Goal: Information Seeking & Learning: Learn about a topic

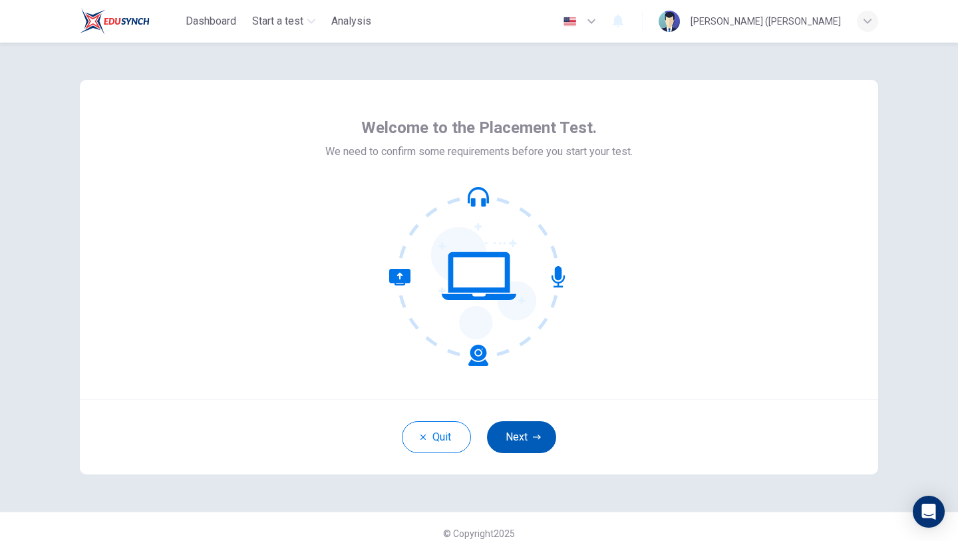
click at [511, 449] on button "Next" at bounding box center [521, 437] width 69 height 32
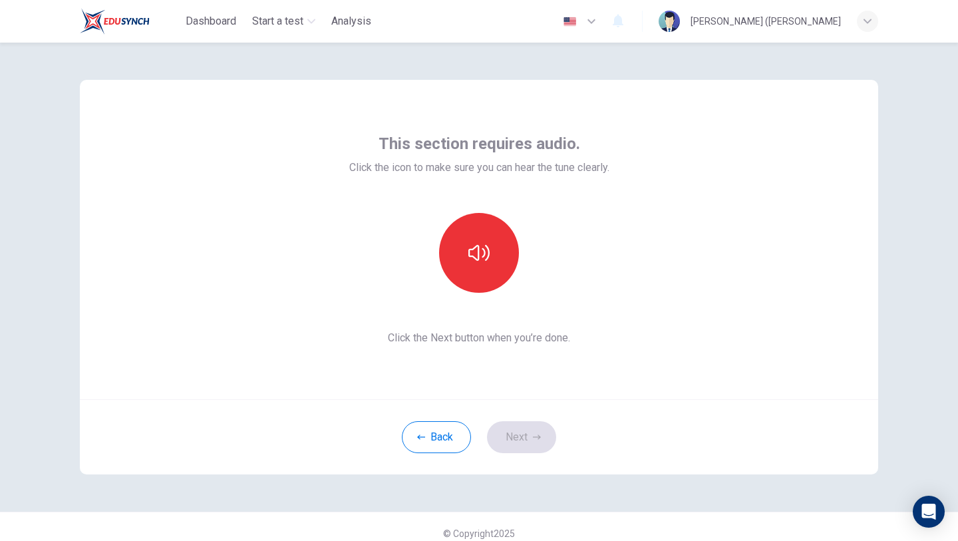
click at [507, 282] on div at bounding box center [479, 253] width 144 height 80
click at [502, 274] on button "button" at bounding box center [479, 253] width 80 height 80
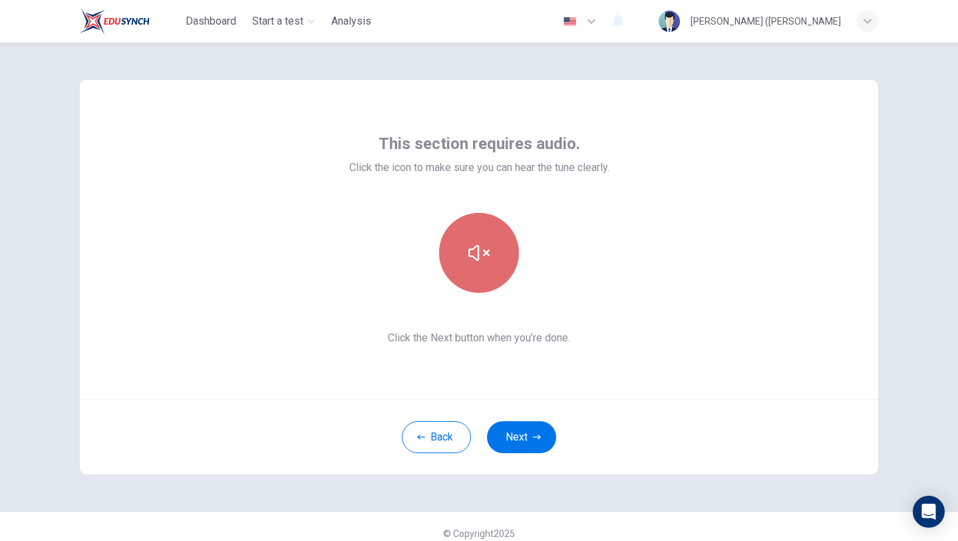
click at [503, 276] on button "button" at bounding box center [479, 253] width 80 height 80
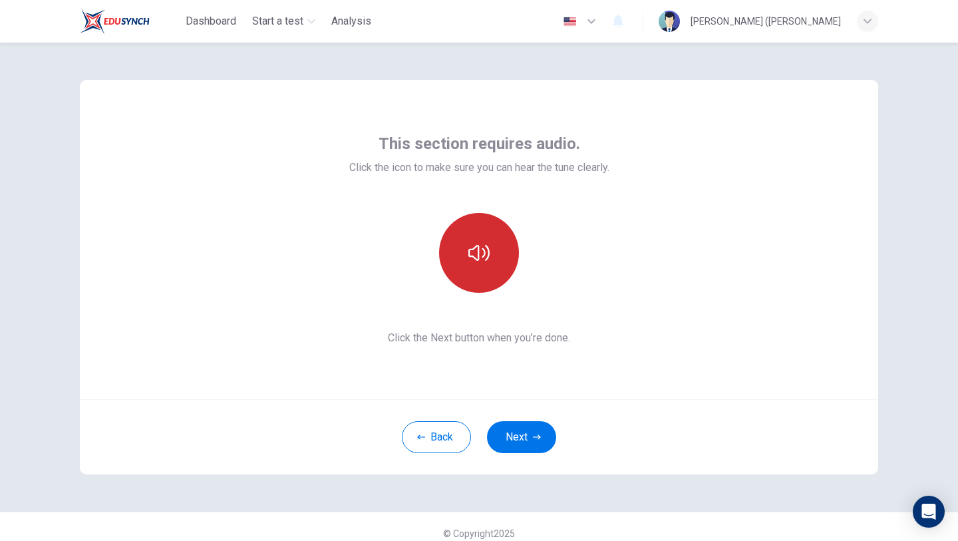
click at [503, 276] on button "button" at bounding box center [479, 253] width 80 height 80
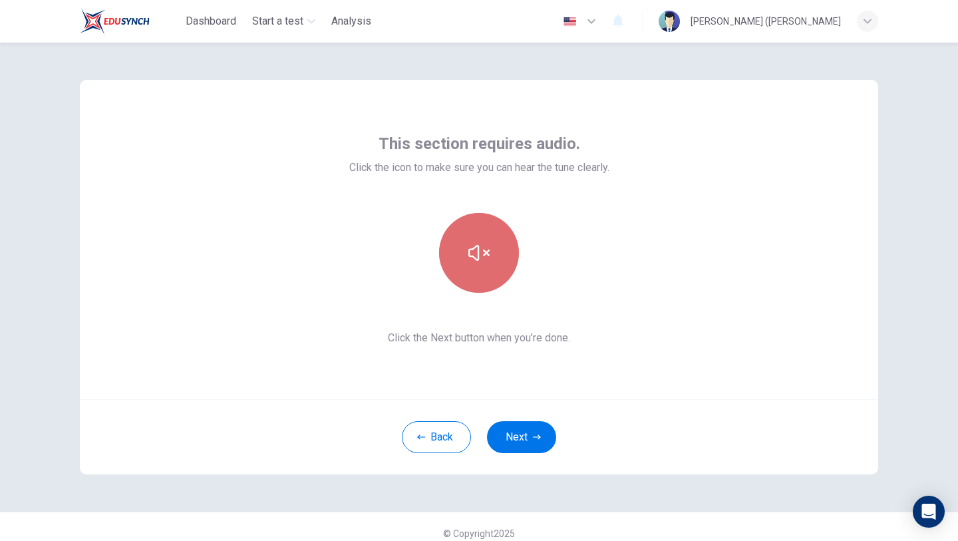
click at [503, 276] on button "button" at bounding box center [479, 253] width 80 height 80
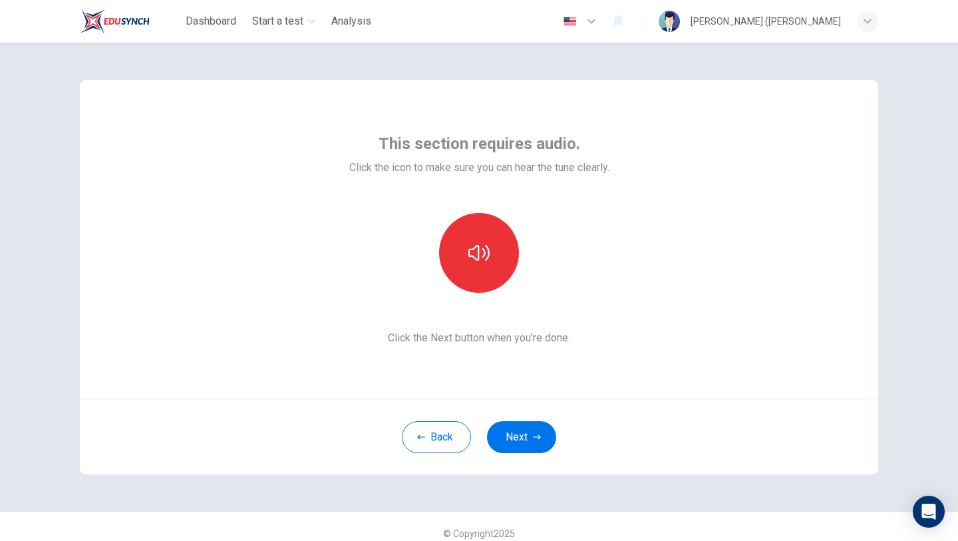
click at [532, 445] on button "Next" at bounding box center [521, 437] width 69 height 32
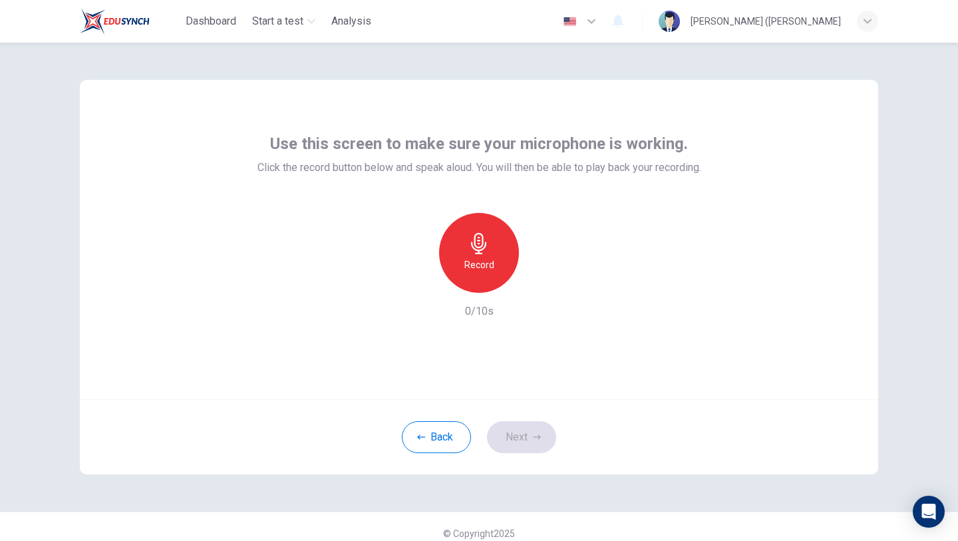
click at [427, 244] on div "Record" at bounding box center [479, 253] width 144 height 80
click at [451, 252] on div "Record" at bounding box center [479, 253] width 80 height 80
click at [452, 254] on div "Stop" at bounding box center [479, 253] width 80 height 80
click at [539, 289] on div "button" at bounding box center [540, 282] width 21 height 21
click at [537, 288] on icon "button" at bounding box center [540, 282] width 13 height 13
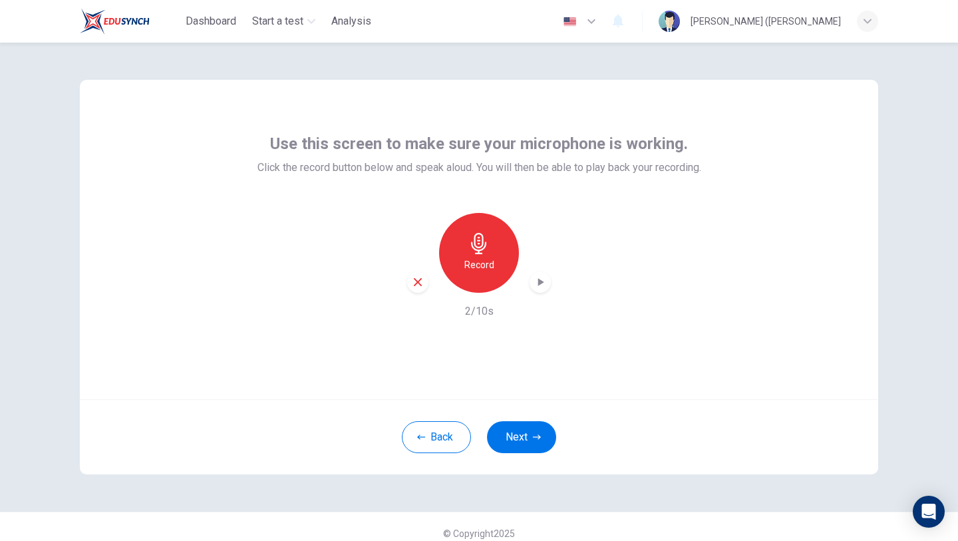
click at [421, 284] on icon "button" at bounding box center [418, 282] width 8 height 8
click at [483, 281] on div "Record" at bounding box center [479, 253] width 80 height 80
click at [483, 280] on div "Stop" at bounding box center [479, 253] width 80 height 80
click at [532, 290] on div "Record" at bounding box center [479, 253] width 144 height 80
click at [538, 286] on icon "button" at bounding box center [540, 282] width 13 height 13
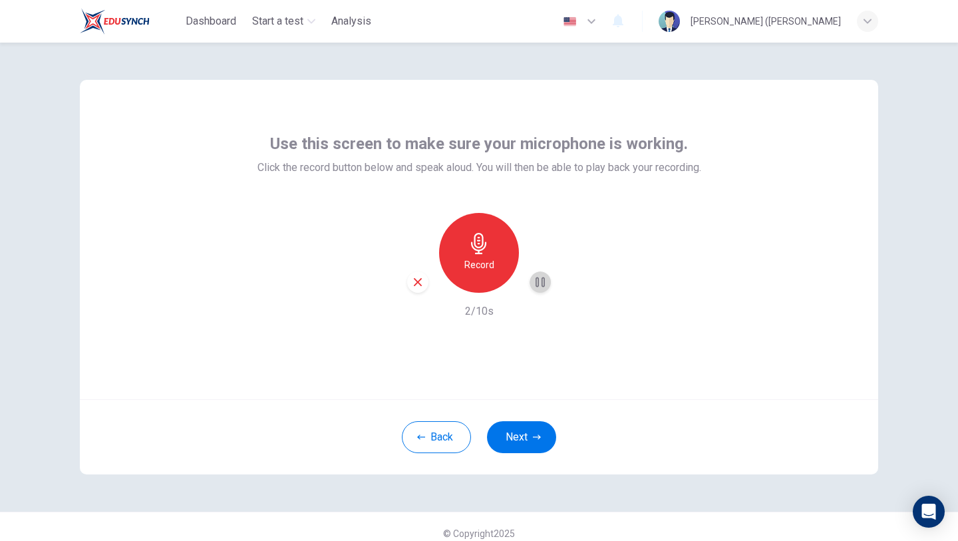
click at [538, 286] on icon "button" at bounding box center [540, 283] width 9 height 10
click at [412, 288] on icon "button" at bounding box center [418, 282] width 12 height 12
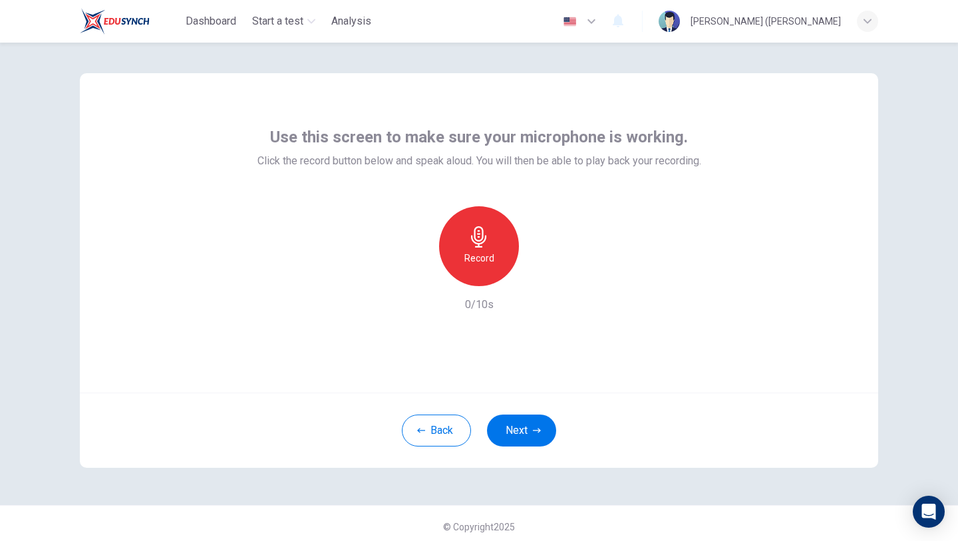
scroll to position [13, 0]
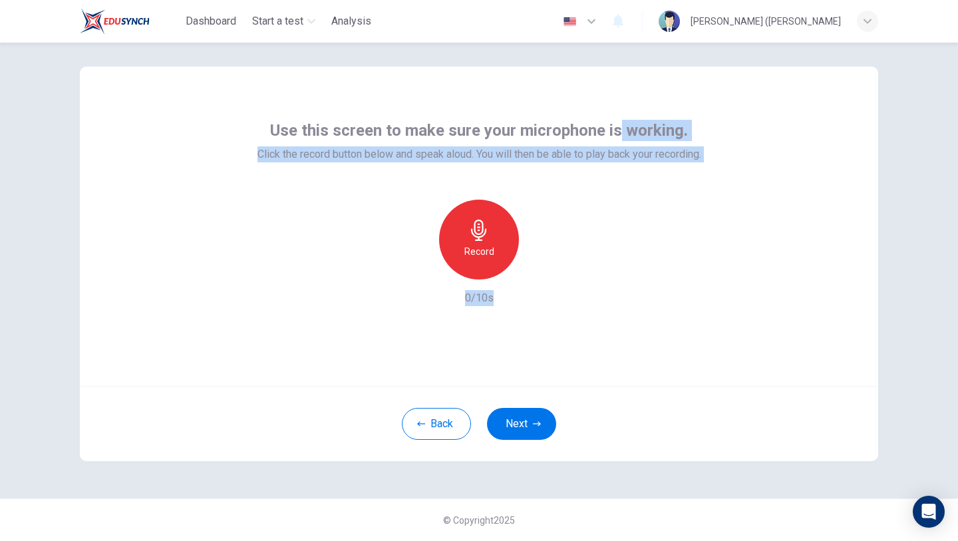
drag, startPoint x: 469, startPoint y: 382, endPoint x: 619, endPoint y: 132, distance: 291.1
click at [619, 132] on div "Use this screen to make sure your microphone is working. Click the record butto…" at bounding box center [479, 226] width 799 height 319
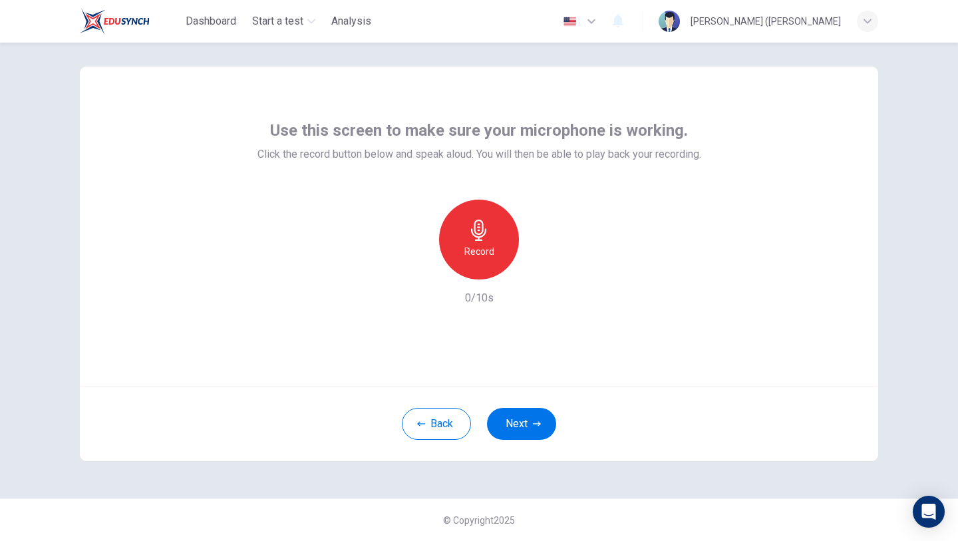
click at [571, 223] on div "Record 0/10s" at bounding box center [480, 253] width 444 height 106
drag, startPoint x: 503, startPoint y: 441, endPoint x: 503, endPoint y: 431, distance: 9.3
click at [503, 440] on div "Back Next" at bounding box center [479, 423] width 799 height 75
click at [509, 418] on button "Next" at bounding box center [521, 424] width 69 height 32
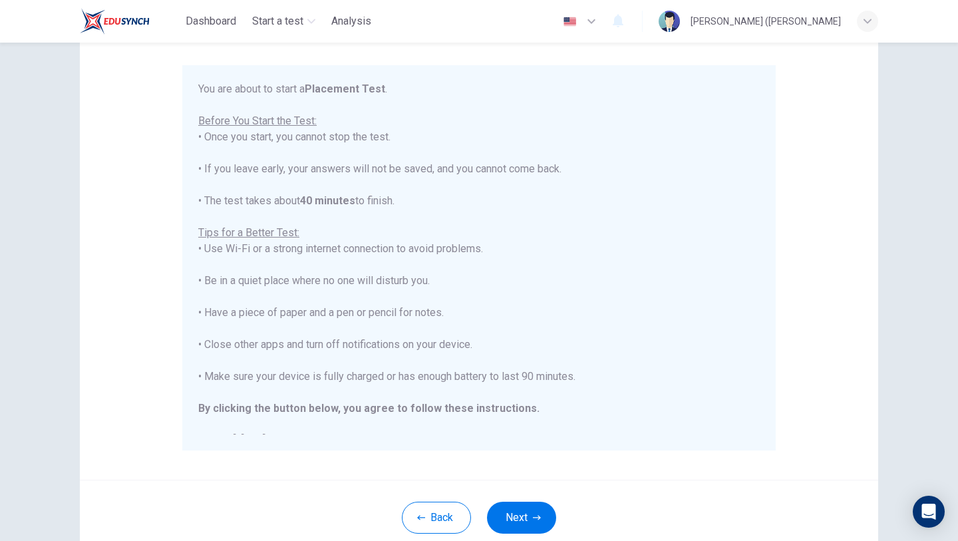
scroll to position [0, 0]
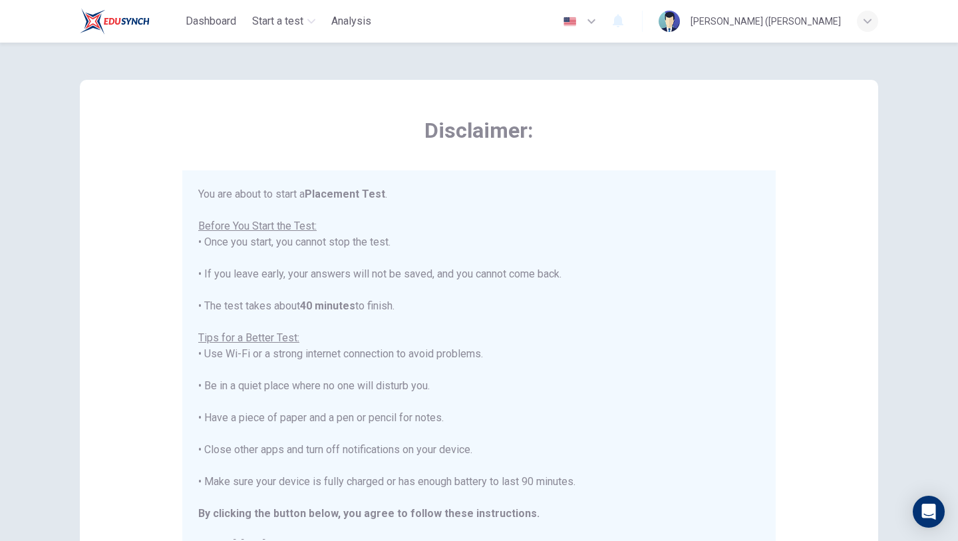
click at [664, 197] on div "You are about to start a Placement Test . Before You Start the Test: • Once you…" at bounding box center [479, 369] width 562 height 367
drag, startPoint x: 397, startPoint y: 240, endPoint x: 343, endPoint y: 235, distance: 54.2
click at [342, 237] on div "You are about to start a Placement Test . Before You Start the Test: • Once you…" at bounding box center [479, 369] width 562 height 367
click at [458, 229] on div "You are about to start a Placement Test . Before You Start the Test: • Once you…" at bounding box center [479, 369] width 562 height 367
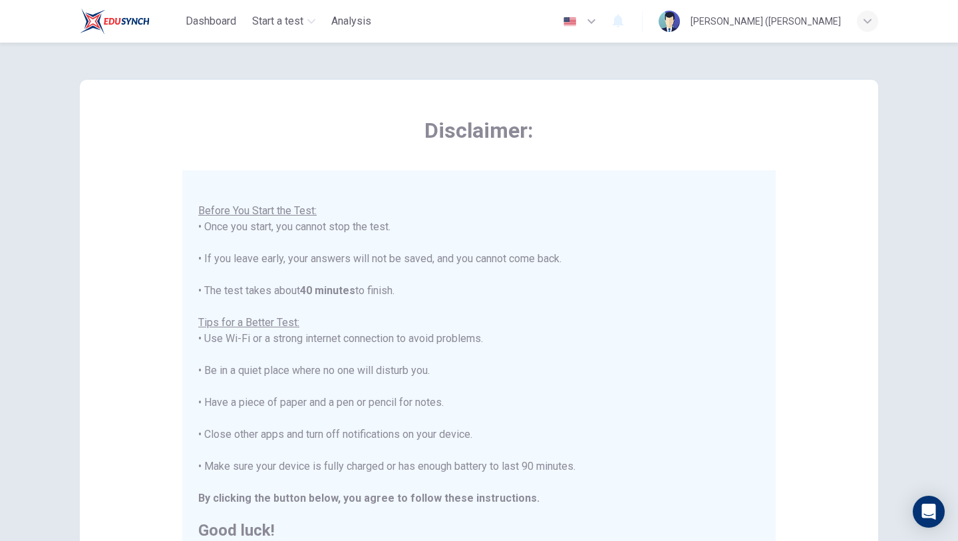
drag, startPoint x: 195, startPoint y: 319, endPoint x: 610, endPoint y: 465, distance: 439.3
click at [610, 465] on div "You are about to start a Placement Test . Before You Start the Test: • Once you…" at bounding box center [479, 362] width 594 height 385
click at [550, 441] on div "You are about to start a Placement Test . Before You Start the Test: • Once you…" at bounding box center [479, 354] width 562 height 367
click at [548, 439] on div "You are about to start a Placement Test . Before You Start the Test: • Once you…" at bounding box center [479, 354] width 562 height 367
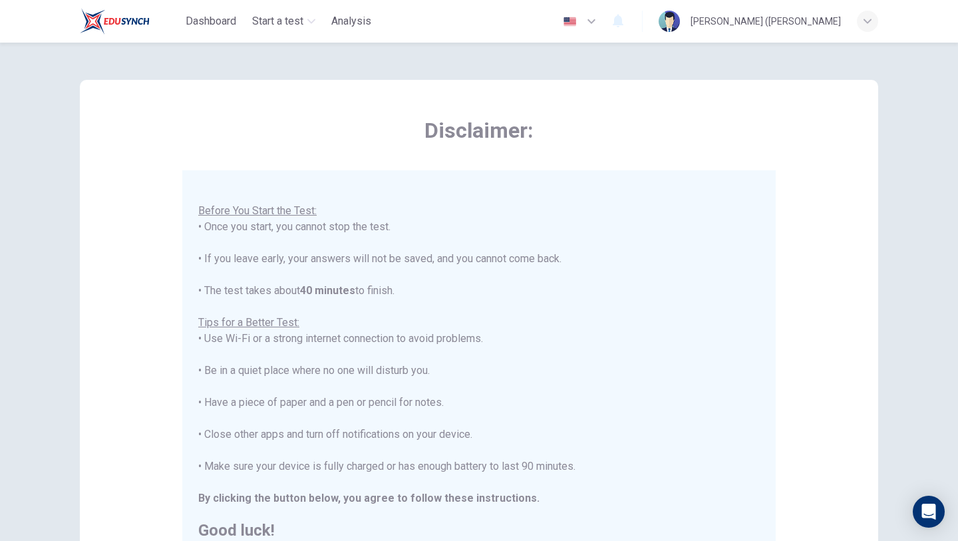
scroll to position [0, 0]
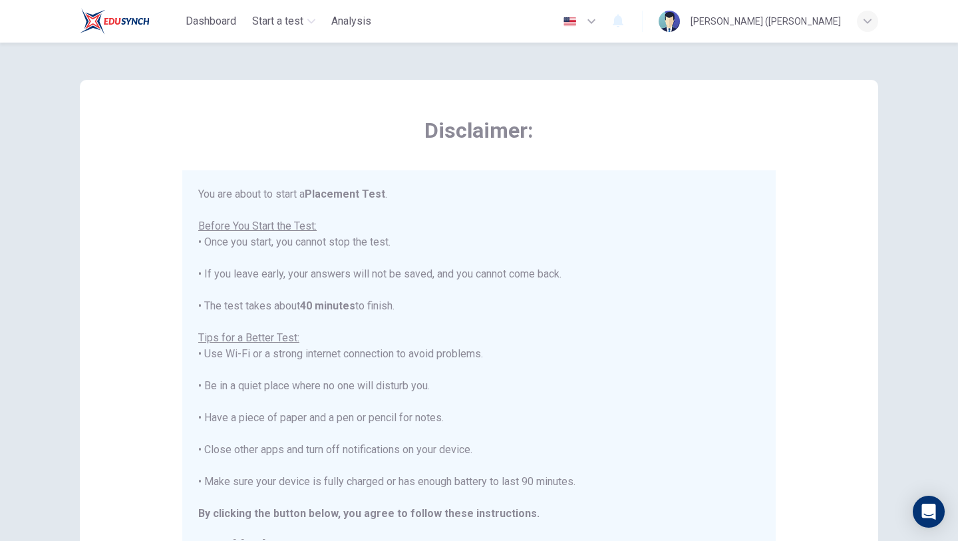
drag, startPoint x: 548, startPoint y: 439, endPoint x: 616, endPoint y: -7, distance: 451.8
click at [616, 0] on html "Dashboard Start a test Analysis English en ​ [PERSON_NAME] ([PERSON_NAME] Discl…" at bounding box center [479, 270] width 958 height 541
click at [649, 65] on div "Disclaimer: You are about to start a Placement Test . Before You Start the Test…" at bounding box center [479, 370] width 841 height 655
click at [605, 21] on button "button" at bounding box center [580, 21] width 49 height 27
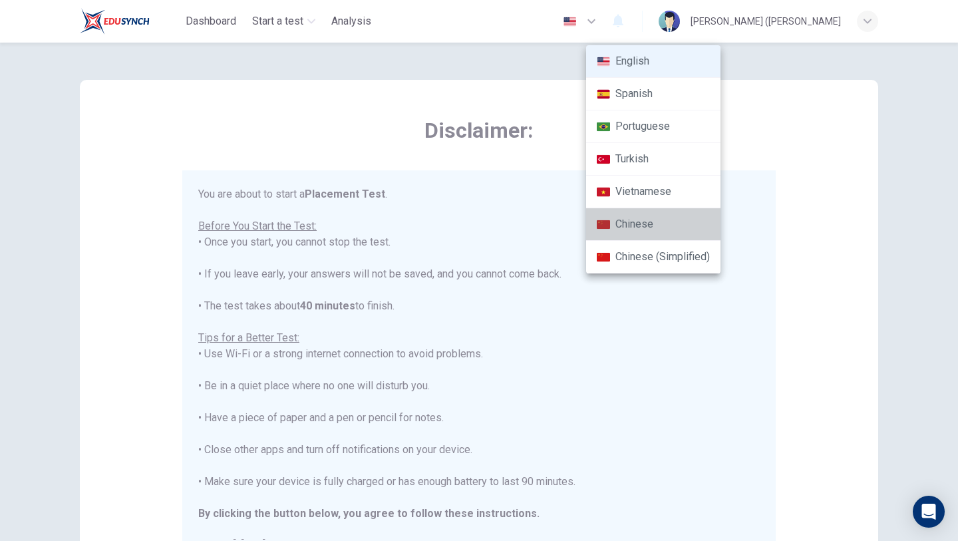
click at [664, 230] on li "Chinese" at bounding box center [653, 224] width 134 height 33
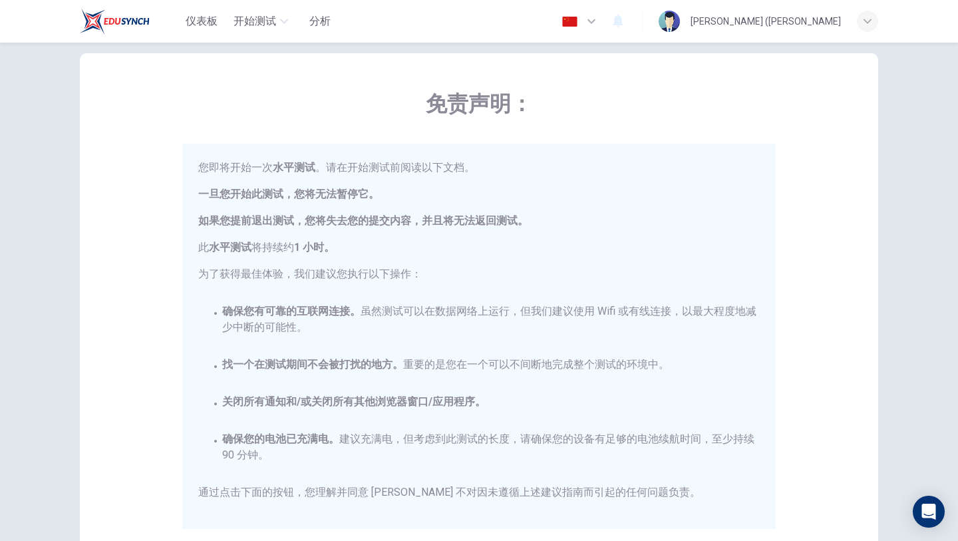
scroll to position [25, 0]
click at [605, 27] on button "button" at bounding box center [580, 21] width 49 height 27
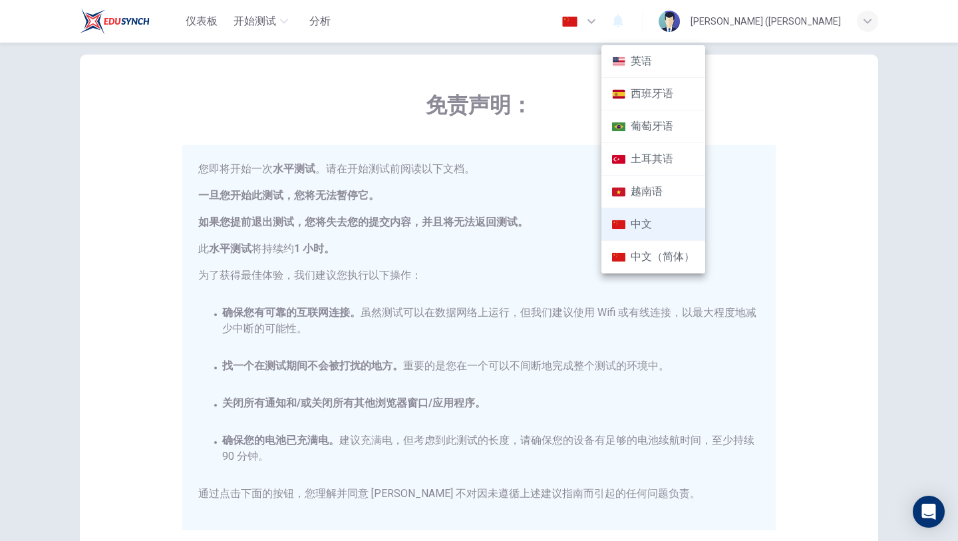
click at [635, 59] on li "英语" at bounding box center [654, 61] width 104 height 33
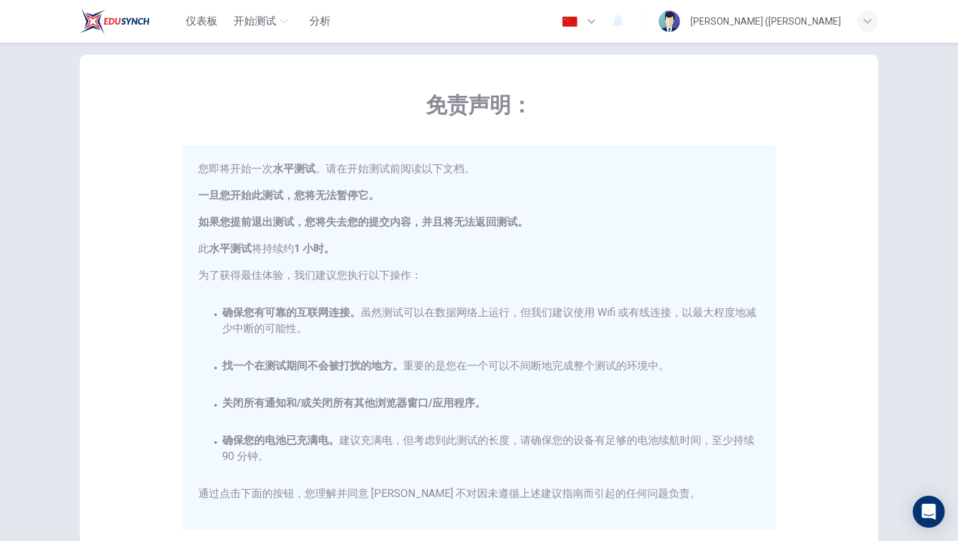
type input "en"
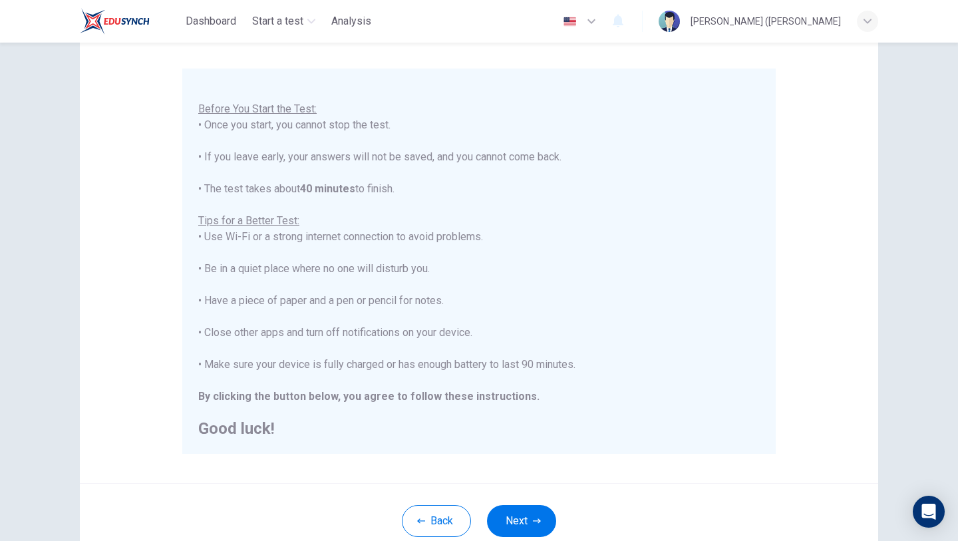
scroll to position [199, 0]
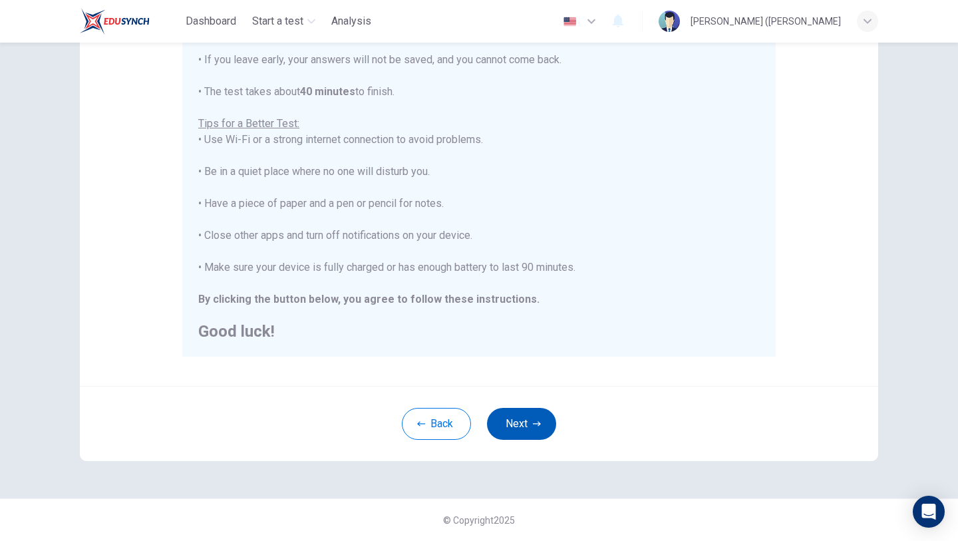
click at [505, 426] on button "Next" at bounding box center [521, 424] width 69 height 32
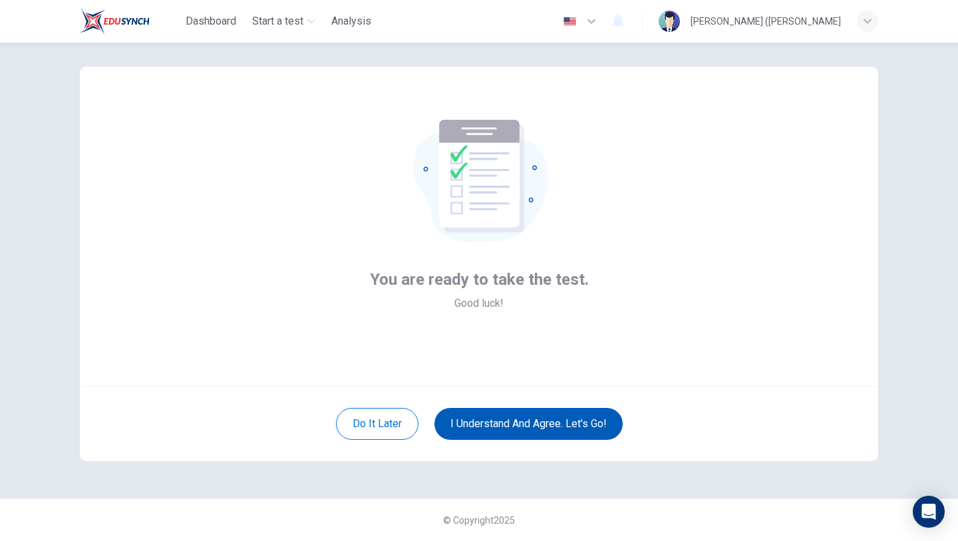
scroll to position [13, 0]
drag, startPoint x: 517, startPoint y: 423, endPoint x: 521, endPoint y: 379, distance: 44.2
click at [521, 379] on div "You are ready to take the test. Good luck! Do it later I understand and agree. …" at bounding box center [479, 264] width 799 height 395
click at [509, 304] on div "You are ready to take the test. Good luck!" at bounding box center [479, 290] width 219 height 43
click at [527, 415] on button "I understand and agree. Let’s go!" at bounding box center [529, 424] width 188 height 32
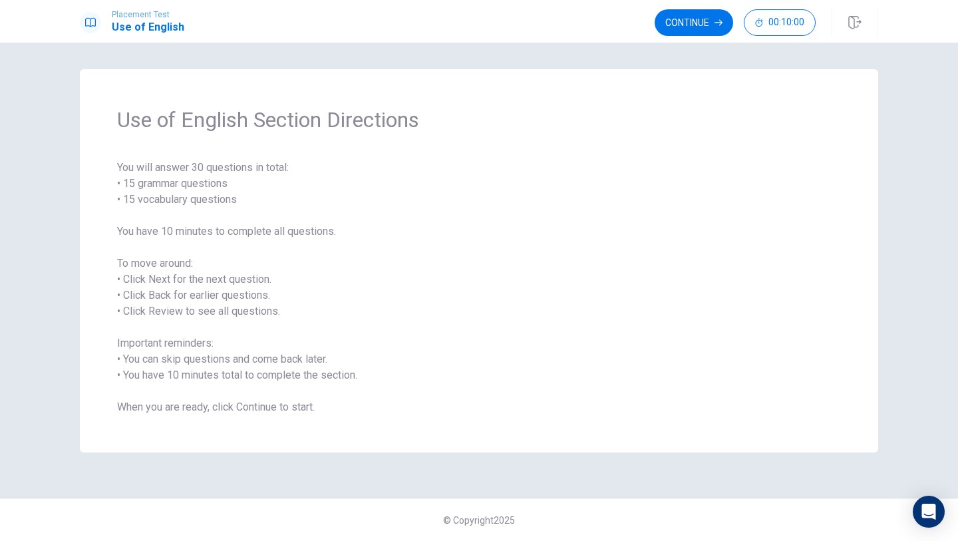
drag, startPoint x: 260, startPoint y: 214, endPoint x: 223, endPoint y: 194, distance: 42.0
click at [223, 194] on span "You will answer 30 questions in total: • 15 grammar questions • 15 vocabulary q…" at bounding box center [479, 288] width 724 height 256
drag, startPoint x: 240, startPoint y: 202, endPoint x: 212, endPoint y: 201, distance: 28.6
click at [212, 202] on span "You will answer 30 questions in total: • 15 grammar questions • 15 vocabulary q…" at bounding box center [479, 288] width 724 height 256
drag, startPoint x: 212, startPoint y: 201, endPoint x: 249, endPoint y: 202, distance: 37.3
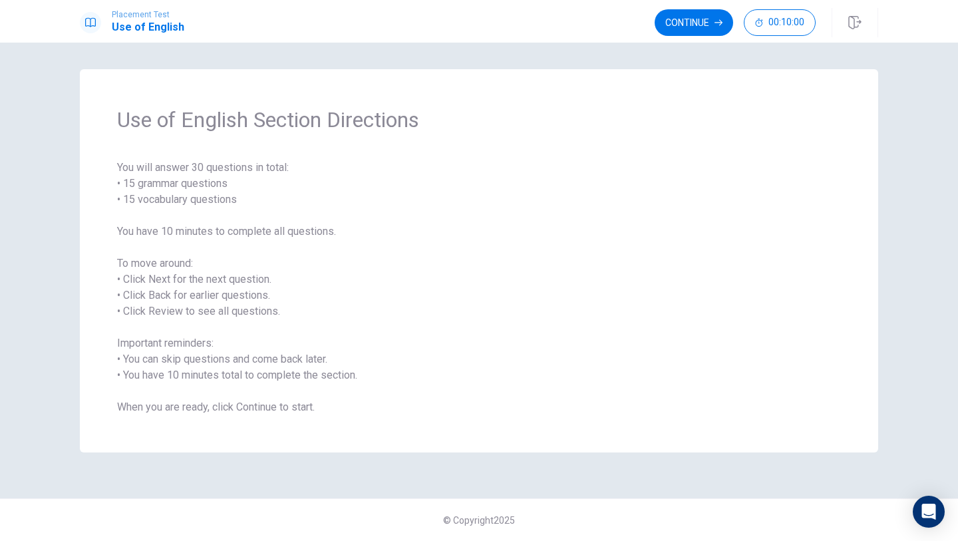
click at [249, 202] on span "You will answer 30 questions in total: • 15 grammar questions • 15 vocabulary q…" at bounding box center [479, 288] width 724 height 256
drag, startPoint x: 120, startPoint y: 231, endPoint x: 181, endPoint y: 282, distance: 79.3
click at [181, 282] on span "You will answer 30 questions in total: • 15 grammar questions • 15 vocabulary q…" at bounding box center [479, 288] width 724 height 256
drag, startPoint x: 196, startPoint y: 290, endPoint x: 176, endPoint y: 286, distance: 20.5
click at [198, 290] on span "You will answer 30 questions in total: • 15 grammar questions • 15 vocabulary q…" at bounding box center [479, 288] width 724 height 256
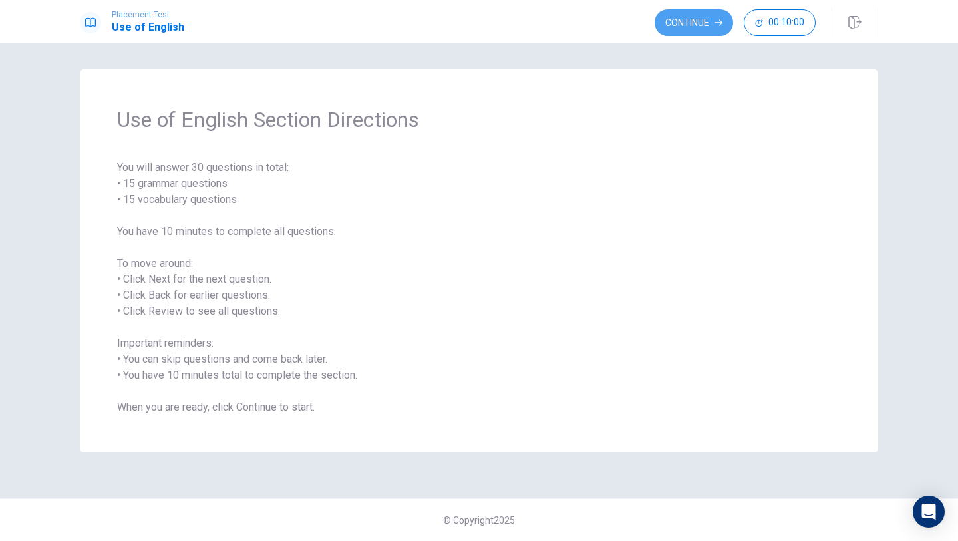
click at [684, 25] on button "Continue" at bounding box center [694, 22] width 79 height 27
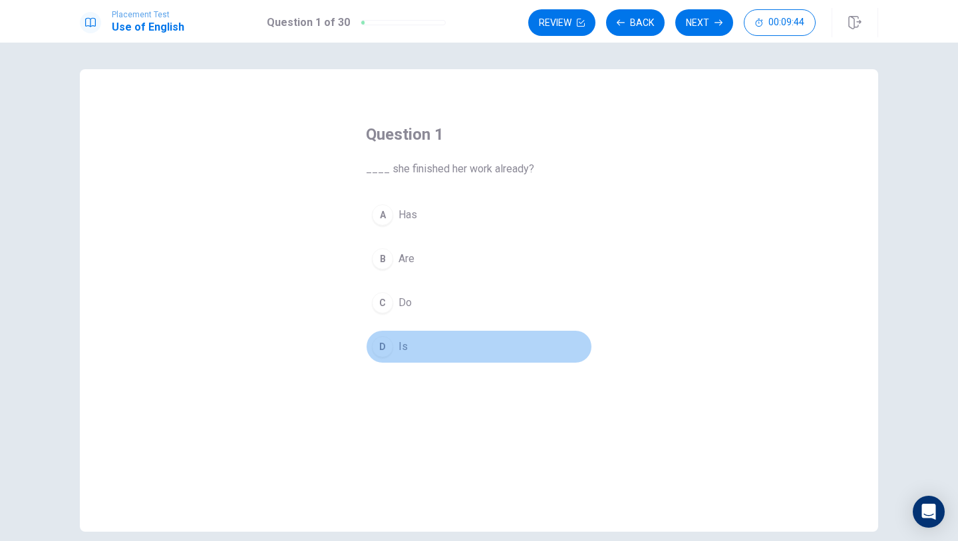
click at [408, 346] on button "D Is" at bounding box center [479, 346] width 226 height 33
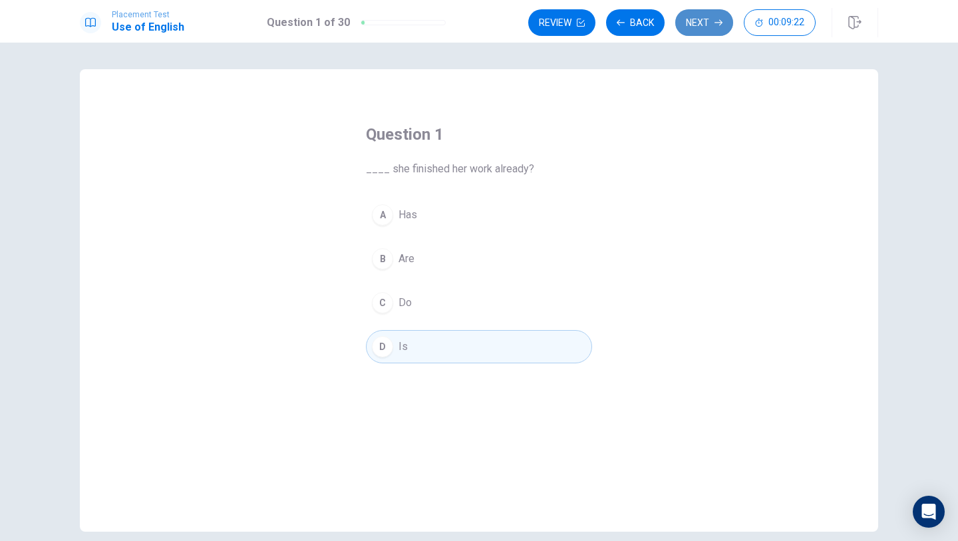
click at [692, 15] on button "Next" at bounding box center [705, 22] width 58 height 27
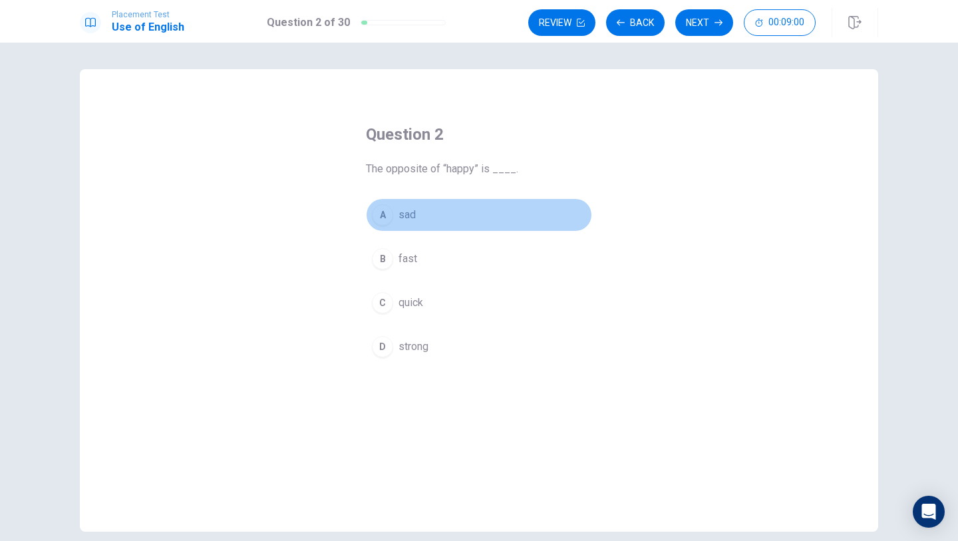
click at [393, 224] on button "A sad" at bounding box center [479, 214] width 226 height 33
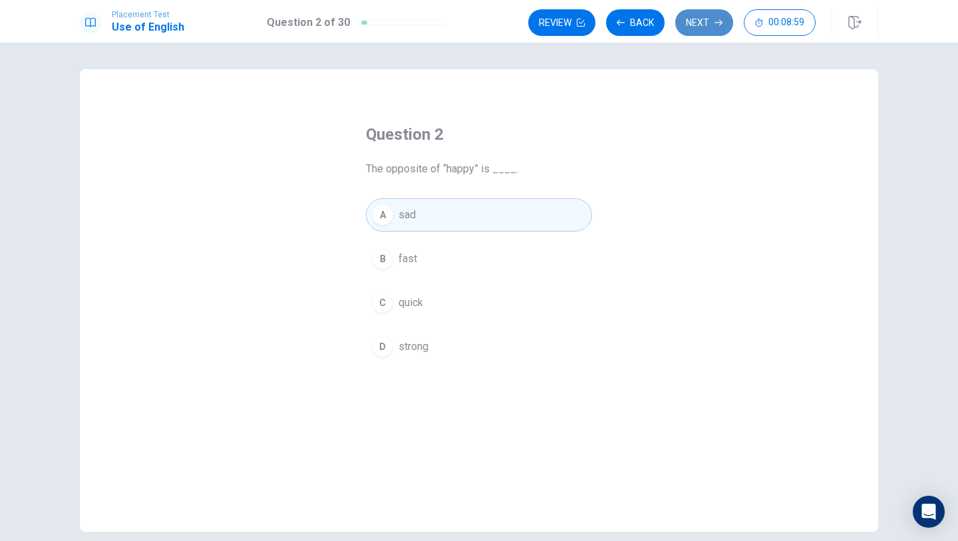
click at [708, 15] on button "Next" at bounding box center [705, 22] width 58 height 27
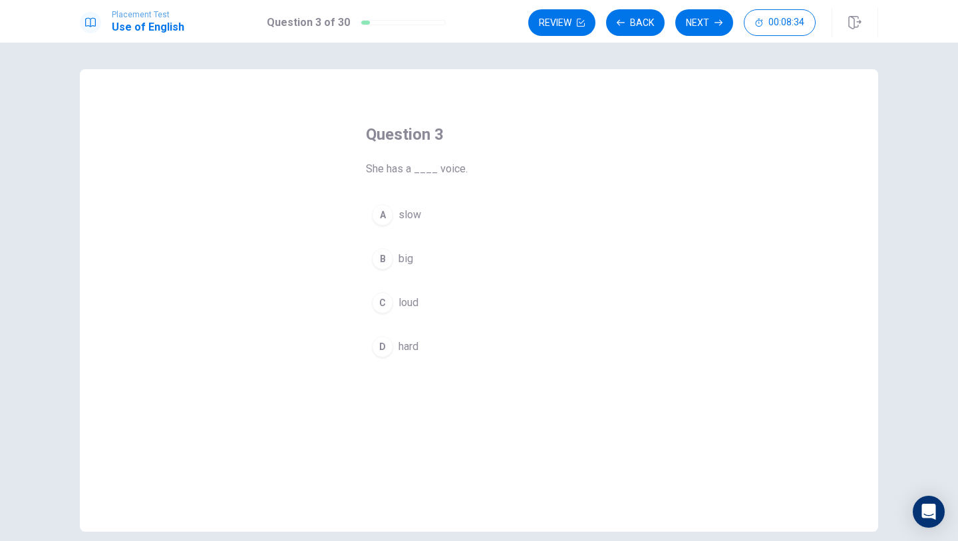
click at [363, 294] on div "Question 3 She has a ____ voice. A slow B big C loud D hard" at bounding box center [479, 244] width 280 height 282
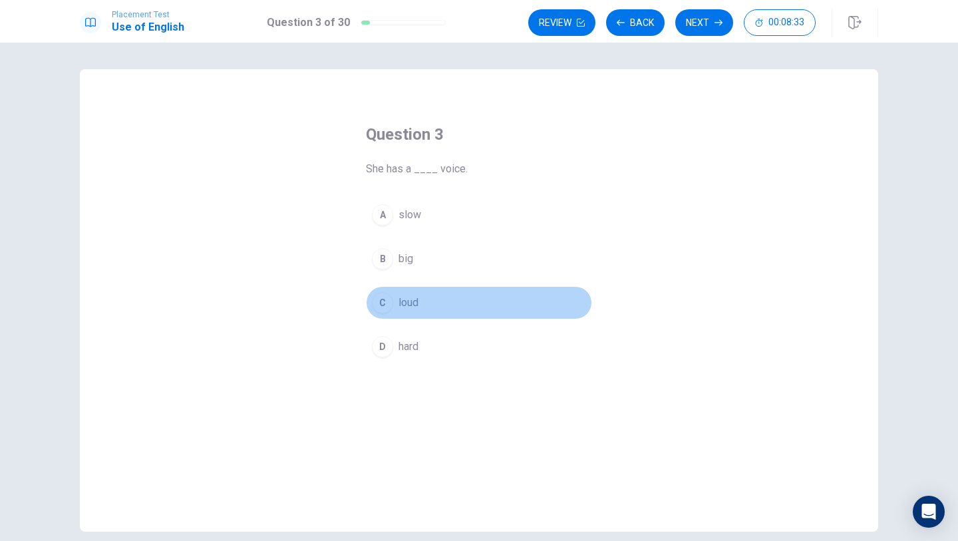
click at [397, 302] on button "C loud" at bounding box center [479, 302] width 226 height 33
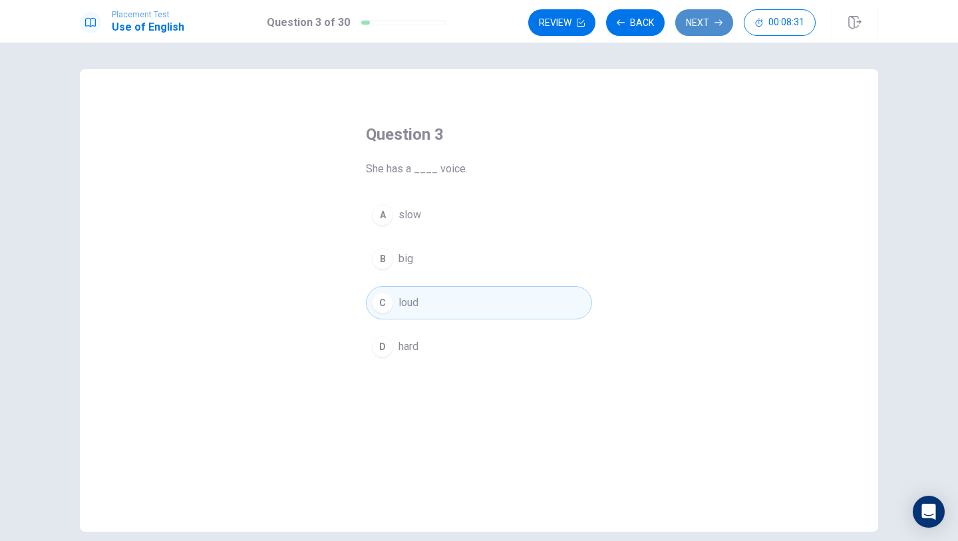
click at [710, 32] on button "Next" at bounding box center [705, 22] width 58 height 27
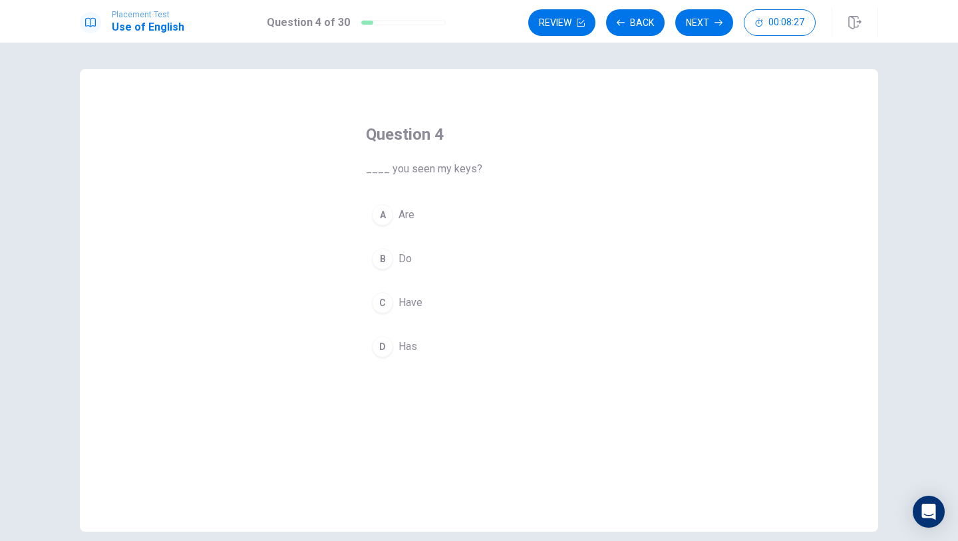
click at [381, 218] on div "A" at bounding box center [382, 214] width 21 height 21
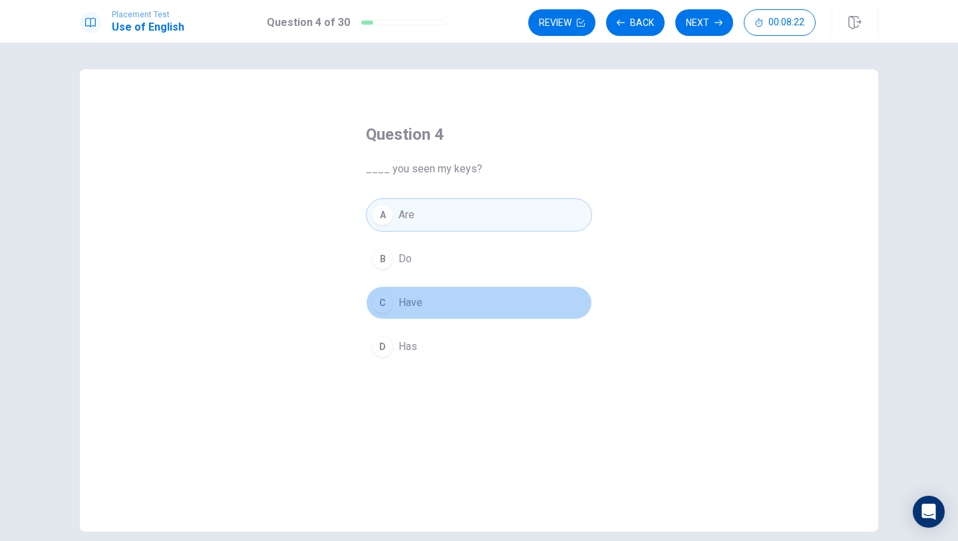
click at [388, 295] on div "C" at bounding box center [382, 302] width 21 height 21
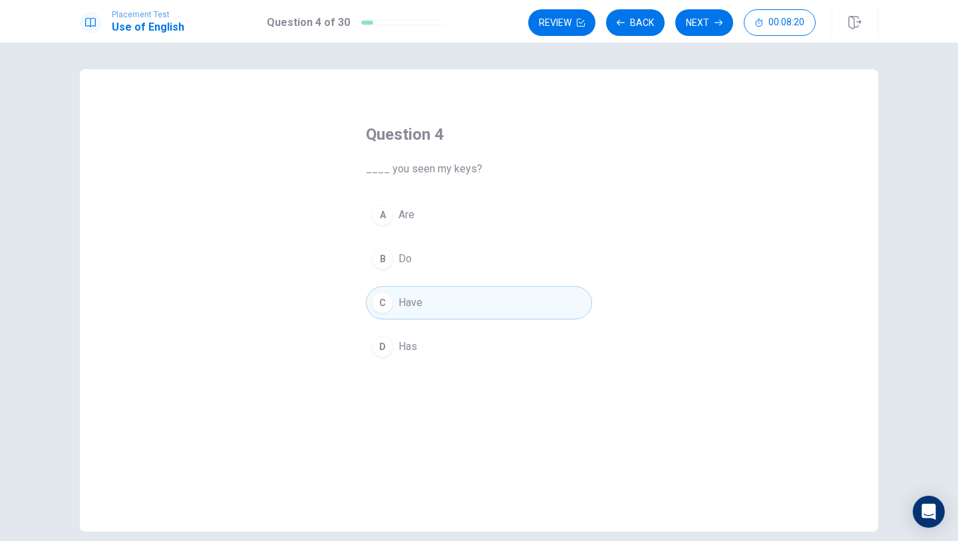
click at [698, 37] on div "Review Back Next 00:08:20" at bounding box center [704, 22] width 350 height 29
click at [694, 29] on button "Next" at bounding box center [705, 22] width 58 height 27
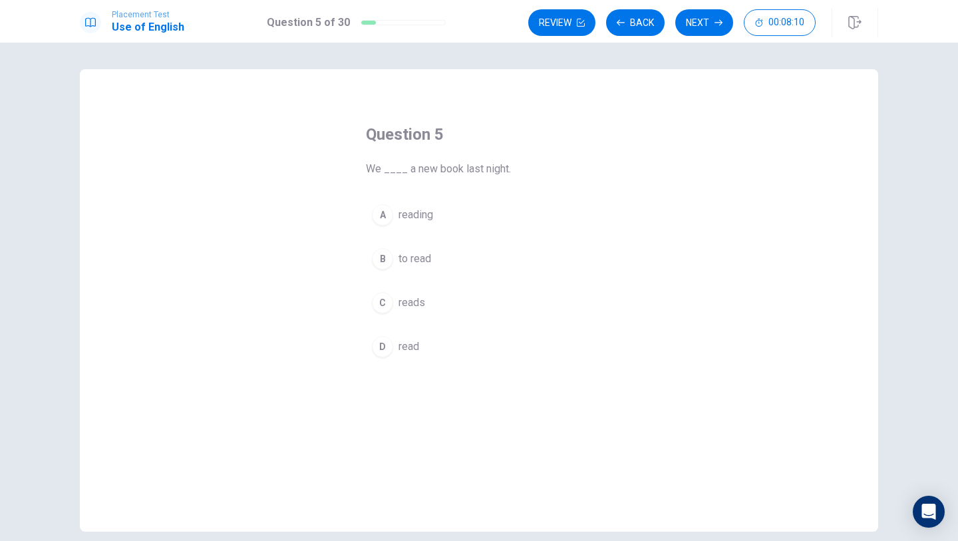
click at [377, 299] on div "C" at bounding box center [382, 302] width 21 height 21
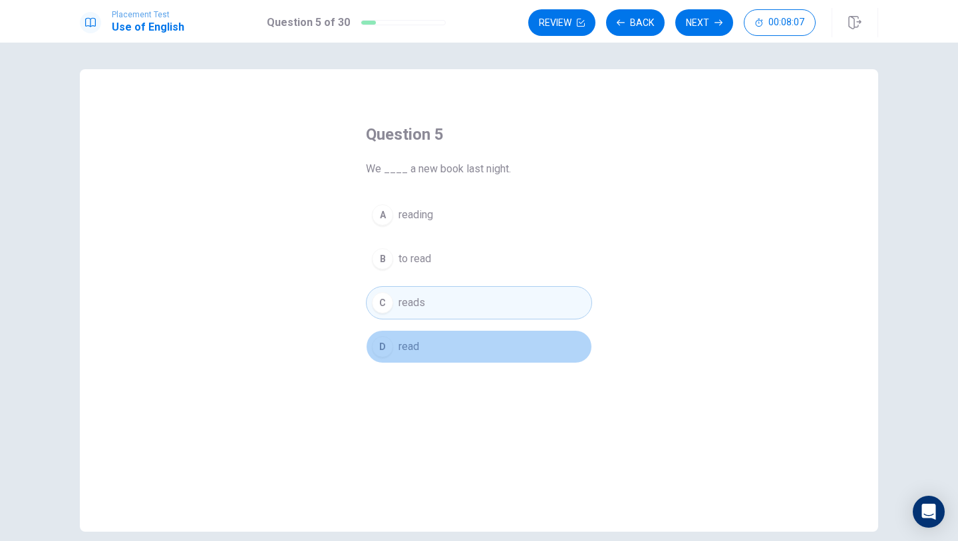
click at [417, 360] on button "D read" at bounding box center [479, 346] width 226 height 33
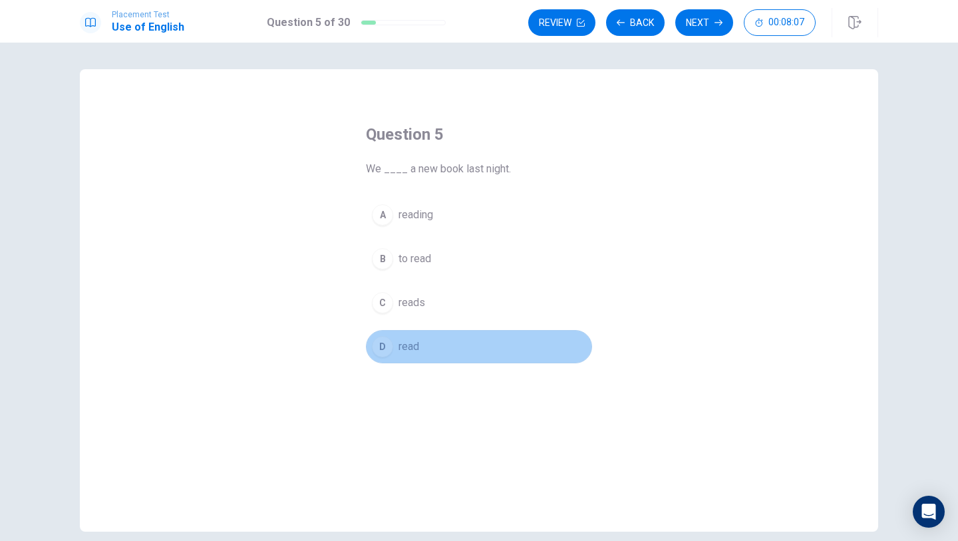
click at [417, 330] on button "D read" at bounding box center [479, 346] width 226 height 33
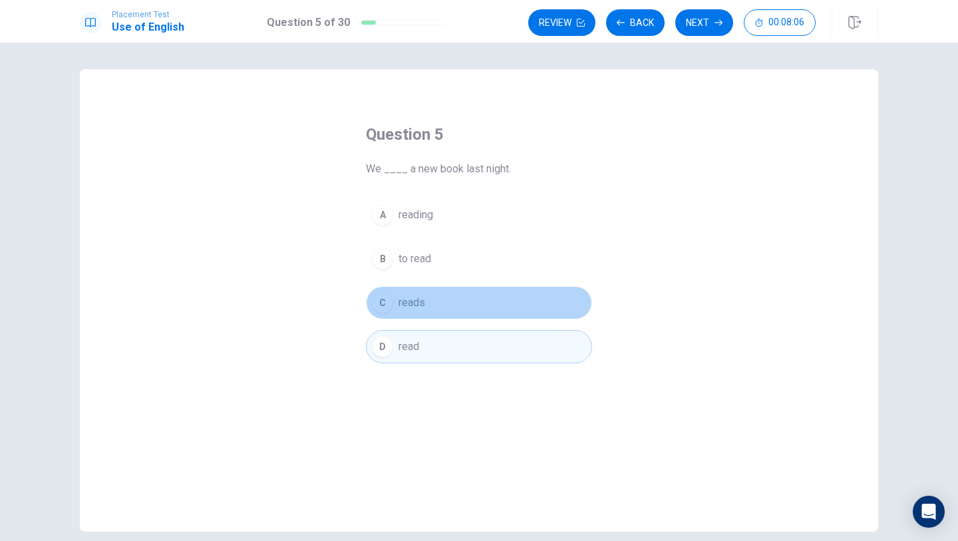
click at [417, 293] on button "C reads" at bounding box center [479, 302] width 226 height 33
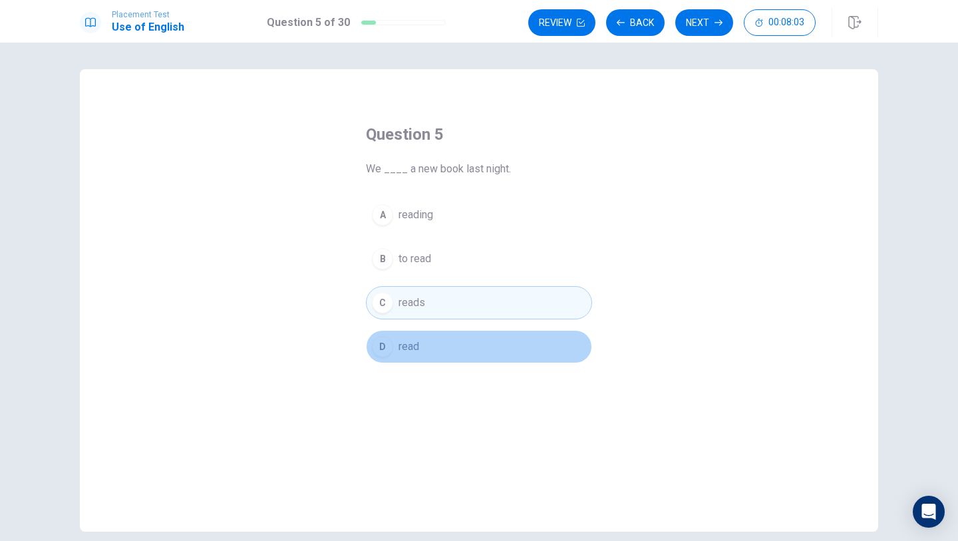
click at [413, 352] on span "read" at bounding box center [409, 347] width 21 height 16
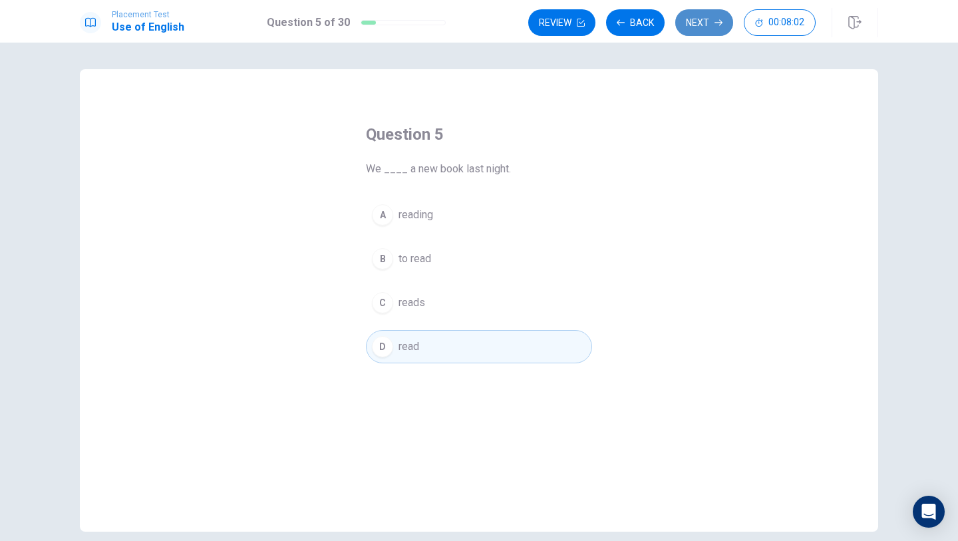
click at [697, 25] on button "Next" at bounding box center [705, 22] width 58 height 27
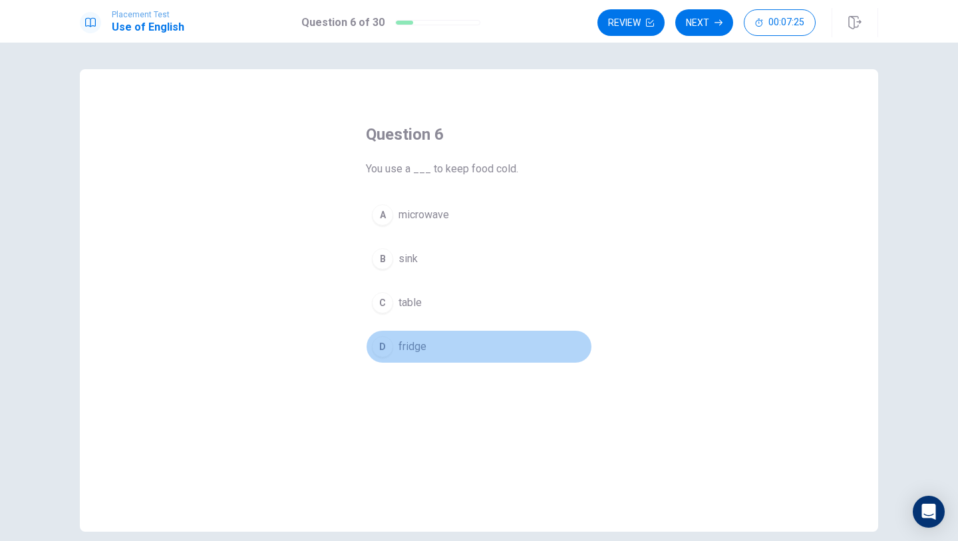
click at [415, 344] on span "fridge" at bounding box center [413, 347] width 28 height 16
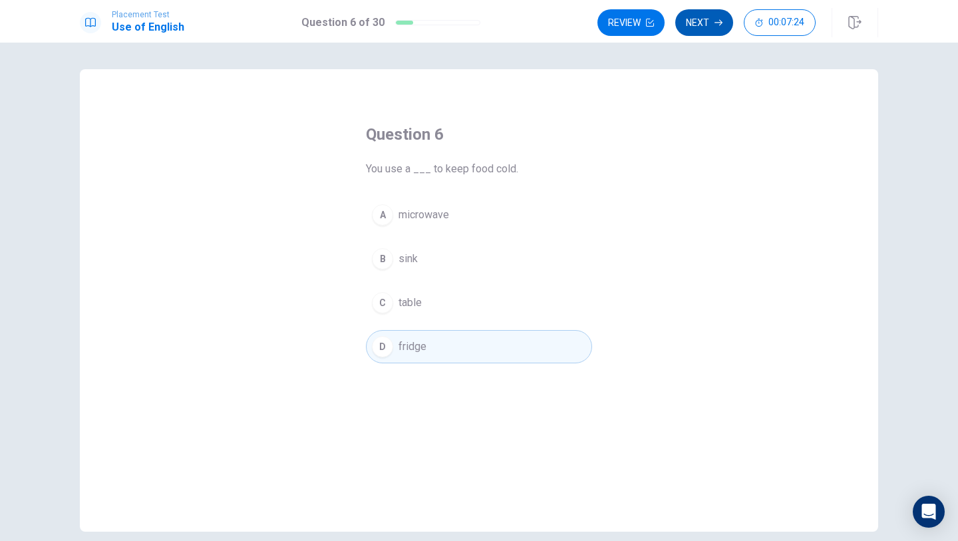
click at [701, 27] on button "Next" at bounding box center [705, 22] width 58 height 27
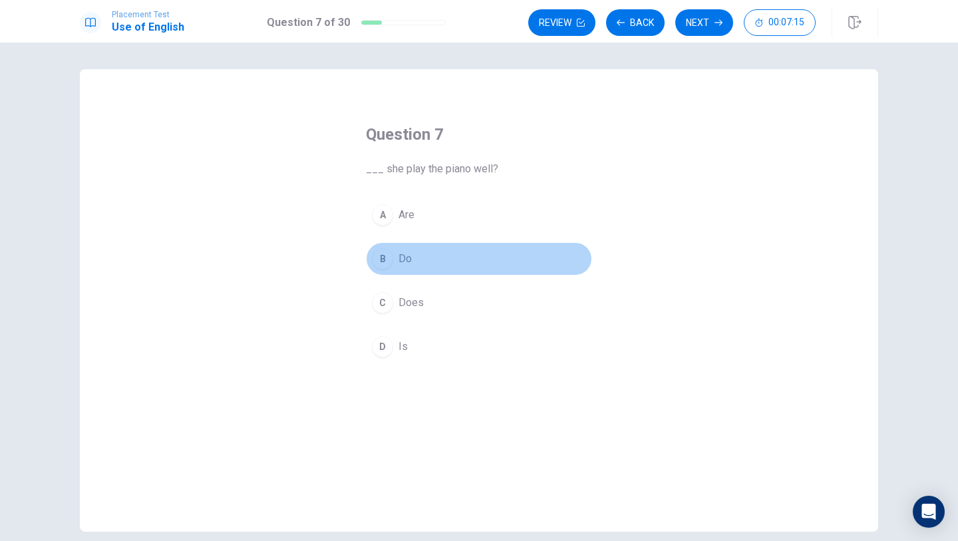
click at [397, 274] on button "B Do" at bounding box center [479, 258] width 226 height 33
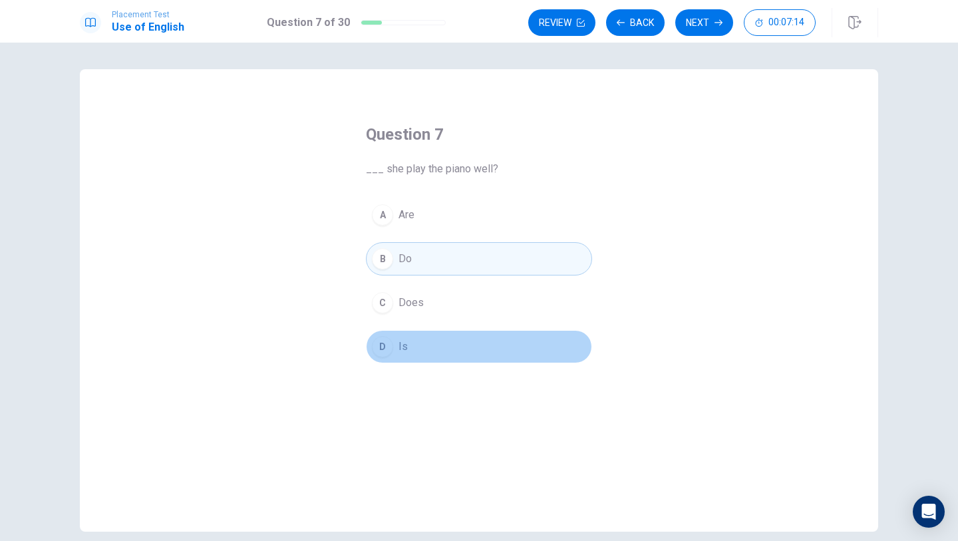
click at [423, 342] on button "D Is" at bounding box center [479, 346] width 226 height 33
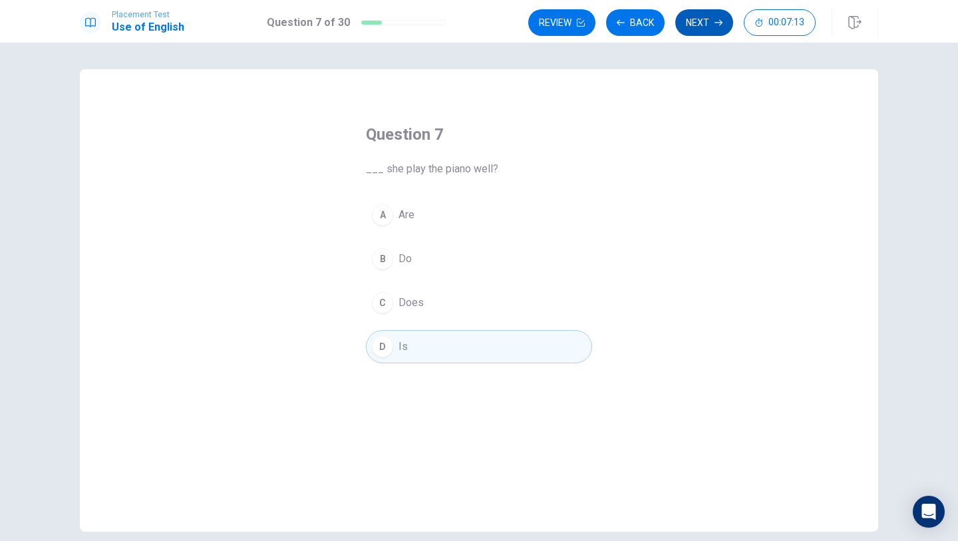
click at [690, 18] on button "Next" at bounding box center [705, 22] width 58 height 27
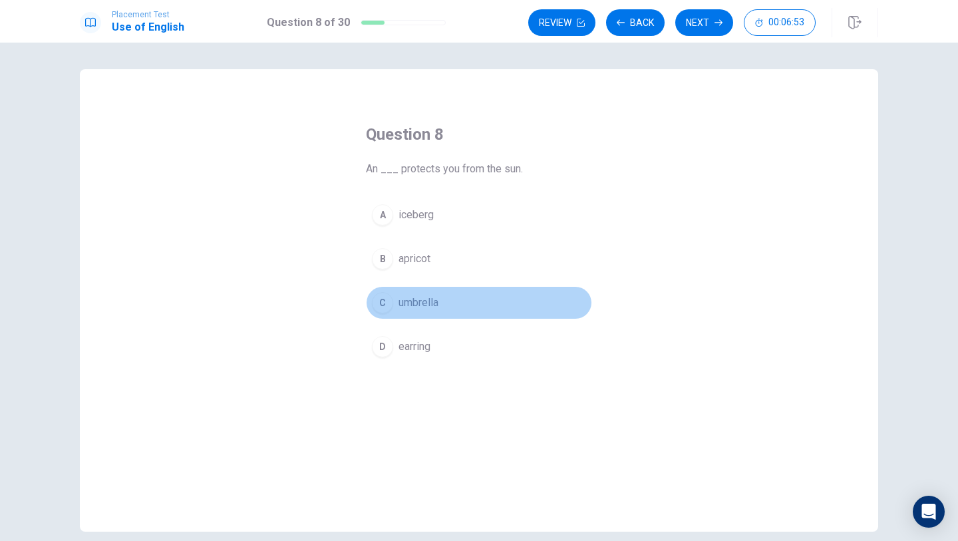
click at [401, 309] on span "umbrella" at bounding box center [419, 303] width 40 height 16
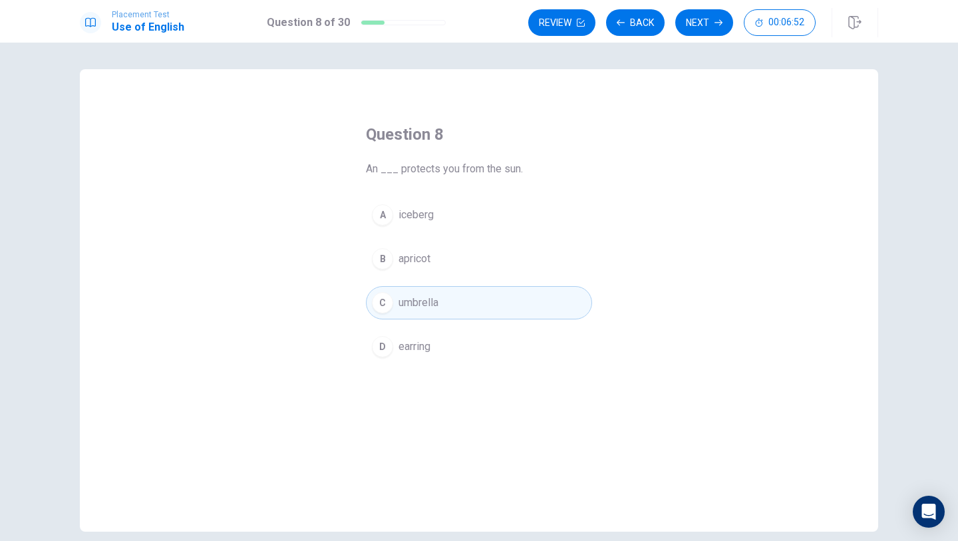
click at [419, 270] on button "B apricot" at bounding box center [479, 258] width 226 height 33
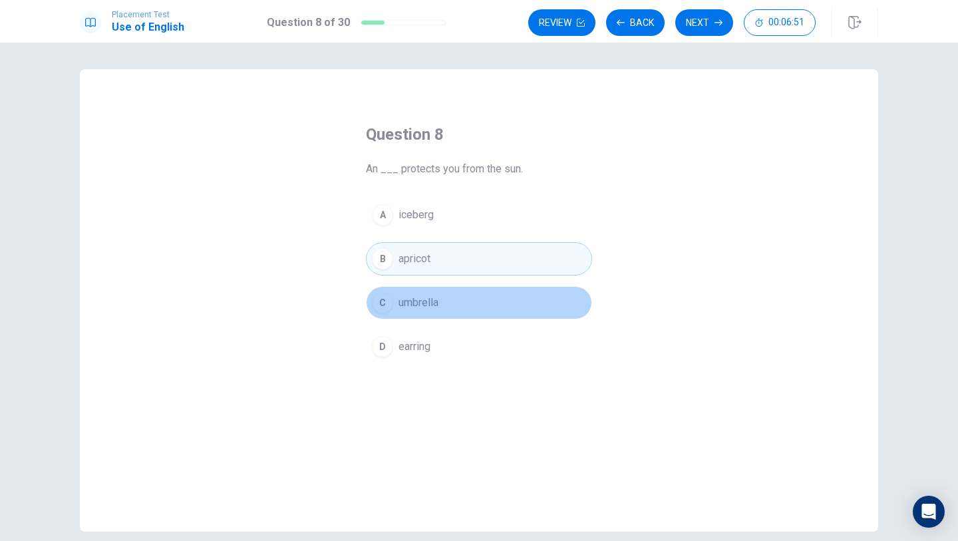
click at [456, 294] on button "C umbrella" at bounding box center [479, 302] width 226 height 33
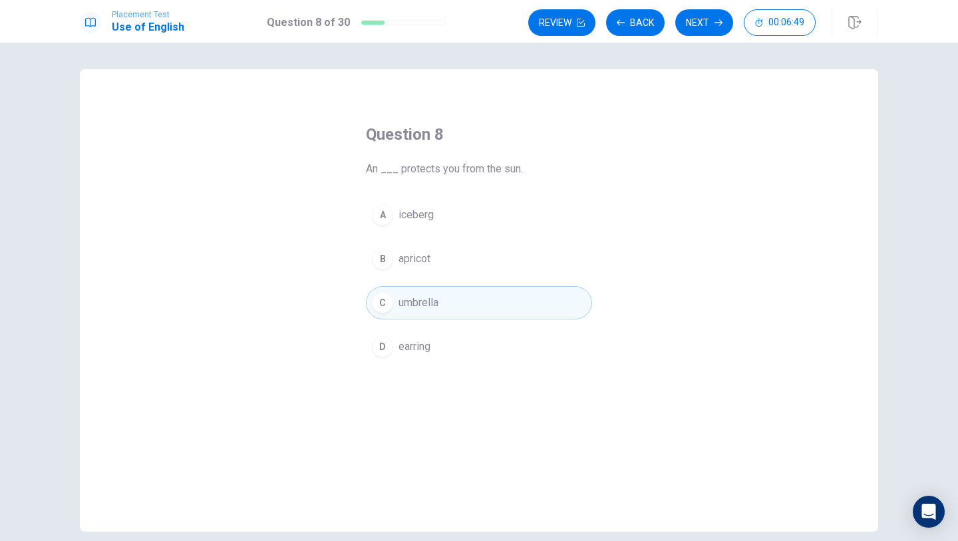
click at [695, 36] on div "Review Back Next 00:06:49" at bounding box center [704, 22] width 350 height 29
click at [695, 34] on button "Next" at bounding box center [705, 22] width 58 height 27
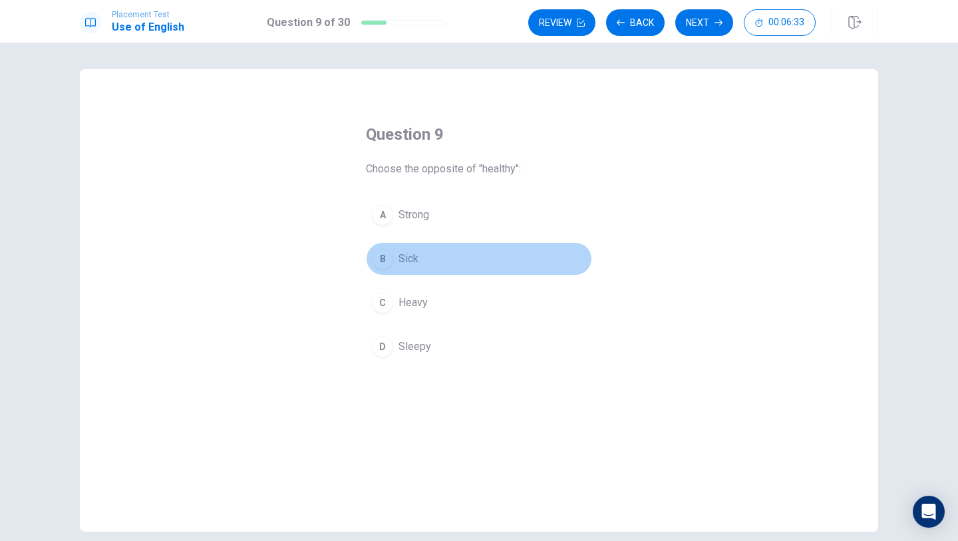
click at [391, 268] on button "B Sick" at bounding box center [479, 258] width 226 height 33
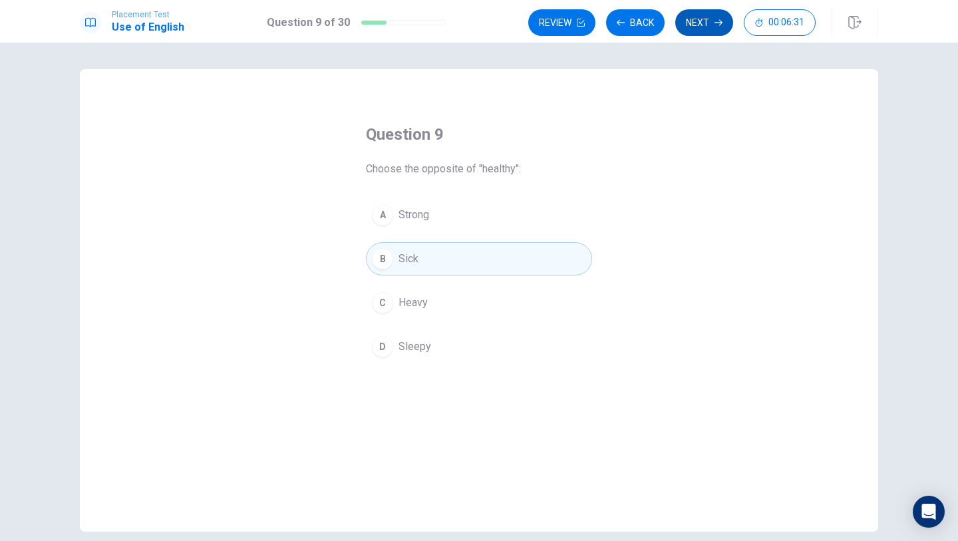
click at [699, 19] on button "Next" at bounding box center [705, 22] width 58 height 27
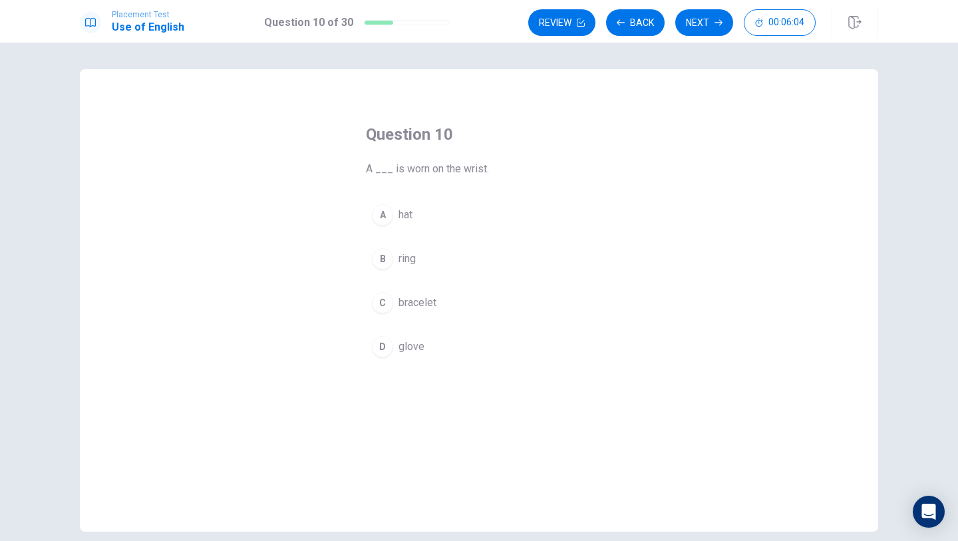
click at [383, 213] on div "A" at bounding box center [382, 214] width 21 height 21
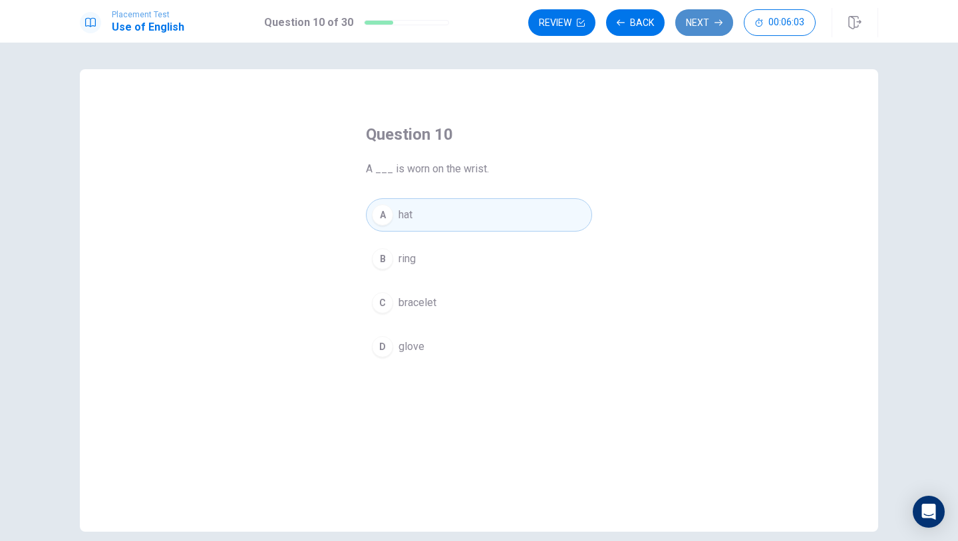
click at [684, 23] on button "Next" at bounding box center [705, 22] width 58 height 27
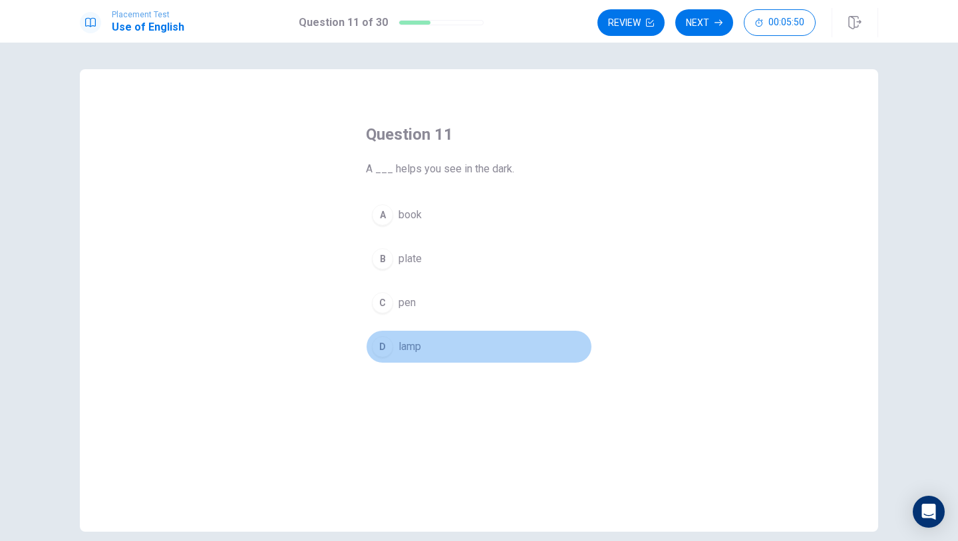
click at [421, 354] on span "lamp" at bounding box center [410, 347] width 23 height 16
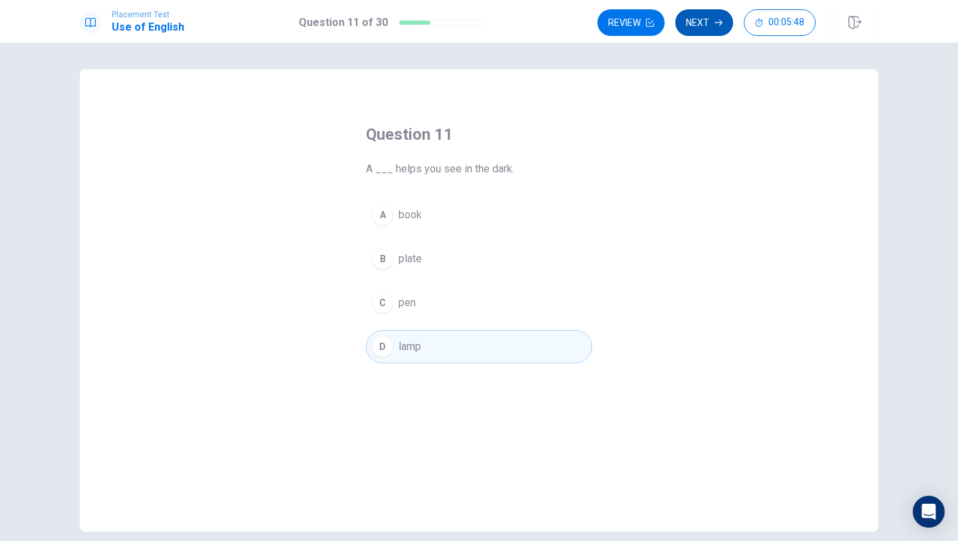
click at [706, 33] on button "Next" at bounding box center [705, 22] width 58 height 27
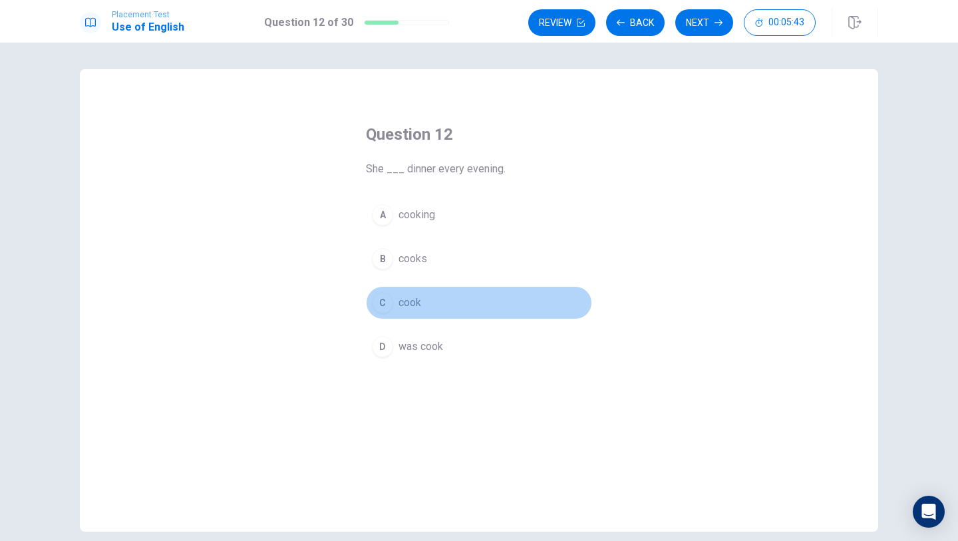
click at [383, 304] on div "C" at bounding box center [382, 302] width 21 height 21
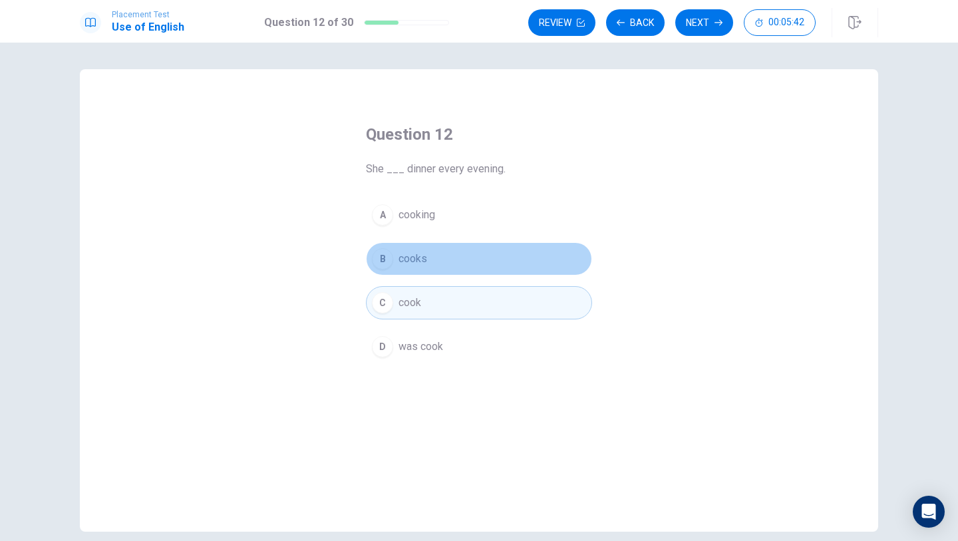
click at [395, 256] on button "B cooks" at bounding box center [479, 258] width 226 height 33
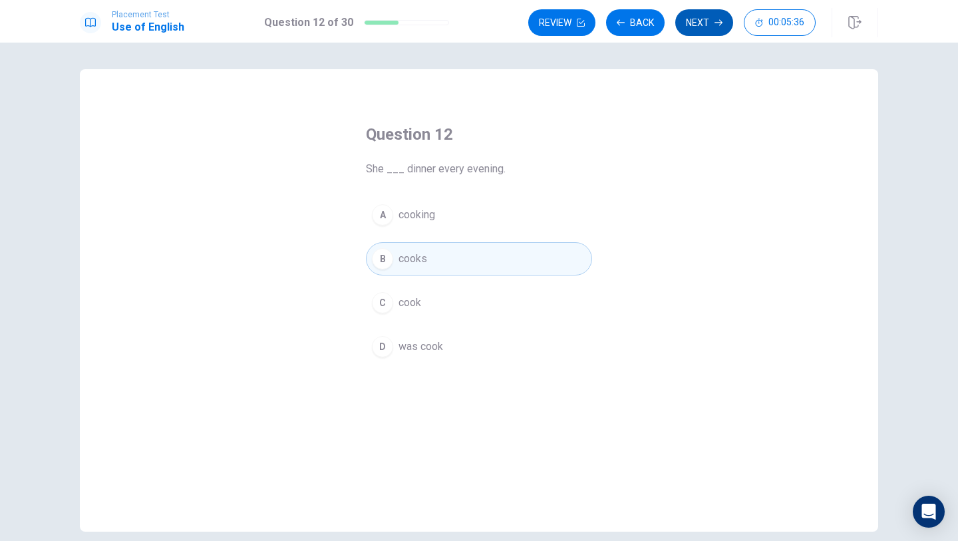
click at [695, 15] on button "Next" at bounding box center [705, 22] width 58 height 27
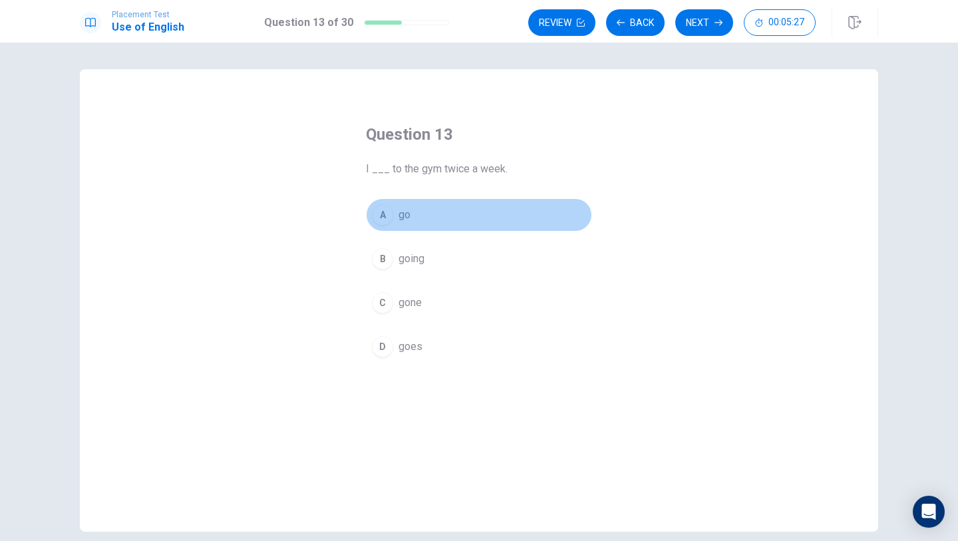
click at [411, 212] on button "A go" at bounding box center [479, 214] width 226 height 33
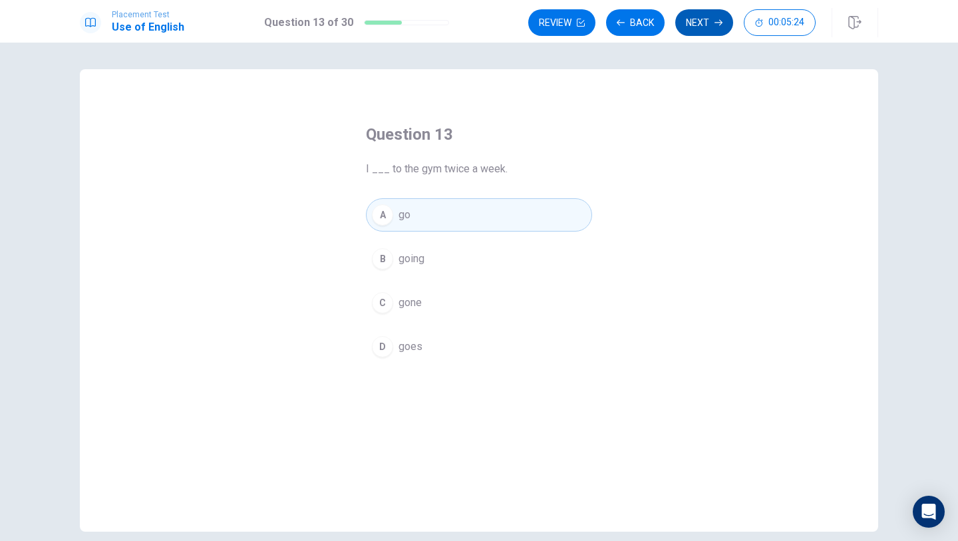
click at [703, 12] on button "Next" at bounding box center [705, 22] width 58 height 27
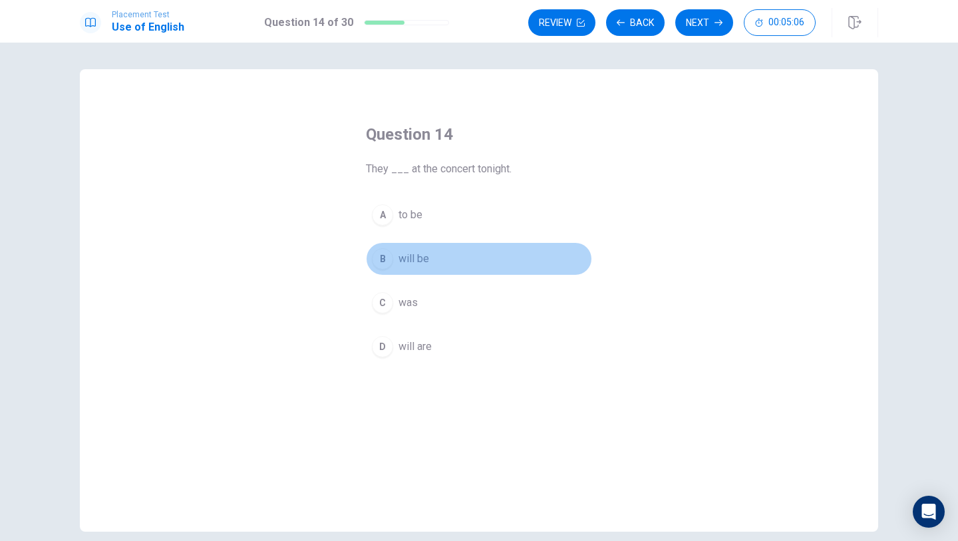
click at [407, 256] on span "will be" at bounding box center [414, 259] width 31 height 16
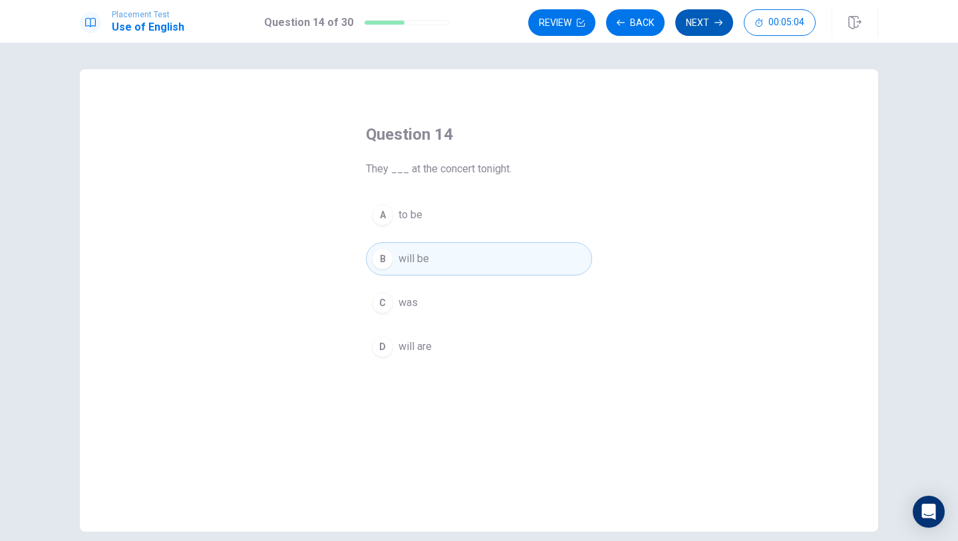
click at [701, 19] on button "Next" at bounding box center [705, 22] width 58 height 27
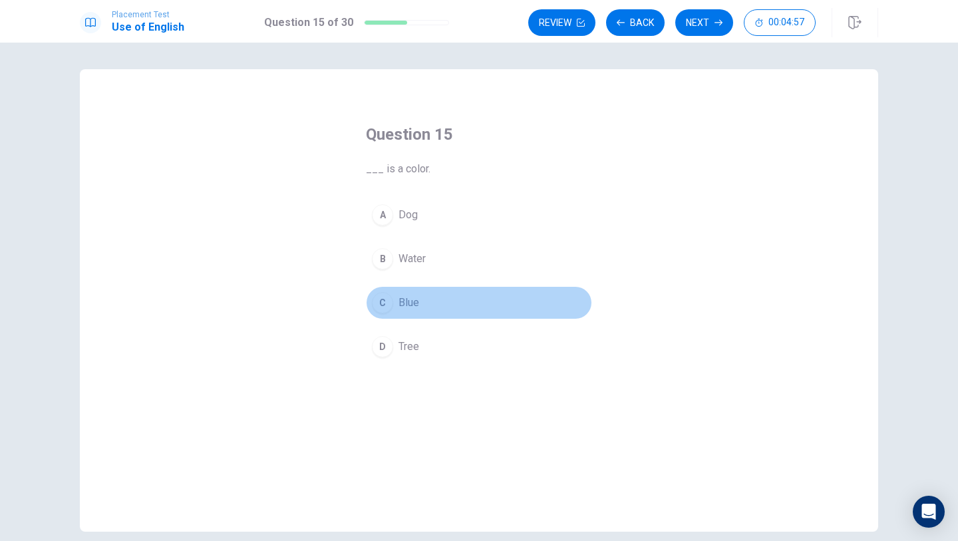
click at [396, 306] on button "C Blue" at bounding box center [479, 302] width 226 height 33
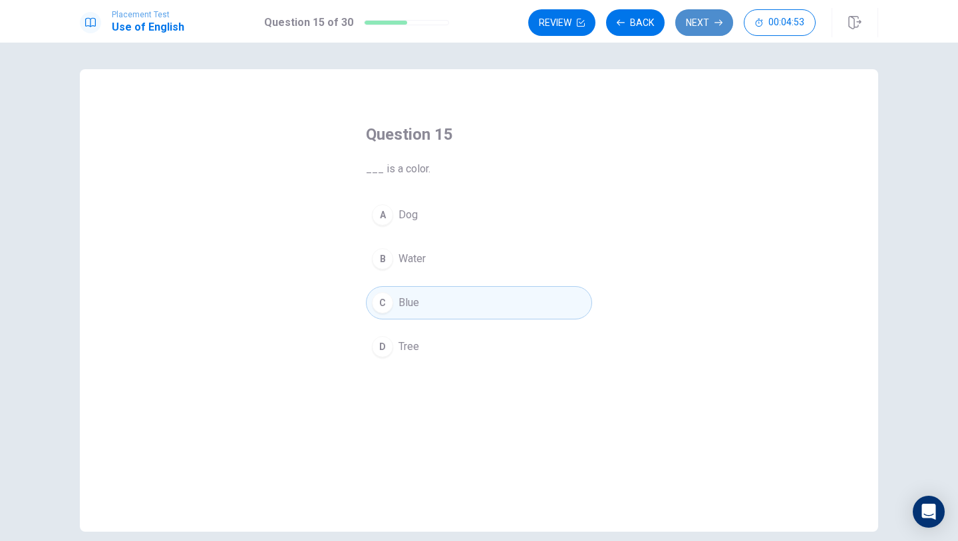
click at [698, 32] on button "Next" at bounding box center [705, 22] width 58 height 27
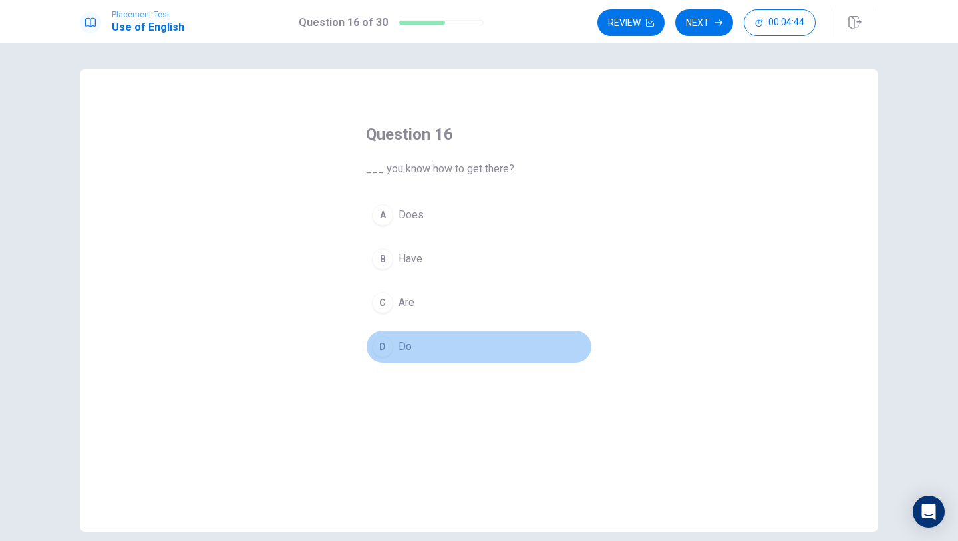
click at [385, 347] on div "D" at bounding box center [382, 346] width 21 height 21
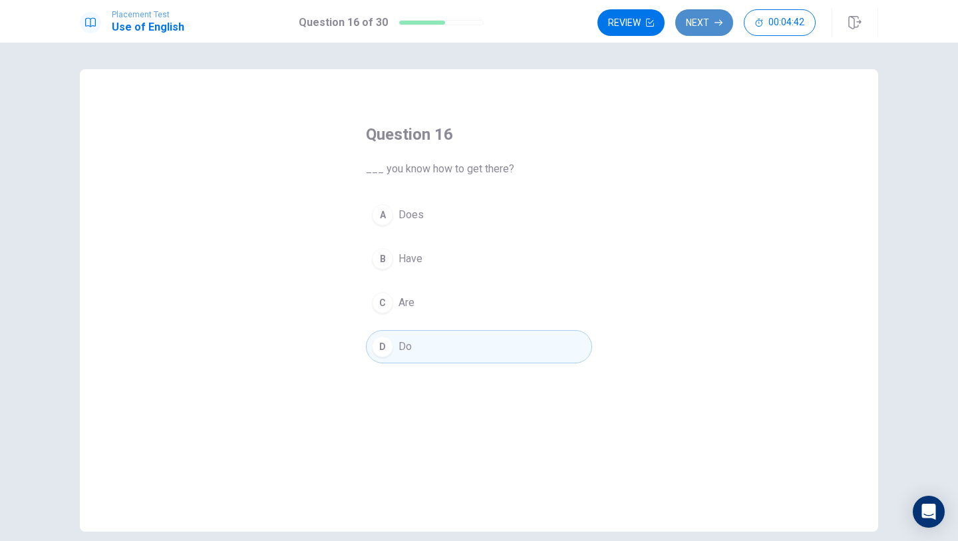
click at [697, 15] on button "Next" at bounding box center [705, 22] width 58 height 27
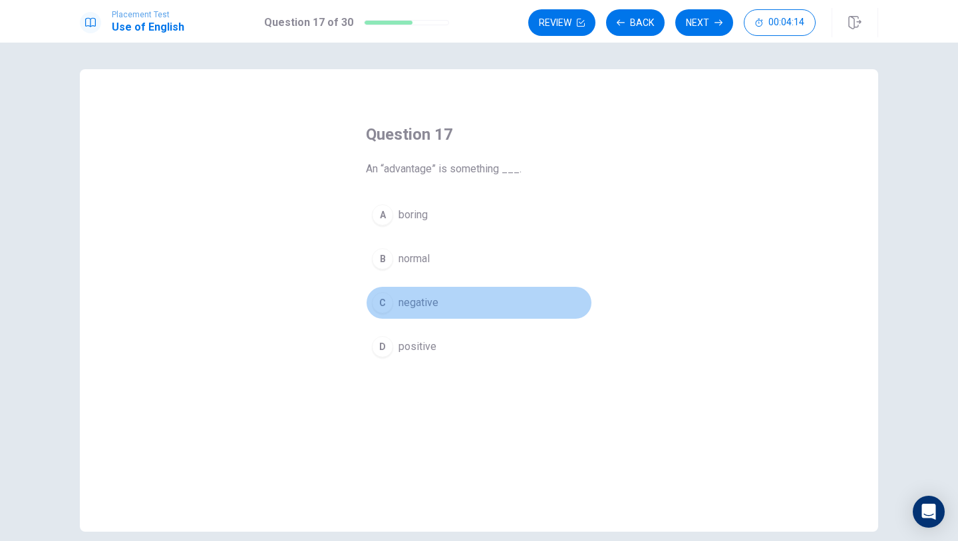
click at [418, 317] on button "C negative" at bounding box center [479, 302] width 226 height 33
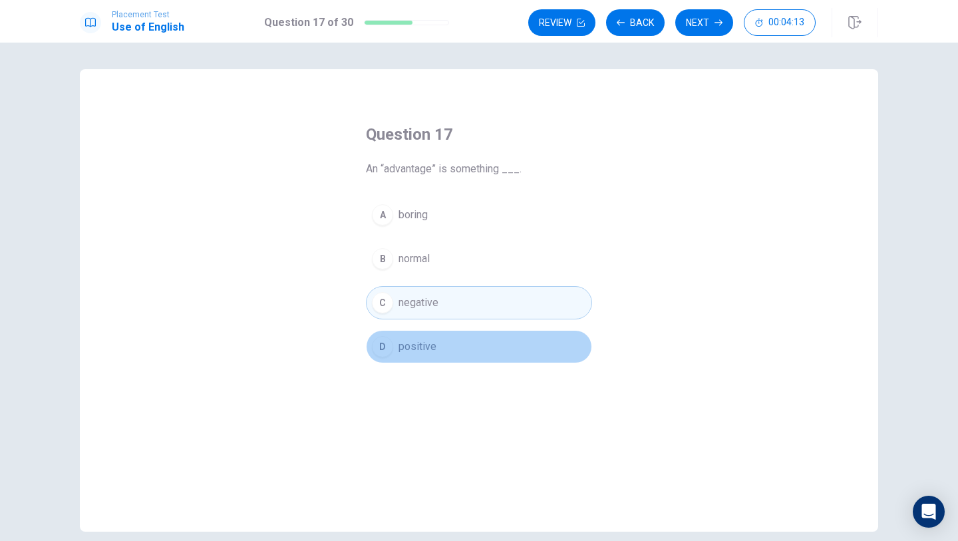
click at [441, 341] on button "D positive" at bounding box center [479, 346] width 226 height 33
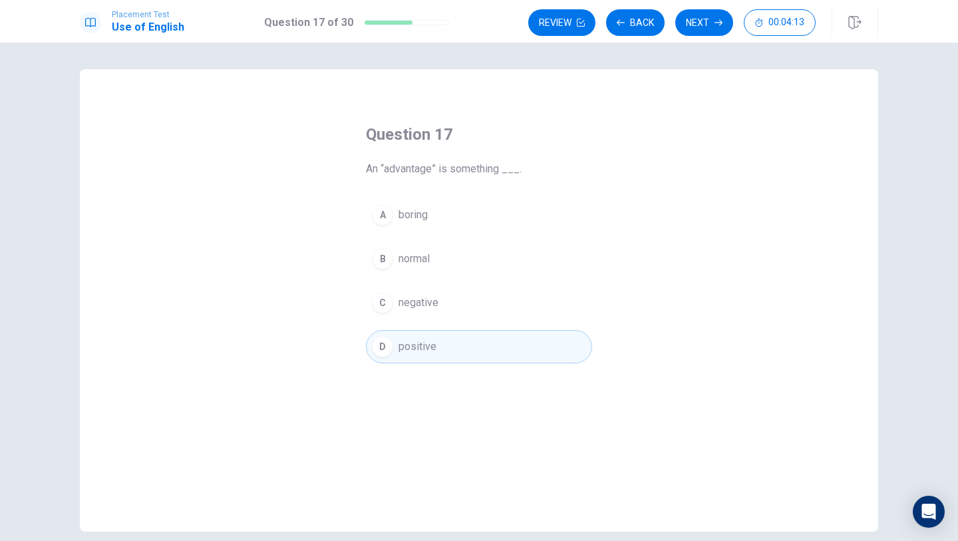
click at [432, 319] on div "A boring B normal C negative D positive" at bounding box center [479, 280] width 226 height 165
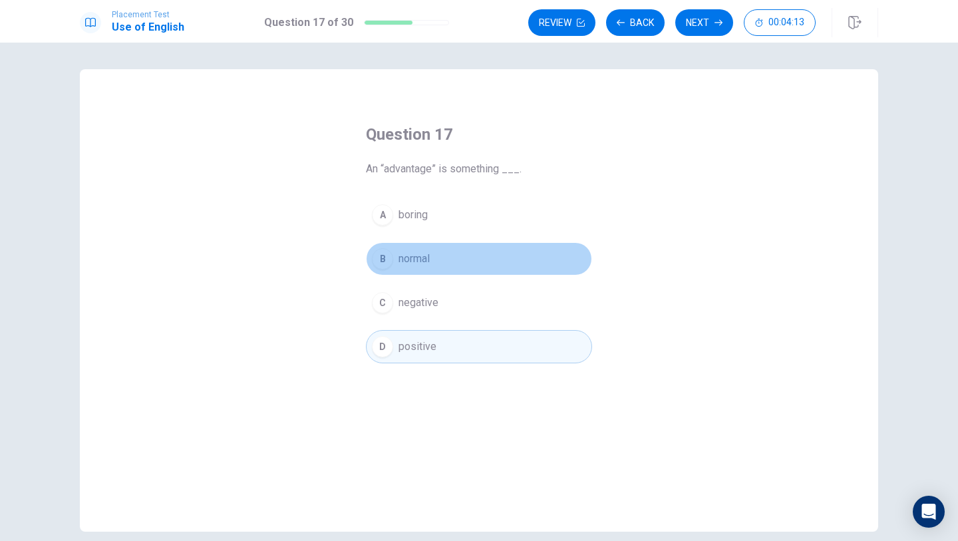
click at [429, 256] on span "normal" at bounding box center [414, 259] width 31 height 16
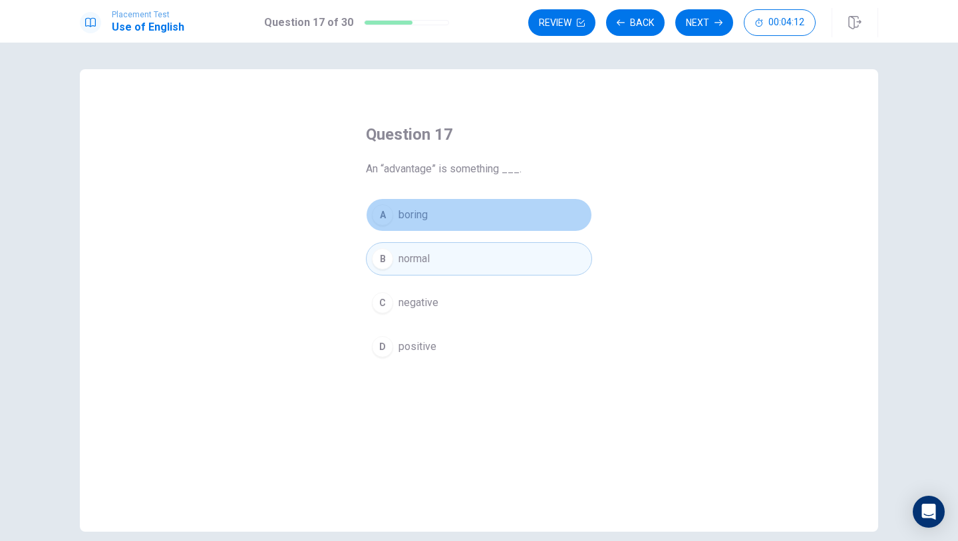
click at [423, 228] on button "A boring" at bounding box center [479, 214] width 226 height 33
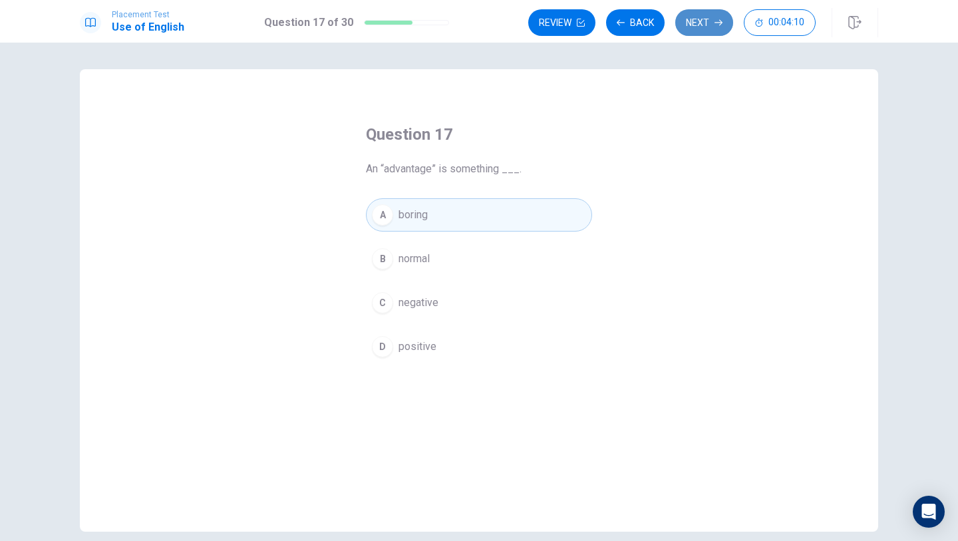
click at [698, 22] on button "Next" at bounding box center [705, 22] width 58 height 27
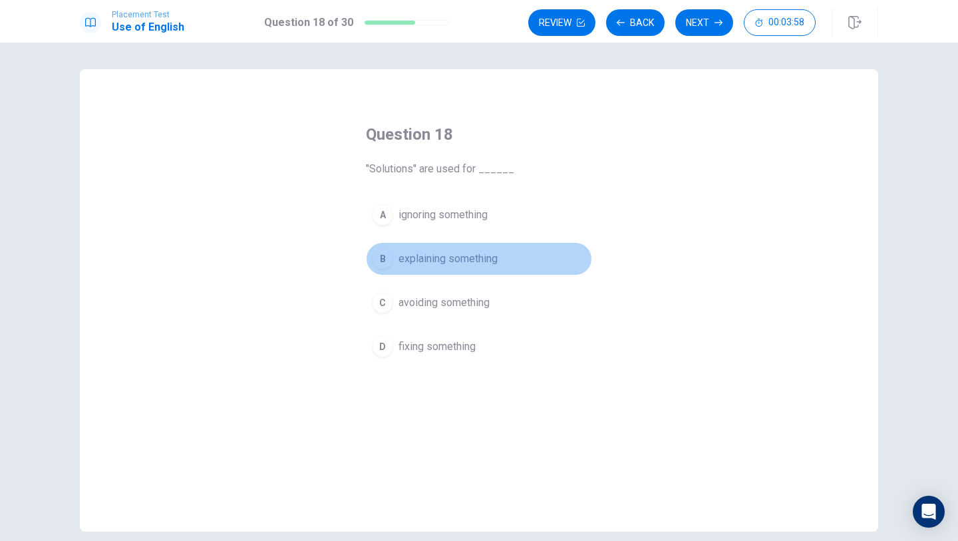
click at [389, 254] on div "B" at bounding box center [382, 258] width 21 height 21
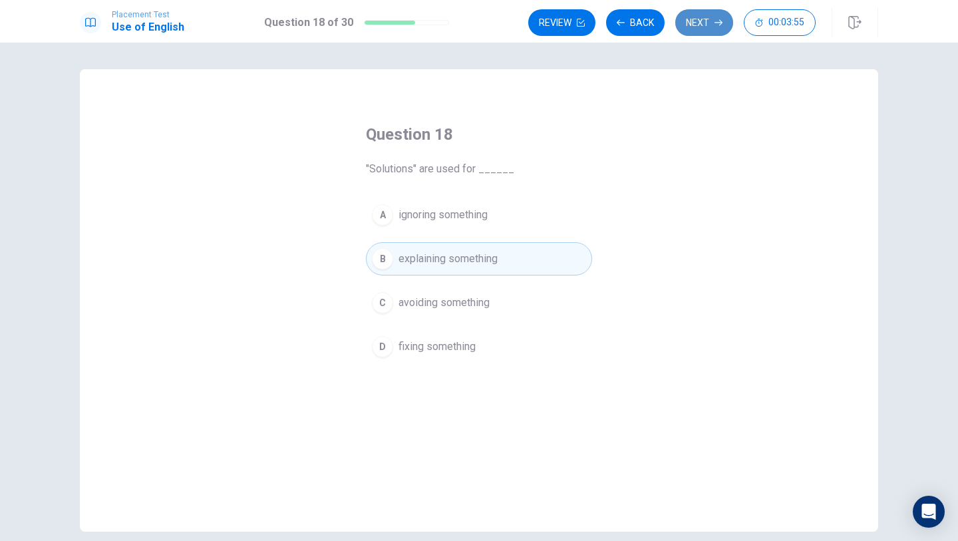
click at [689, 26] on button "Next" at bounding box center [705, 22] width 58 height 27
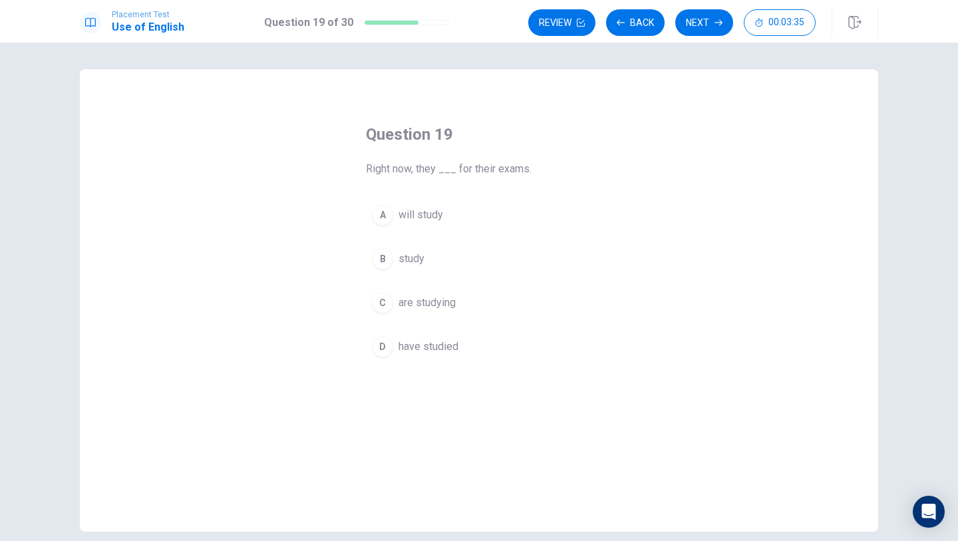
click at [401, 213] on span "will study" at bounding box center [421, 215] width 45 height 16
click at [440, 303] on span "are studying" at bounding box center [427, 303] width 57 height 16
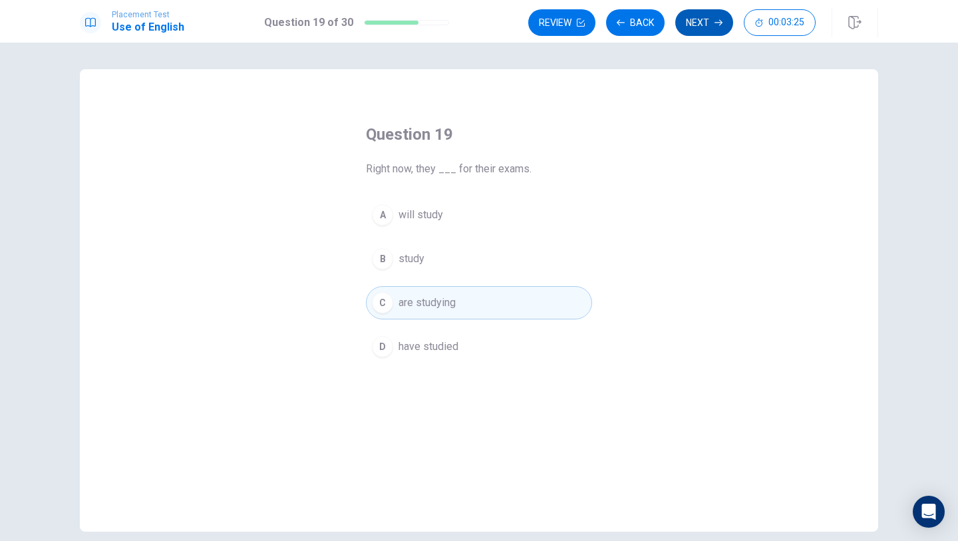
click at [684, 25] on button "Next" at bounding box center [705, 22] width 58 height 27
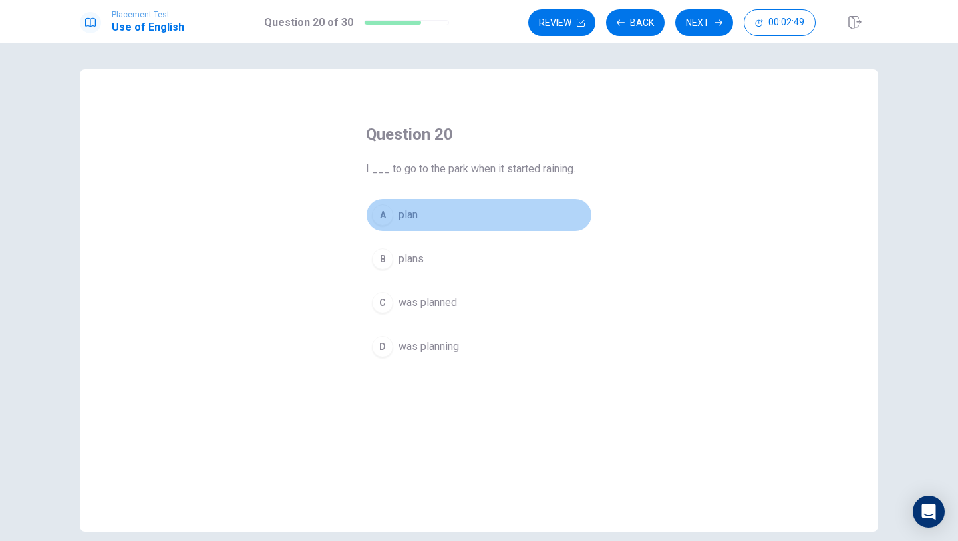
click at [386, 214] on div "A" at bounding box center [382, 214] width 21 height 21
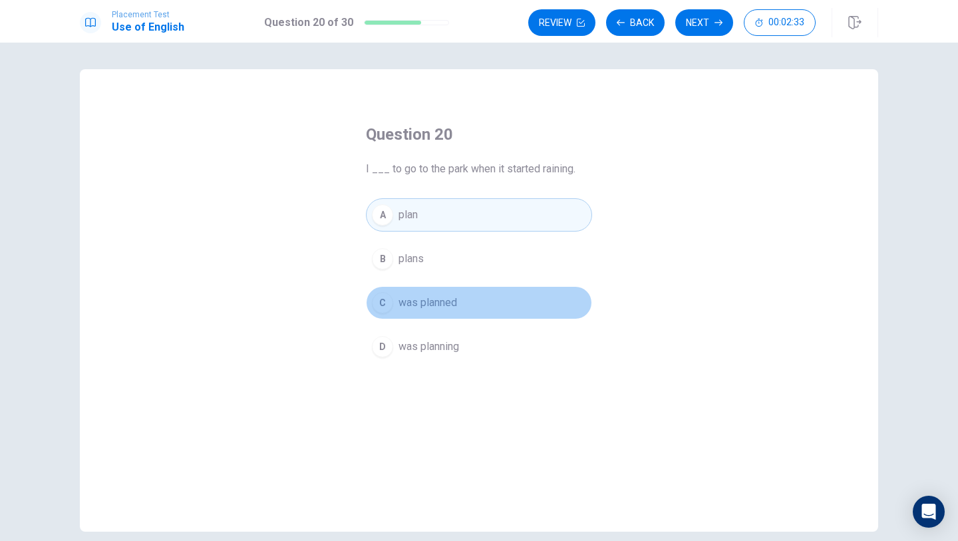
click at [385, 310] on div "C" at bounding box center [382, 302] width 21 height 21
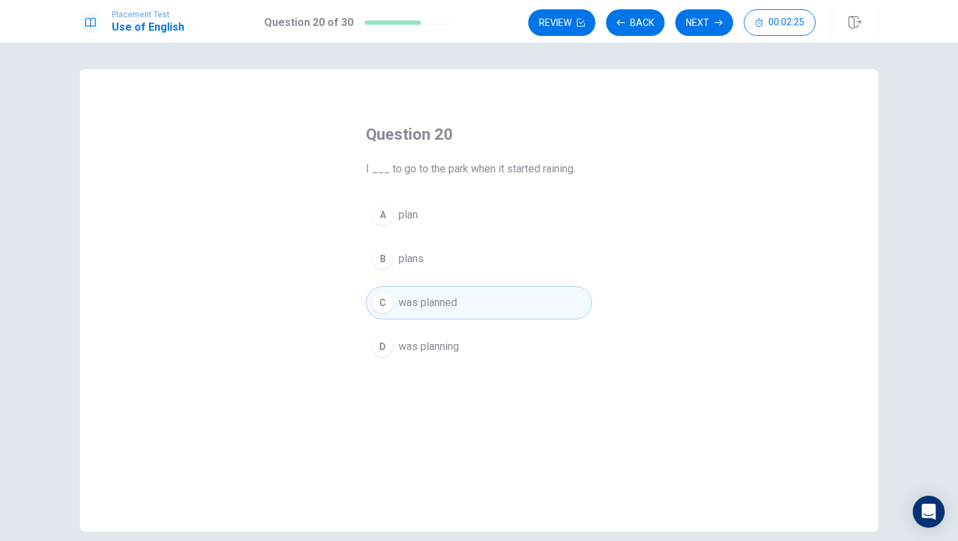
click at [419, 226] on button "A plan" at bounding box center [479, 214] width 226 height 33
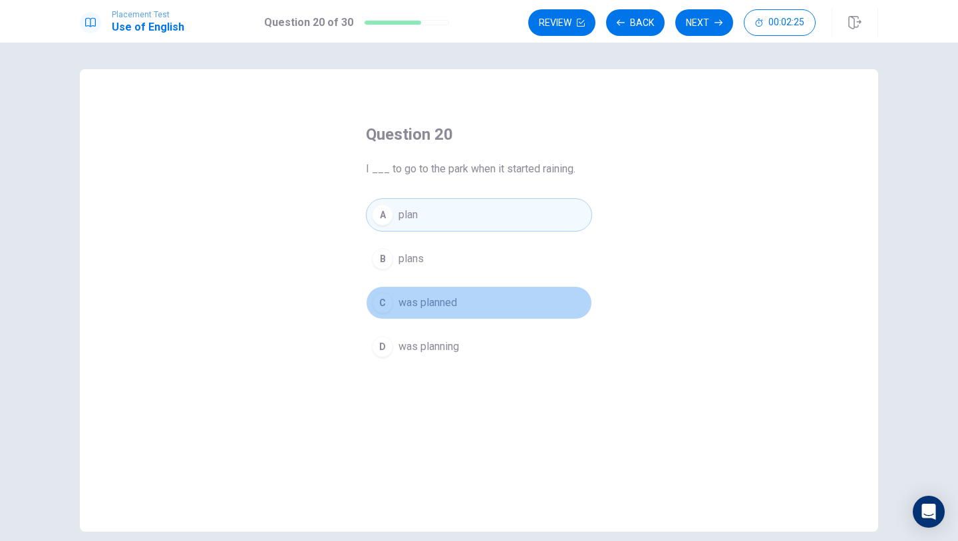
click at [393, 314] on button "C was planned" at bounding box center [479, 302] width 226 height 33
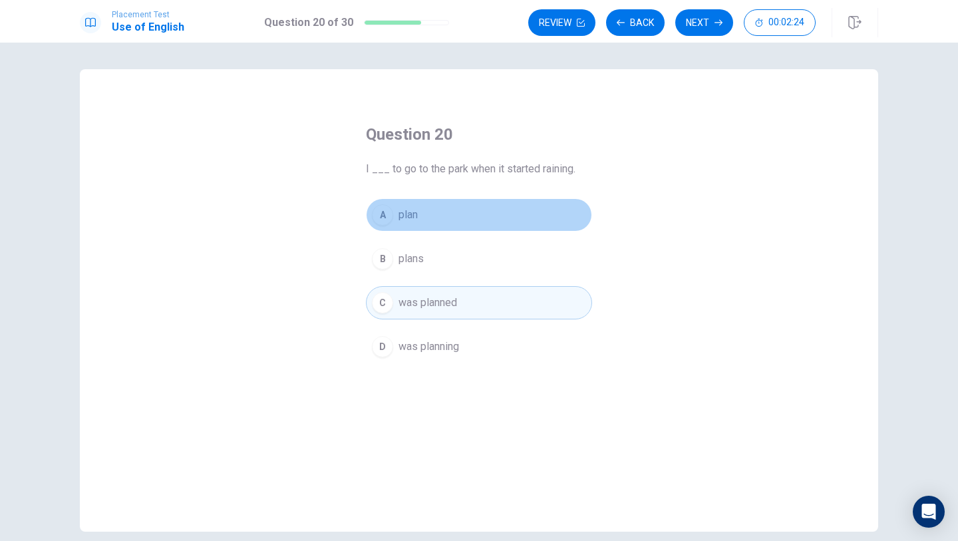
click at [432, 213] on button "A plan" at bounding box center [479, 214] width 226 height 33
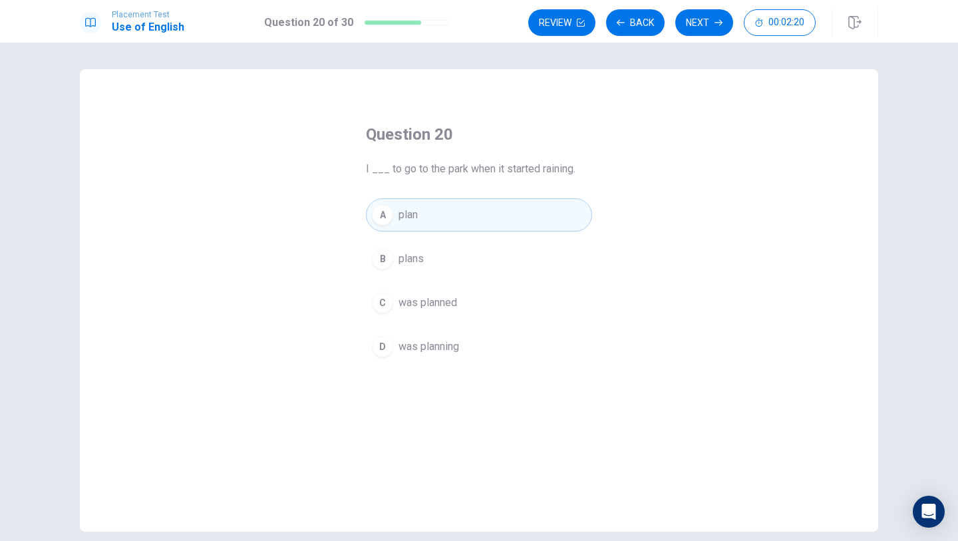
click at [709, 41] on div "Placement Test Use of English Question 20 of 30 Review Back Next 00:02:20" at bounding box center [479, 21] width 958 height 43
click at [709, 35] on button "Next" at bounding box center [705, 22] width 58 height 27
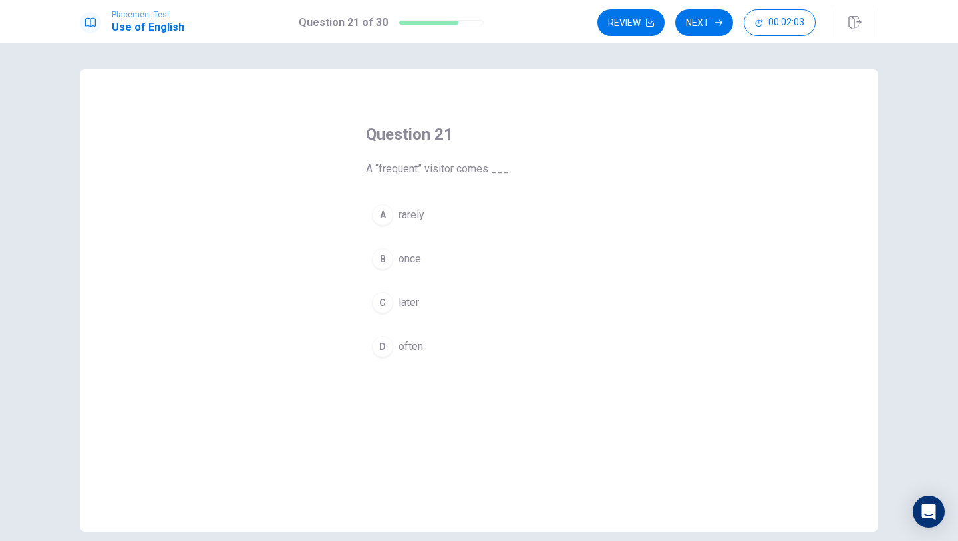
click at [387, 343] on div "D" at bounding box center [382, 346] width 21 height 21
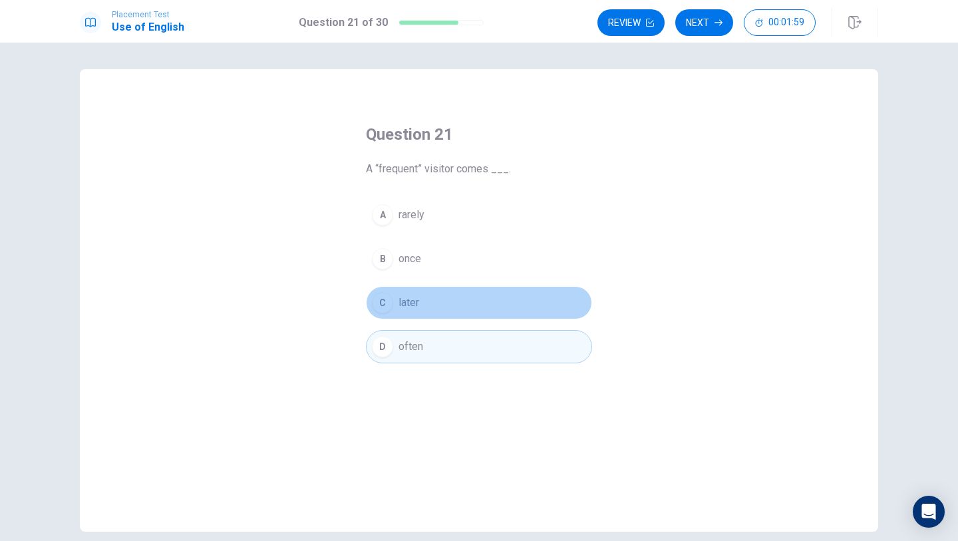
click at [448, 308] on button "C later" at bounding box center [479, 302] width 226 height 33
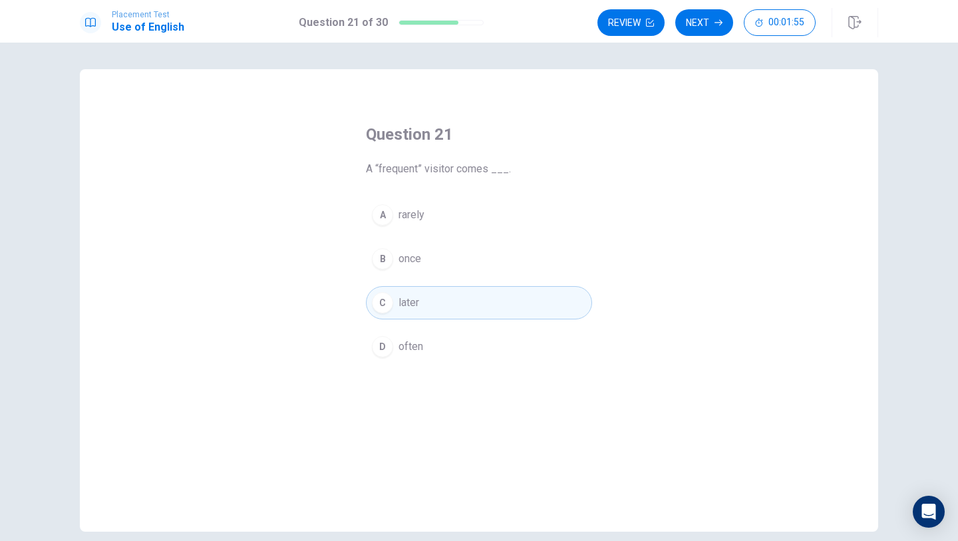
drag, startPoint x: 693, startPoint y: 34, endPoint x: 619, endPoint y: 165, distance: 150.5
click at [619, 165] on div "Placement Test Use of English Question 21 of 30 Review Next 00:01:55 Question 2…" at bounding box center [479, 270] width 958 height 541
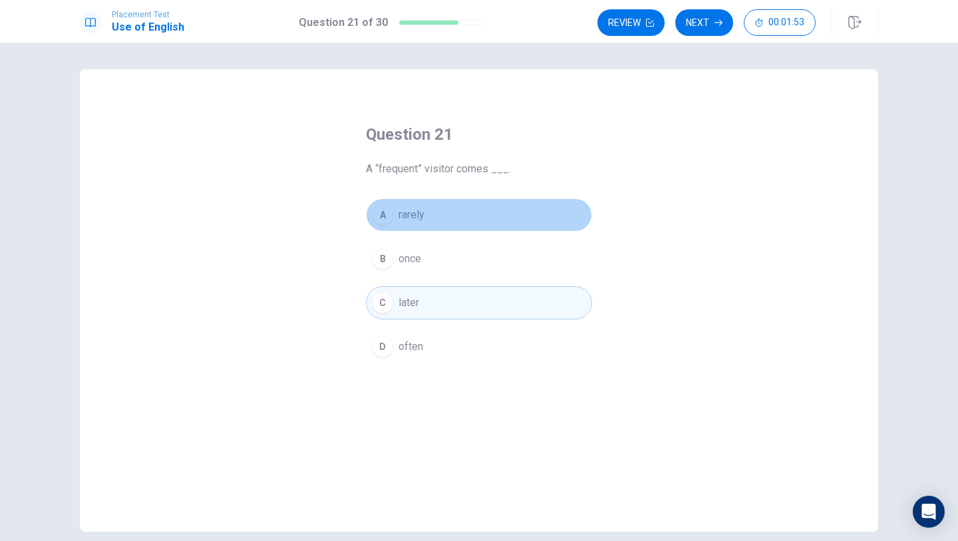
click at [442, 216] on button "A rarely" at bounding box center [479, 214] width 226 height 33
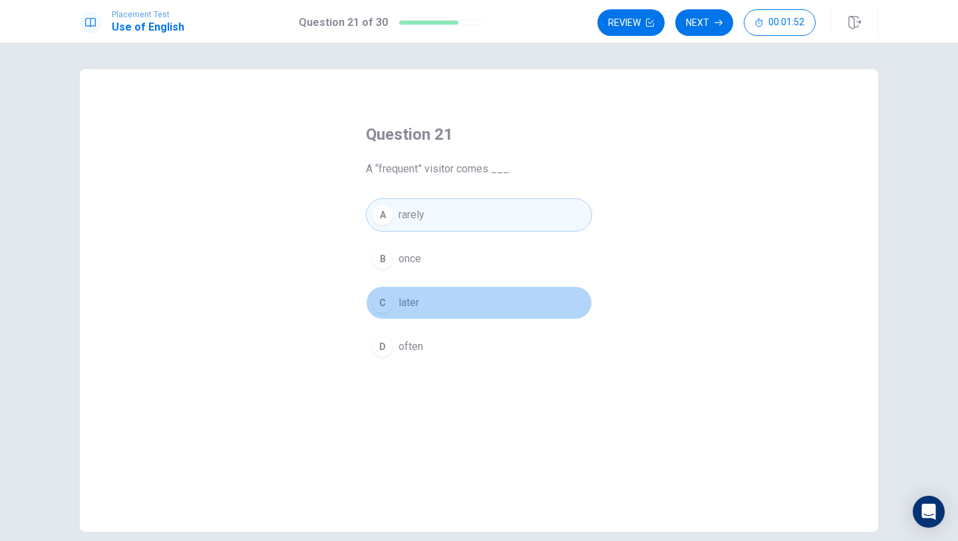
click at [437, 303] on button "C later" at bounding box center [479, 302] width 226 height 33
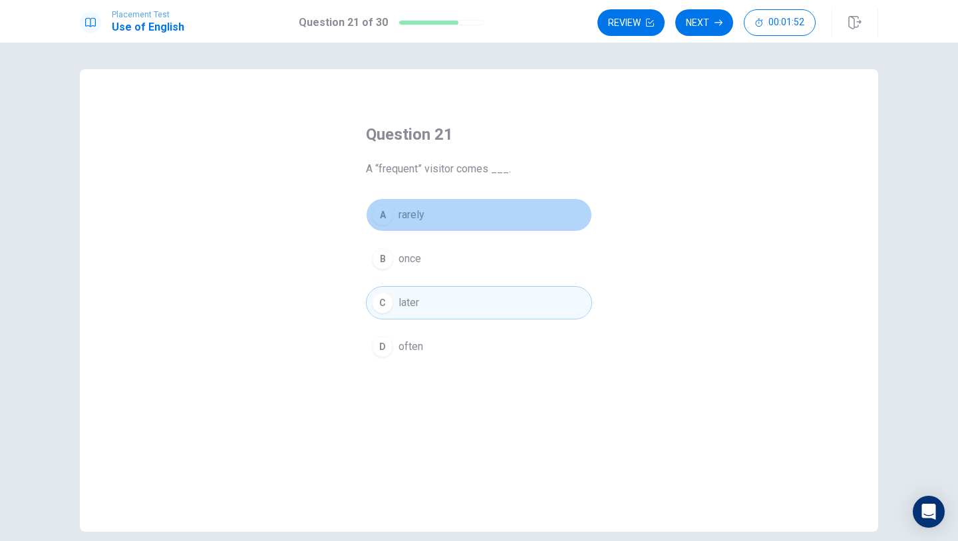
click at [433, 225] on button "A rarely" at bounding box center [479, 214] width 226 height 33
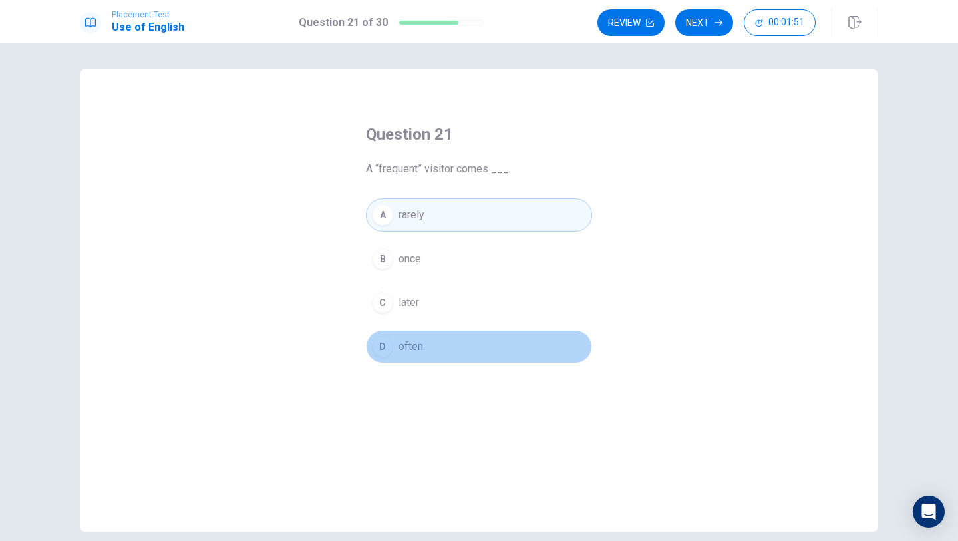
click at [438, 357] on button "D often" at bounding box center [479, 346] width 226 height 33
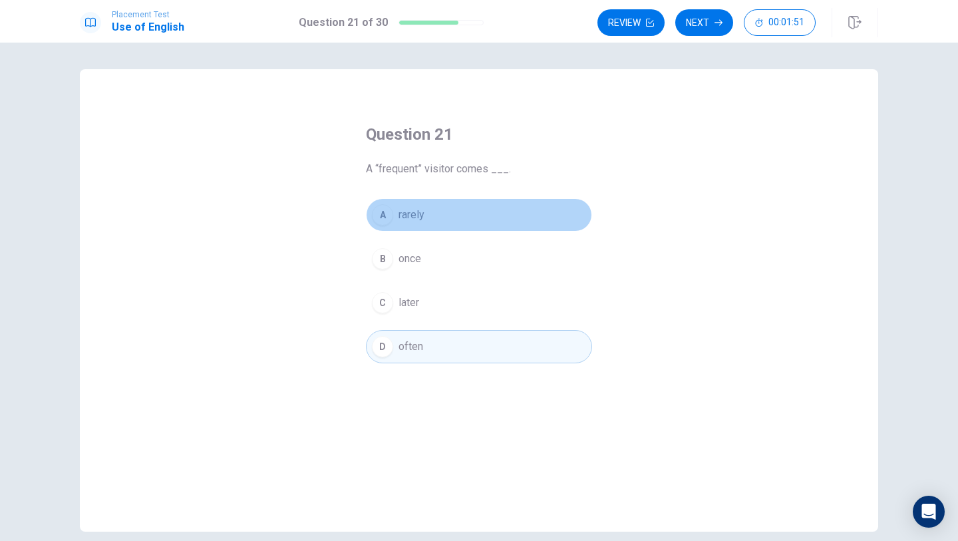
click at [438, 216] on button "A rarely" at bounding box center [479, 214] width 226 height 33
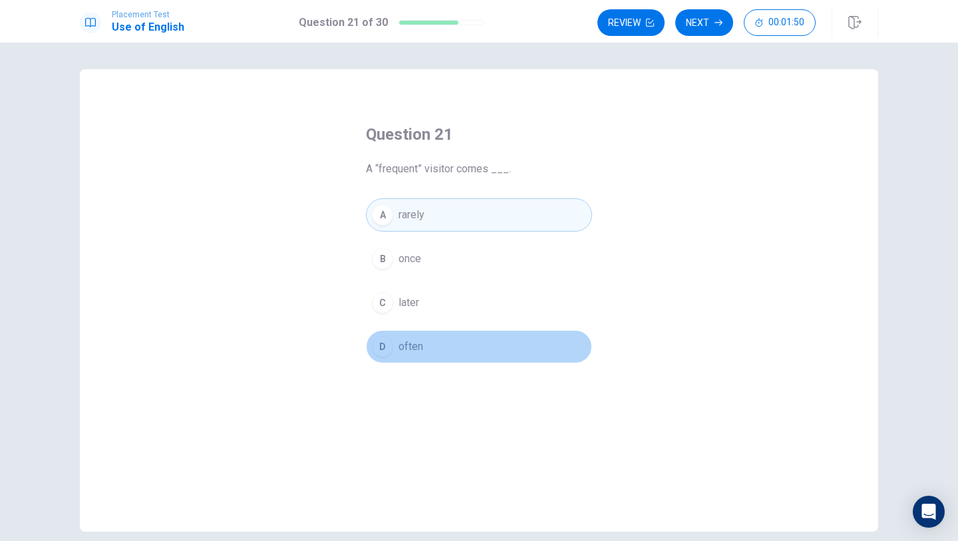
drag, startPoint x: 438, startPoint y: 361, endPoint x: 438, endPoint y: 319, distance: 42.6
click at [438, 337] on button "D often" at bounding box center [479, 346] width 226 height 33
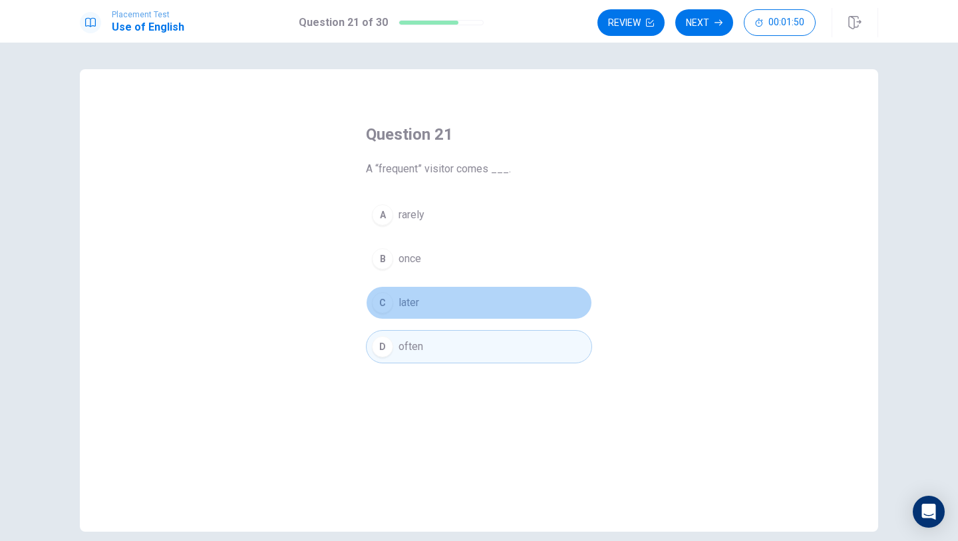
click at [438, 315] on button "C later" at bounding box center [479, 302] width 226 height 33
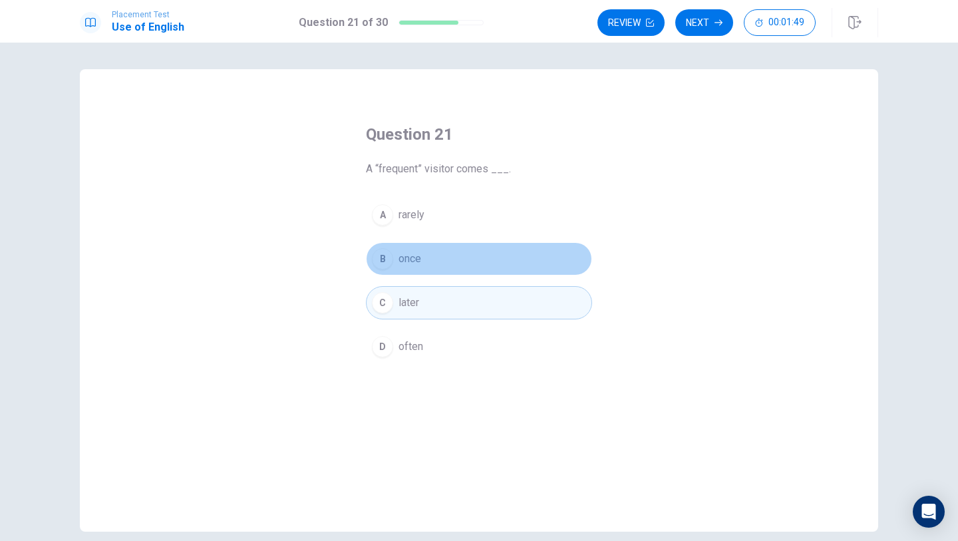
click at [438, 259] on button "B once" at bounding box center [479, 258] width 226 height 33
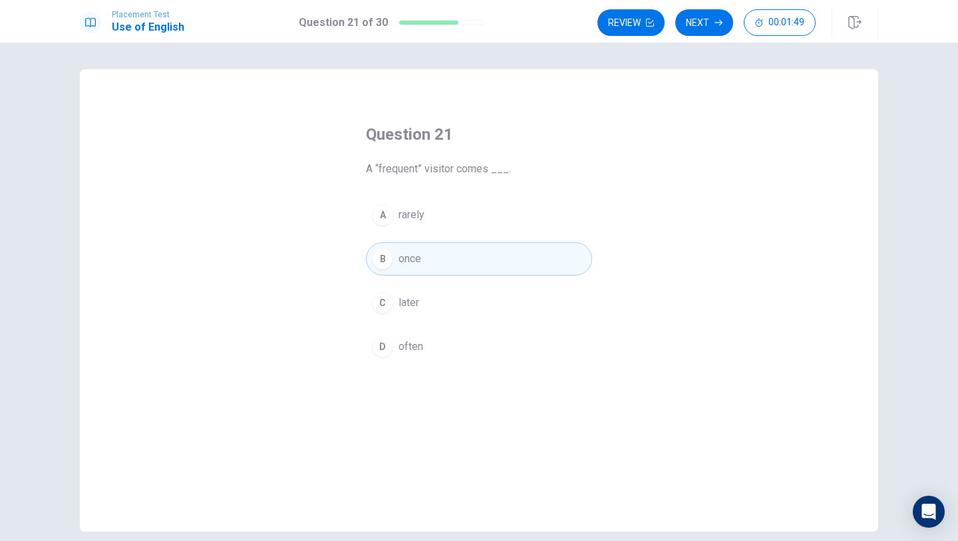
click at [438, 321] on div "A rarely B once C later D often" at bounding box center [479, 280] width 226 height 165
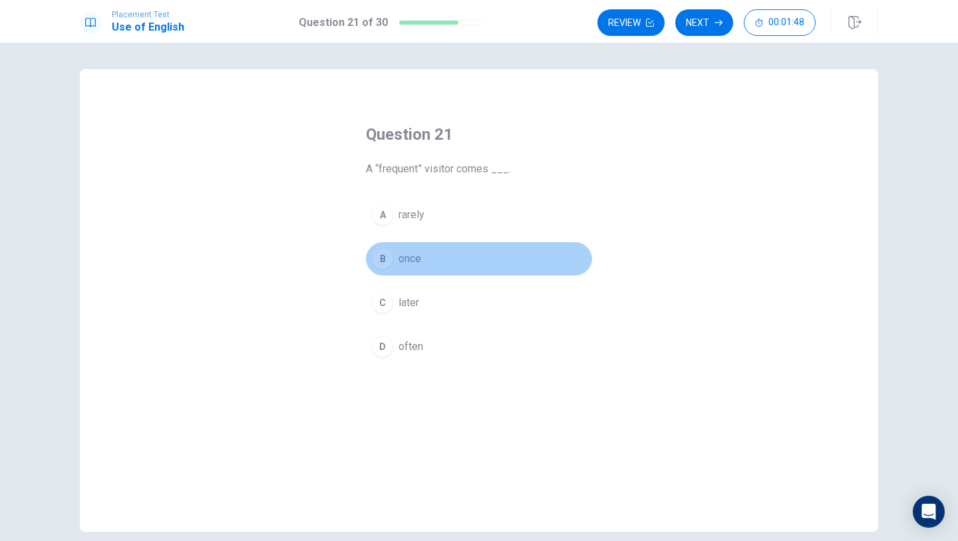
click at [438, 268] on button "B once" at bounding box center [479, 258] width 226 height 33
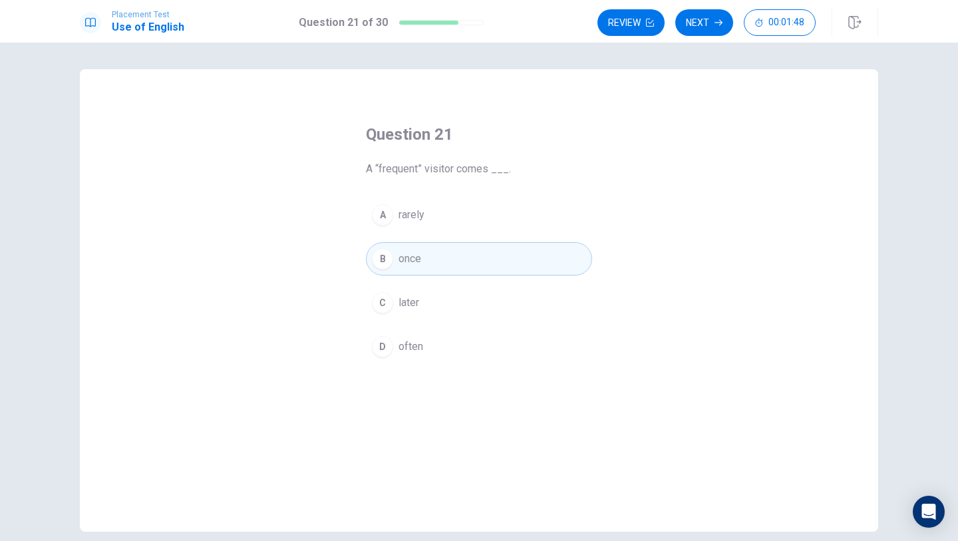
click at [438, 297] on button "C later" at bounding box center [479, 302] width 226 height 33
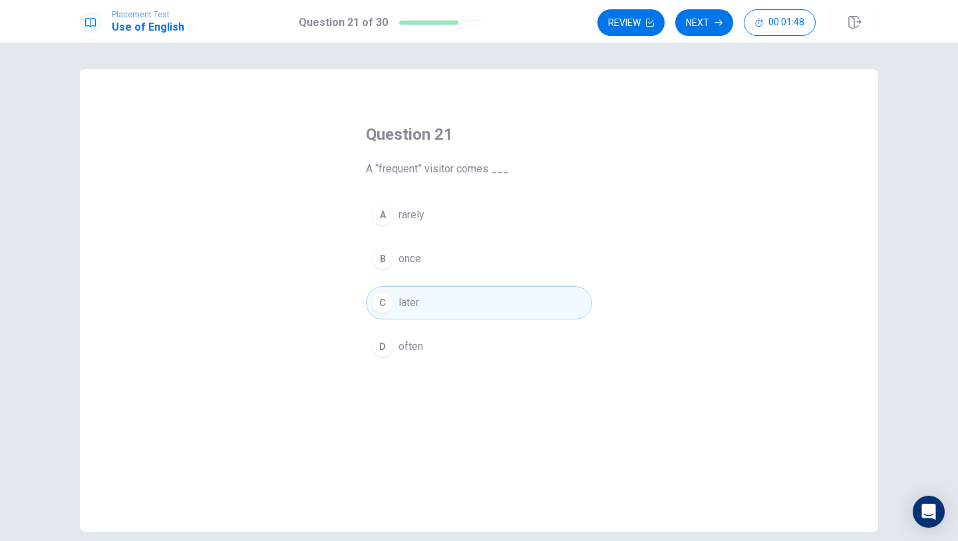
click at [438, 278] on div "A rarely B once C later D often" at bounding box center [479, 280] width 226 height 165
click at [438, 284] on div "A rarely B once C later D often" at bounding box center [479, 280] width 226 height 165
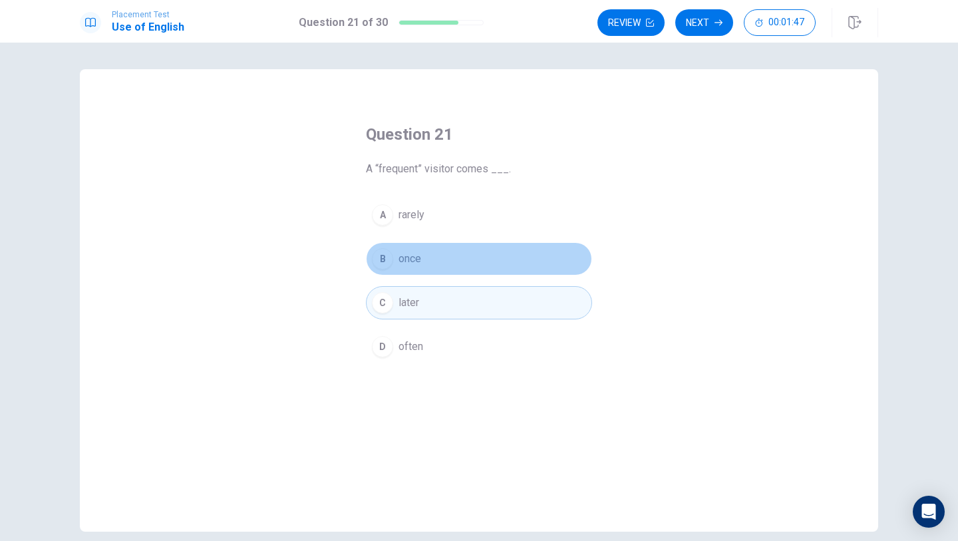
click at [438, 263] on button "B once" at bounding box center [479, 258] width 226 height 33
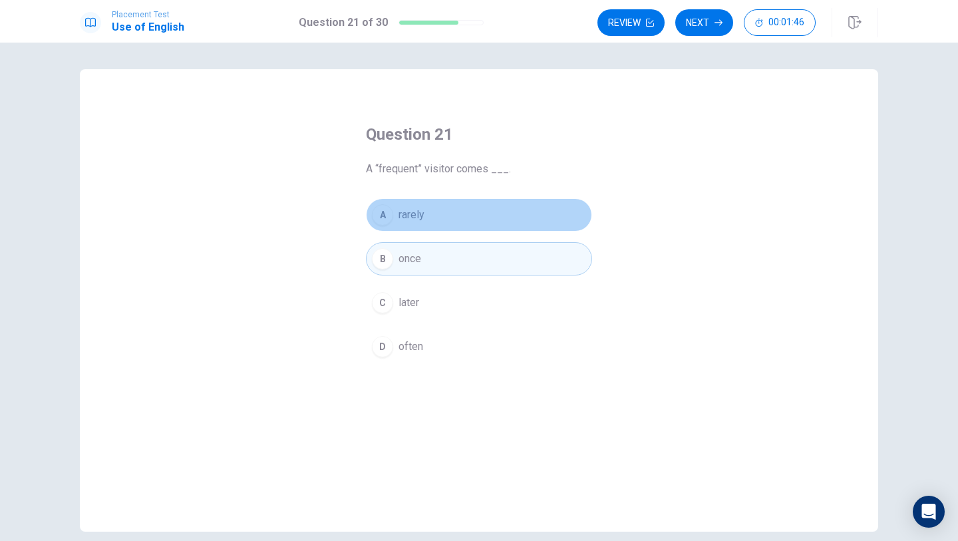
click at [443, 217] on button "A rarely" at bounding box center [479, 214] width 226 height 33
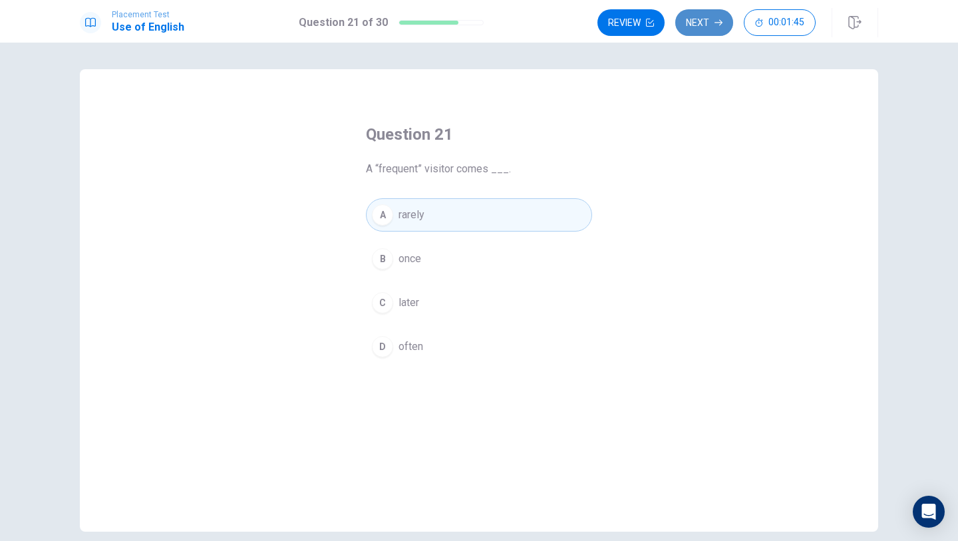
click at [690, 33] on button "Next" at bounding box center [705, 22] width 58 height 27
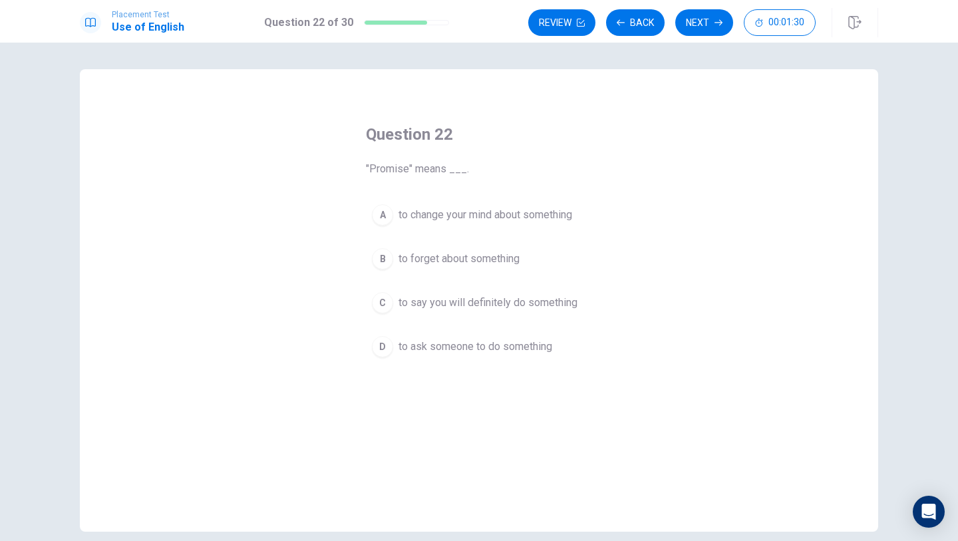
click at [517, 278] on div "A to change your mind about something B to forget about something C to say you …" at bounding box center [479, 280] width 226 height 165
click at [510, 256] on span "to forget about something" at bounding box center [459, 259] width 121 height 16
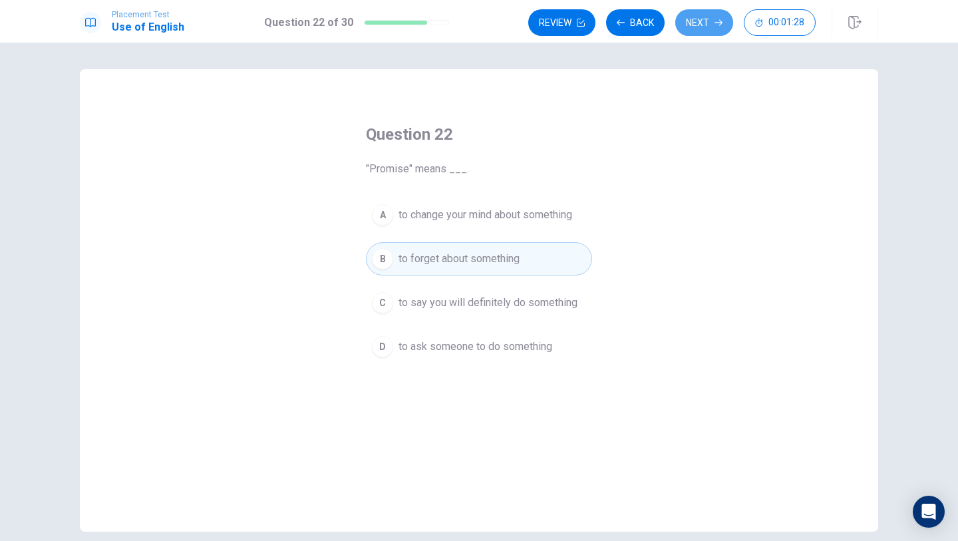
drag, startPoint x: 693, startPoint y: 17, endPoint x: 672, endPoint y: 38, distance: 29.2
click at [692, 17] on button "Next" at bounding box center [705, 22] width 58 height 27
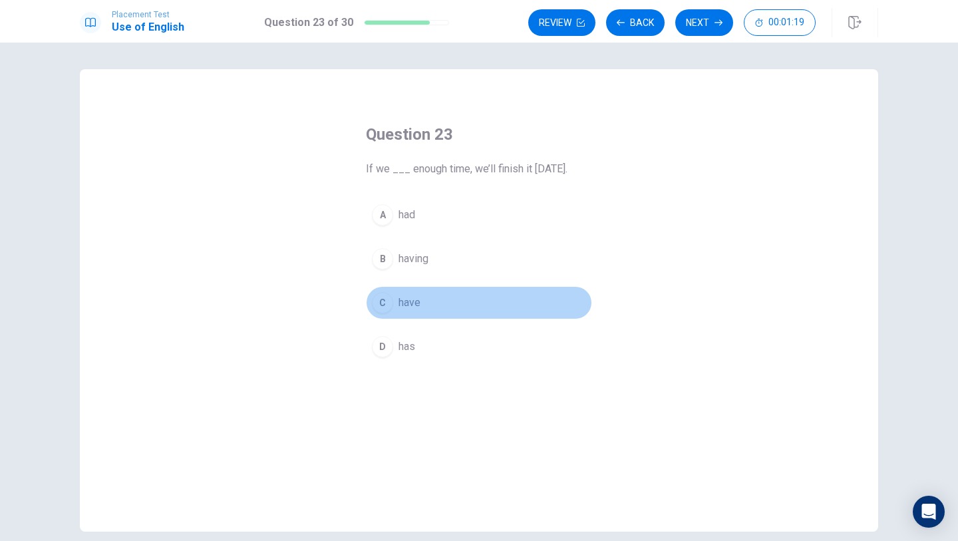
click at [380, 304] on div "C" at bounding box center [382, 302] width 21 height 21
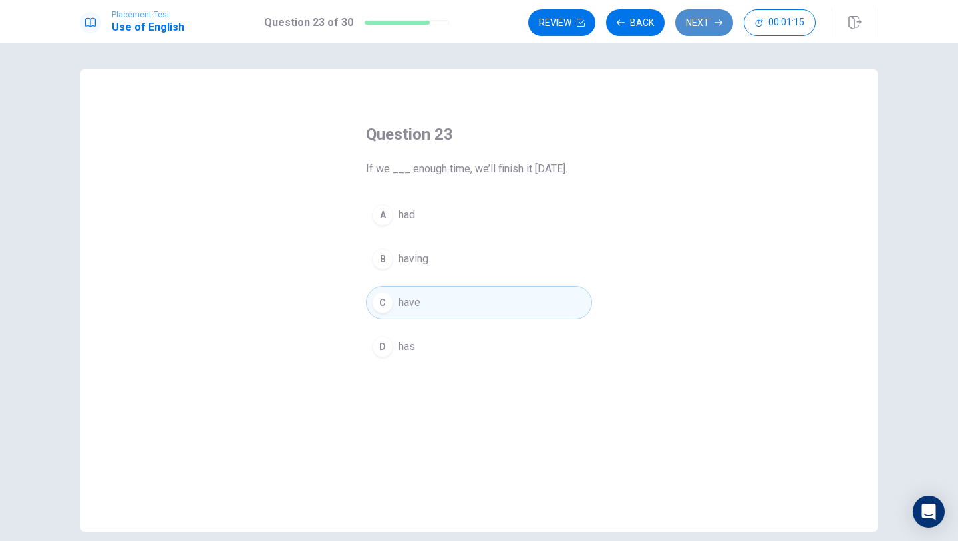
click at [722, 15] on button "Next" at bounding box center [705, 22] width 58 height 27
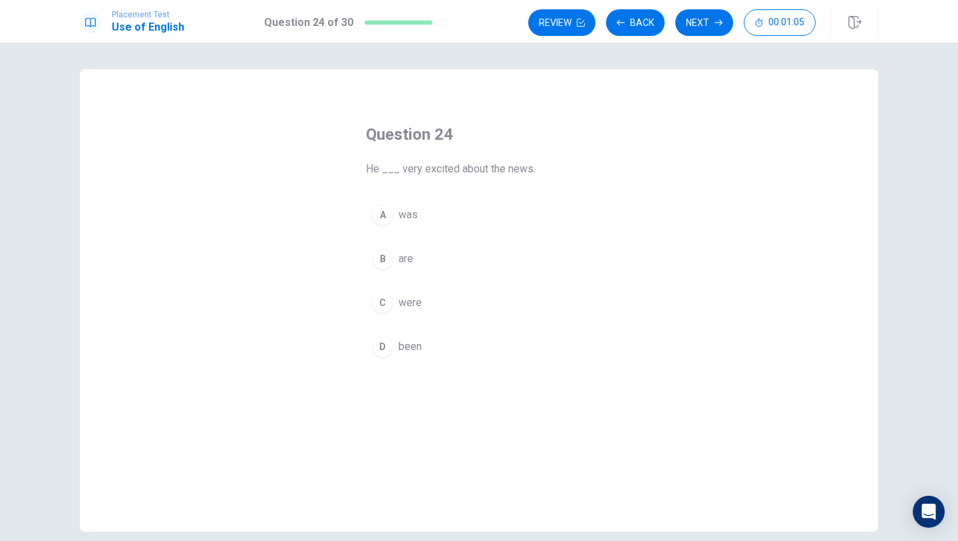
click at [427, 206] on button "A was" at bounding box center [479, 214] width 226 height 33
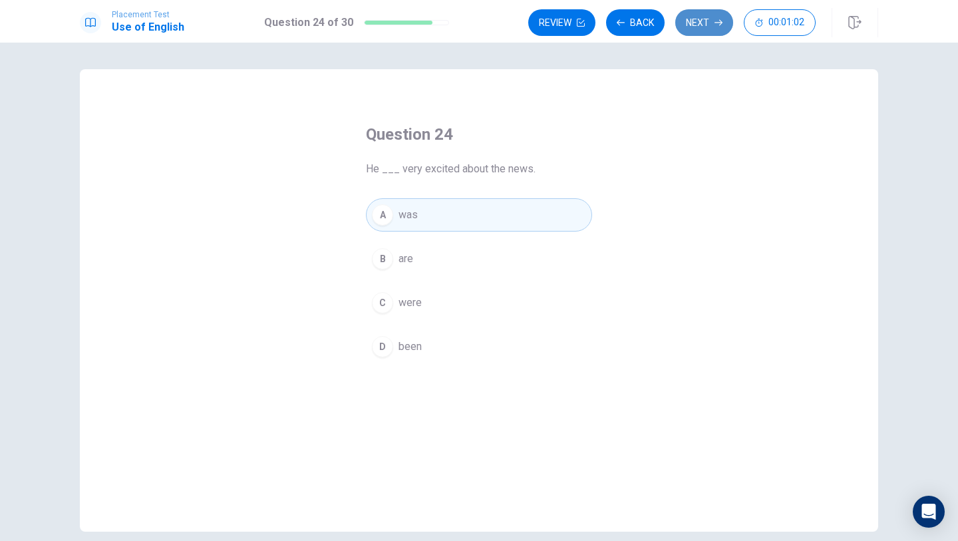
click at [716, 20] on icon "button" at bounding box center [719, 23] width 8 height 8
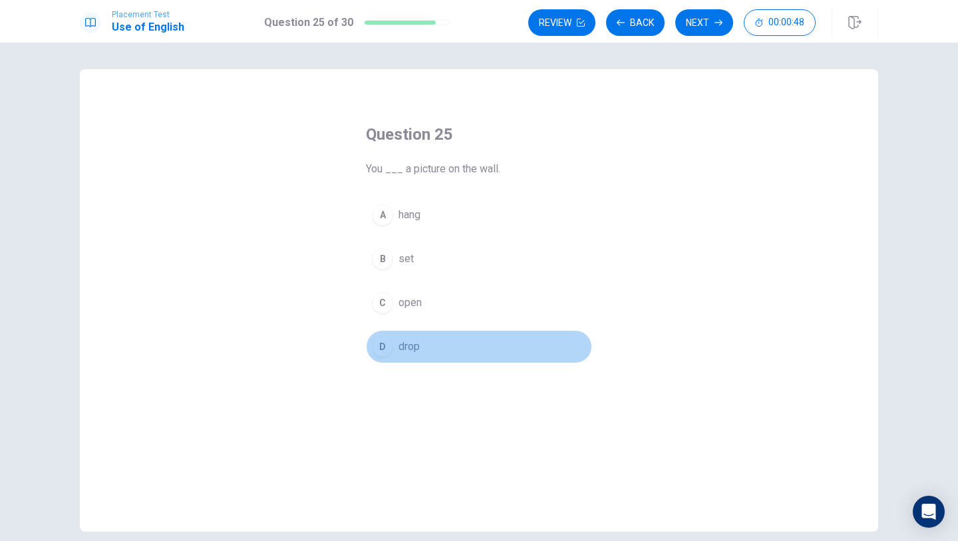
click at [419, 355] on button "D drop" at bounding box center [479, 346] width 226 height 33
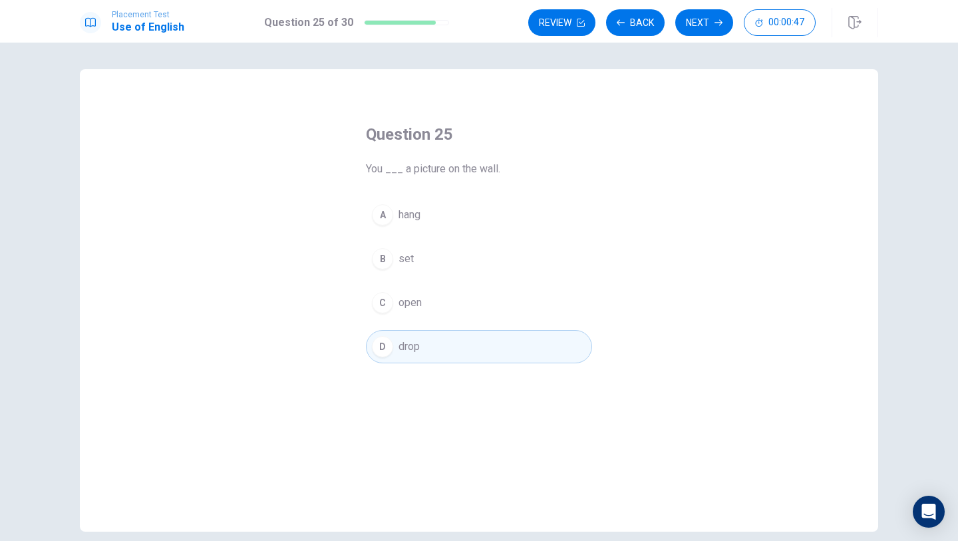
click at [418, 355] on button "D drop" at bounding box center [479, 346] width 226 height 33
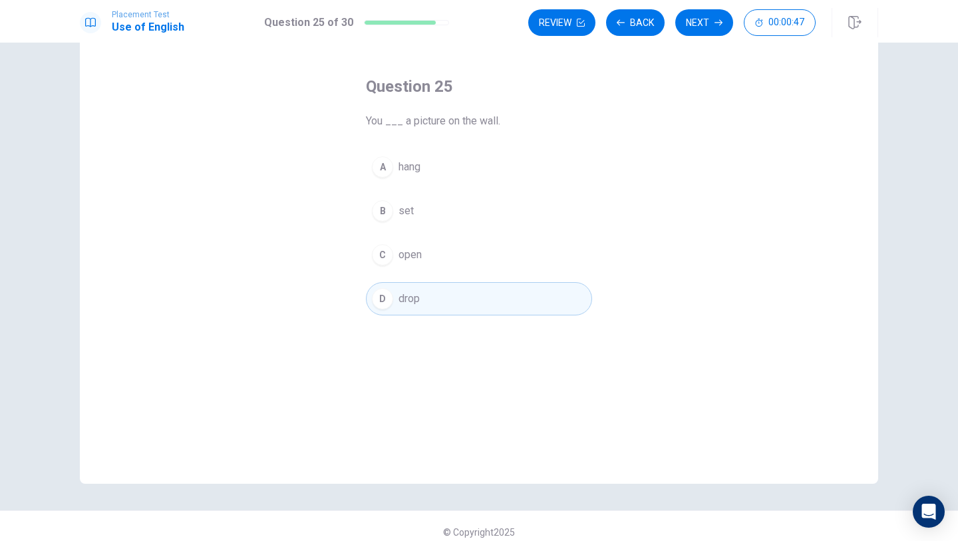
scroll to position [60, 0]
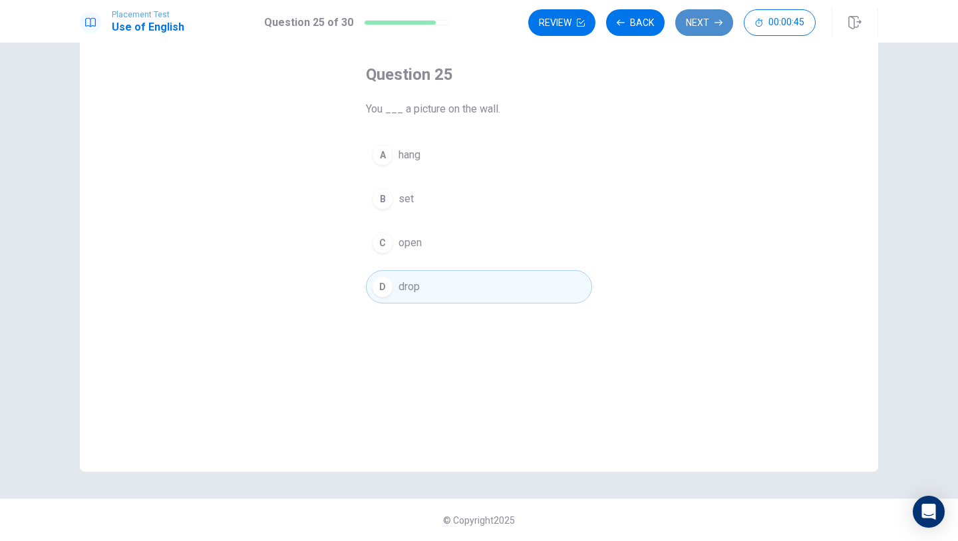
click at [696, 25] on button "Next" at bounding box center [705, 22] width 58 height 27
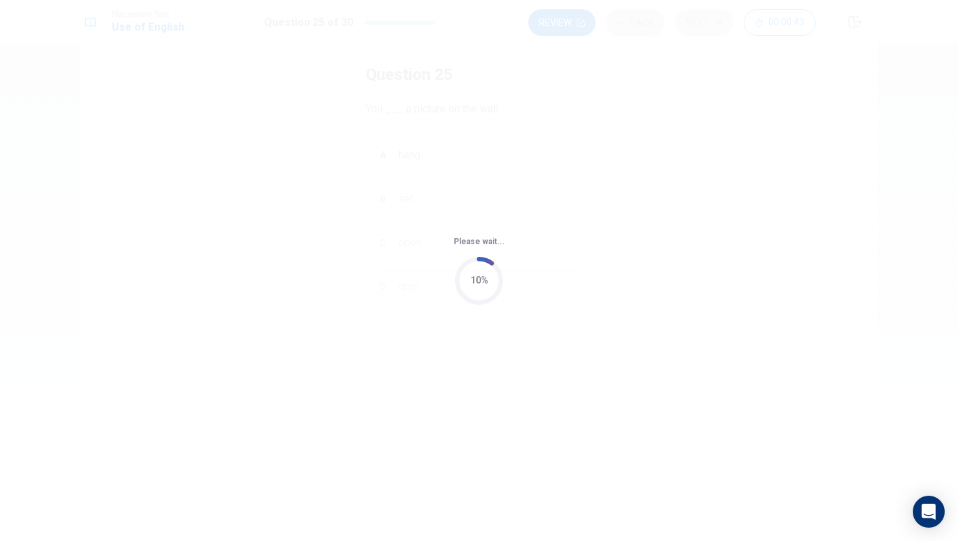
scroll to position [0, 0]
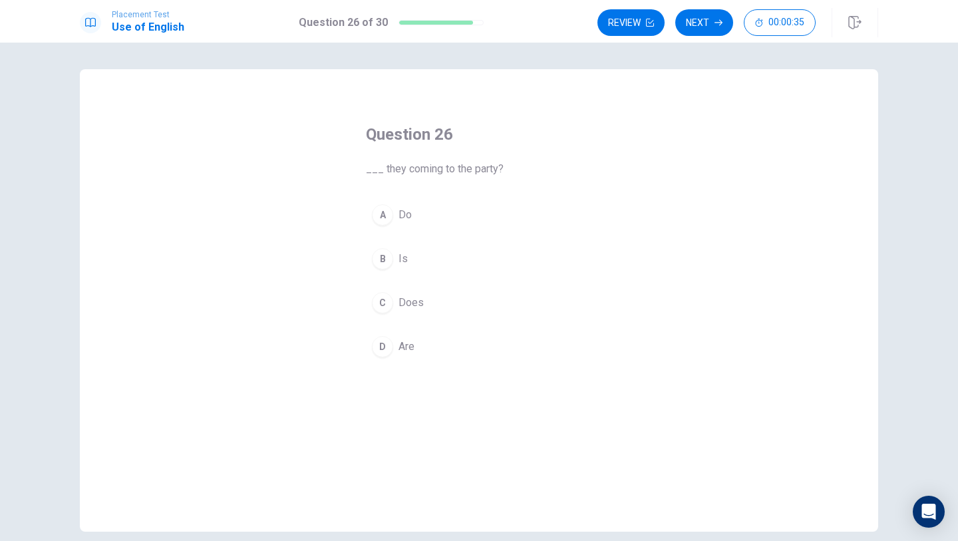
click at [402, 351] on span "Are" at bounding box center [407, 347] width 16 height 16
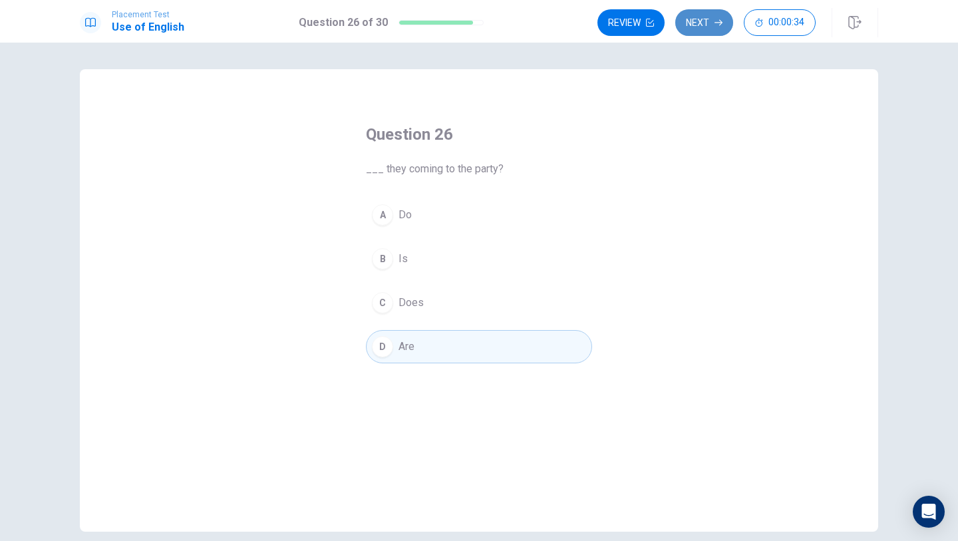
click at [700, 19] on button "Next" at bounding box center [705, 22] width 58 height 27
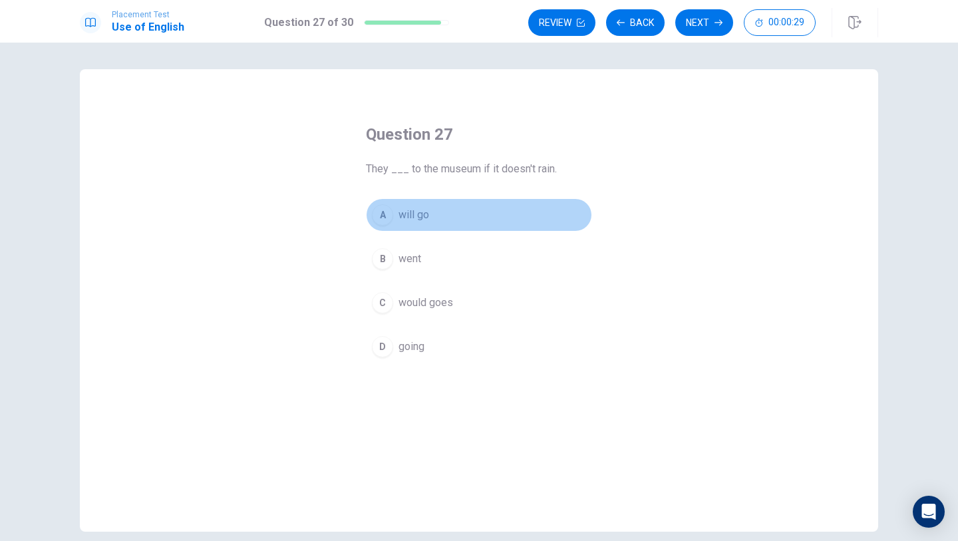
click at [419, 224] on button "A will go" at bounding box center [479, 214] width 226 height 33
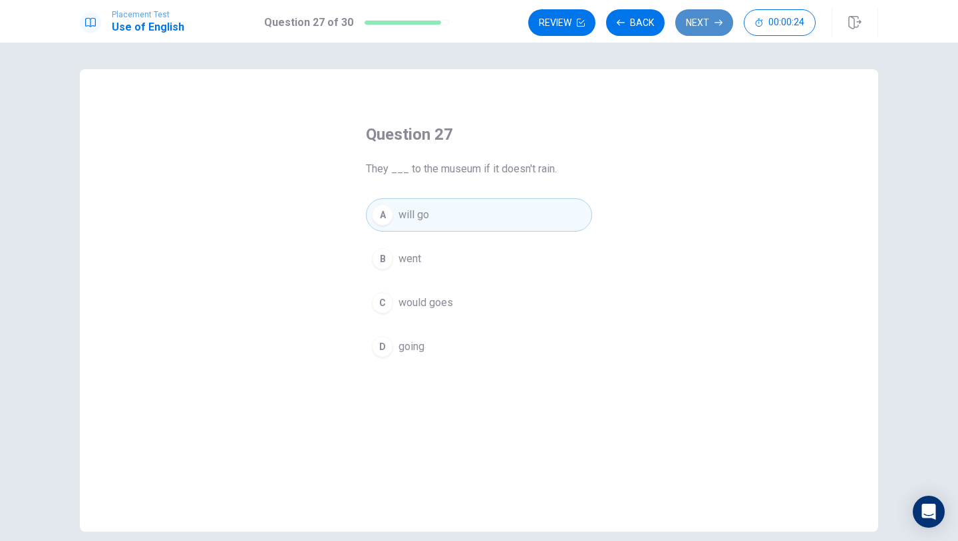
click at [715, 29] on button "Next" at bounding box center [705, 22] width 58 height 27
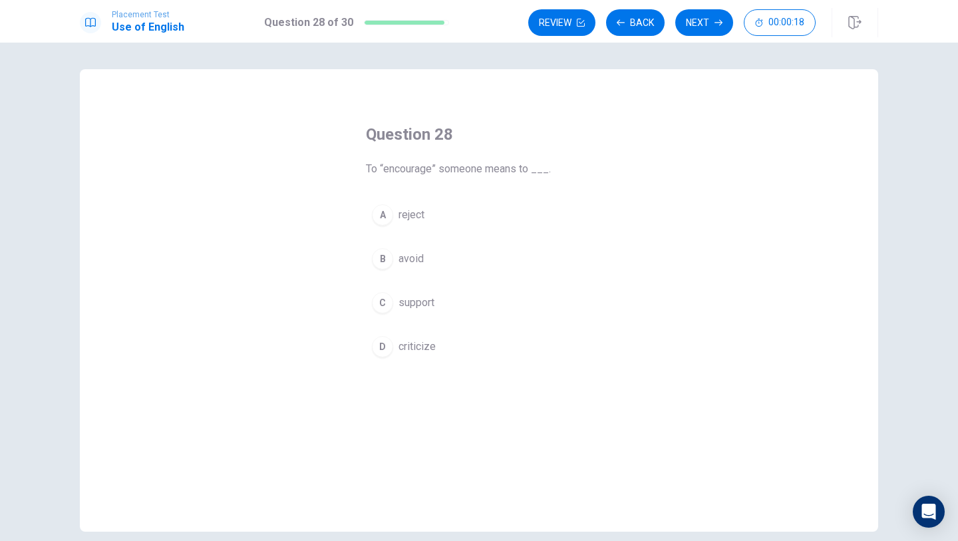
click at [399, 287] on button "C support" at bounding box center [479, 302] width 226 height 33
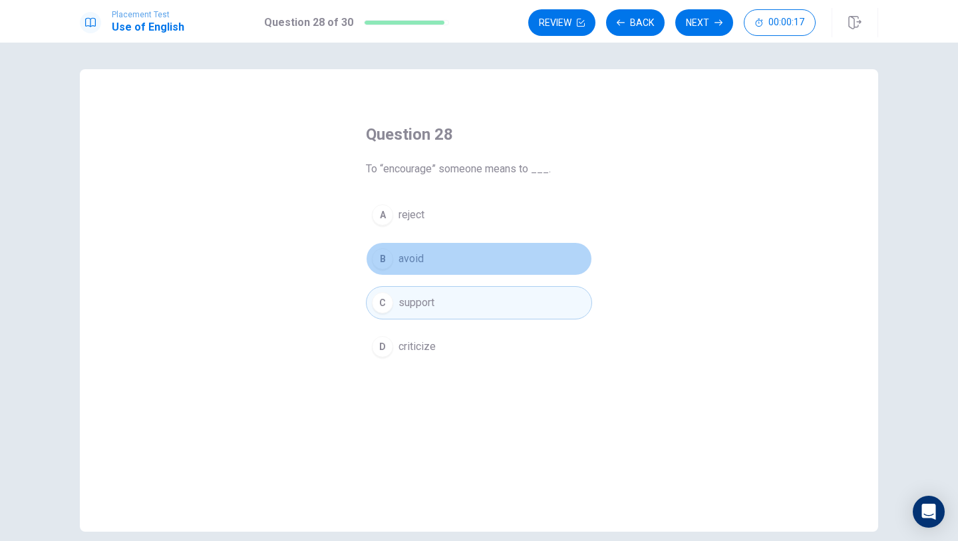
click at [401, 254] on span "avoid" at bounding box center [411, 259] width 25 height 16
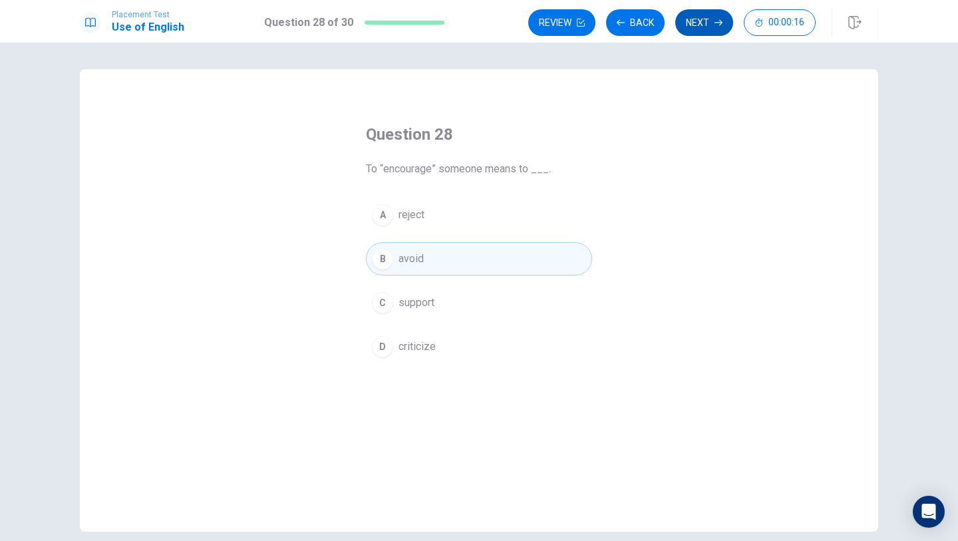
click at [705, 13] on button "Next" at bounding box center [705, 22] width 58 height 27
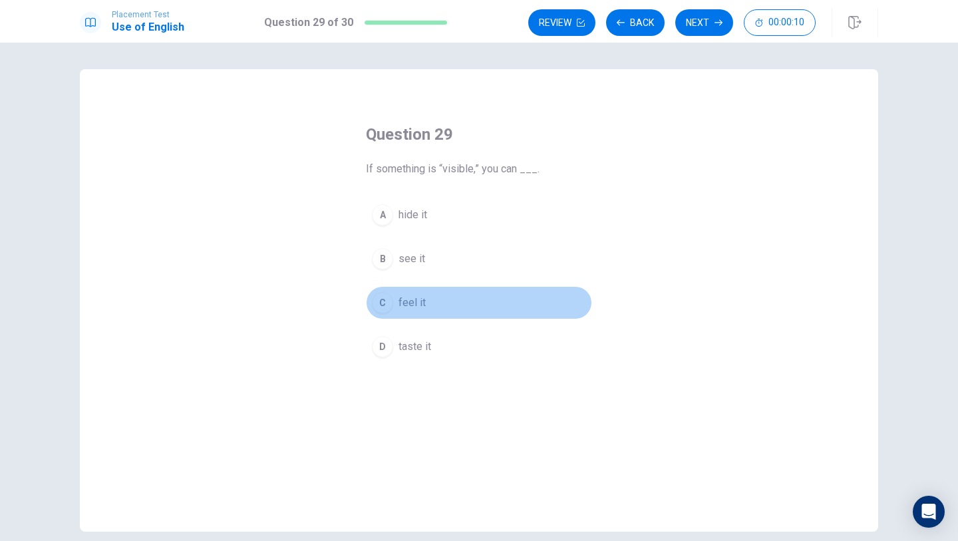
click at [389, 311] on button "C feel it" at bounding box center [479, 302] width 226 height 33
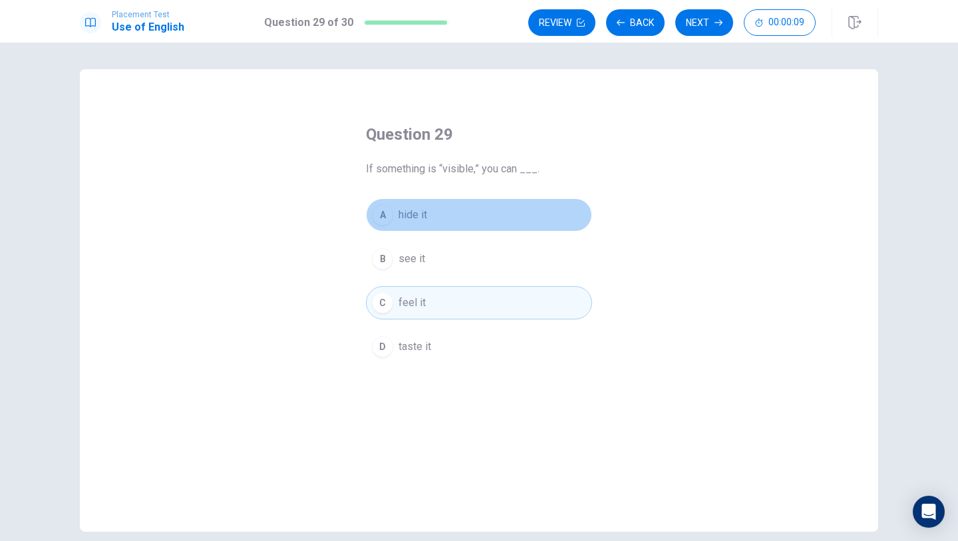
click at [390, 219] on div "A" at bounding box center [382, 214] width 21 height 21
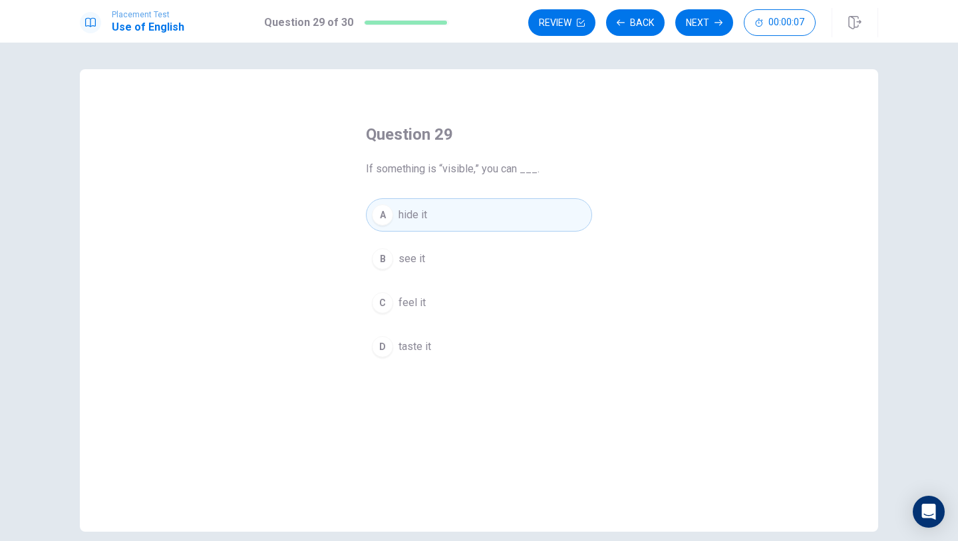
click at [399, 317] on button "C feel it" at bounding box center [479, 302] width 226 height 33
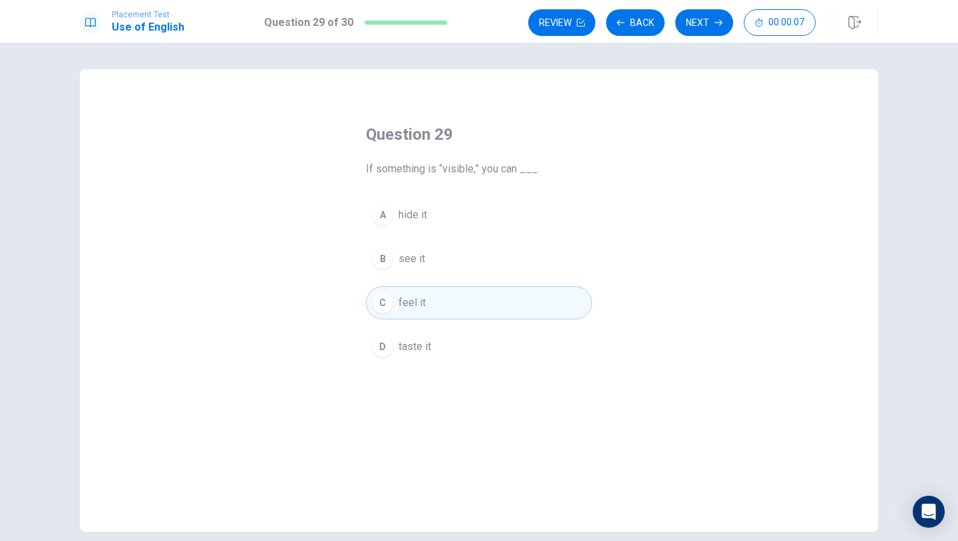
click at [399, 207] on span "hide it" at bounding box center [413, 215] width 29 height 16
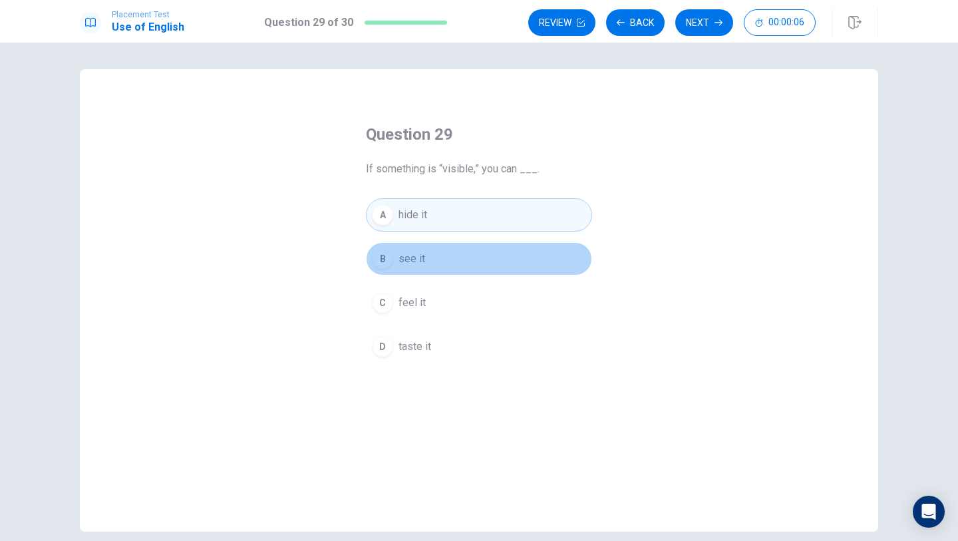
click at [399, 272] on button "B see it" at bounding box center [479, 258] width 226 height 33
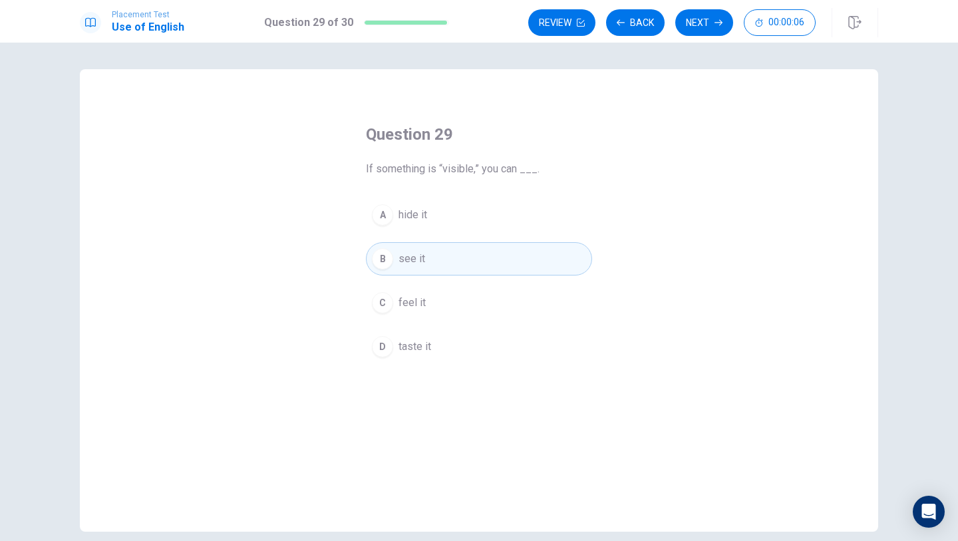
click at [399, 237] on div "A hide it B see it C feel it D taste it" at bounding box center [479, 280] width 226 height 165
click at [399, 294] on button "C feel it" at bounding box center [479, 302] width 226 height 33
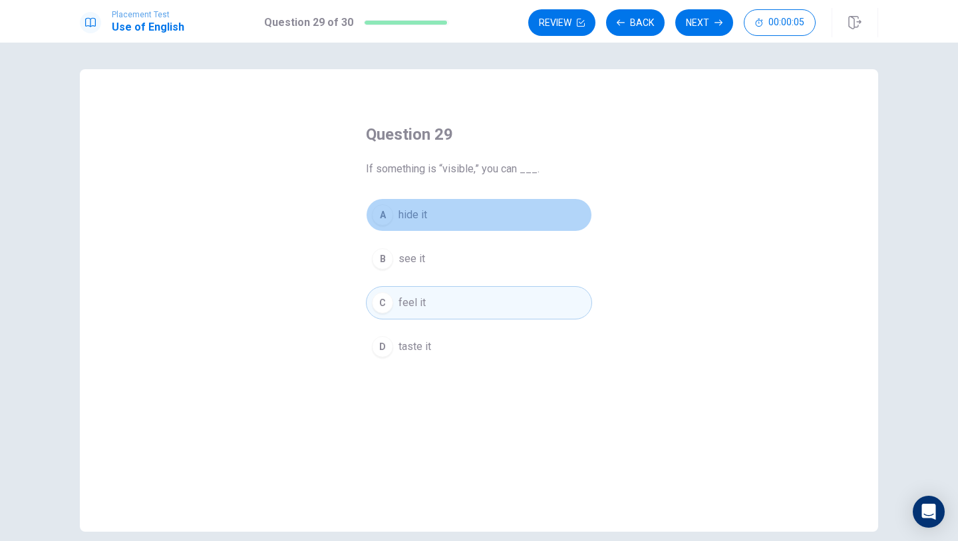
click at [399, 201] on button "A hide it" at bounding box center [479, 214] width 226 height 33
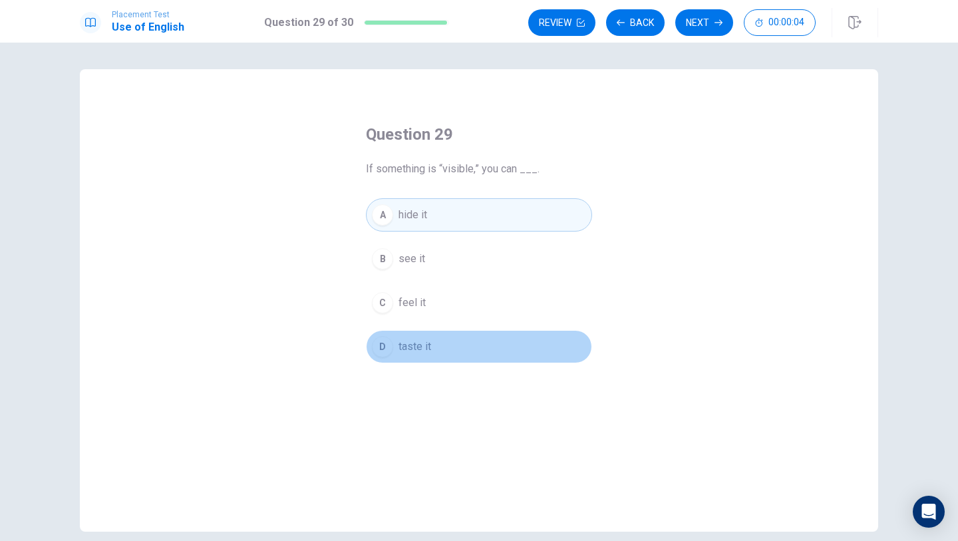
click at [393, 337] on button "D taste it" at bounding box center [479, 346] width 226 height 33
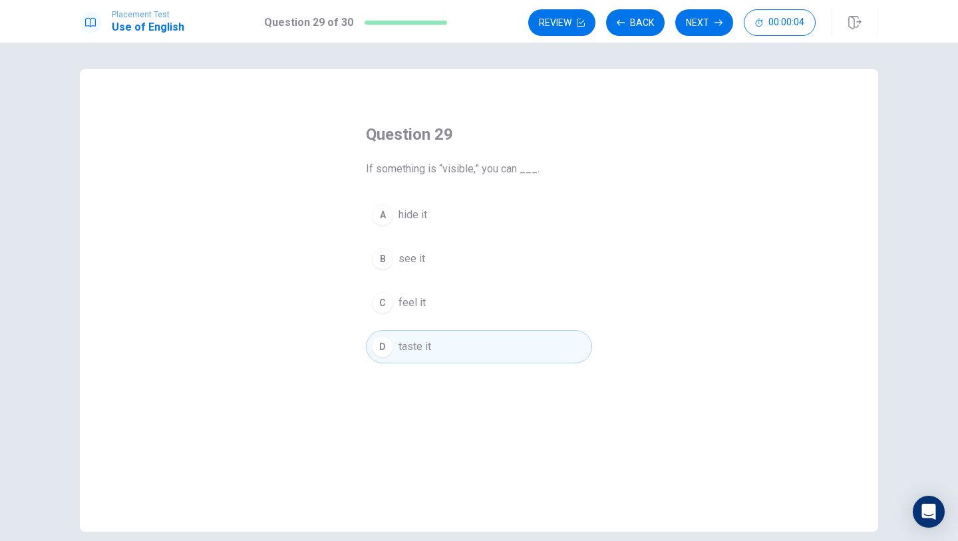
click at [393, 275] on button "B see it" at bounding box center [479, 258] width 226 height 33
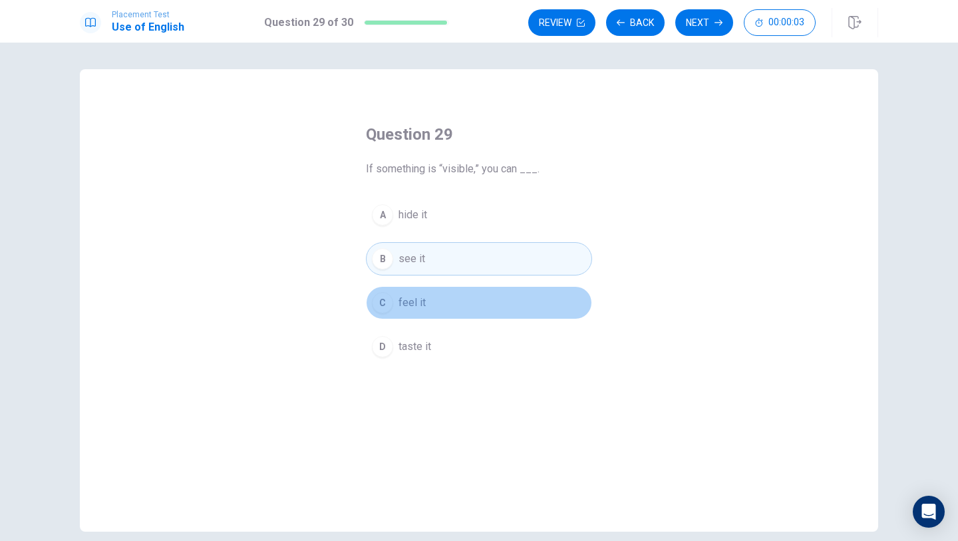
click at [398, 300] on button "C feel it" at bounding box center [479, 302] width 226 height 33
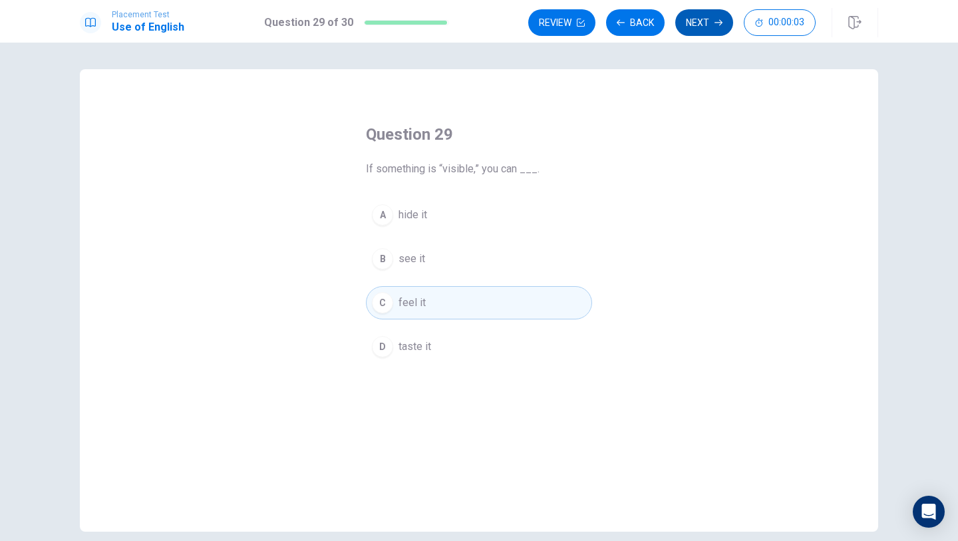
click at [700, 13] on button "Next" at bounding box center [705, 22] width 58 height 27
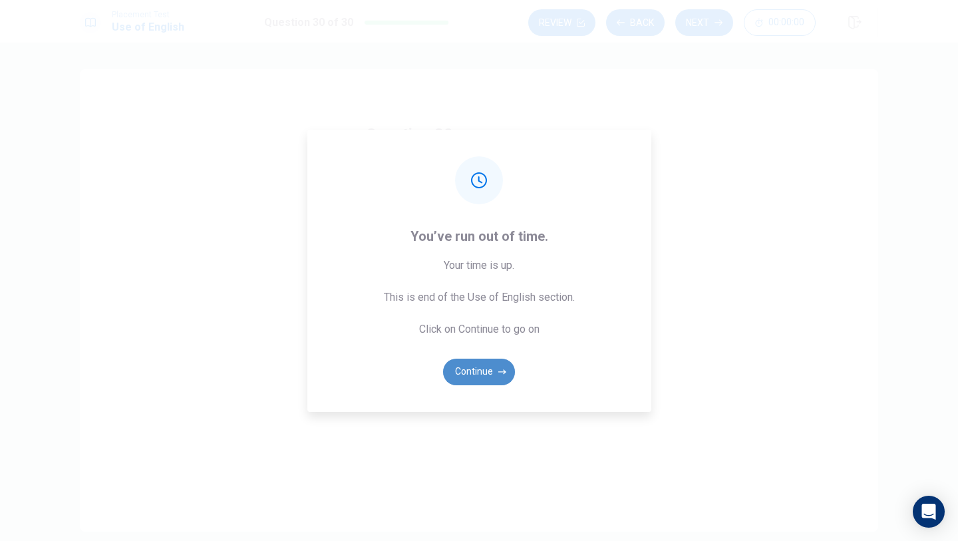
click at [459, 382] on button "Continue" at bounding box center [479, 372] width 72 height 27
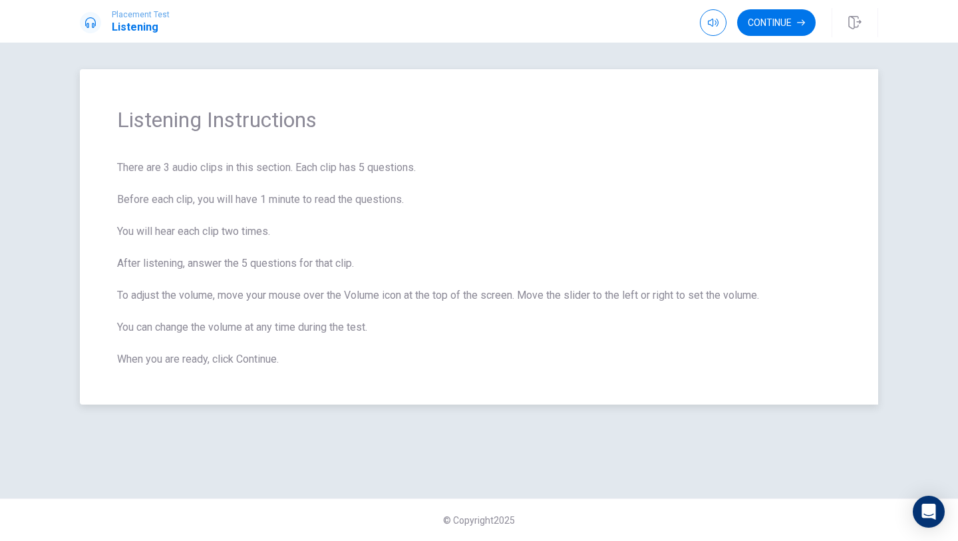
drag, startPoint x: 112, startPoint y: 163, endPoint x: 209, endPoint y: 216, distance: 110.2
click at [209, 216] on div "Listening Instructions There are 3 audio clips in this section. Each clip has 5…" at bounding box center [479, 236] width 799 height 335
drag, startPoint x: 120, startPoint y: 166, endPoint x: 268, endPoint y: 170, distance: 148.5
click at [268, 170] on span "There are 3 audio clips in this section. Each clip has 5 questions. Before each…" at bounding box center [479, 264] width 724 height 208
click at [761, 9] on button "Continue" at bounding box center [777, 22] width 79 height 27
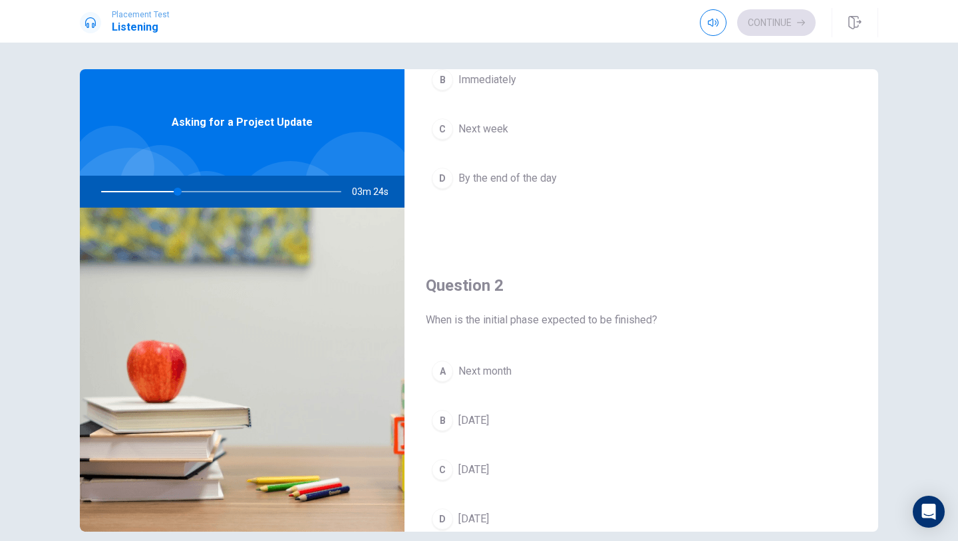
scroll to position [163, 0]
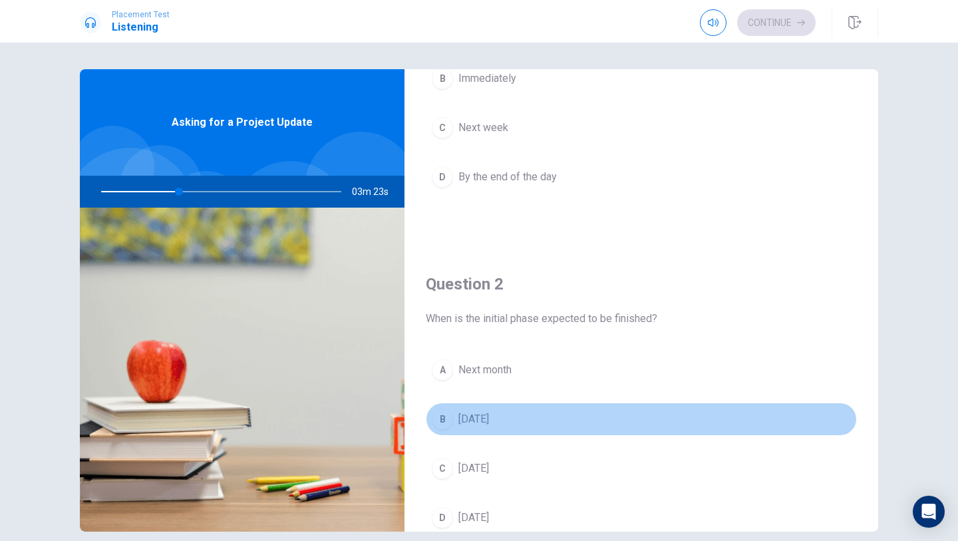
click at [452, 420] on div "B" at bounding box center [442, 419] width 21 height 21
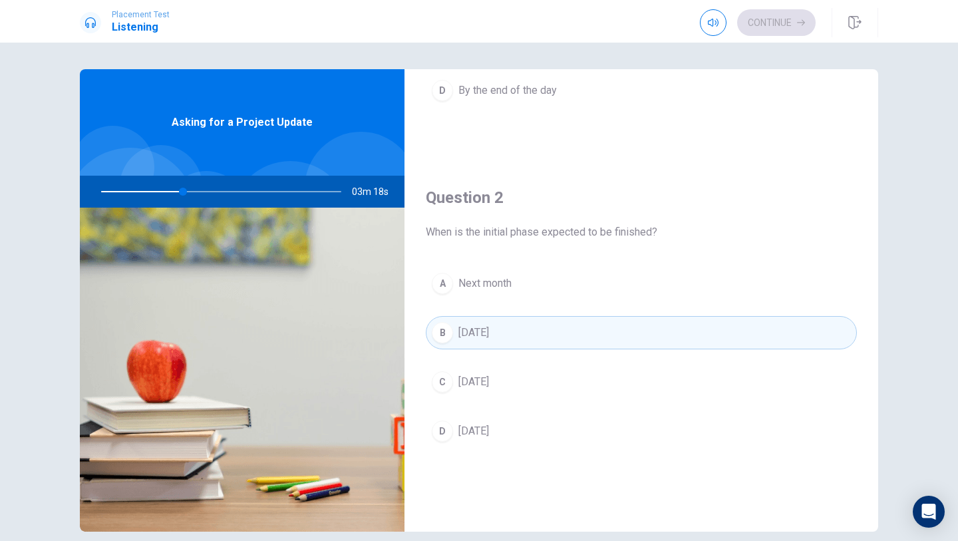
scroll to position [0, 0]
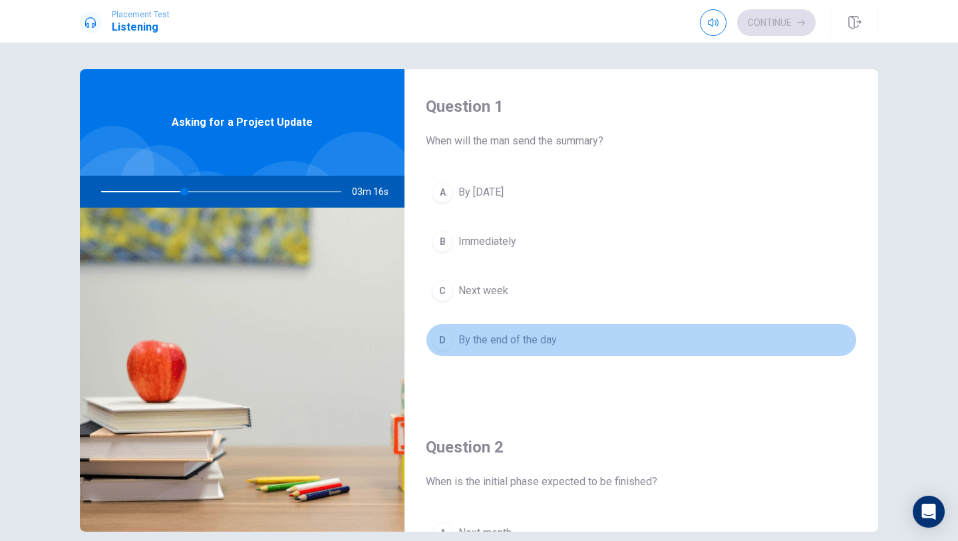
click at [503, 351] on button "D By the end of the day" at bounding box center [641, 339] width 431 height 33
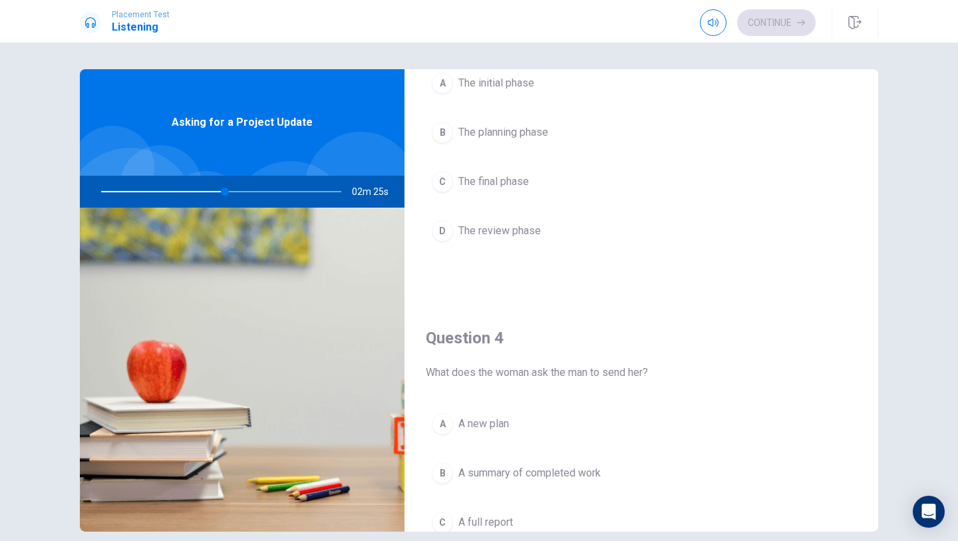
scroll to position [925, 0]
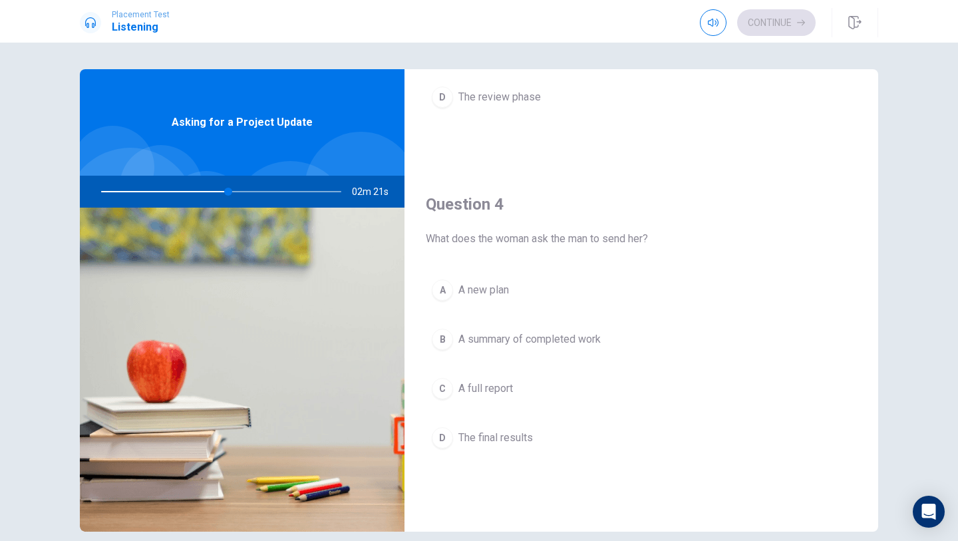
drag, startPoint x: 230, startPoint y: 195, endPoint x: 206, endPoint y: 193, distance: 24.0
click at [206, 193] on div at bounding box center [218, 192] width 267 height 32
click at [174, 194] on div at bounding box center [218, 192] width 267 height 32
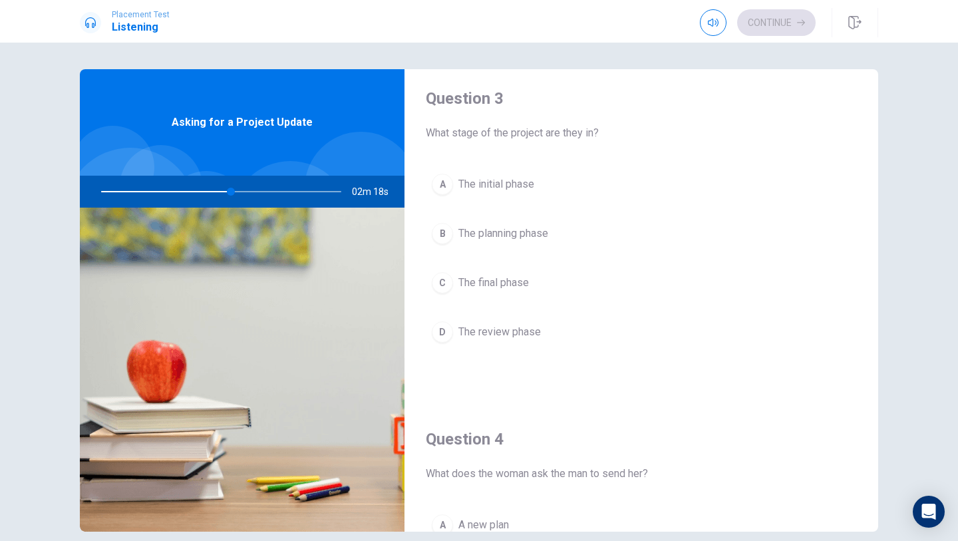
scroll to position [689, 0]
click at [527, 200] on button "A The initial phase" at bounding box center [641, 184] width 431 height 33
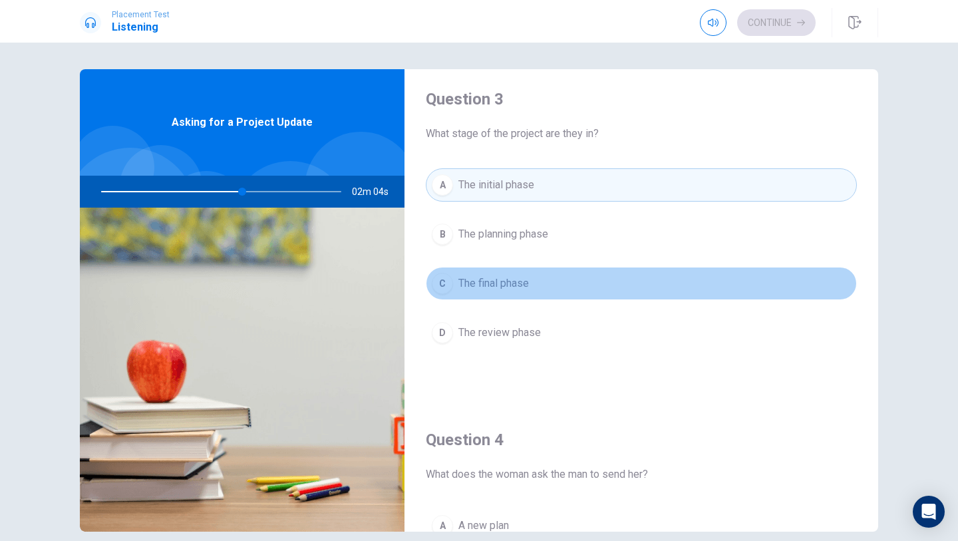
click at [520, 272] on button "C The final phase" at bounding box center [641, 283] width 431 height 33
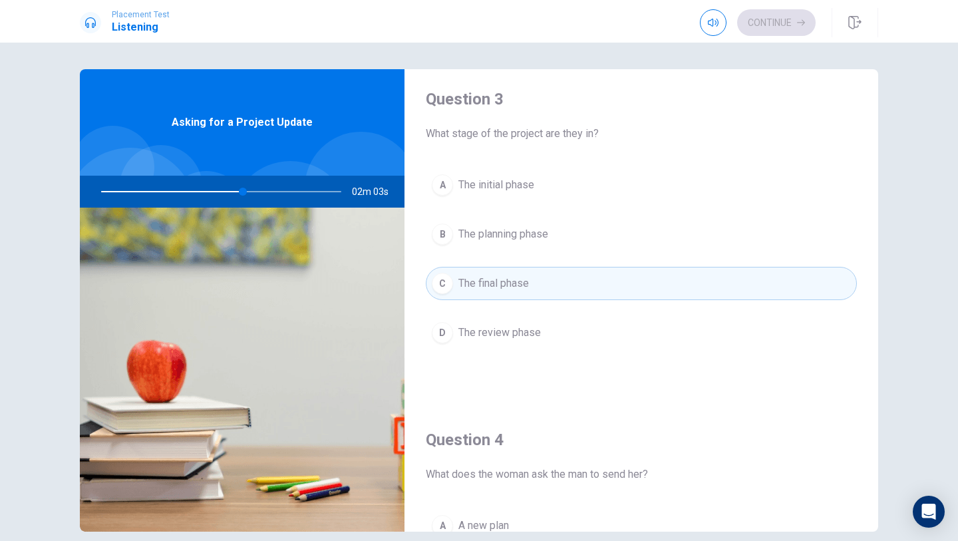
drag, startPoint x: 520, startPoint y: 310, endPoint x: 520, endPoint y: 179, distance: 130.5
click at [520, 309] on div "A The initial phase B The planning phase C The final phase D The review phase" at bounding box center [641, 272] width 431 height 208
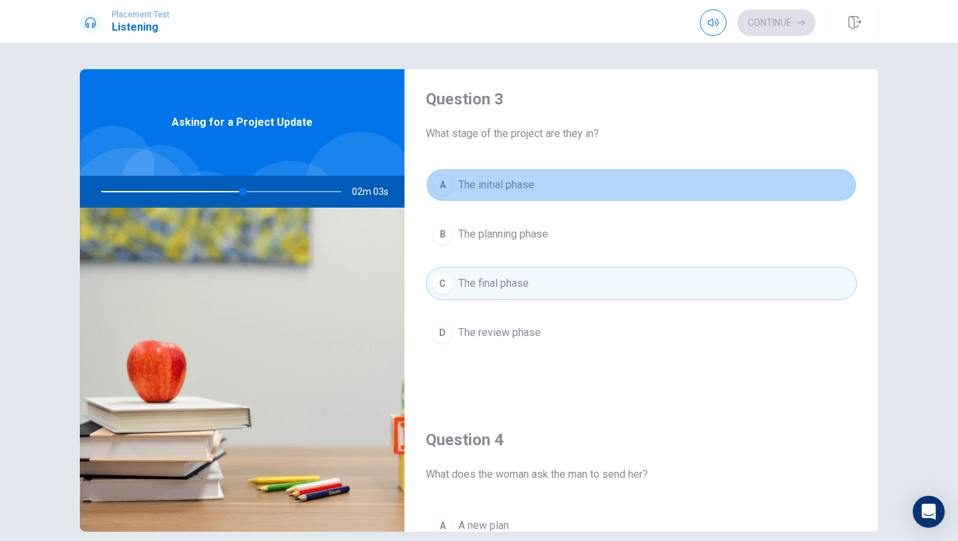
click at [520, 179] on span "The initial phase" at bounding box center [497, 185] width 76 height 16
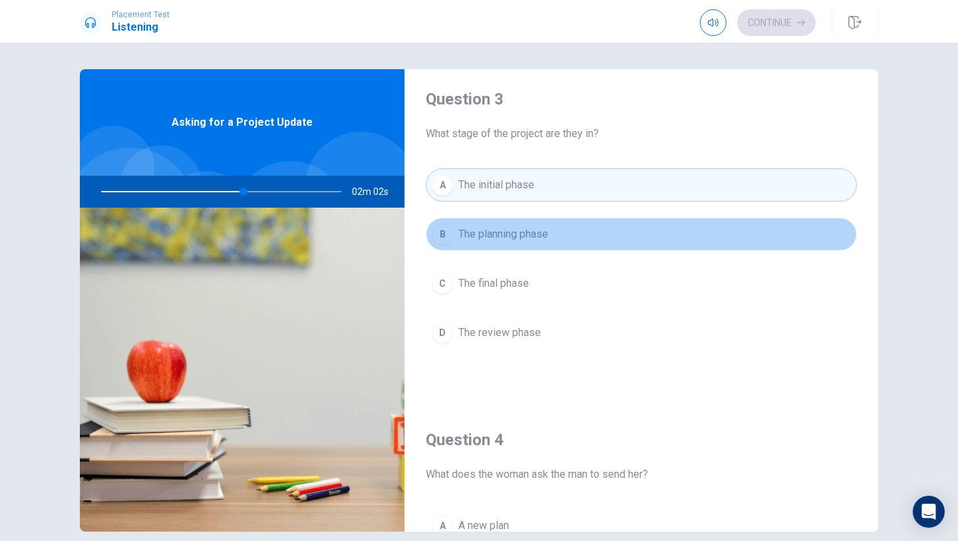
click at [520, 225] on button "B The planning phase" at bounding box center [641, 234] width 431 height 33
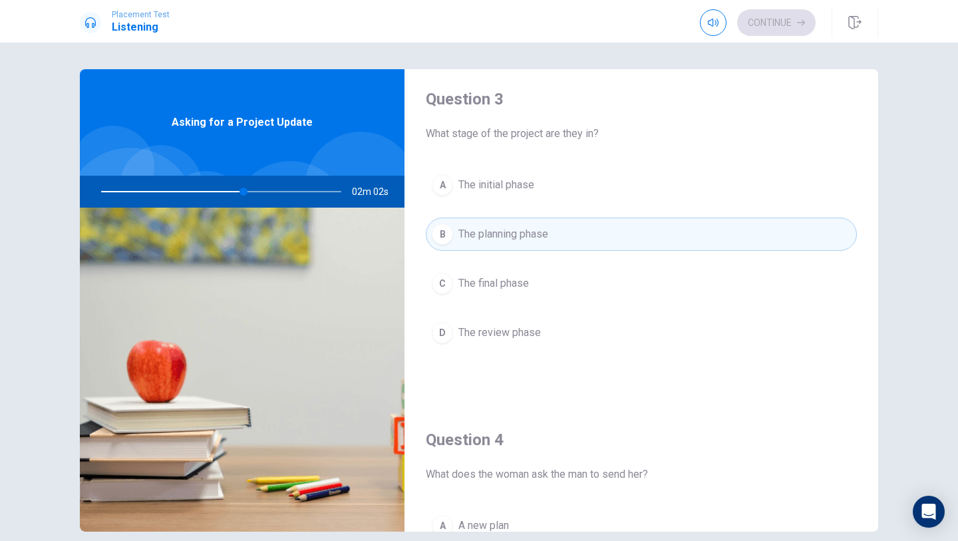
click at [518, 292] on button "C The final phase" at bounding box center [641, 283] width 431 height 33
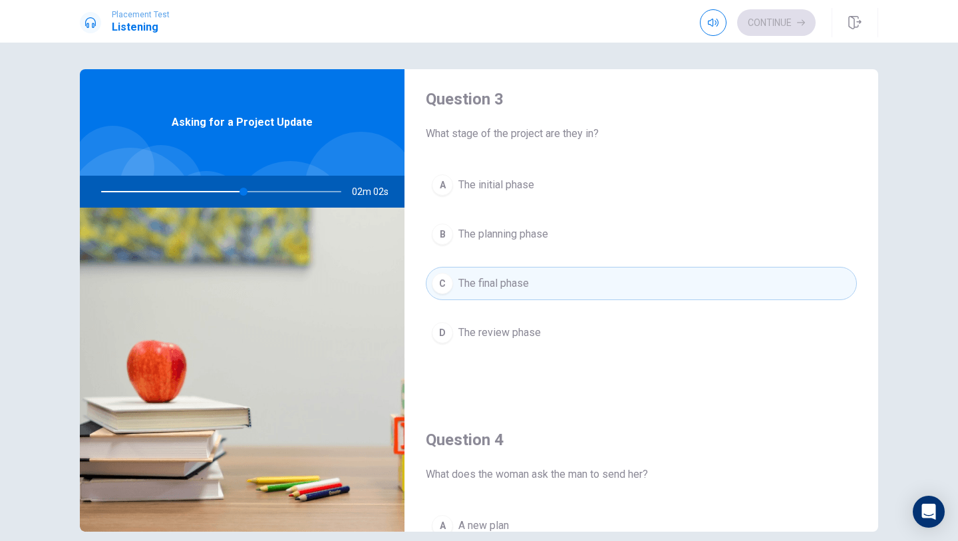
click at [520, 368] on div "A The initial phase B The planning phase C The final phase D The review phase" at bounding box center [641, 272] width 431 height 208
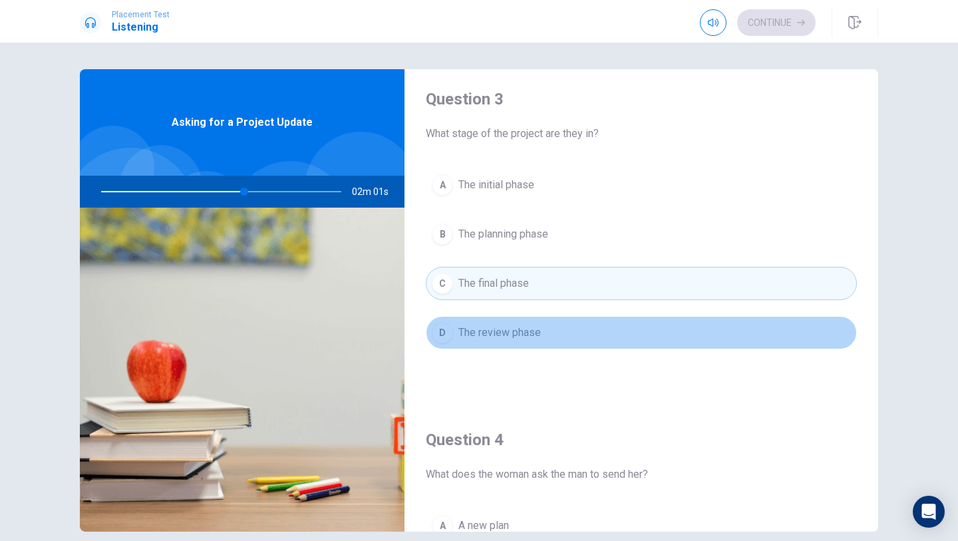
click at [519, 338] on span "The review phase" at bounding box center [500, 333] width 83 height 16
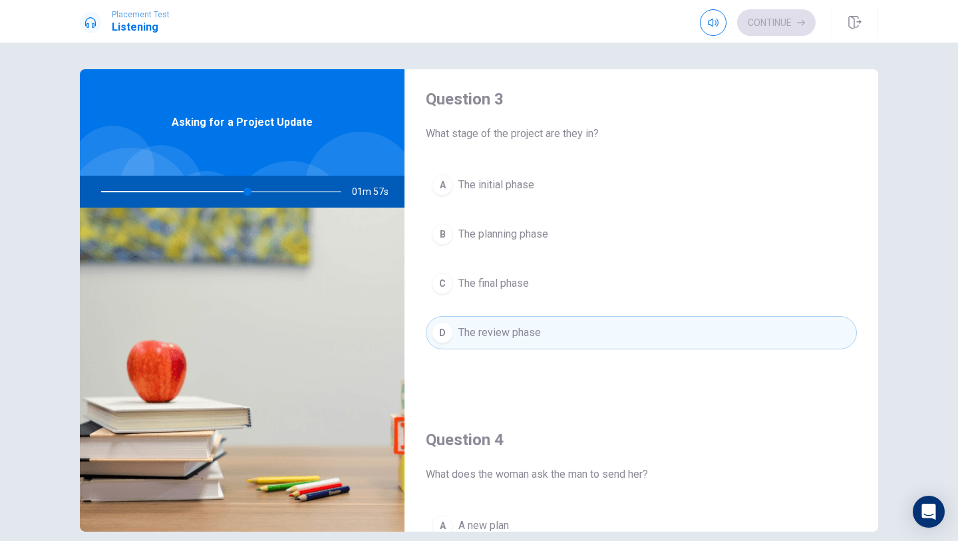
drag, startPoint x: 249, startPoint y: 193, endPoint x: 240, endPoint y: 192, distance: 9.4
click at [240, 192] on div at bounding box center [218, 192] width 267 height 32
drag, startPoint x: 240, startPoint y: 192, endPoint x: 144, endPoint y: 192, distance: 95.2
click at [144, 192] on div at bounding box center [218, 192] width 267 height 32
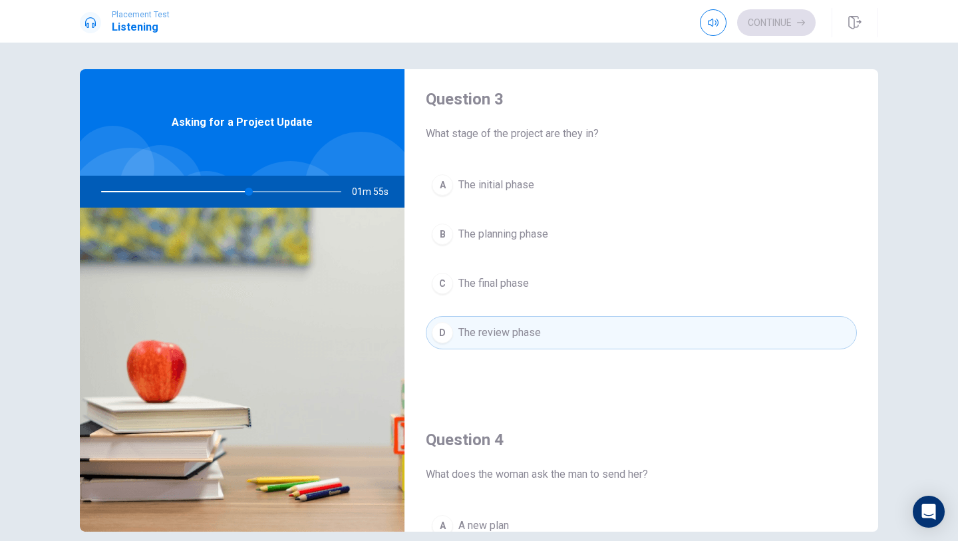
click at [144, 190] on div at bounding box center [218, 192] width 267 height 32
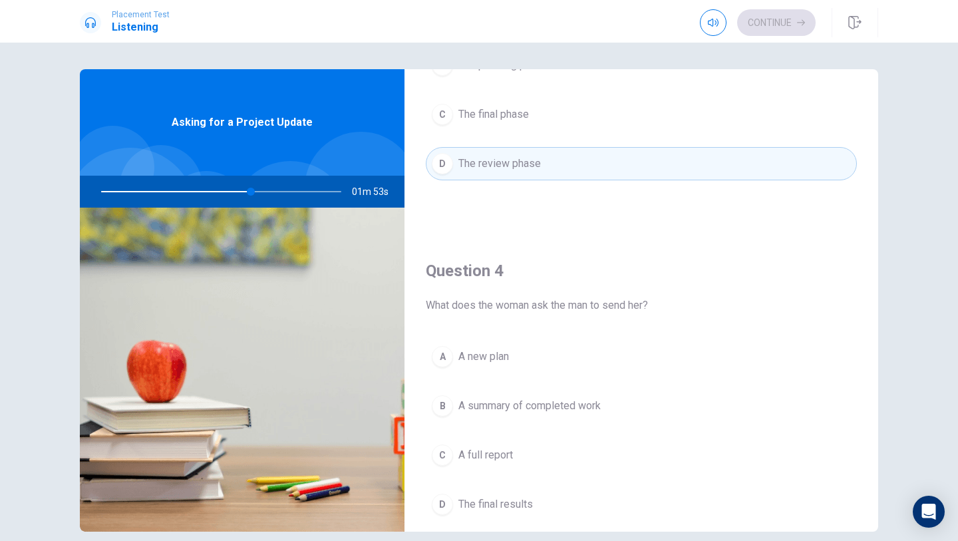
scroll to position [959, 0]
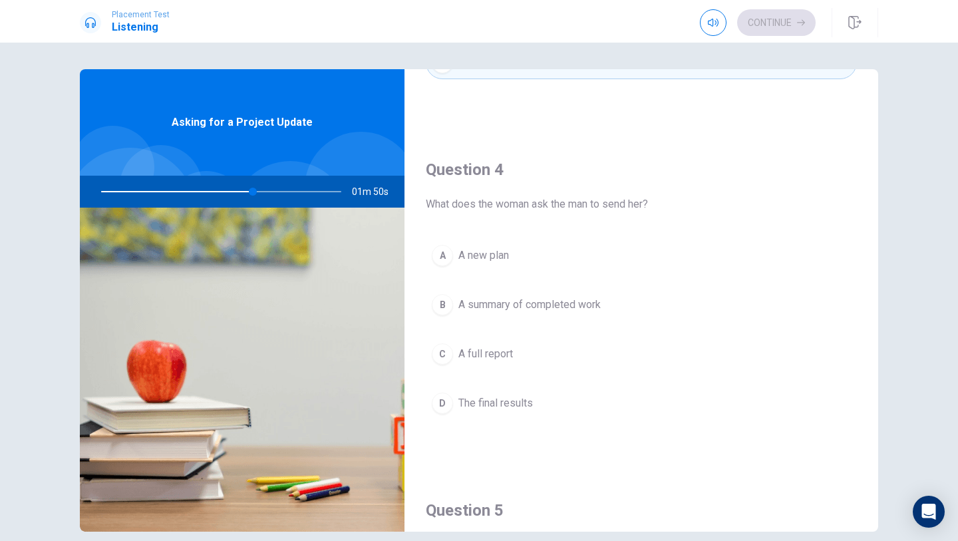
click at [551, 274] on div "A A new [MEDICAL_DATA] A summary of completed work C A full report D The final …" at bounding box center [641, 343] width 431 height 208
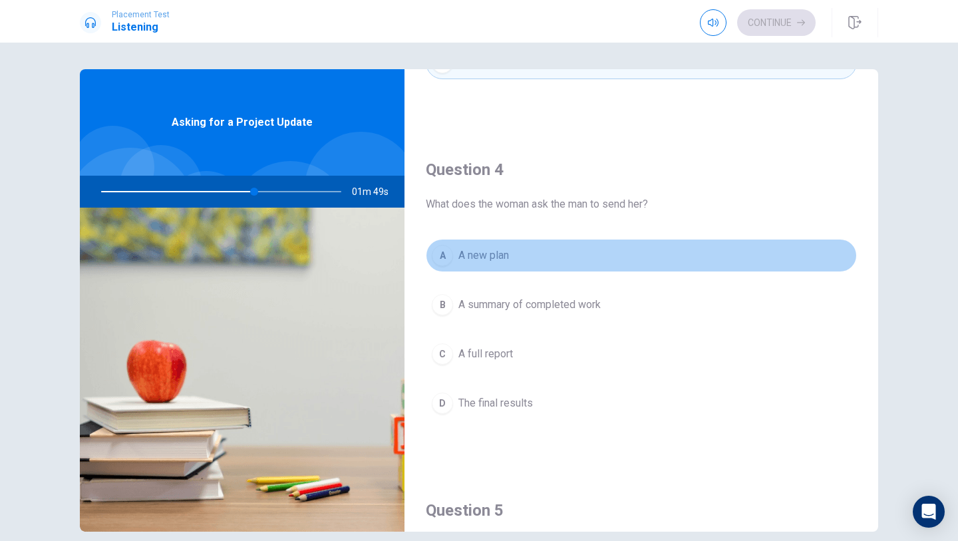
click at [551, 254] on button "A A new plan" at bounding box center [641, 255] width 431 height 33
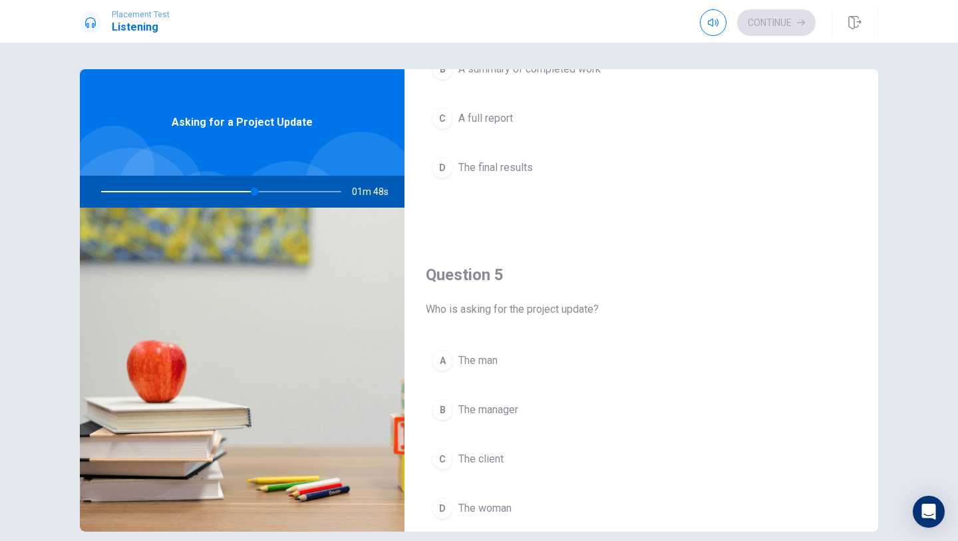
scroll to position [1227, 0]
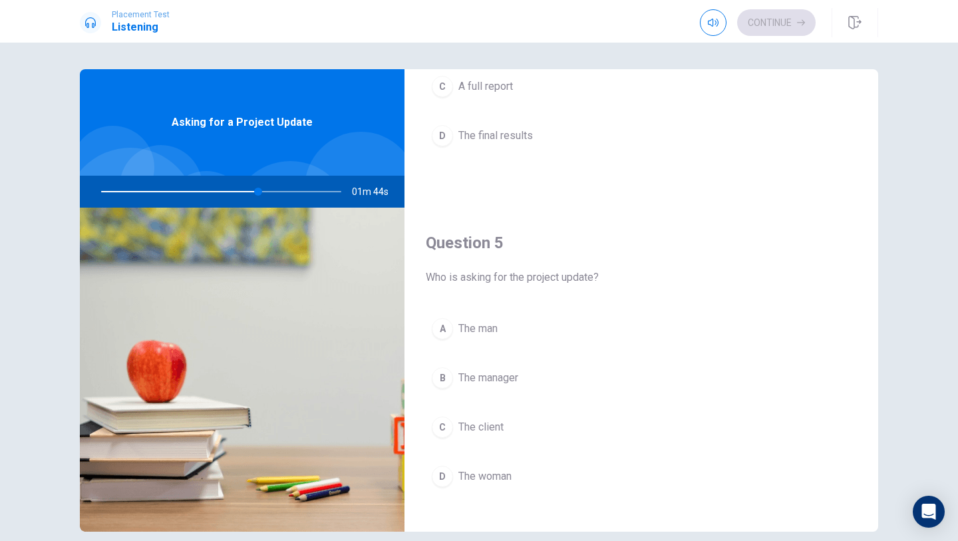
click at [511, 467] on button "D The woman" at bounding box center [641, 476] width 431 height 33
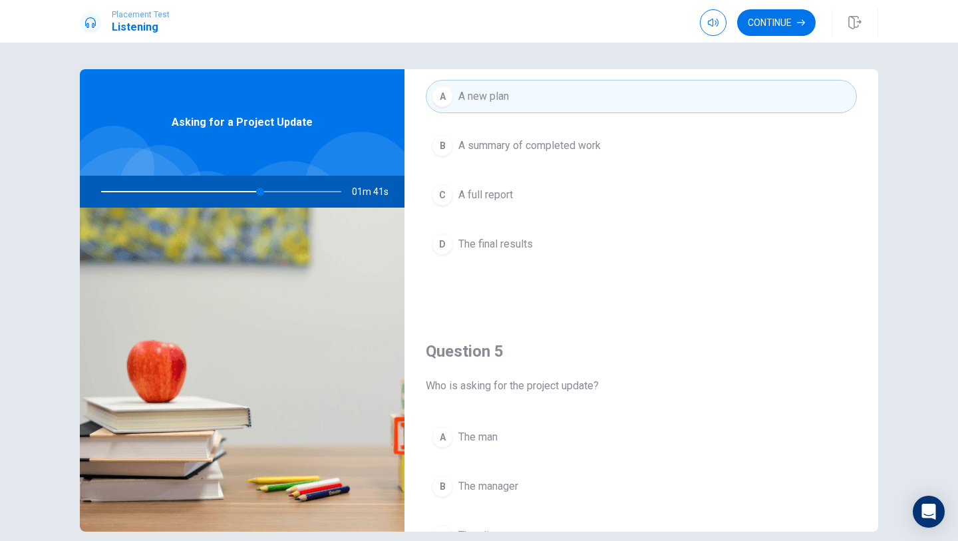
scroll to position [1020, 0]
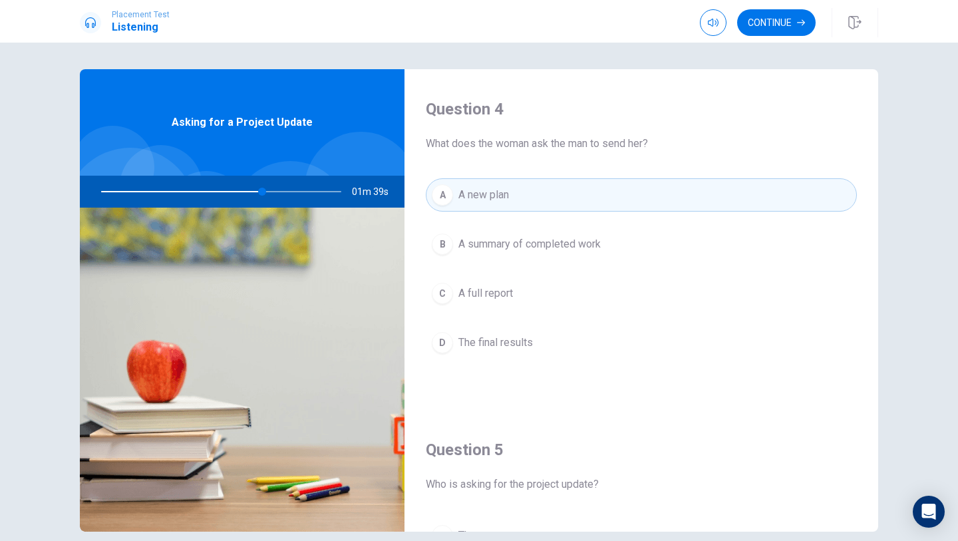
click at [573, 232] on button "B A summary of completed work" at bounding box center [641, 244] width 431 height 33
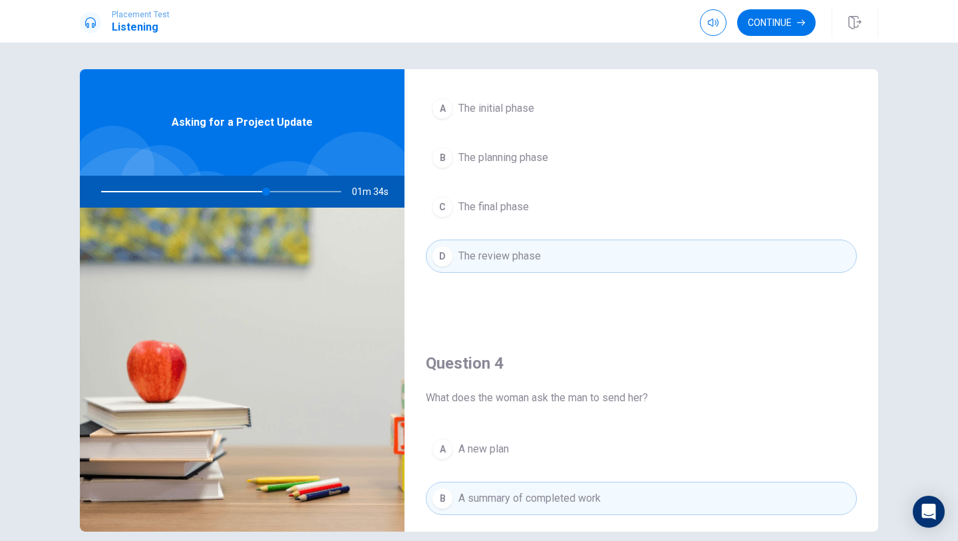
scroll to position [60, 0]
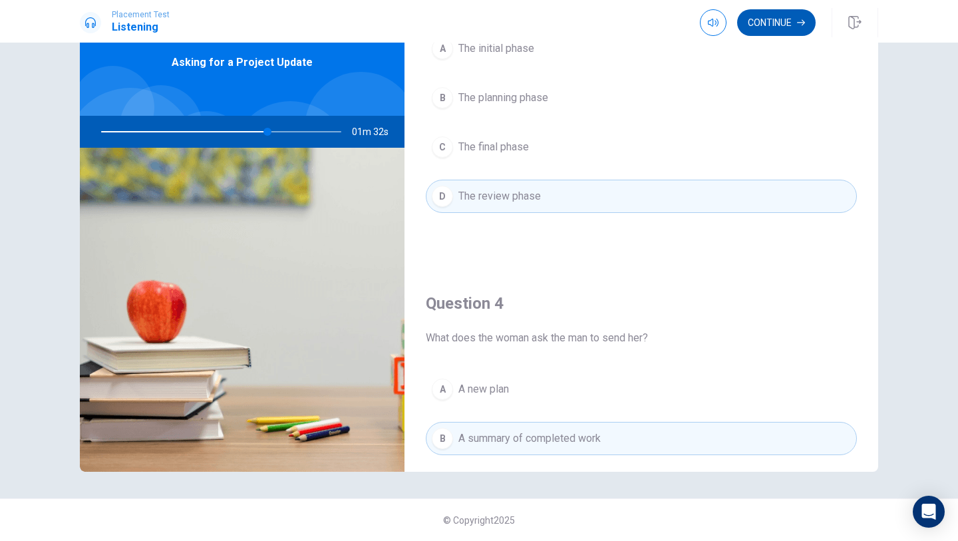
click at [775, 27] on button "Continue" at bounding box center [777, 22] width 79 height 27
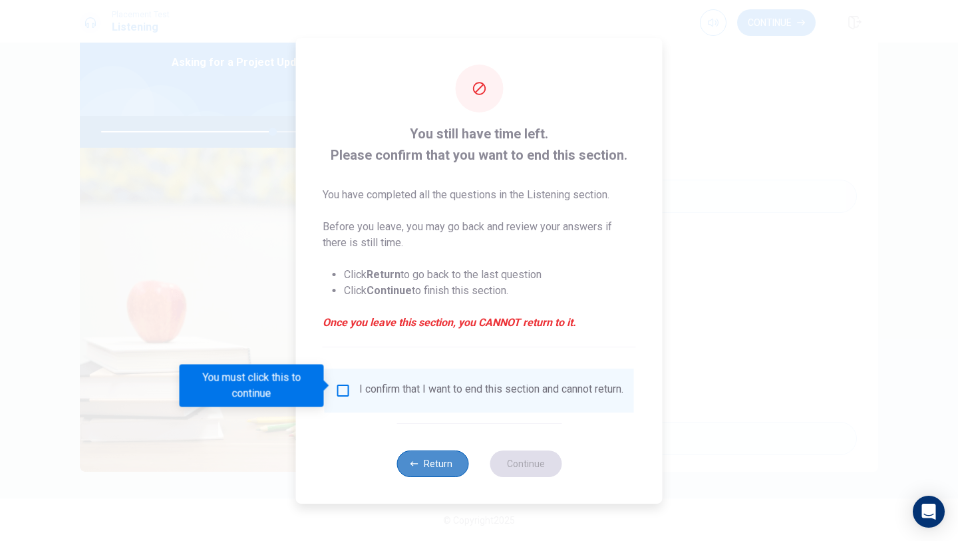
click at [416, 476] on button "Return" at bounding box center [433, 464] width 72 height 27
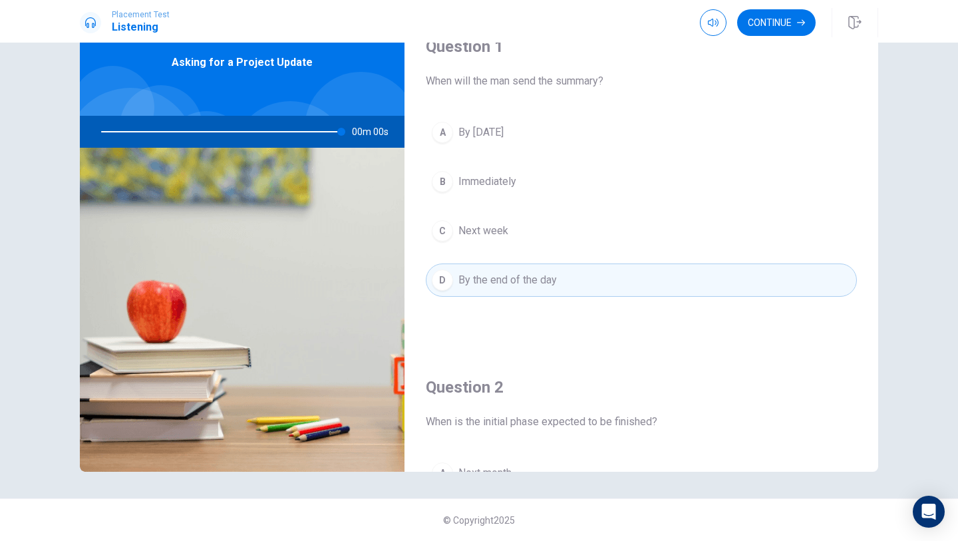
type input "0"
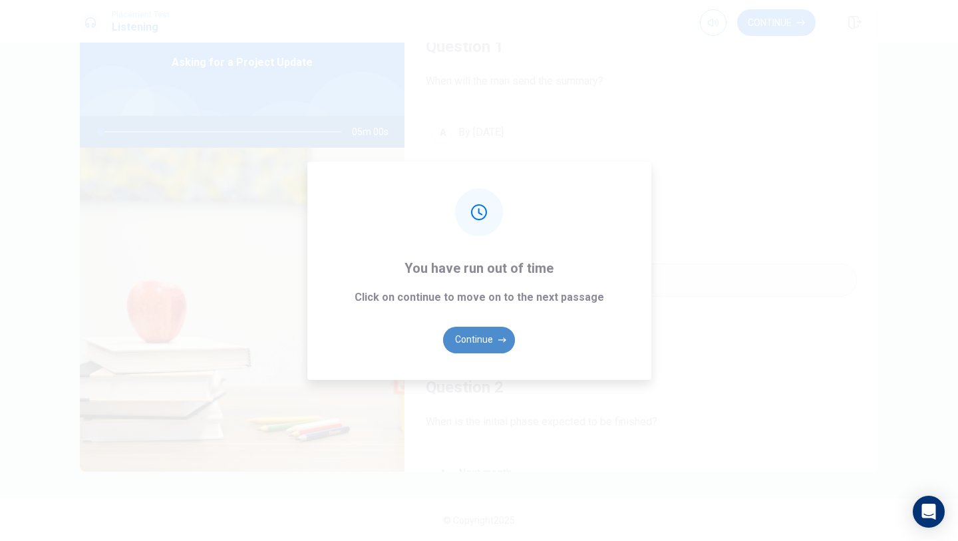
click at [479, 337] on button "Continue" at bounding box center [479, 340] width 72 height 27
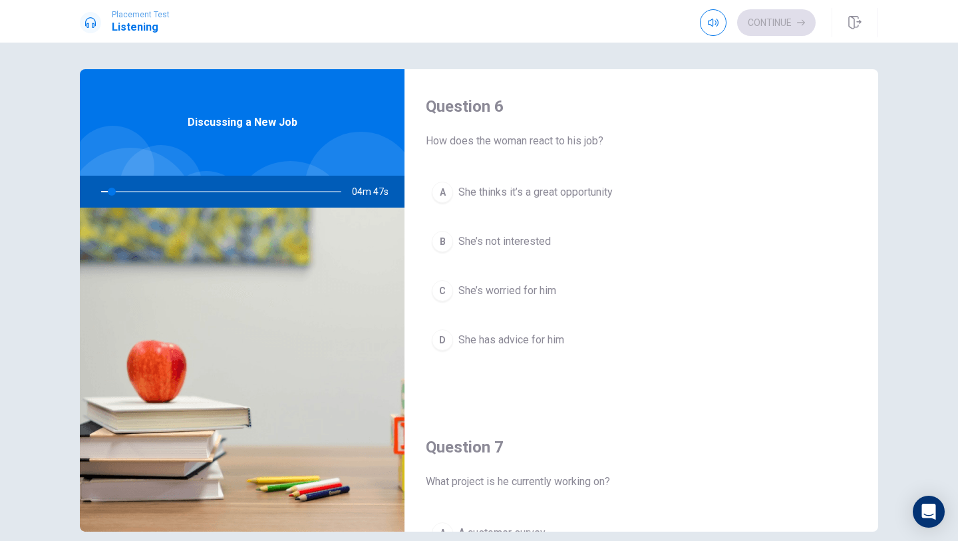
scroll to position [1, 0]
click at [504, 214] on div "A She thinks it’s a great opportunity B She’s not interested C She’s worried fo…" at bounding box center [641, 279] width 431 height 208
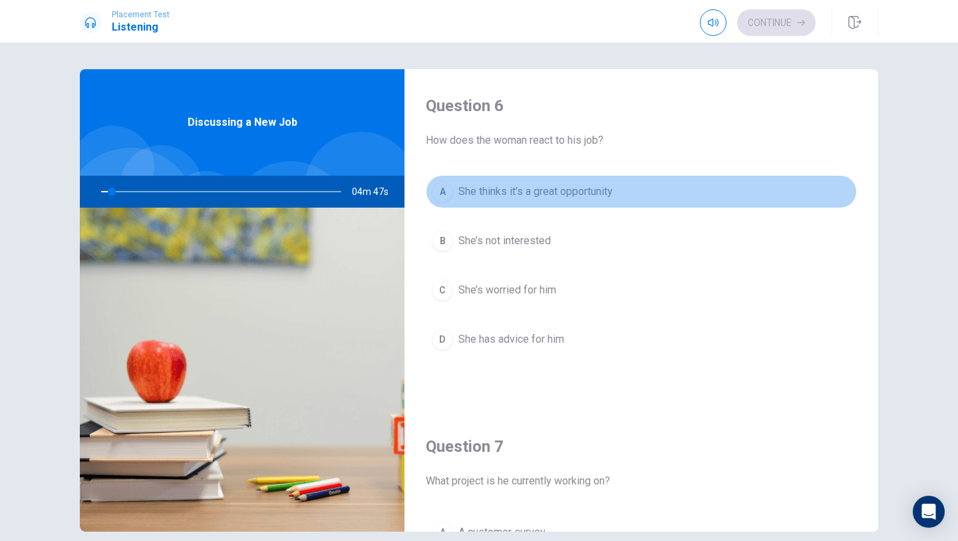
click at [504, 192] on span "She thinks it’s a great opportunity" at bounding box center [536, 192] width 154 height 16
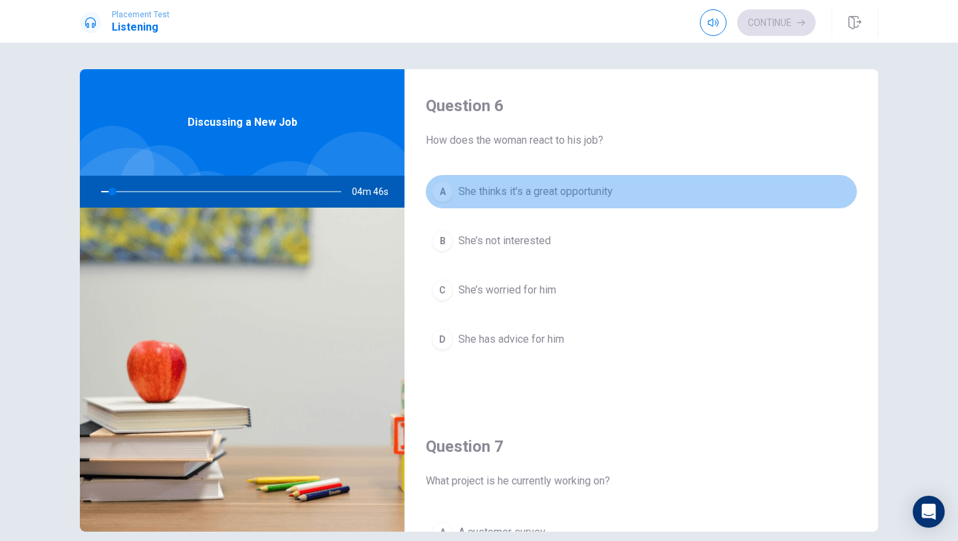
click at [507, 193] on span "She thinks it’s a great opportunity" at bounding box center [536, 192] width 154 height 16
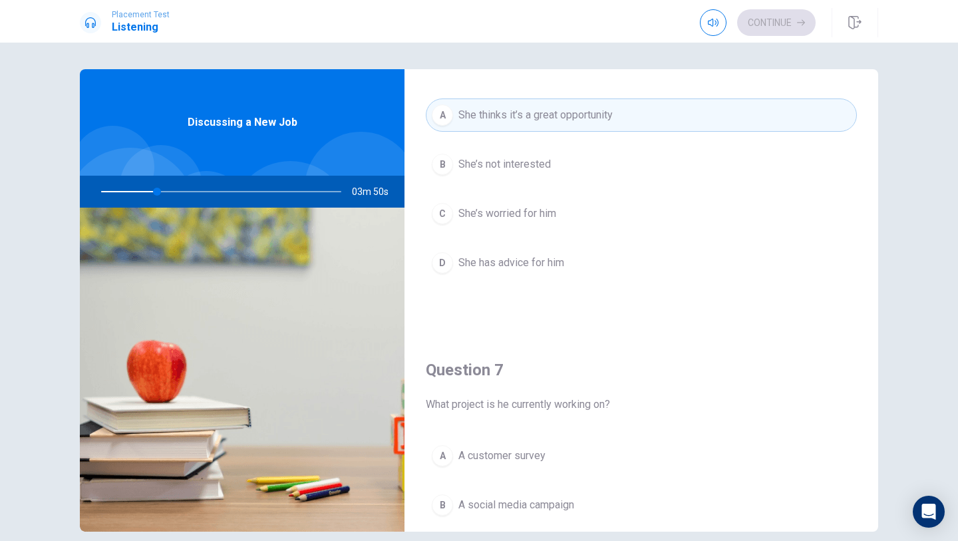
scroll to position [0, 0]
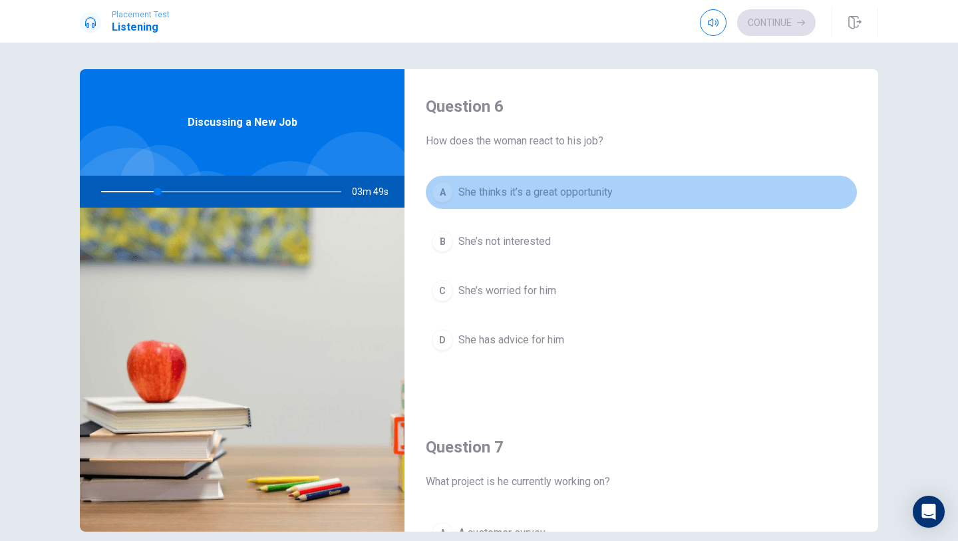
click at [451, 208] on button "A She thinks it’s a great opportunity" at bounding box center [641, 192] width 431 height 33
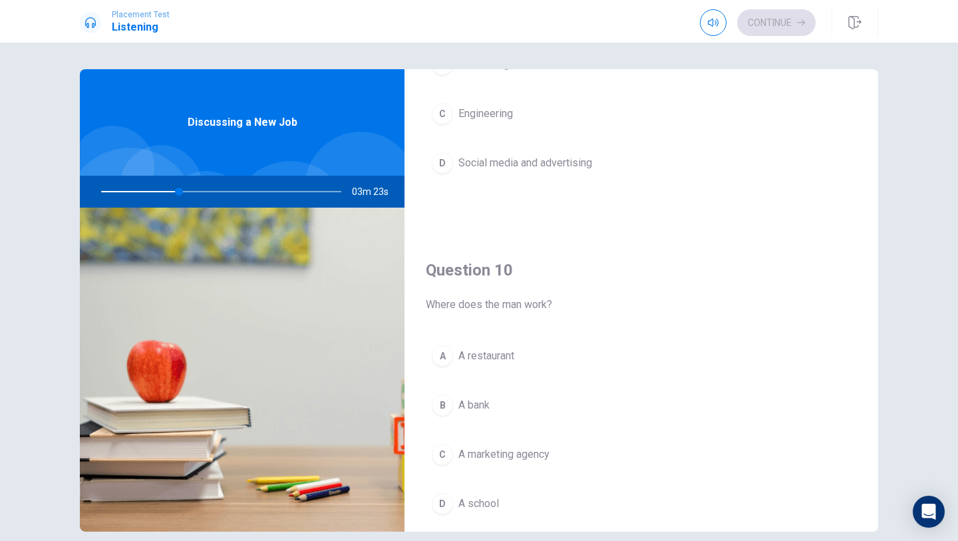
scroll to position [1241, 0]
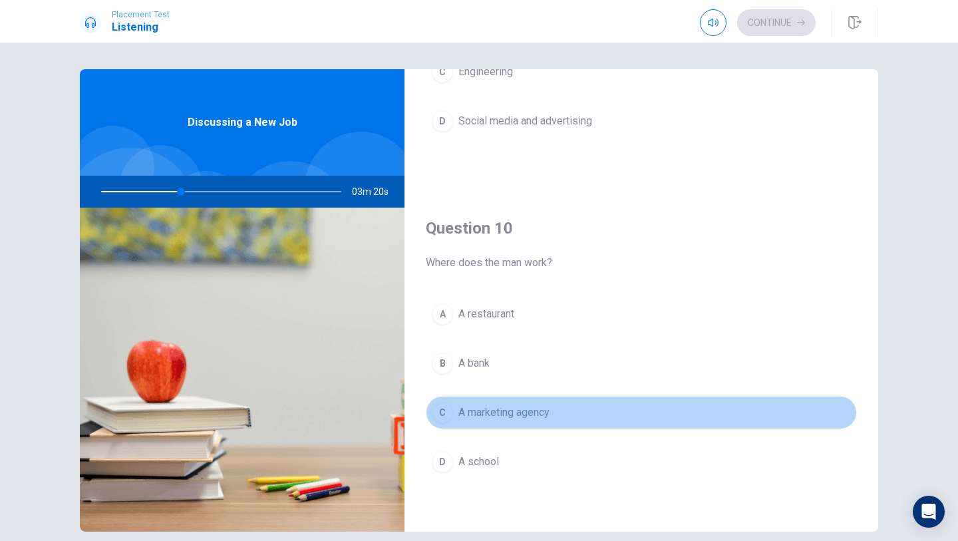
click at [522, 421] on button "C A marketing agency" at bounding box center [641, 412] width 431 height 33
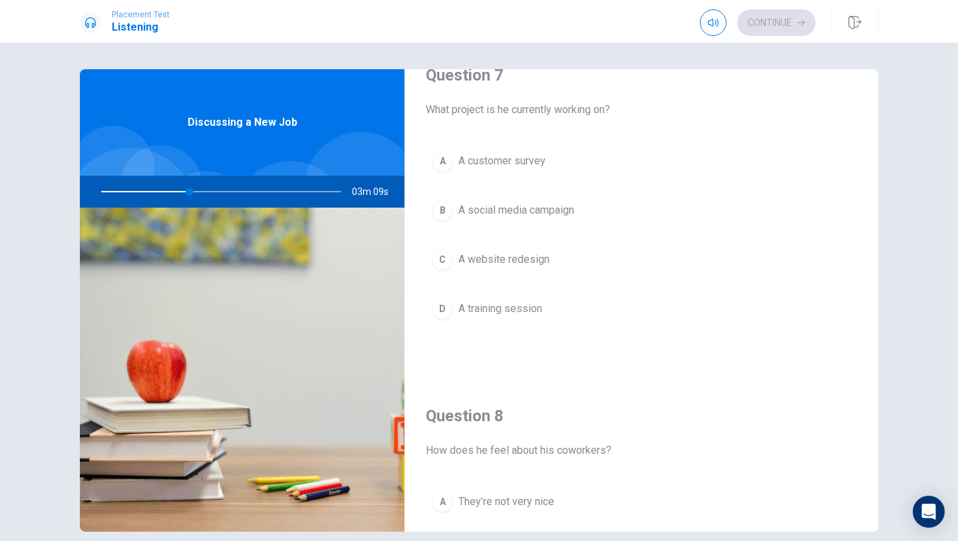
scroll to position [333, 0]
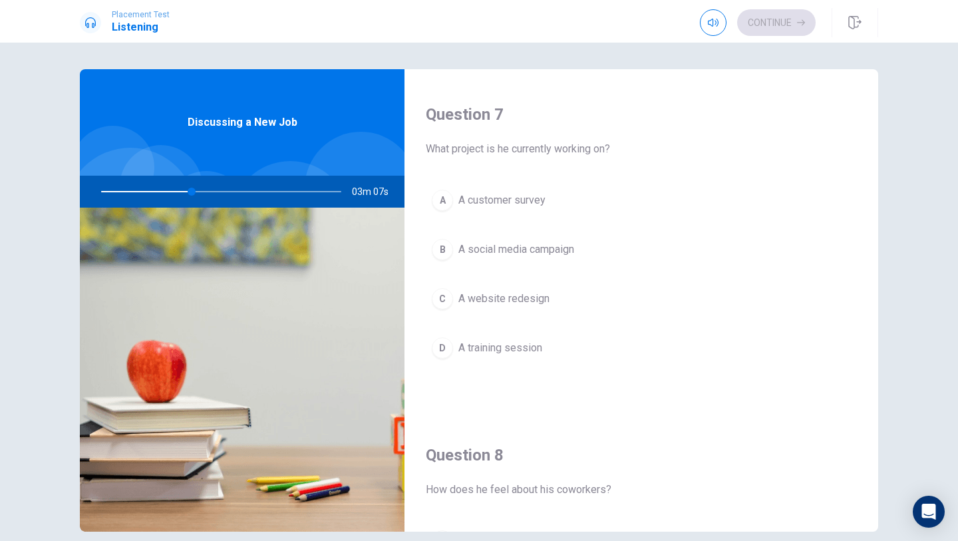
click at [581, 251] on button "B A social media campaign" at bounding box center [641, 249] width 431 height 33
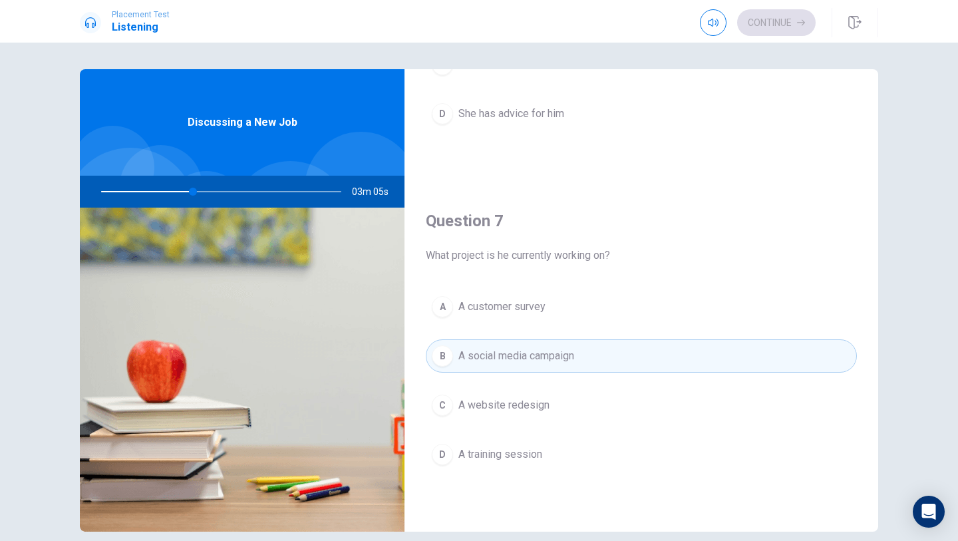
scroll to position [224, 0]
click at [519, 402] on span "A website redesign" at bounding box center [504, 407] width 91 height 16
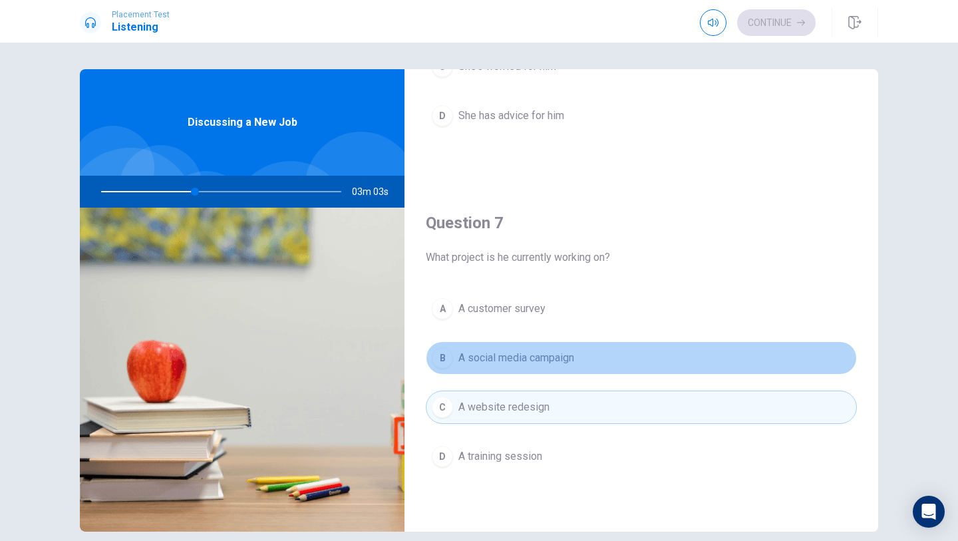
click at [542, 371] on button "B A social media campaign" at bounding box center [641, 357] width 431 height 33
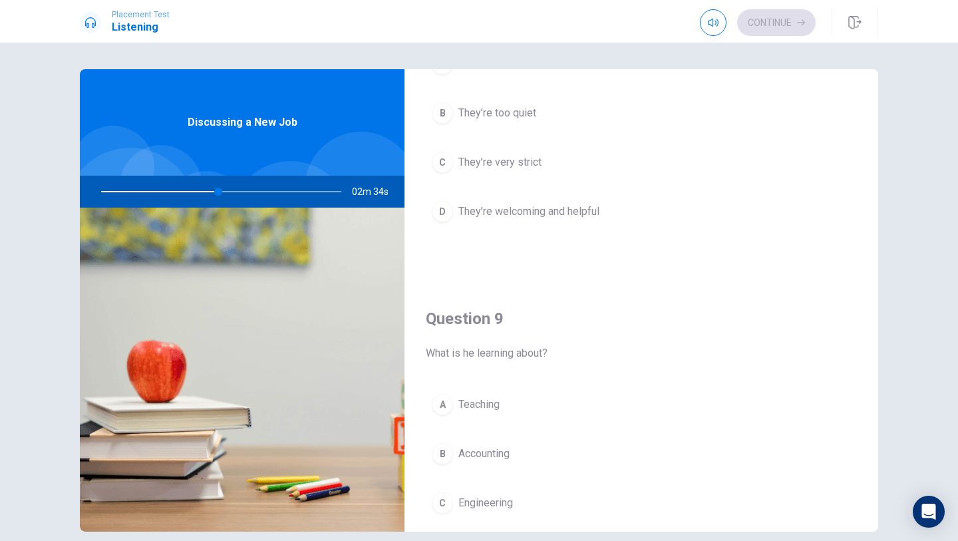
scroll to position [921, 0]
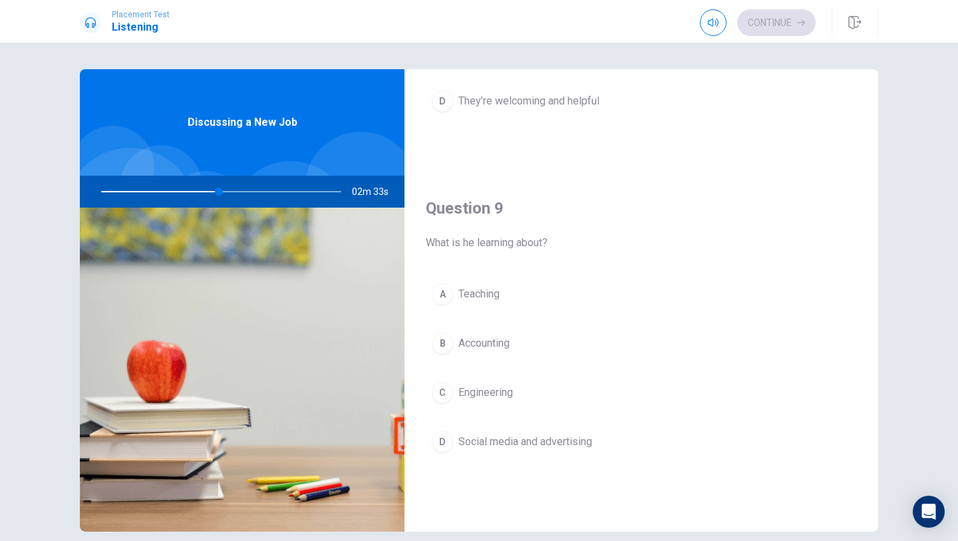
click at [597, 343] on button "B Accounting" at bounding box center [641, 343] width 431 height 33
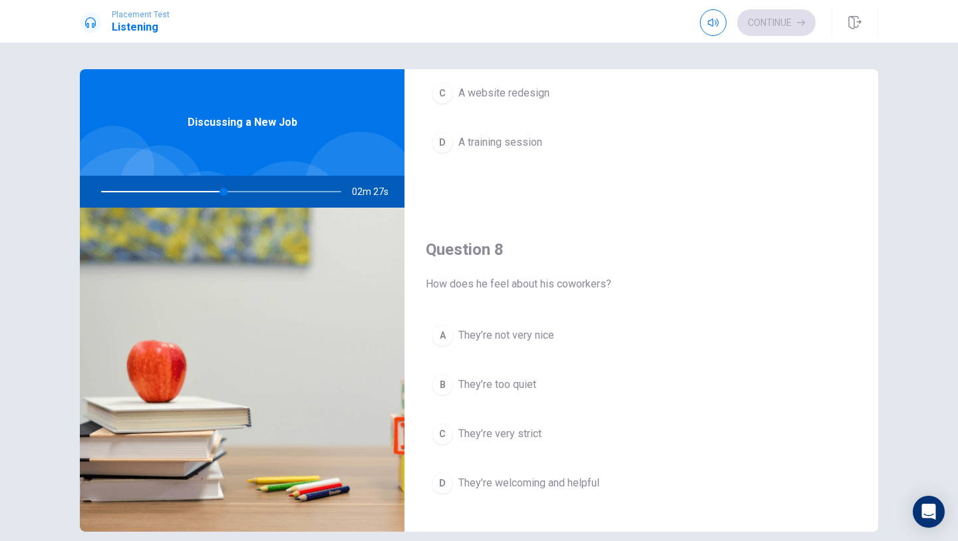
scroll to position [677, 0]
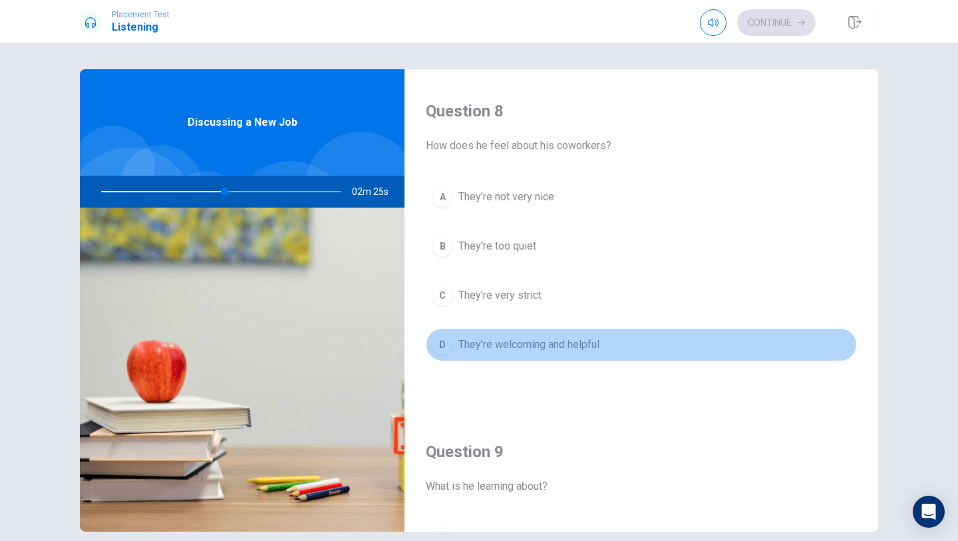
click at [597, 343] on span "They’re welcoming and helpful" at bounding box center [529, 345] width 141 height 16
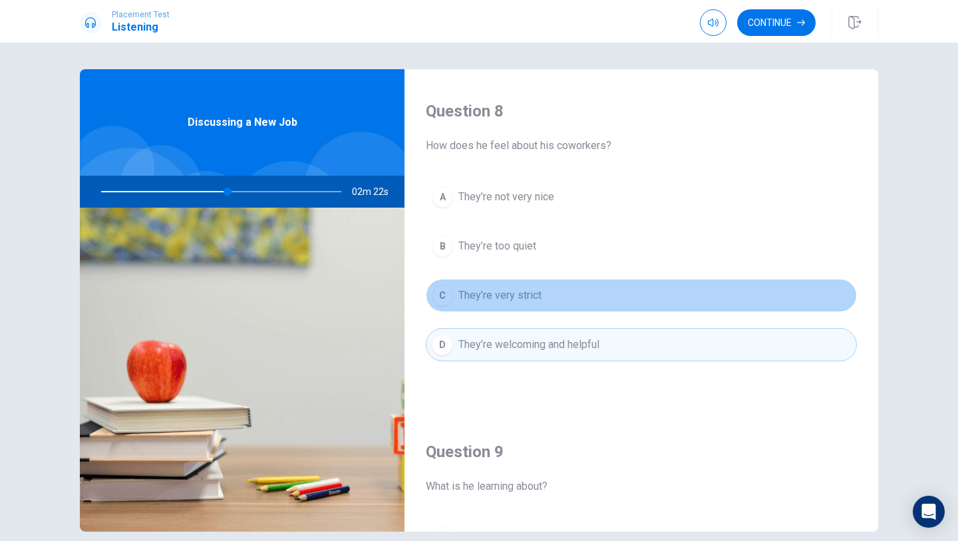
click at [580, 284] on button "C They’re very strict" at bounding box center [641, 295] width 431 height 33
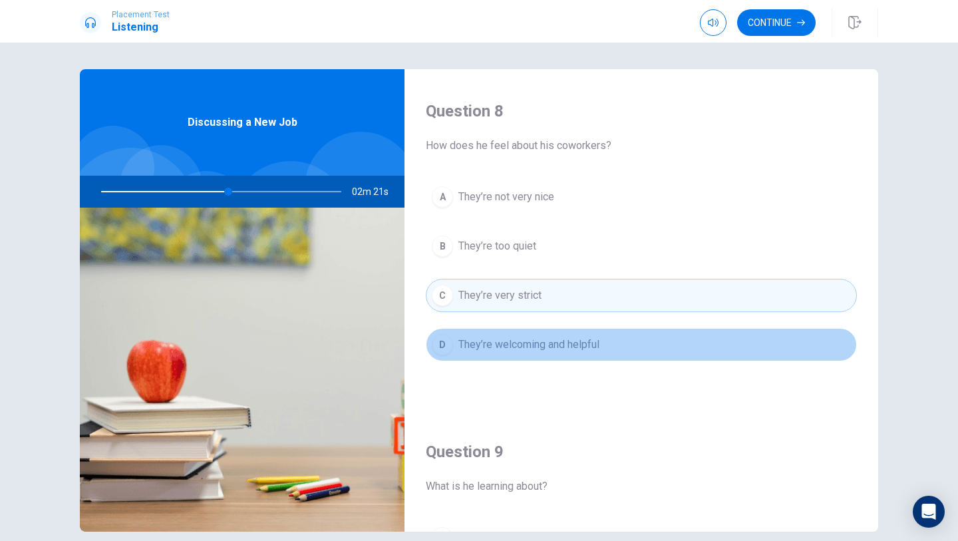
click at [582, 328] on button "D They’re welcoming and helpful" at bounding box center [641, 344] width 431 height 33
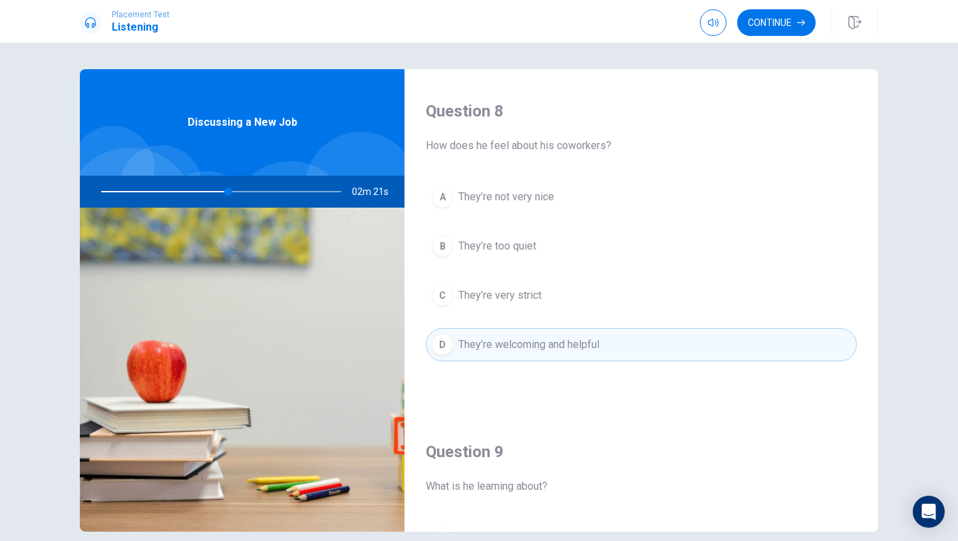
click at [588, 294] on button "C They’re very strict" at bounding box center [641, 295] width 431 height 33
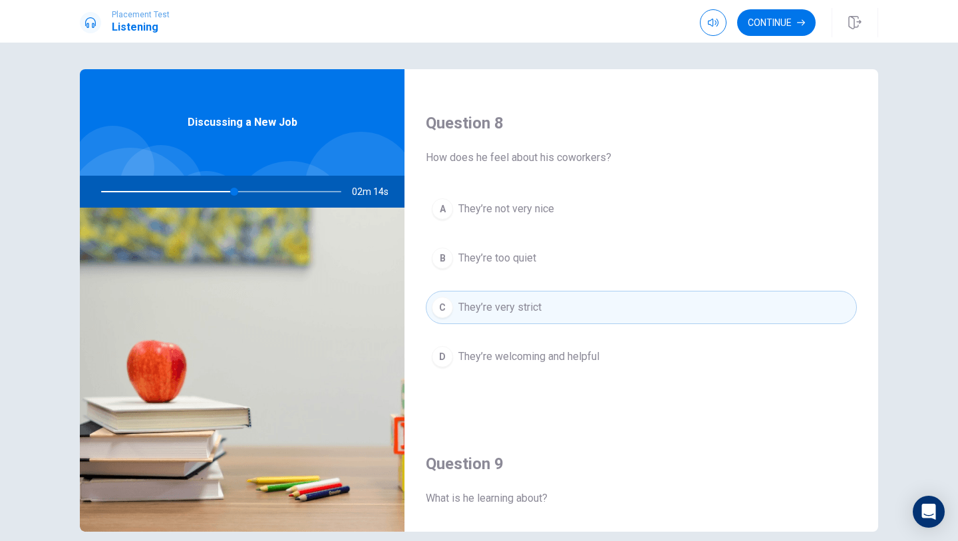
scroll to position [683, 0]
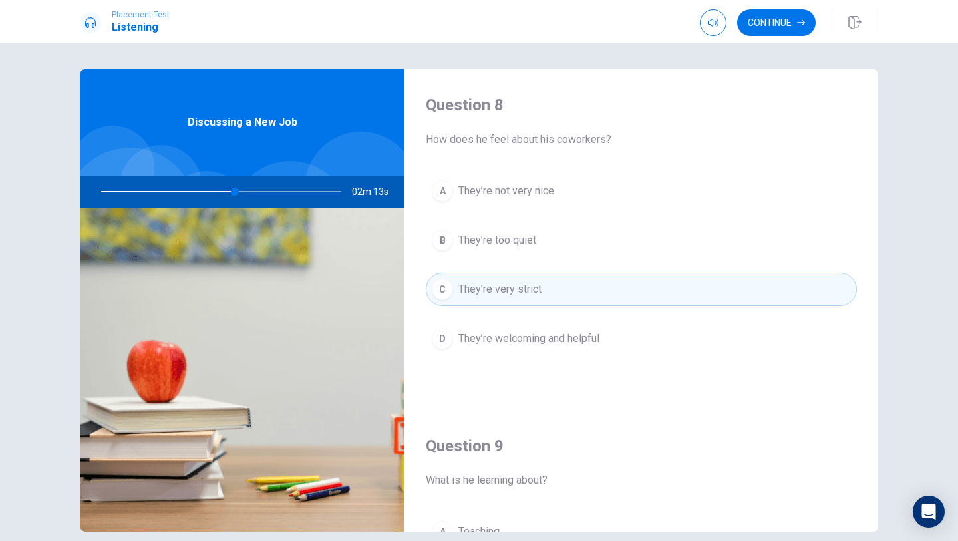
click at [570, 352] on button "D They’re welcoming and helpful" at bounding box center [641, 338] width 431 height 33
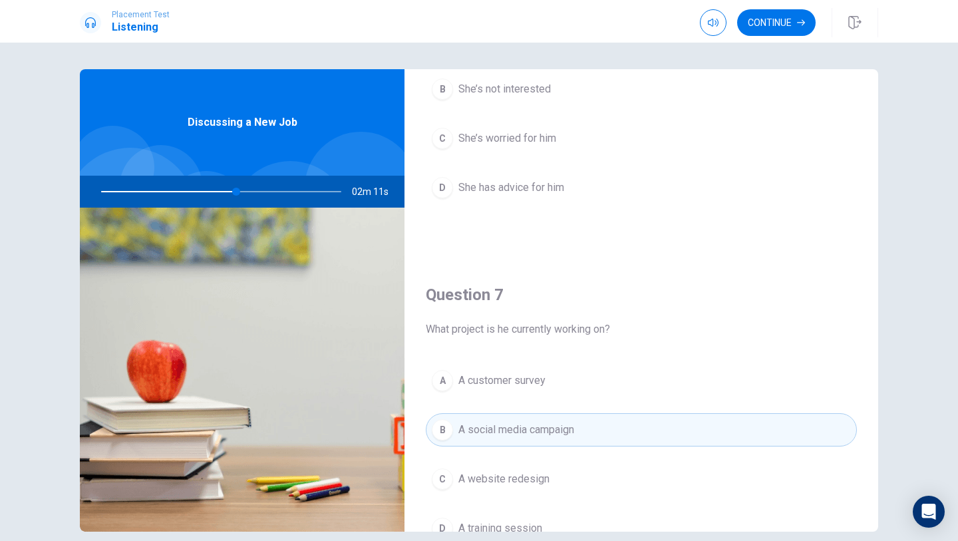
scroll to position [0, 0]
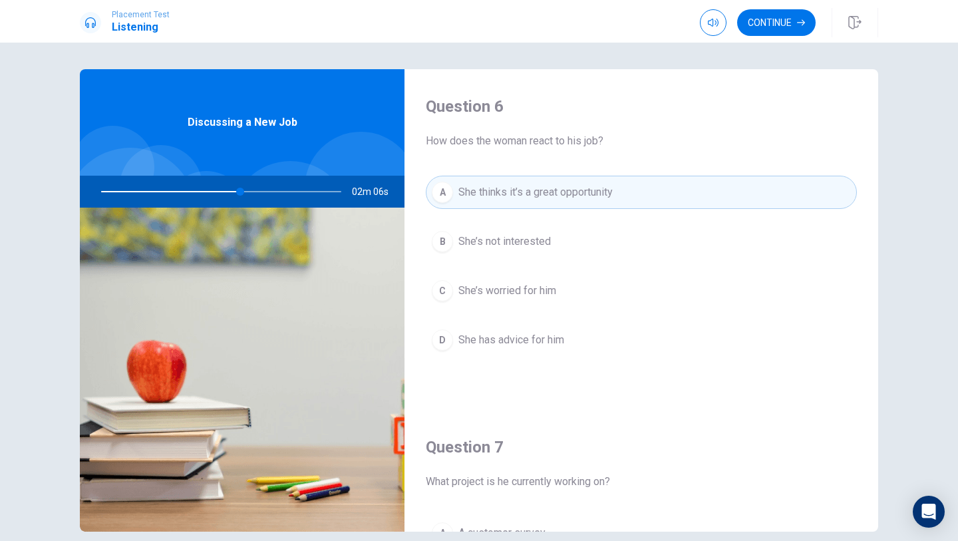
click at [575, 245] on button "B She’s not interested" at bounding box center [641, 241] width 431 height 33
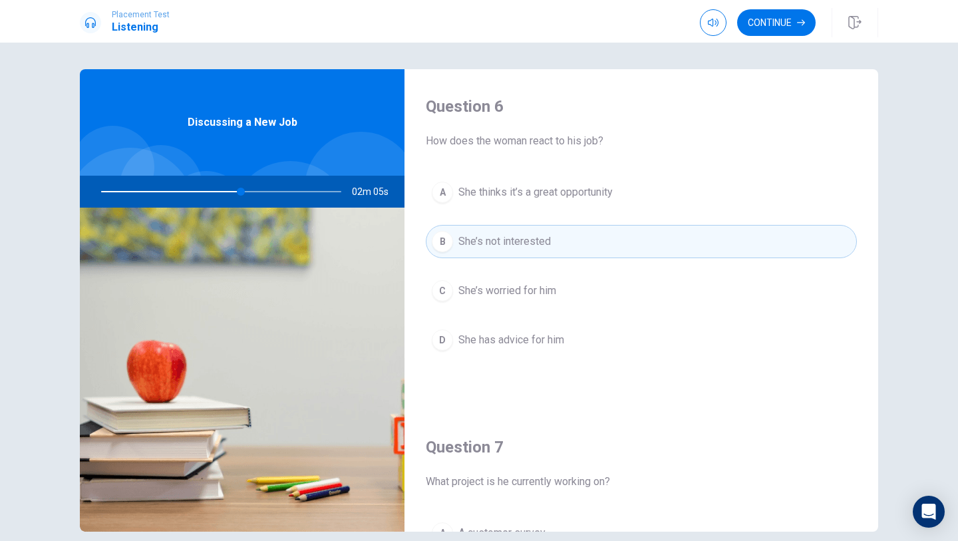
click at [573, 288] on button "C She’s worried for him" at bounding box center [641, 290] width 431 height 33
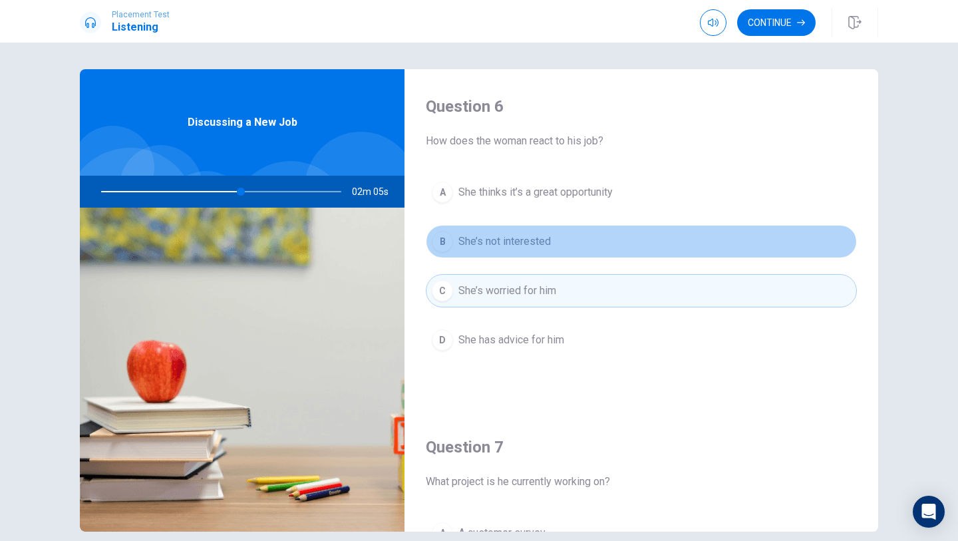
click at [574, 236] on button "B She’s not interested" at bounding box center [641, 241] width 431 height 33
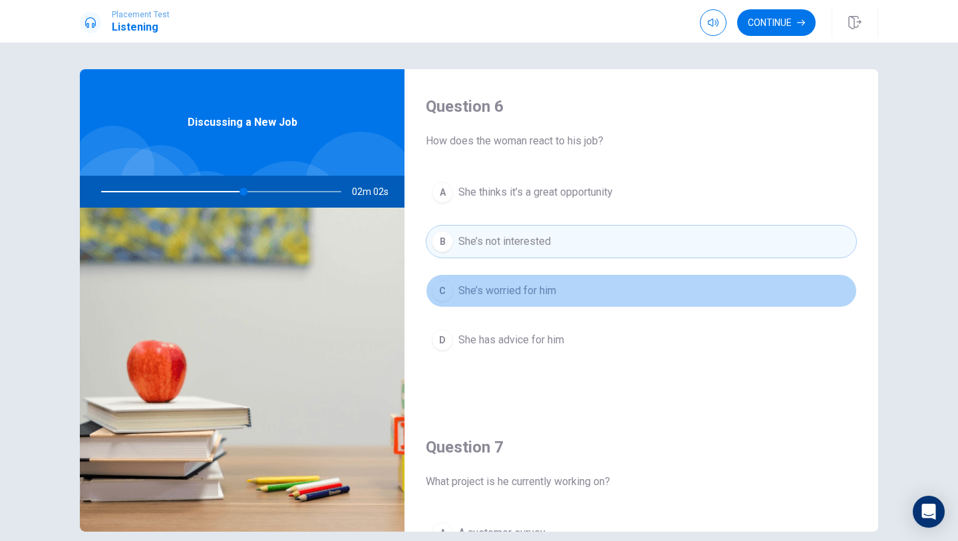
click at [566, 300] on button "C She’s worried for him" at bounding box center [641, 290] width 431 height 33
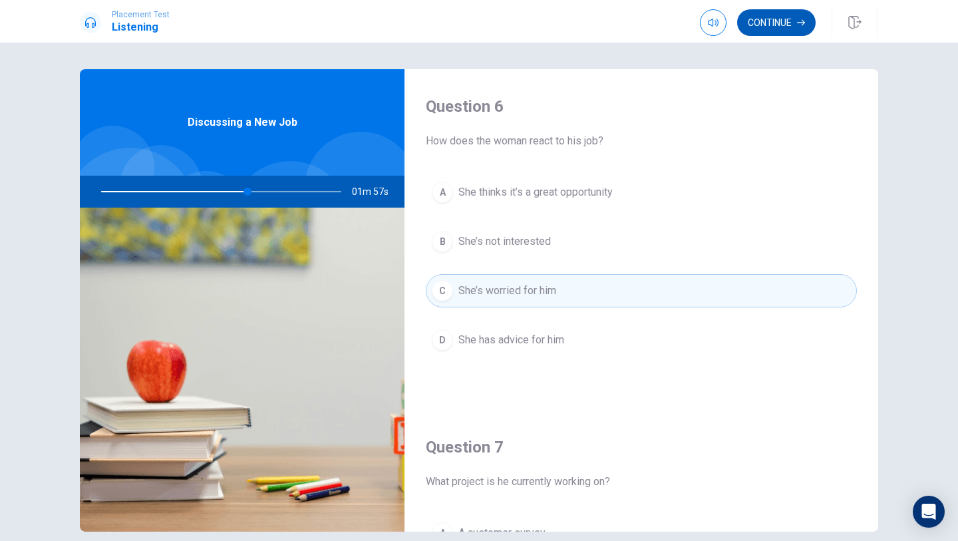
click at [774, 24] on button "Continue" at bounding box center [777, 22] width 79 height 27
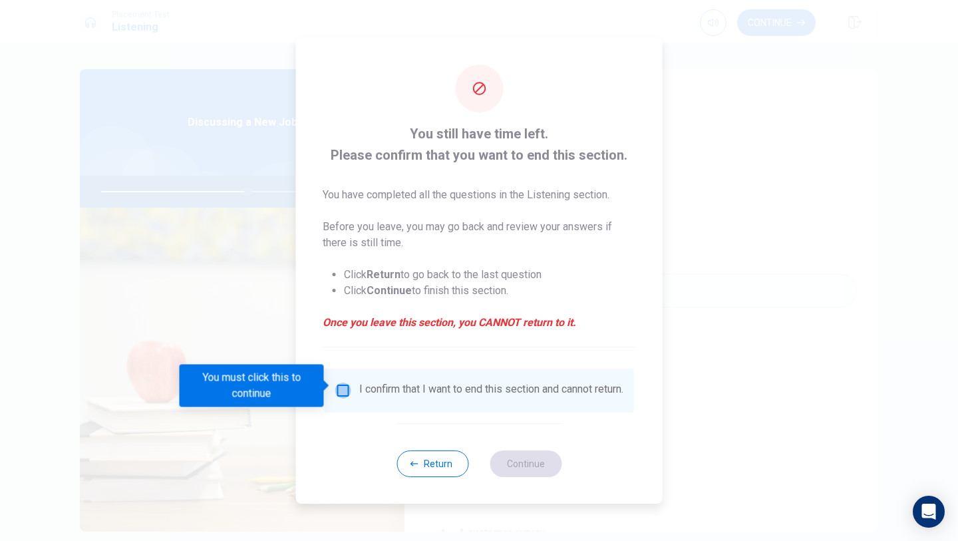
click at [345, 393] on input "You must click this to continue" at bounding box center [343, 391] width 16 height 16
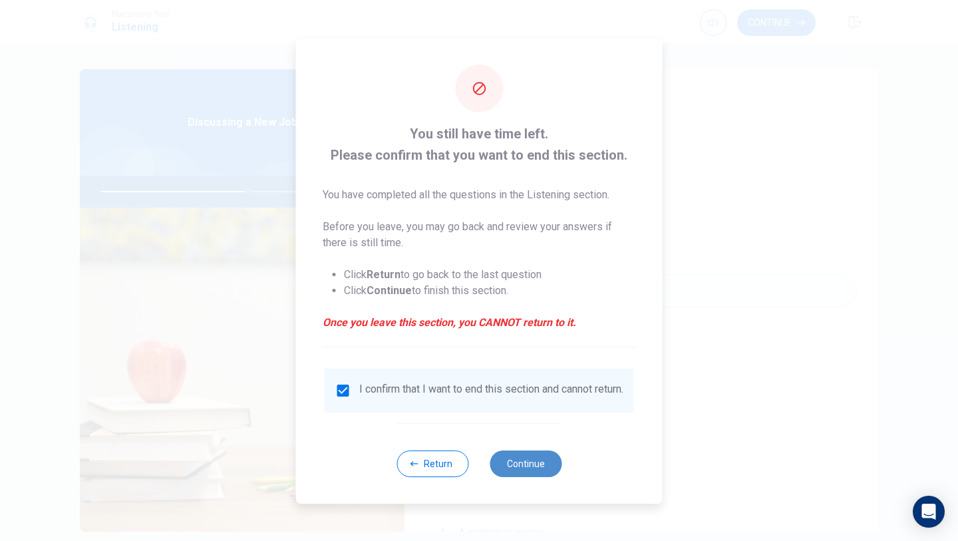
click at [537, 473] on button "Continue" at bounding box center [526, 464] width 72 height 27
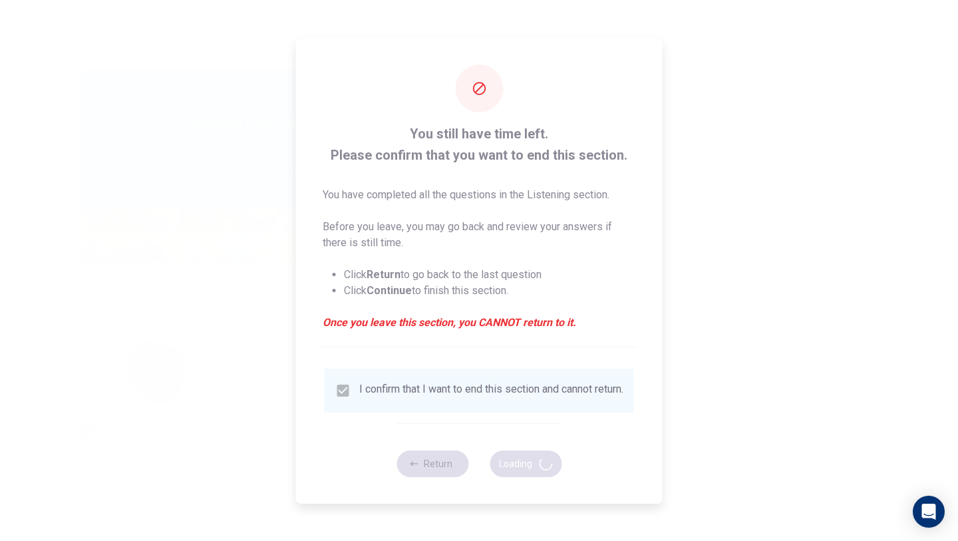
type input "63"
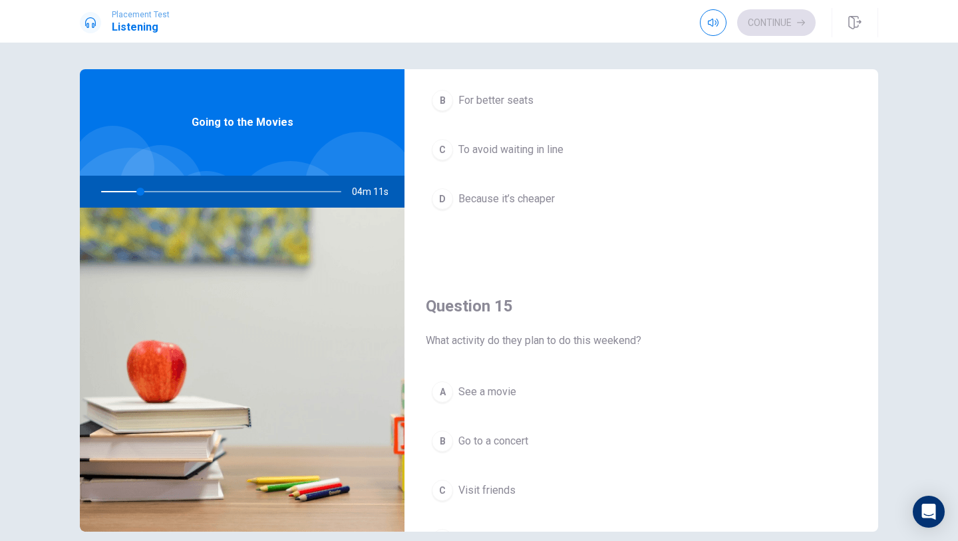
scroll to position [1060, 0]
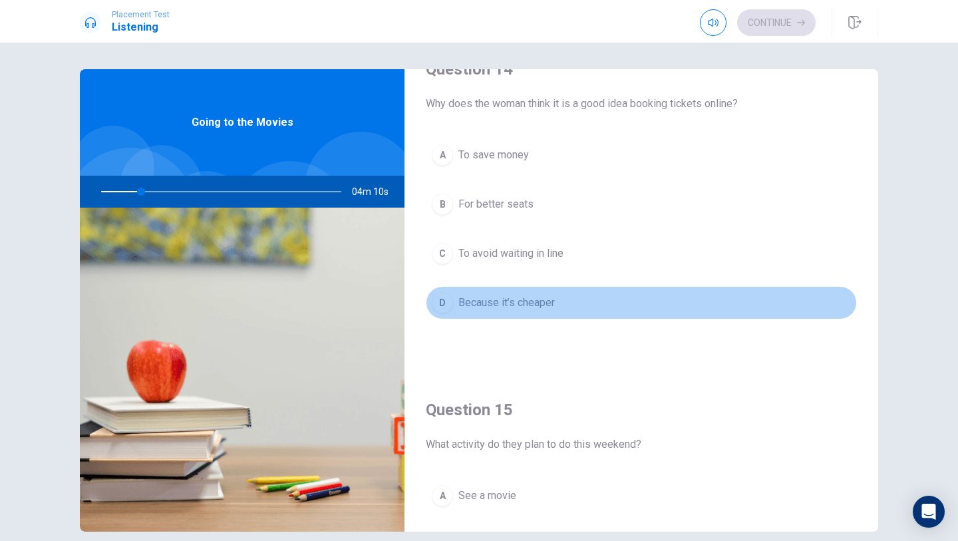
click at [477, 313] on button "D Because it’s cheaper" at bounding box center [641, 302] width 431 height 33
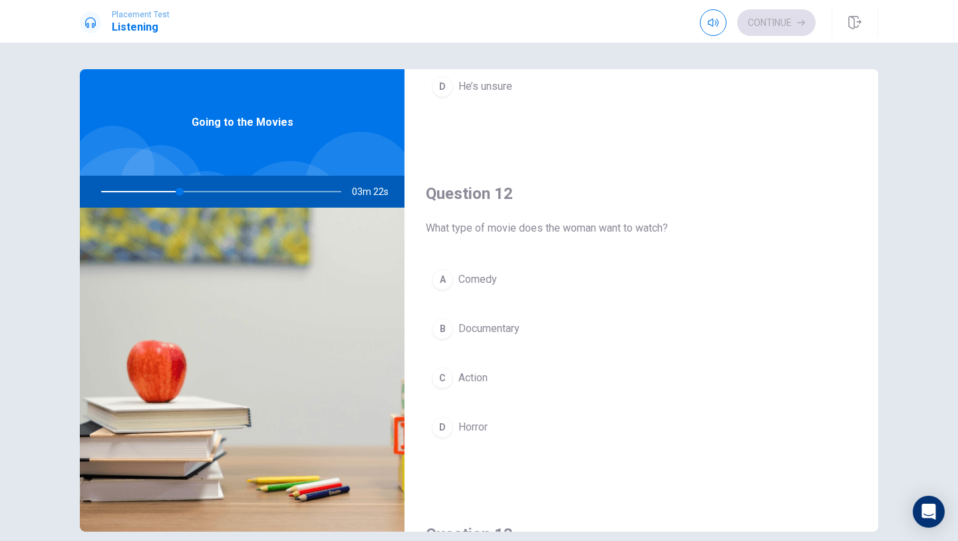
scroll to position [0, 0]
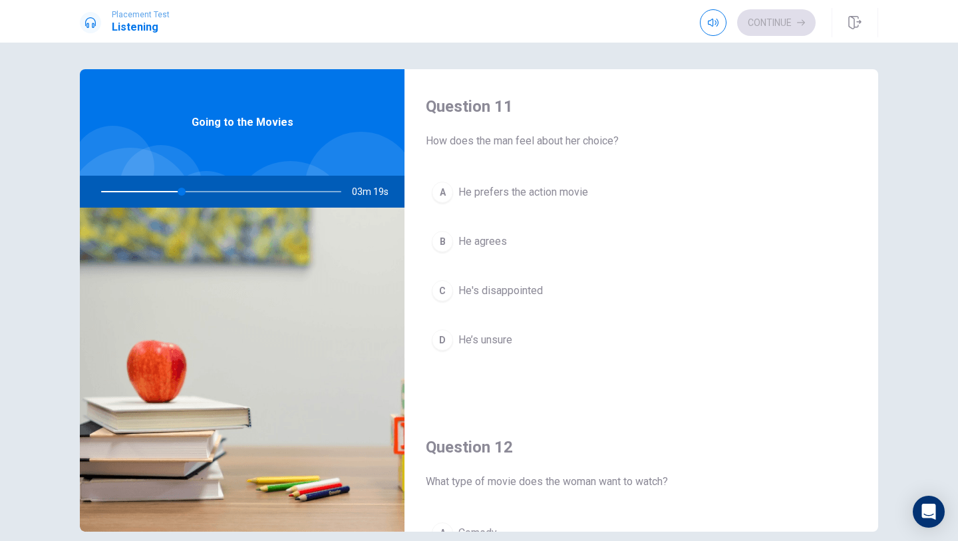
click at [527, 188] on span "He prefers the action movie" at bounding box center [524, 192] width 130 height 16
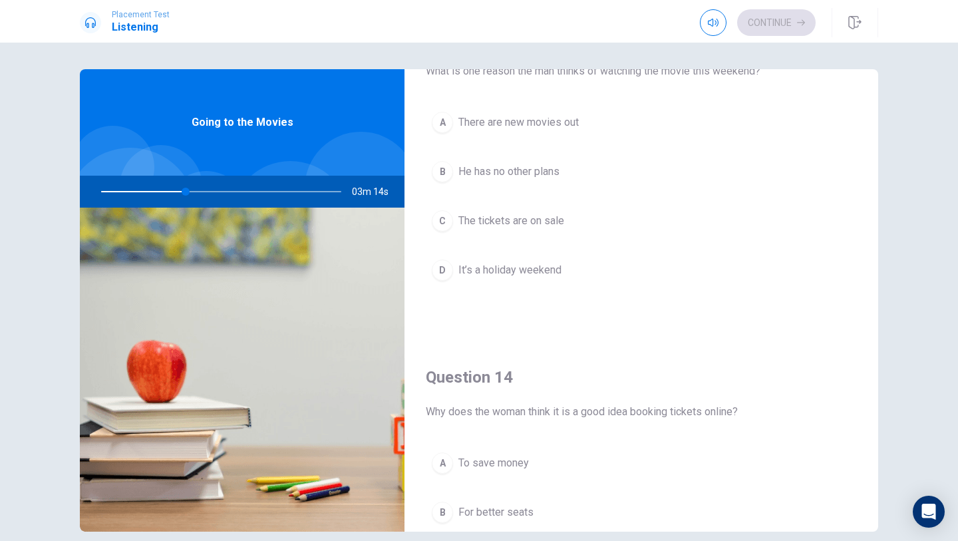
scroll to position [921, 0]
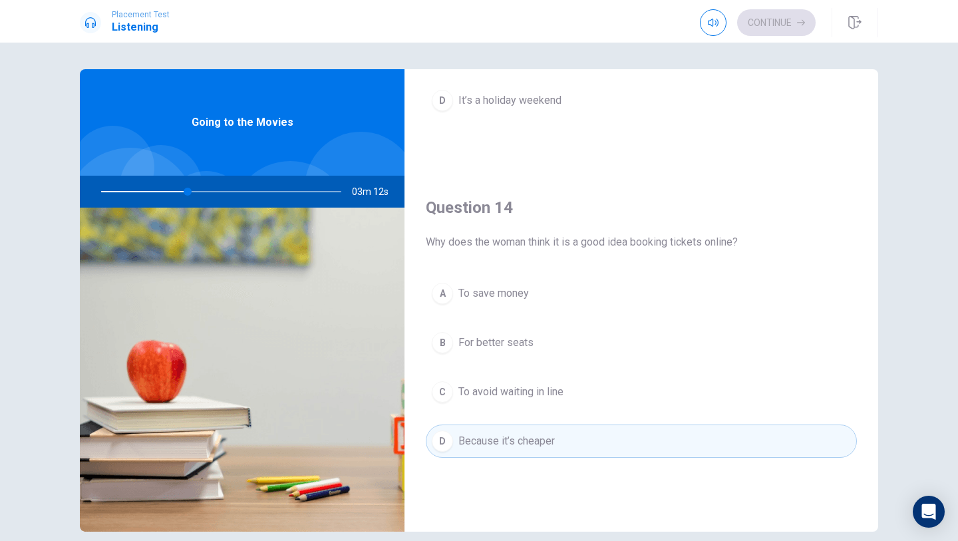
click at [548, 379] on button "C To avoid waiting in line" at bounding box center [641, 391] width 431 height 33
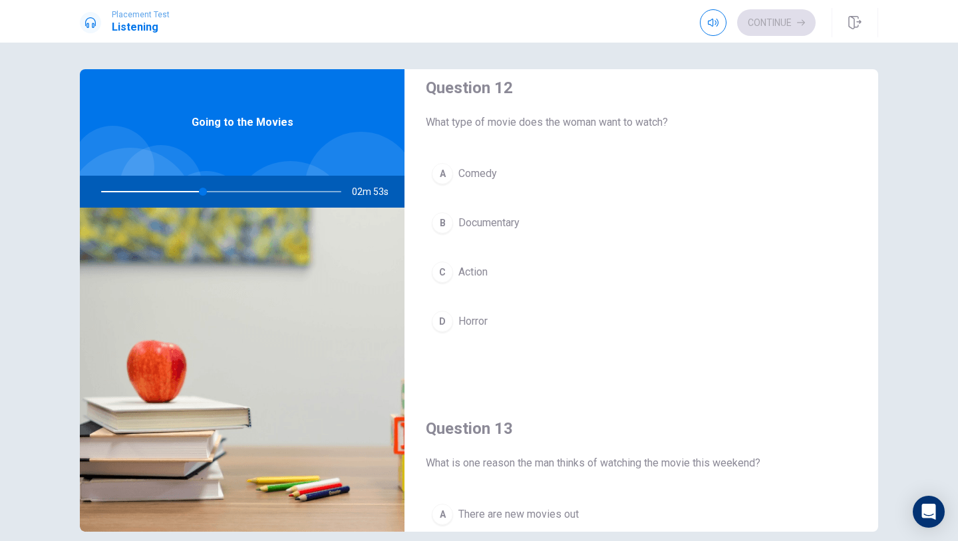
scroll to position [369, 0]
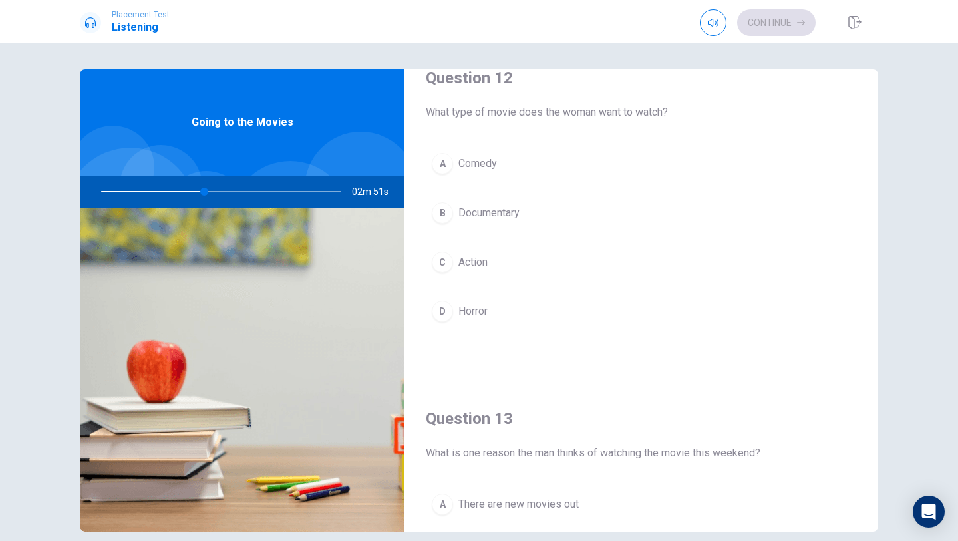
click at [493, 252] on button "C Action" at bounding box center [641, 262] width 431 height 33
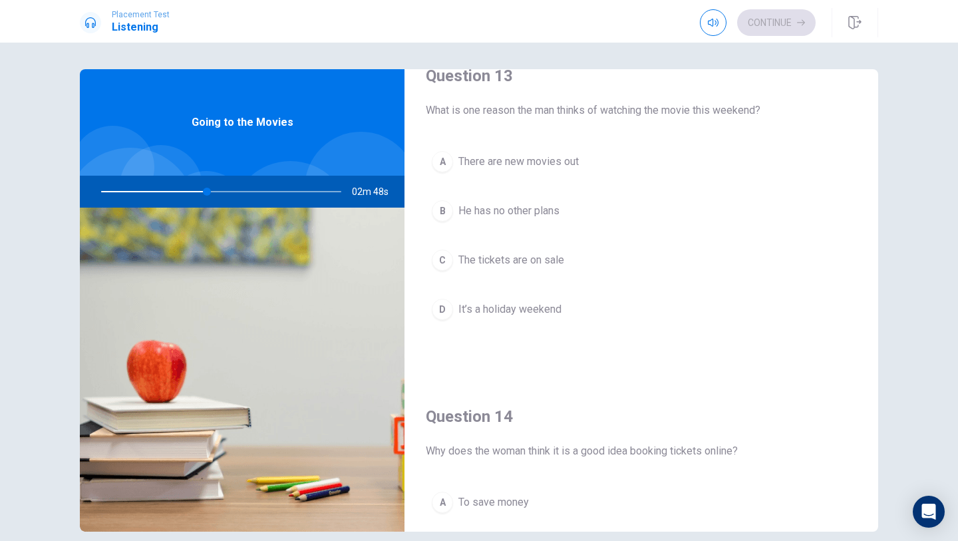
scroll to position [706, 0]
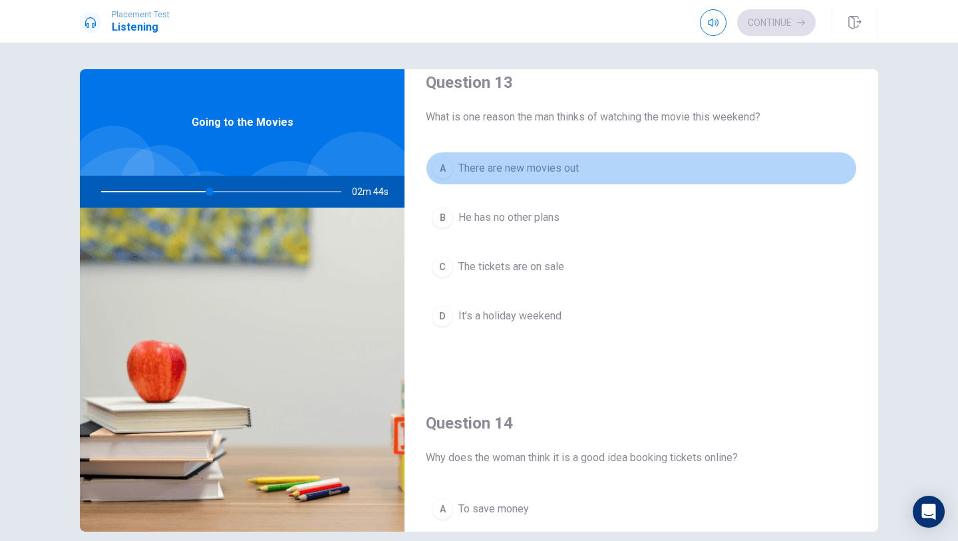
click at [530, 166] on span "There are new movies out" at bounding box center [519, 168] width 120 height 16
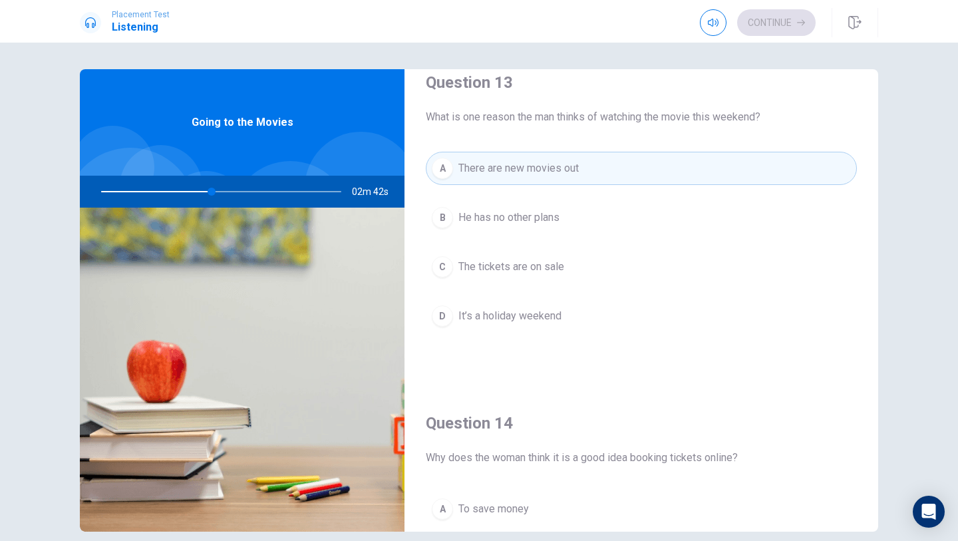
click at [534, 265] on span "The tickets are on sale" at bounding box center [512, 267] width 106 height 16
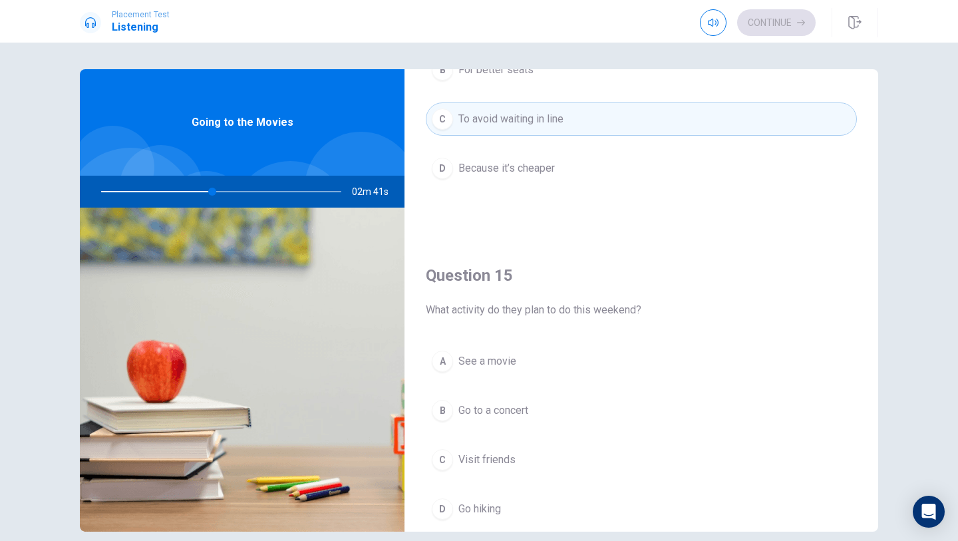
scroll to position [1241, 0]
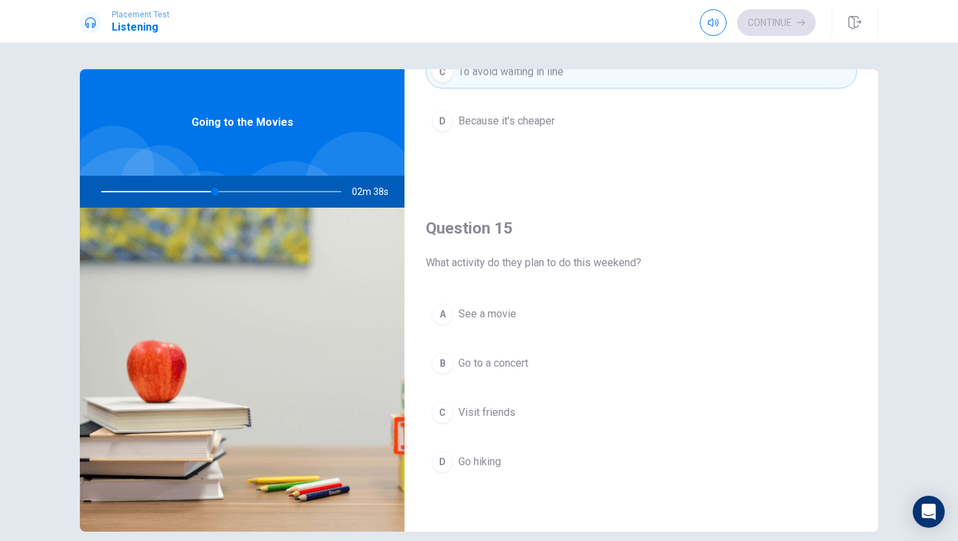
click at [523, 327] on button "A See a movie" at bounding box center [641, 314] width 431 height 33
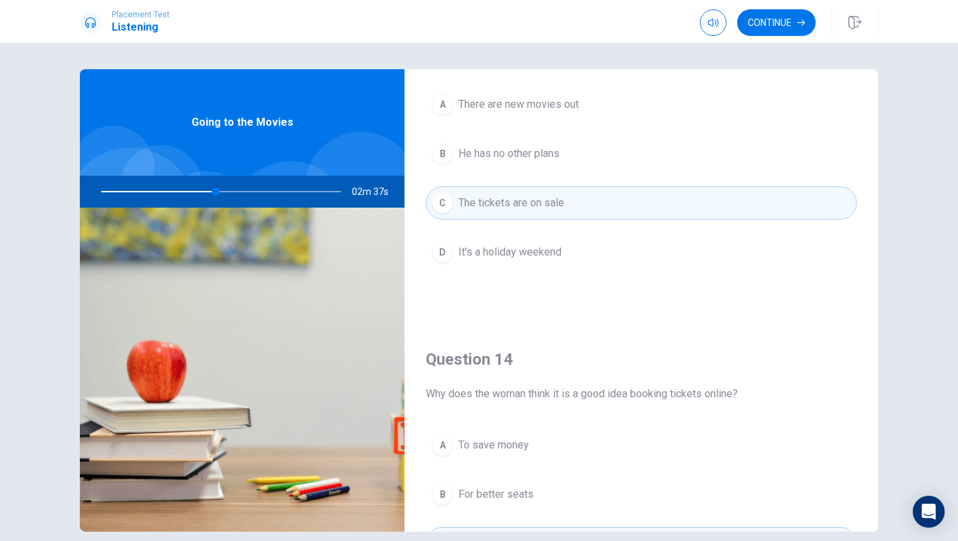
scroll to position [617, 0]
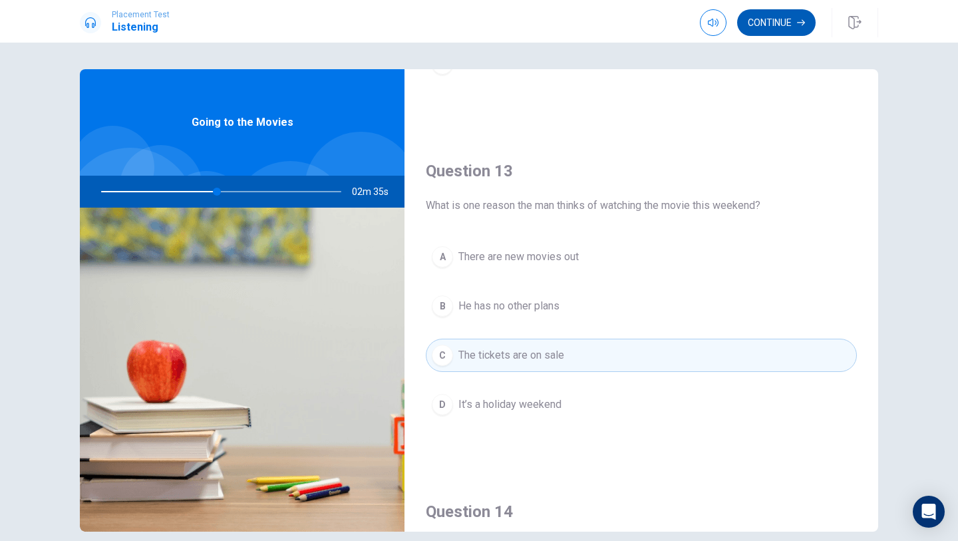
click at [769, 14] on button "Continue" at bounding box center [777, 22] width 79 height 27
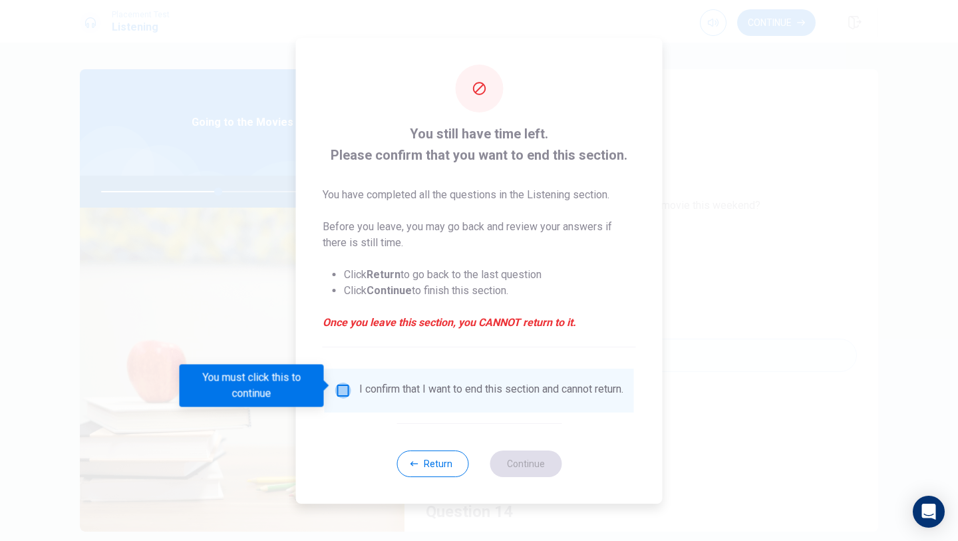
click at [346, 383] on input "You must click this to continue" at bounding box center [343, 391] width 16 height 16
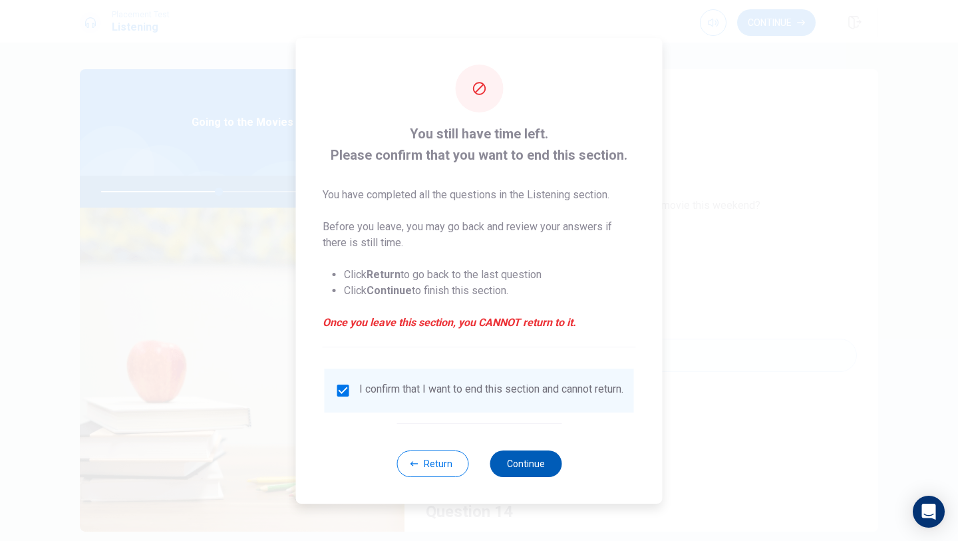
click at [518, 473] on button "Continue" at bounding box center [526, 464] width 72 height 27
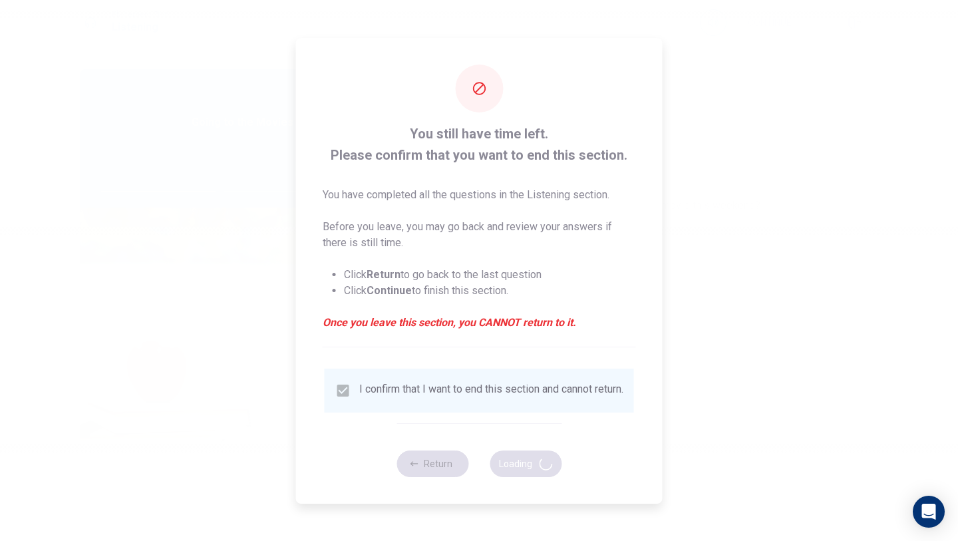
type input "50"
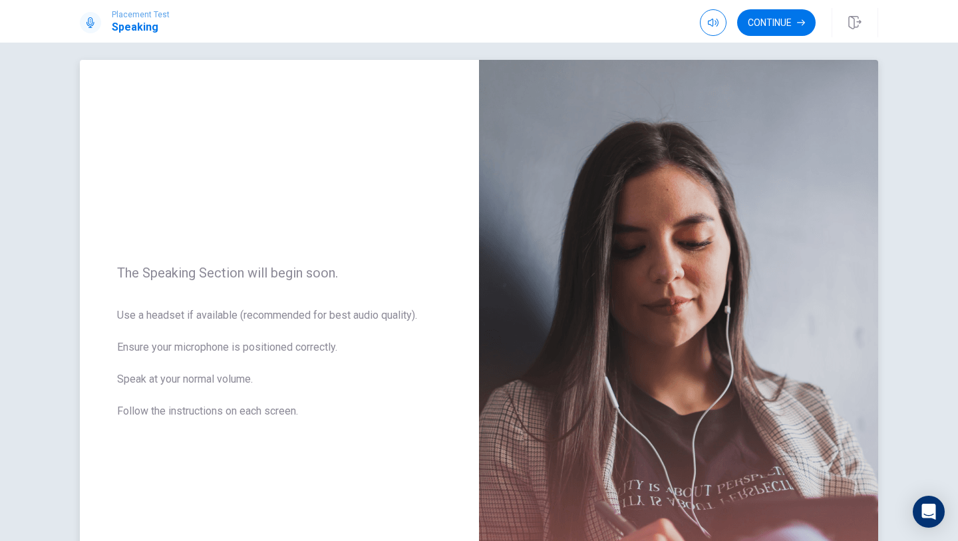
scroll to position [0, 0]
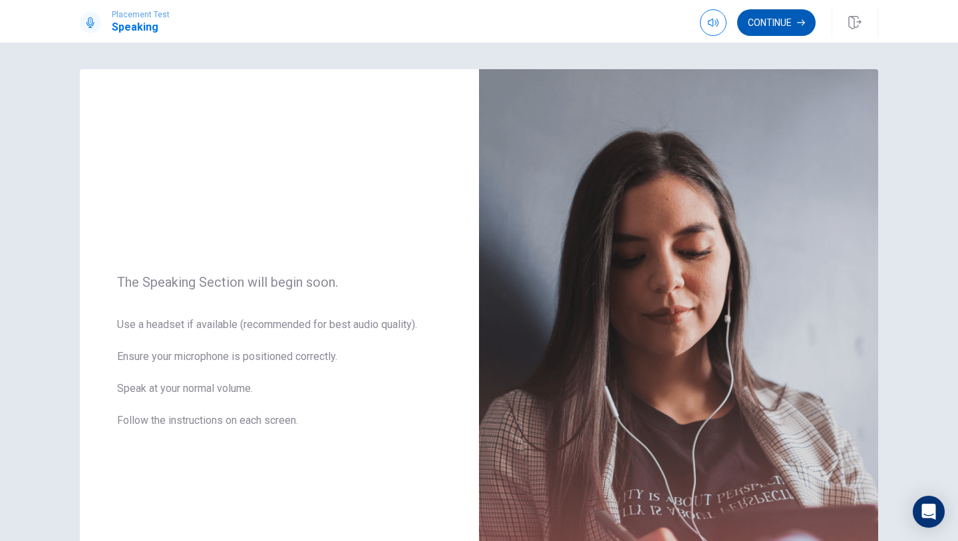
click at [773, 20] on button "Continue" at bounding box center [777, 22] width 79 height 27
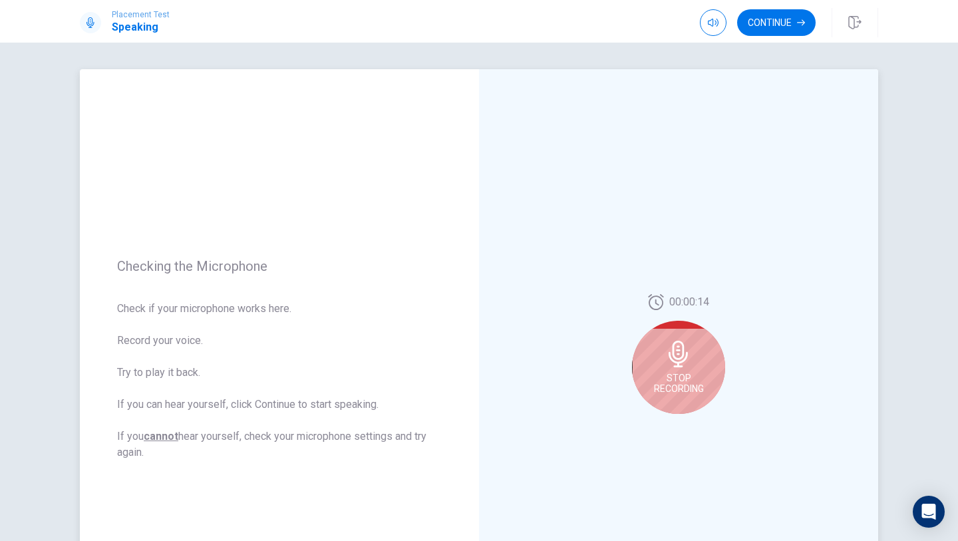
click at [664, 370] on div "Stop Recording" at bounding box center [678, 367] width 93 height 93
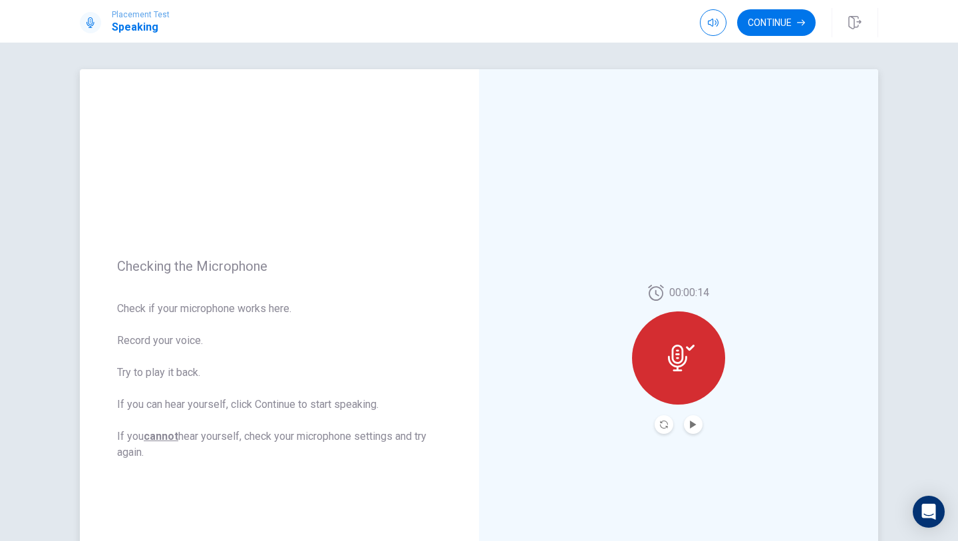
click at [664, 370] on div at bounding box center [678, 358] width 93 height 93
click at [681, 345] on icon at bounding box center [677, 358] width 19 height 27
click at [670, 423] on button "Record Again" at bounding box center [664, 424] width 19 height 19
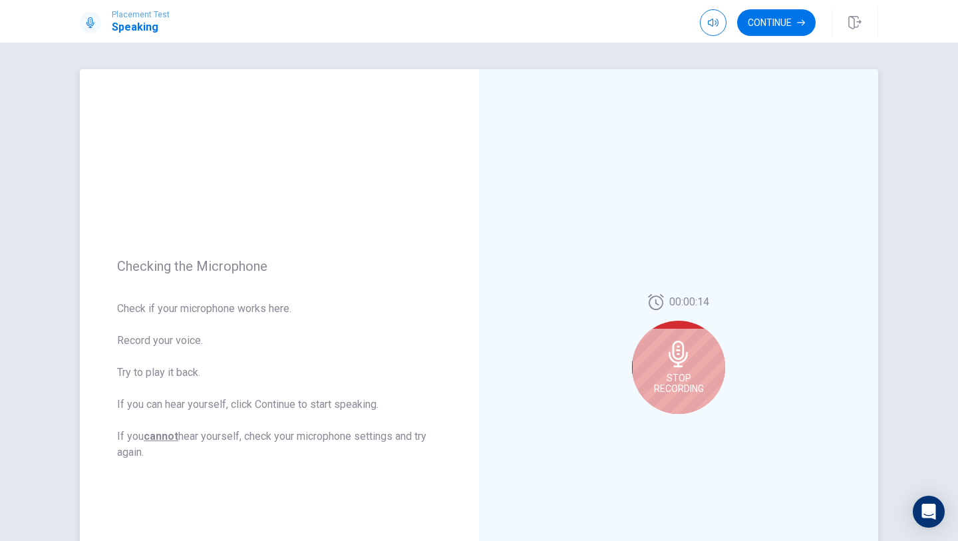
click at [682, 382] on span "Stop Recording" at bounding box center [679, 383] width 50 height 21
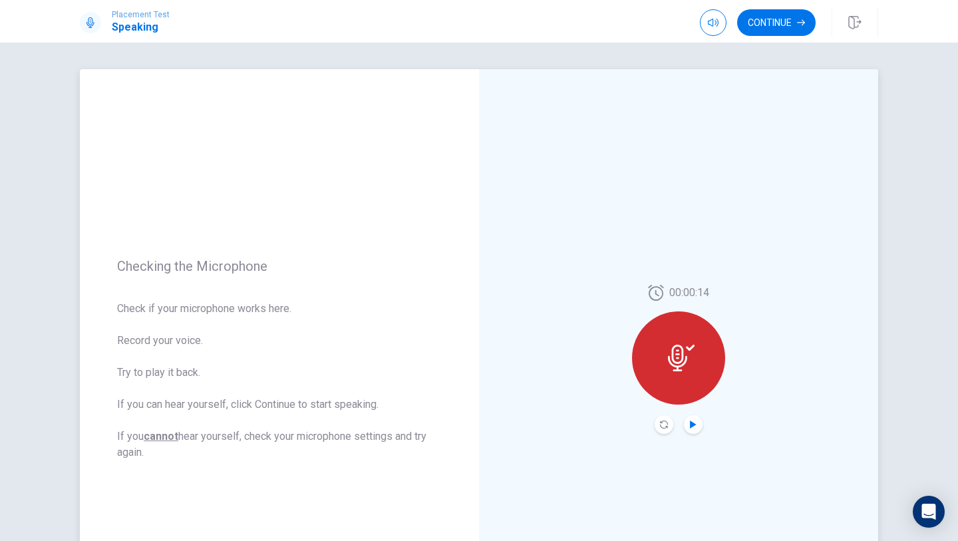
click at [694, 425] on icon "Play Audio" at bounding box center [693, 425] width 6 height 8
click at [807, 11] on button "Continue" at bounding box center [777, 22] width 79 height 27
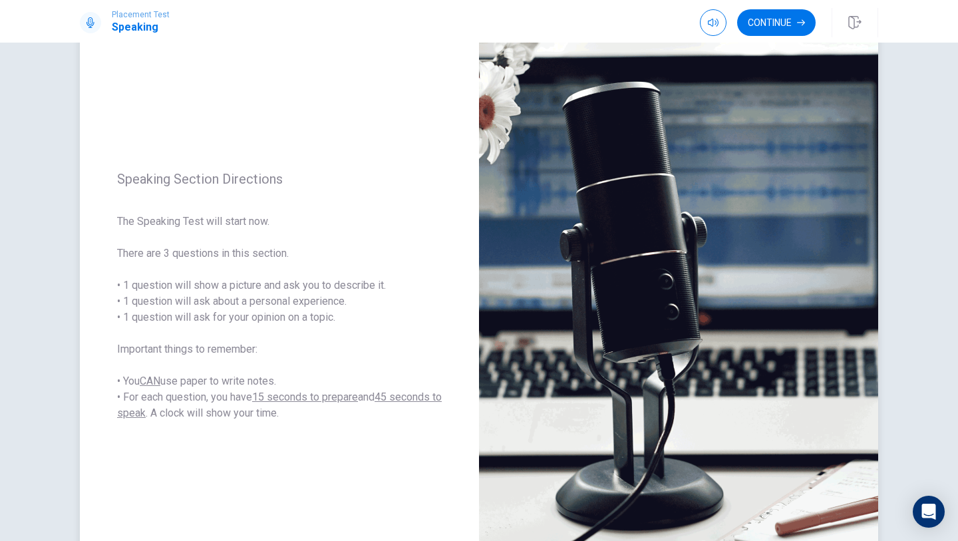
scroll to position [60, 0]
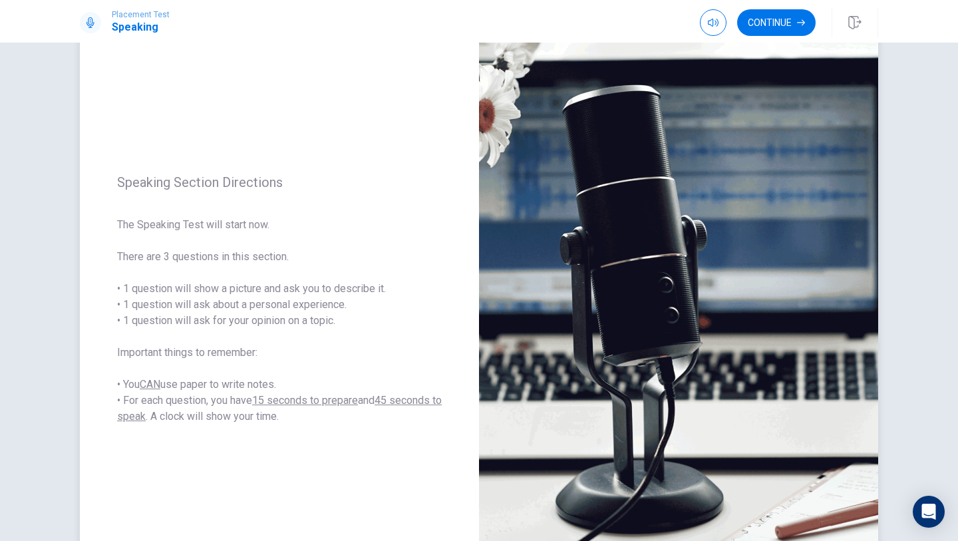
drag, startPoint x: 180, startPoint y: 187, endPoint x: 213, endPoint y: 183, distance: 32.9
click at [213, 183] on span "Speaking Section Directions" at bounding box center [279, 182] width 325 height 16
click at [763, 16] on button "Continue" at bounding box center [777, 22] width 79 height 27
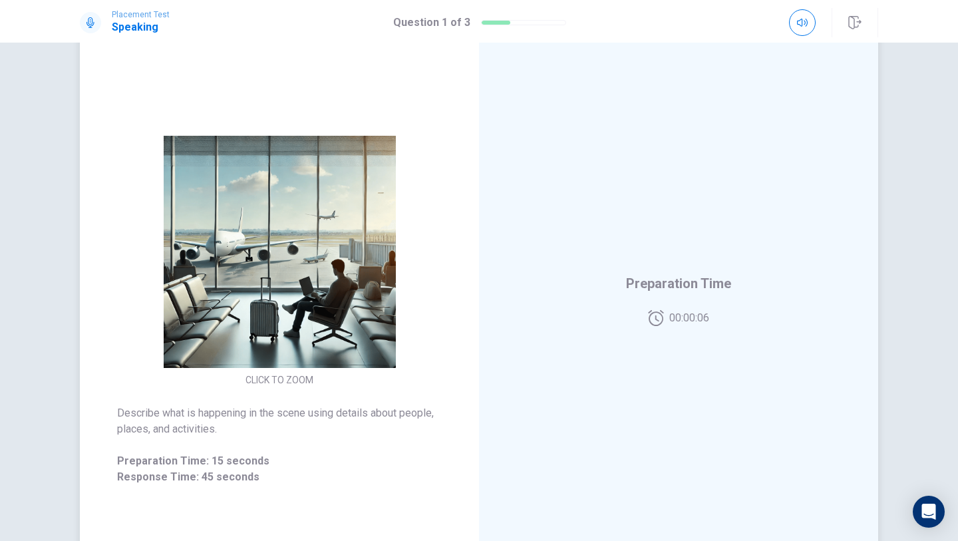
click at [630, 294] on div "Preparation Time 00:00:06" at bounding box center [678, 299] width 105 height 53
drag, startPoint x: 198, startPoint y: 477, endPoint x: 289, endPoint y: 477, distance: 90.5
click at [289, 477] on span "Response Time: 45 seconds" at bounding box center [279, 477] width 325 height 16
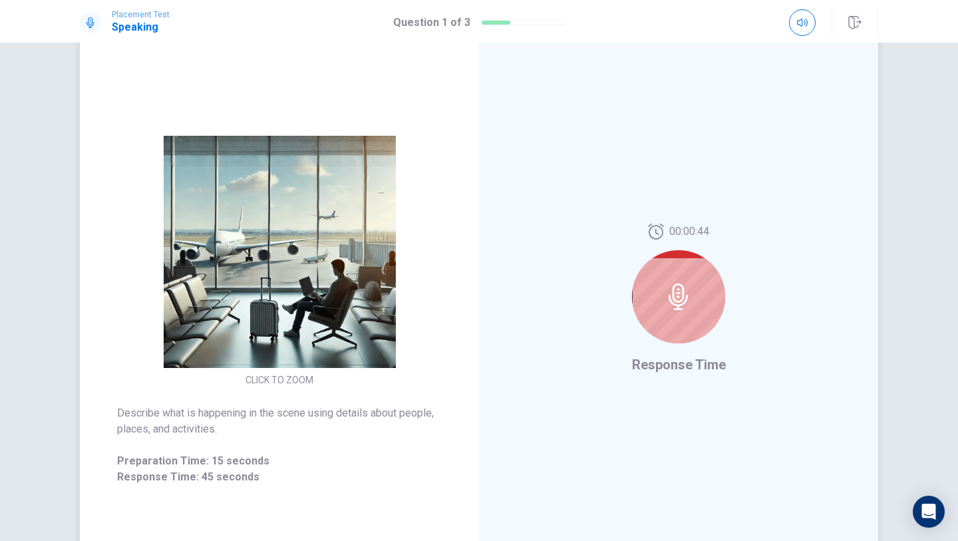
click at [660, 312] on div at bounding box center [678, 296] width 93 height 93
click at [685, 315] on div at bounding box center [678, 296] width 93 height 93
click at [676, 293] on icon at bounding box center [679, 297] width 27 height 27
click at [686, 335] on div at bounding box center [678, 296] width 93 height 93
click at [702, 364] on span "Response Time" at bounding box center [679, 365] width 94 height 16
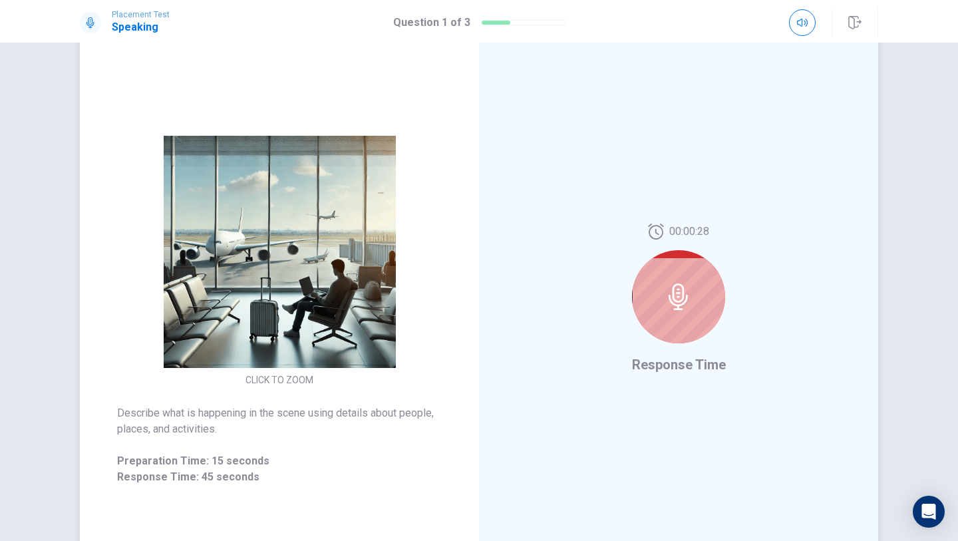
click at [668, 274] on div at bounding box center [678, 296] width 93 height 93
click at [688, 307] on icon at bounding box center [679, 297] width 27 height 27
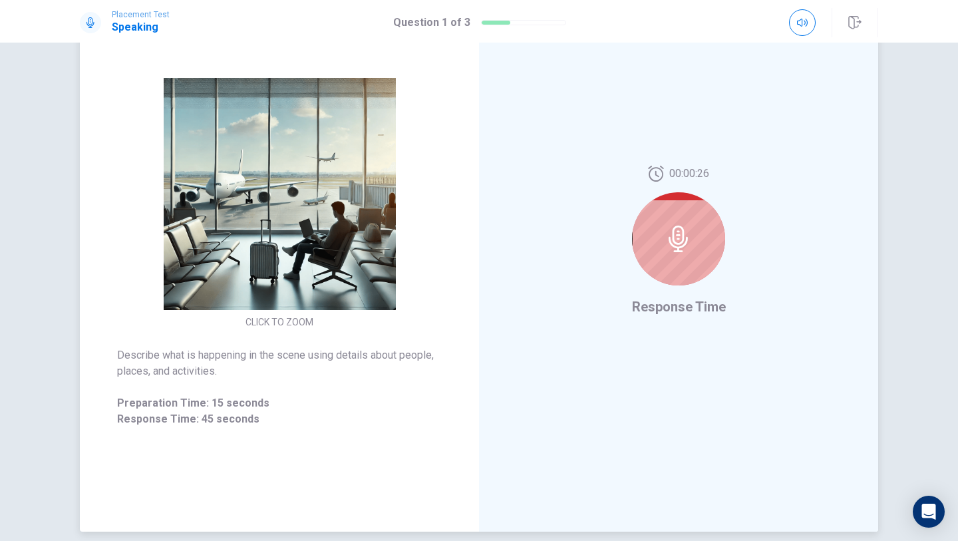
scroll to position [0, 0]
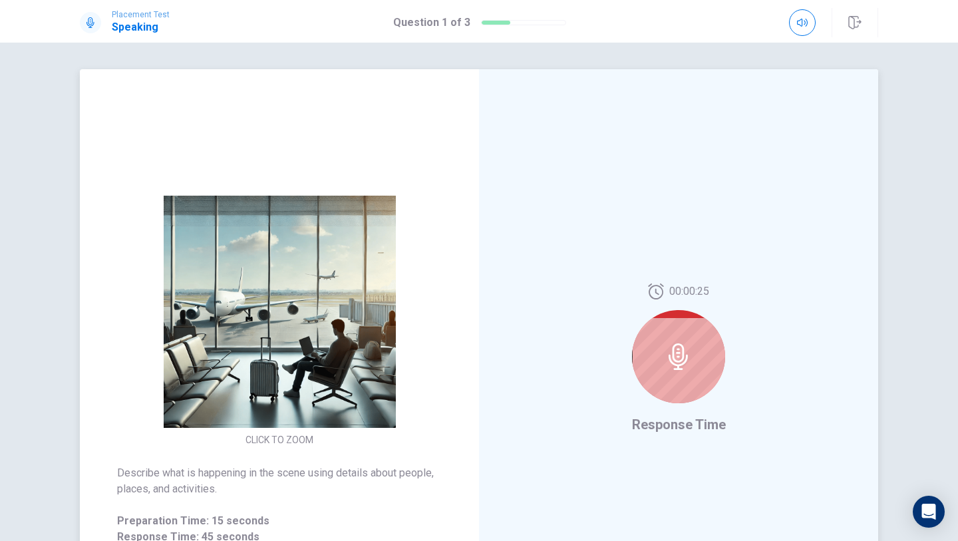
click at [696, 324] on div at bounding box center [678, 356] width 93 height 93
click at [700, 375] on div at bounding box center [678, 356] width 93 height 93
click at [791, 25] on button "button" at bounding box center [802, 22] width 27 height 27
click at [696, 347] on div at bounding box center [678, 356] width 93 height 93
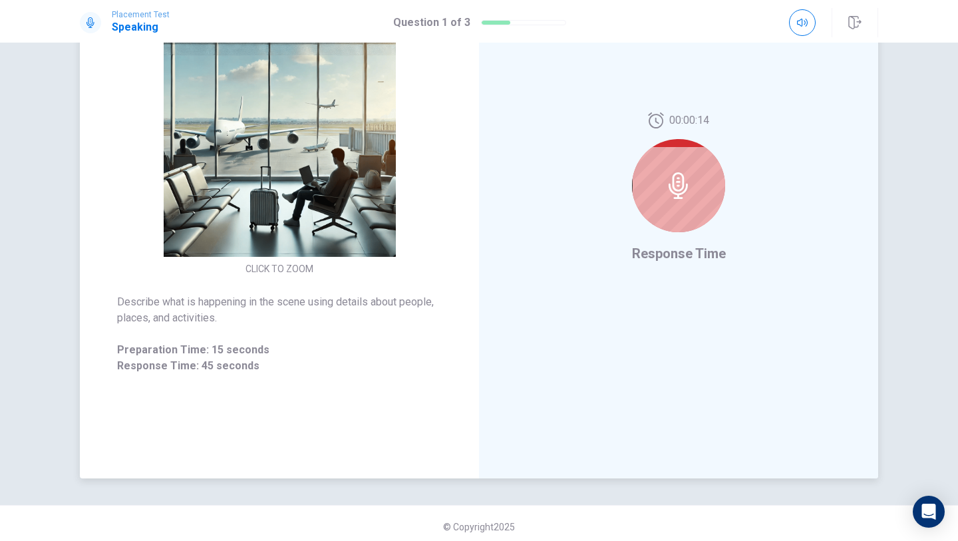
scroll to position [178, 0]
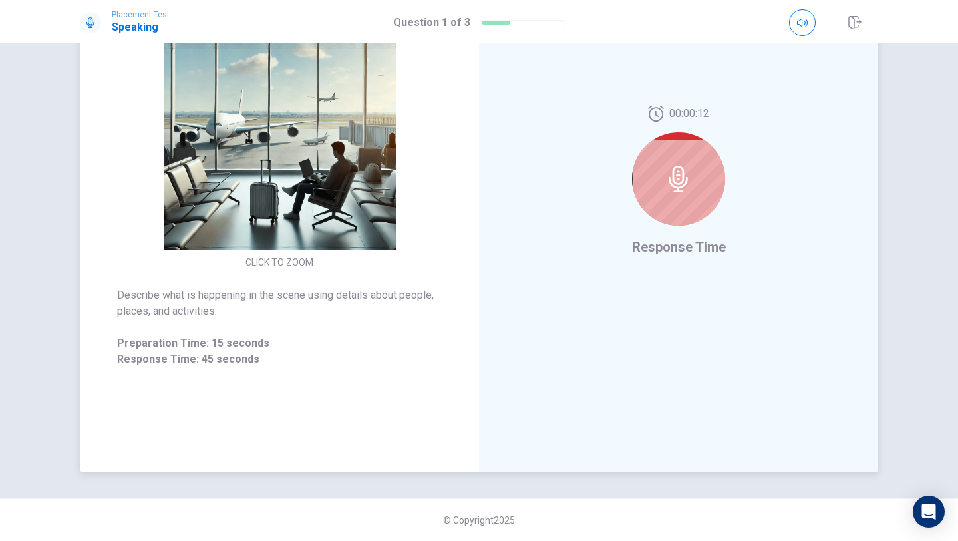
click at [683, 180] on icon at bounding box center [678, 179] width 19 height 27
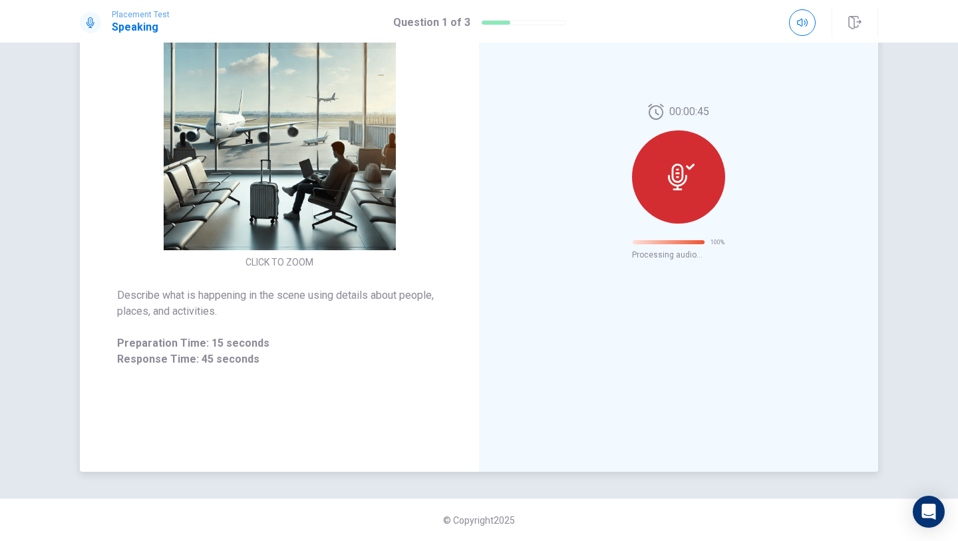
scroll to position [32, 0]
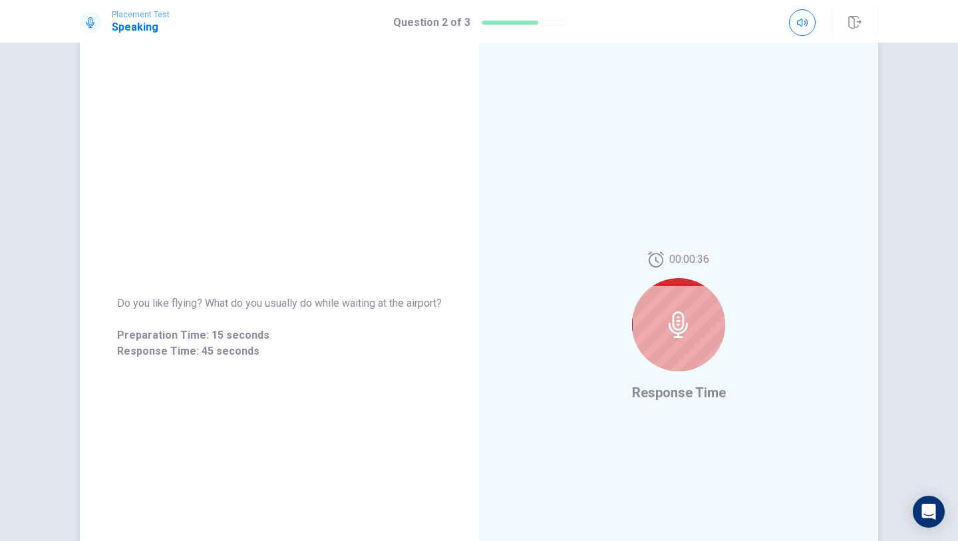
click at [710, 302] on div at bounding box center [678, 324] width 93 height 93
drag, startPoint x: 700, startPoint y: 304, endPoint x: 698, endPoint y: 325, distance: 22.1
click at [700, 304] on div at bounding box center [678, 324] width 93 height 93
click at [675, 256] on span "00:00:21" at bounding box center [690, 260] width 40 height 16
click at [676, 332] on icon at bounding box center [678, 325] width 19 height 27
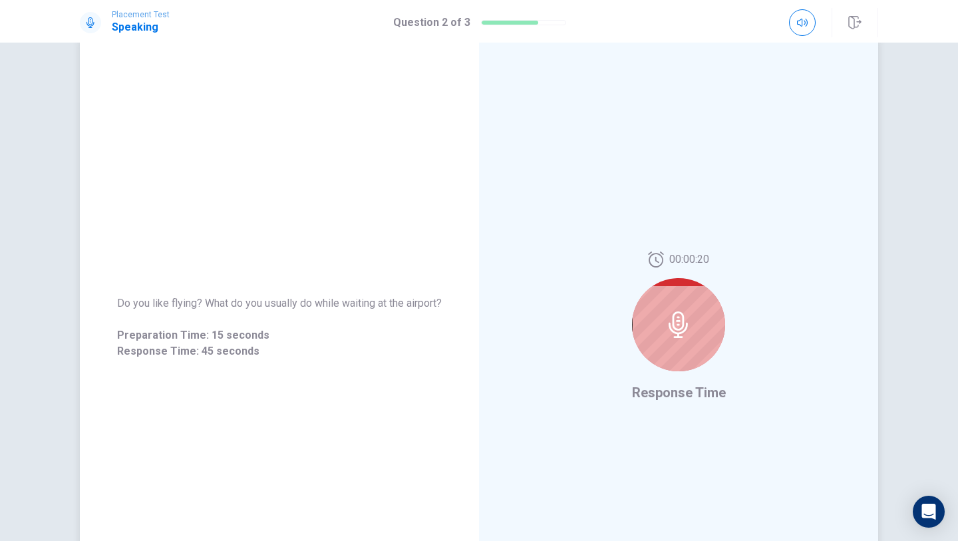
click at [676, 332] on icon at bounding box center [678, 325] width 19 height 27
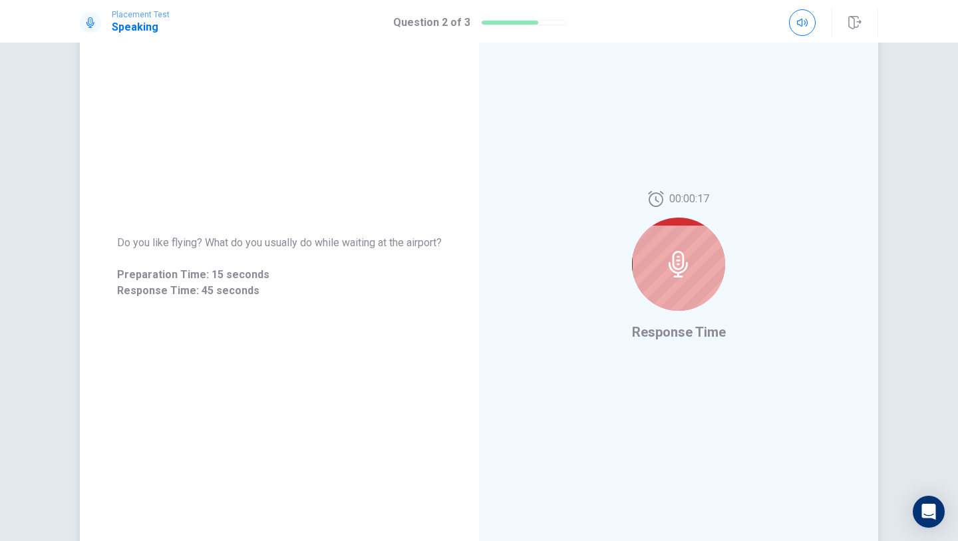
scroll to position [108, 0]
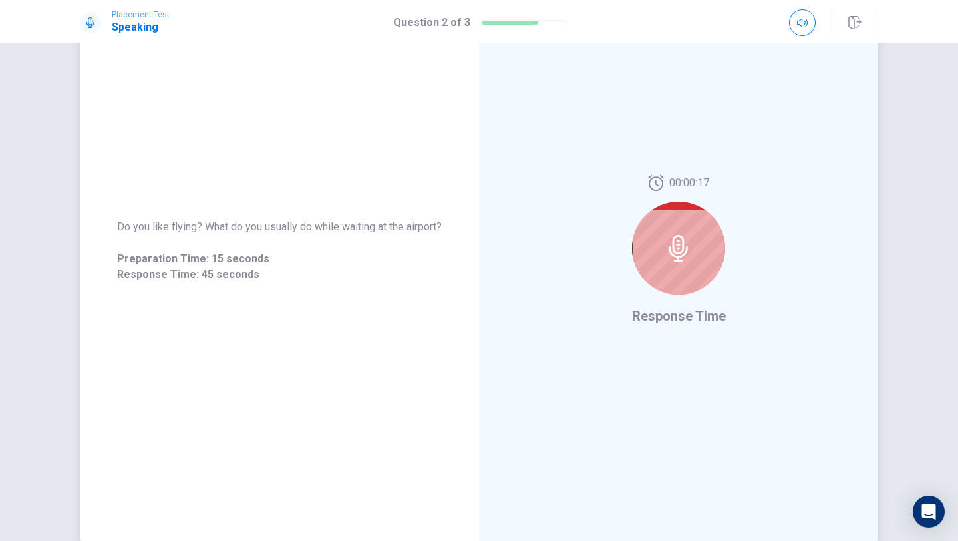
click at [684, 308] on span "Response Time" at bounding box center [679, 316] width 94 height 16
click at [684, 263] on div at bounding box center [678, 248] width 93 height 93
click at [684, 266] on div at bounding box center [678, 248] width 93 height 93
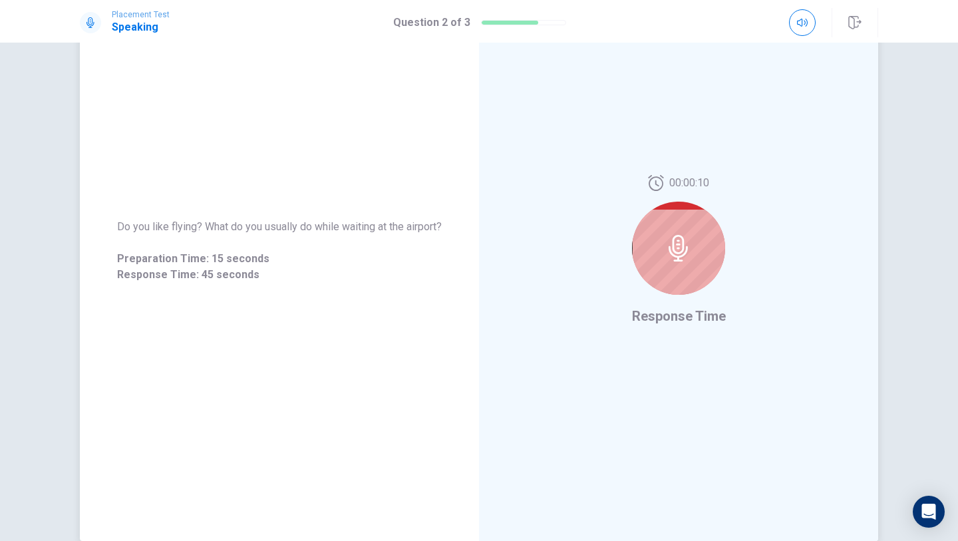
click at [684, 266] on div at bounding box center [678, 248] width 93 height 93
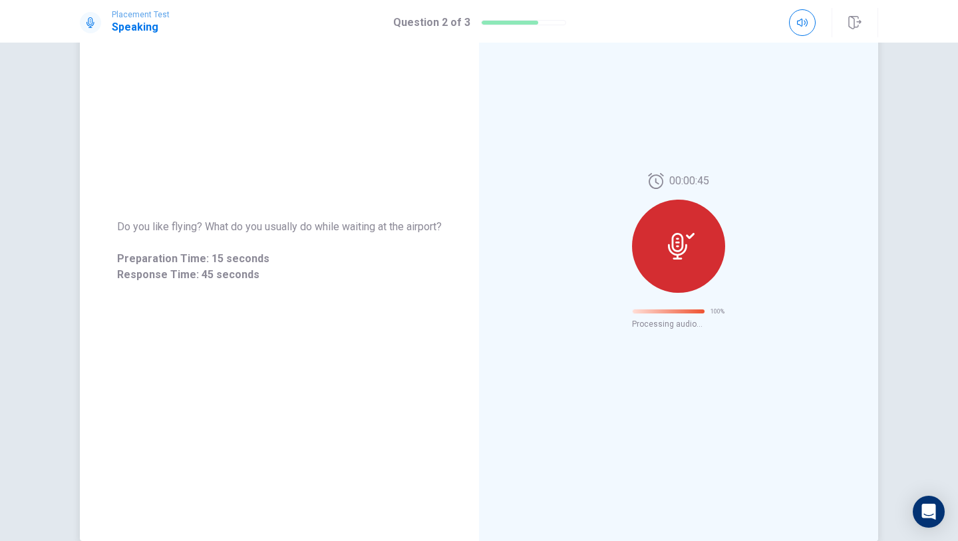
scroll to position [116, 0]
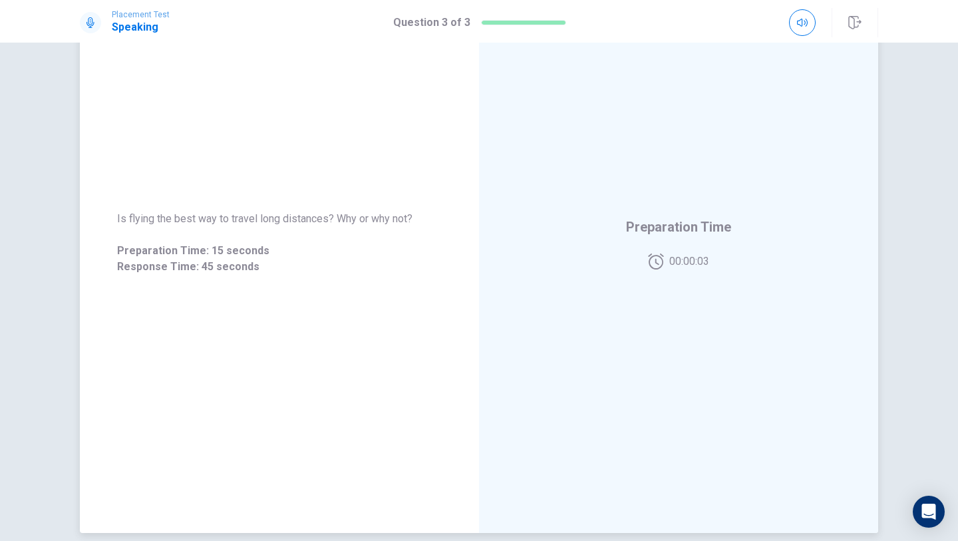
click at [672, 306] on div "Preparation Time 00:00:03" at bounding box center [678, 243] width 399 height 580
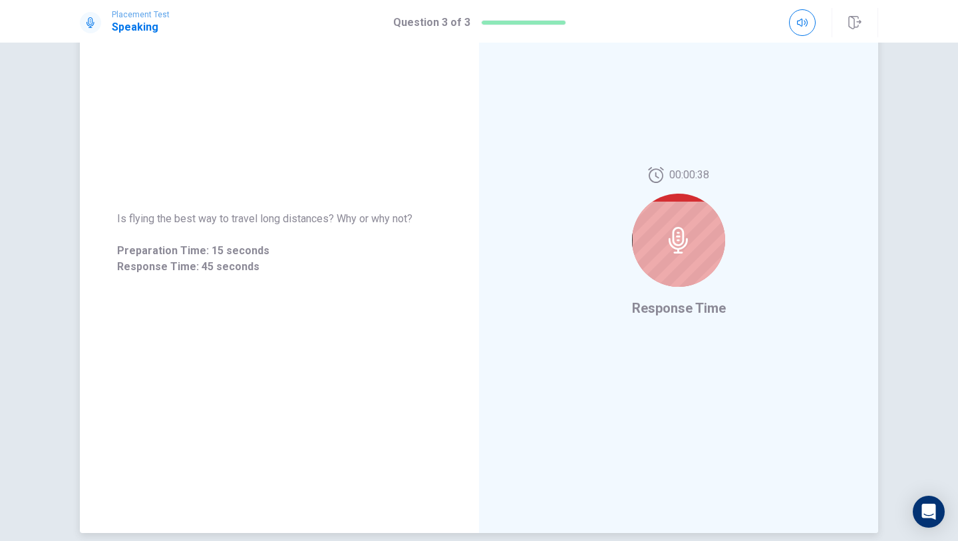
click at [685, 258] on div at bounding box center [678, 240] width 93 height 93
click at [684, 256] on div at bounding box center [678, 240] width 93 height 93
click at [684, 229] on icon at bounding box center [679, 240] width 27 height 27
click at [701, 198] on div "00:00:11" at bounding box center [678, 232] width 93 height 130
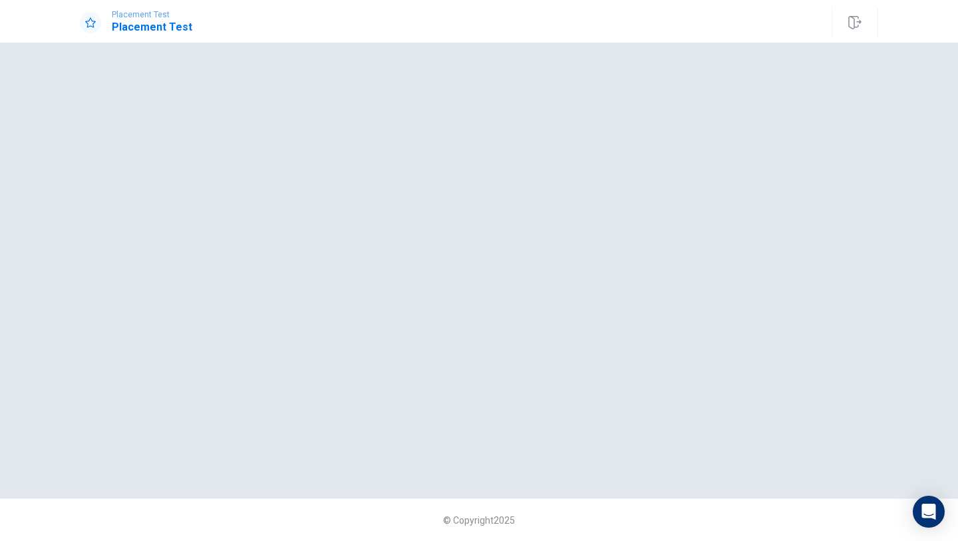
scroll to position [0, 0]
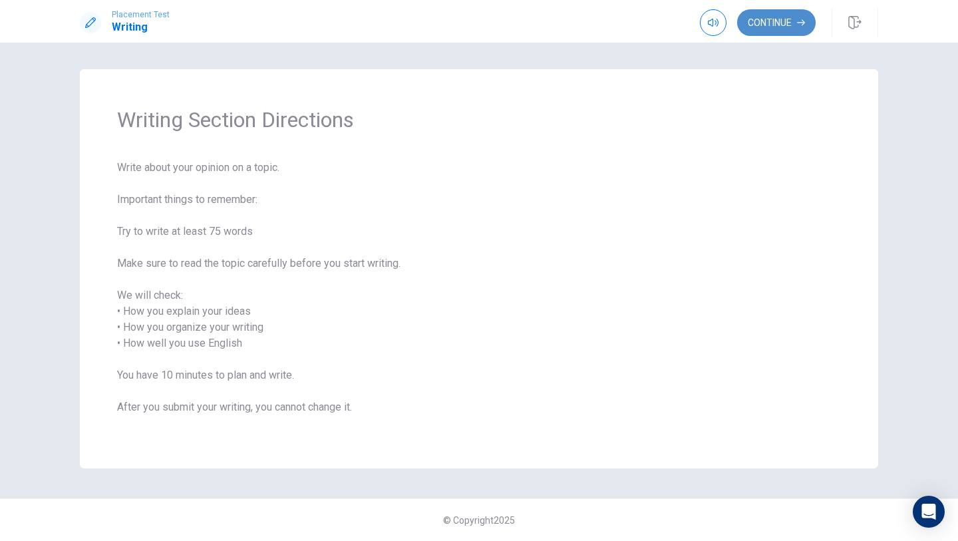
click at [767, 31] on button "Continue" at bounding box center [777, 22] width 79 height 27
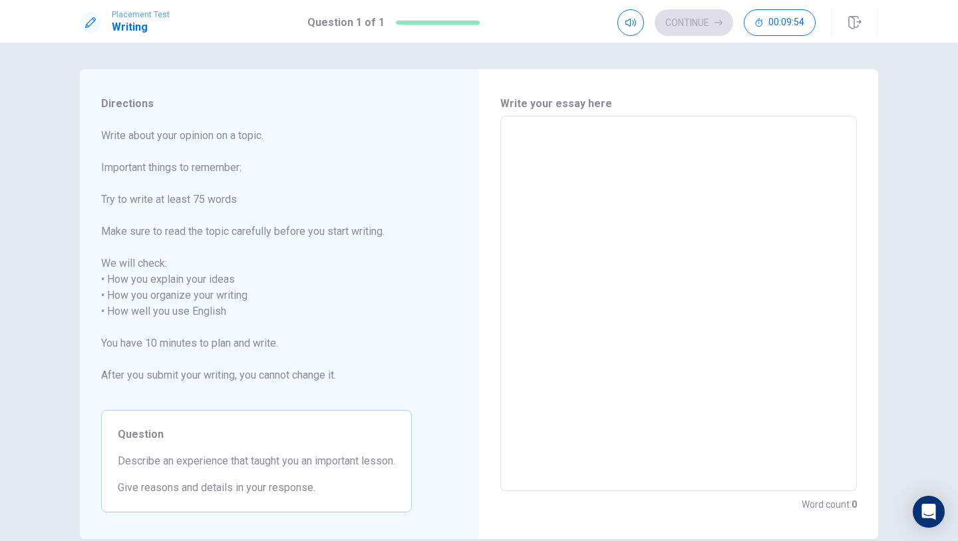
drag, startPoint x: 98, startPoint y: 134, endPoint x: 120, endPoint y: 135, distance: 22.0
click at [116, 135] on div "Directions Write about your opinion on a topic. Important things to remember: T…" at bounding box center [256, 304] width 353 height 470
click at [357, 499] on div "Question Describe an experience that taught you an important lesson. Give reaso…" at bounding box center [256, 461] width 311 height 103
click at [557, 185] on textarea at bounding box center [679, 303] width 338 height 353
drag, startPoint x: 323, startPoint y: 463, endPoint x: 298, endPoint y: 463, distance: 25.3
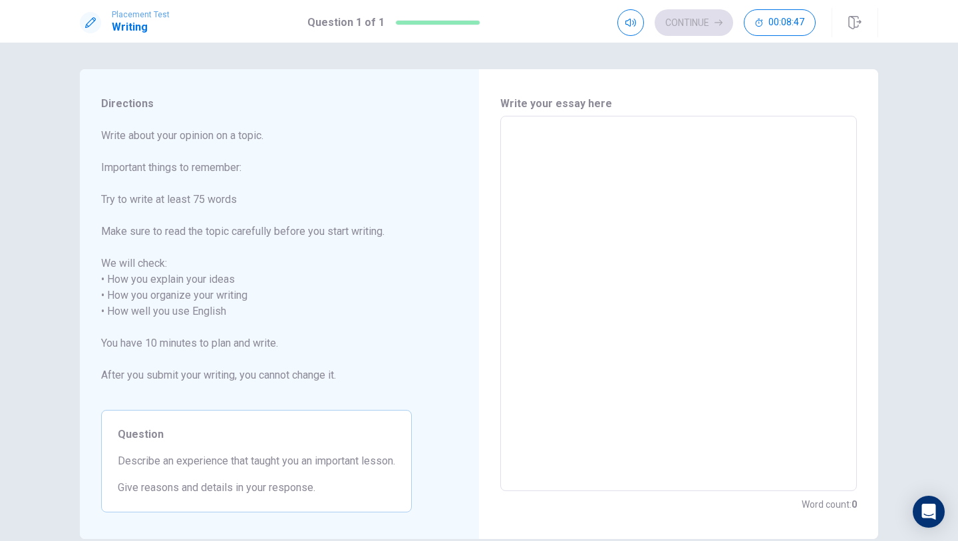
click at [298, 463] on span "Describe an experience that taught you an important lesson." at bounding box center [257, 461] width 278 height 16
click at [567, 150] on textarea at bounding box center [679, 303] width 338 height 353
type textarea "D"
type textarea "x"
type textarea "De"
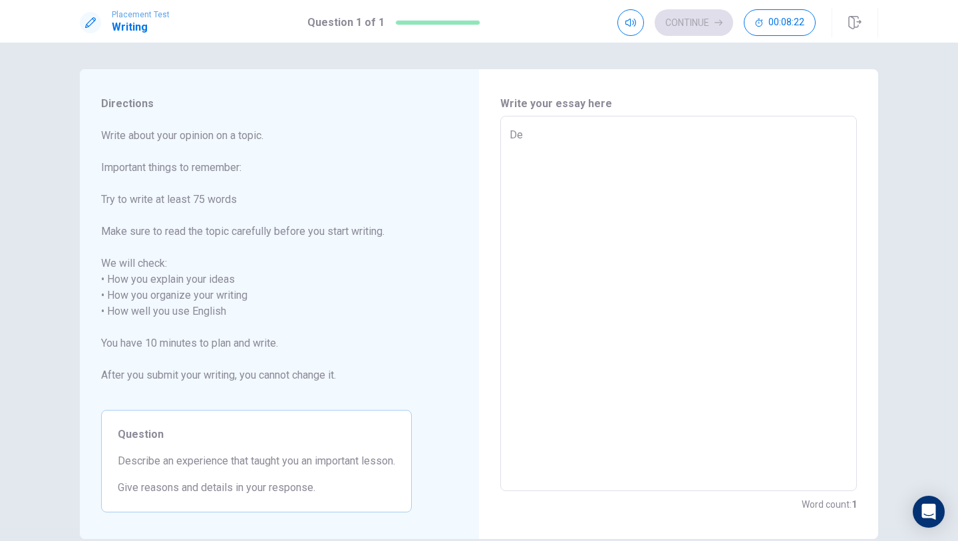
type textarea "x"
type textarea "D"
type textarea "x"
type textarea "I"
type textarea "x"
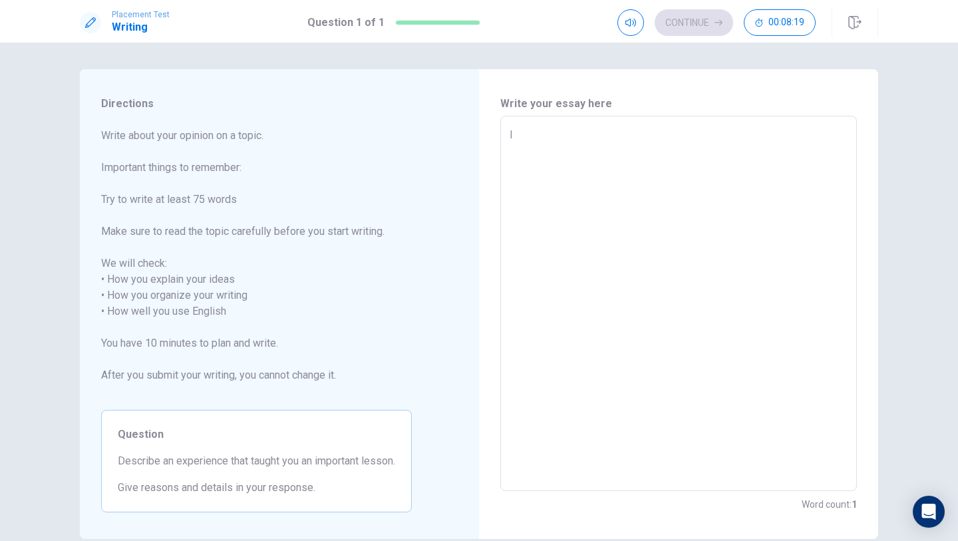
type textarea "I"
type textarea "x"
type textarea "I t"
type textarea "x"
type textarea "I th"
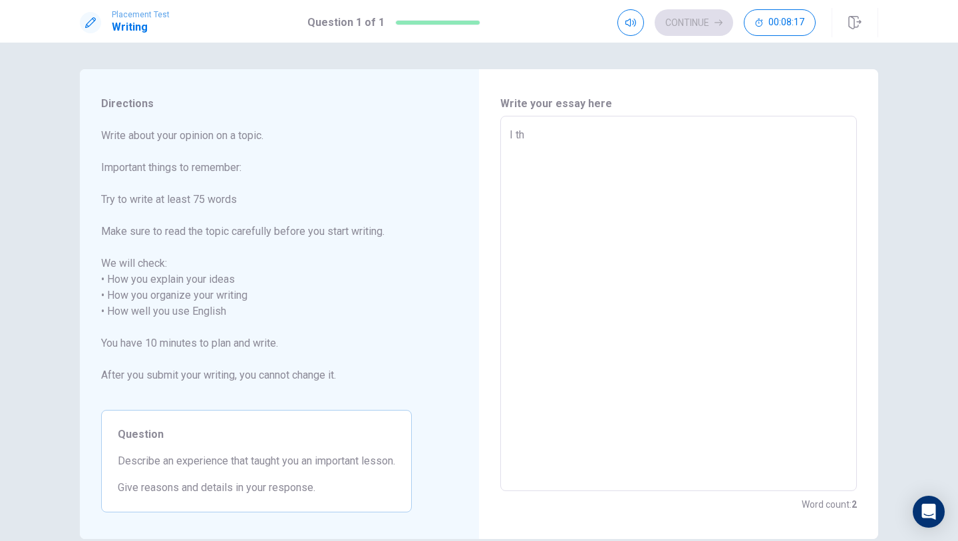
type textarea "x"
type textarea "I thi"
type textarea "x"
type textarea "I thin"
type textarea "x"
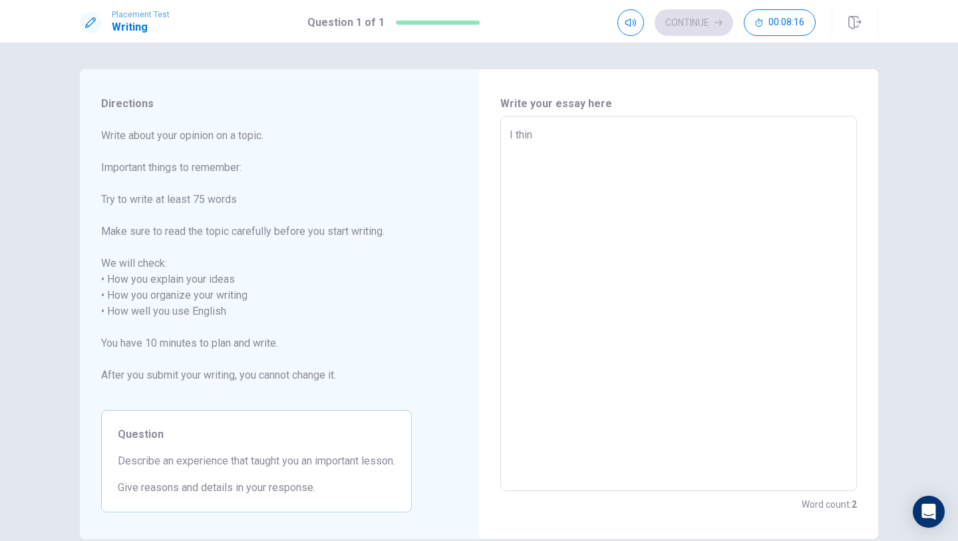
type textarea "I think"
type textarea "x"
type textarea "I thin"
type textarea "x"
type textarea "I thi"
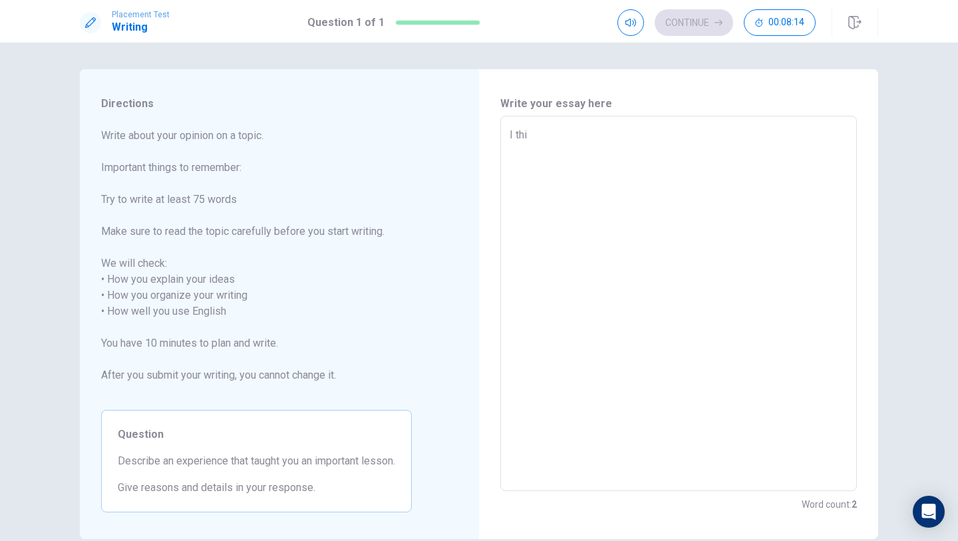
type textarea "x"
type textarea "I th"
type textarea "x"
type textarea "I t"
type textarea "x"
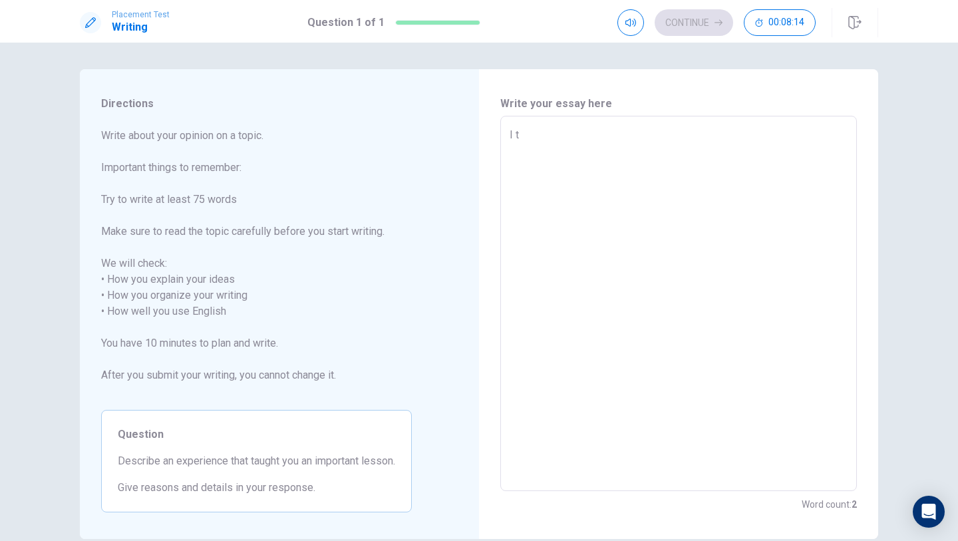
type textarea "I"
type textarea "x"
type textarea "I"
type textarea "x"
drag, startPoint x: 140, startPoint y: 461, endPoint x: 172, endPoint y: 461, distance: 32.0
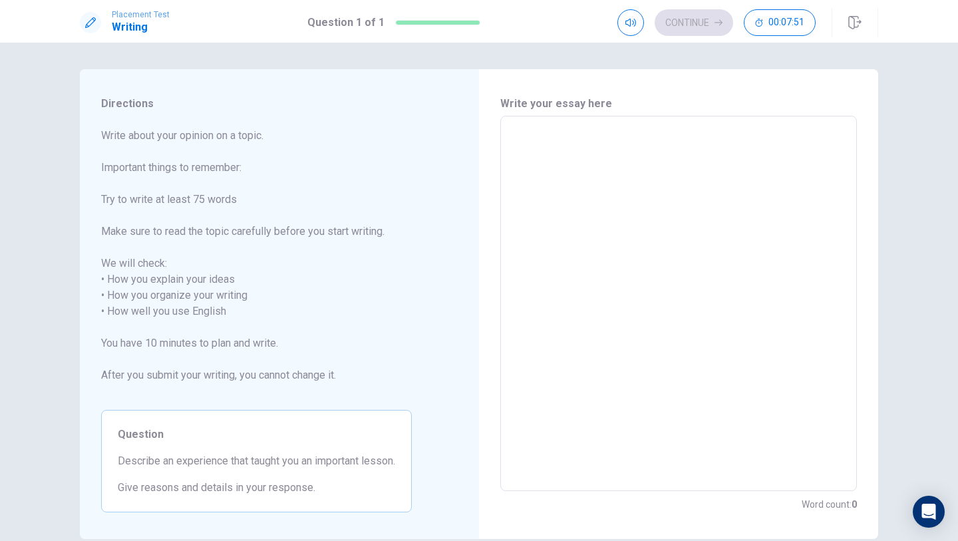
click at [172, 461] on span "Describe an experience that taught you an important lesson." at bounding box center [257, 461] width 278 height 16
click at [274, 519] on div "Directions Write about your opinion on a topic. Important things to remember: T…" at bounding box center [256, 304] width 353 height 470
click at [616, 162] on textarea at bounding box center [679, 303] width 338 height 353
type textarea "f"
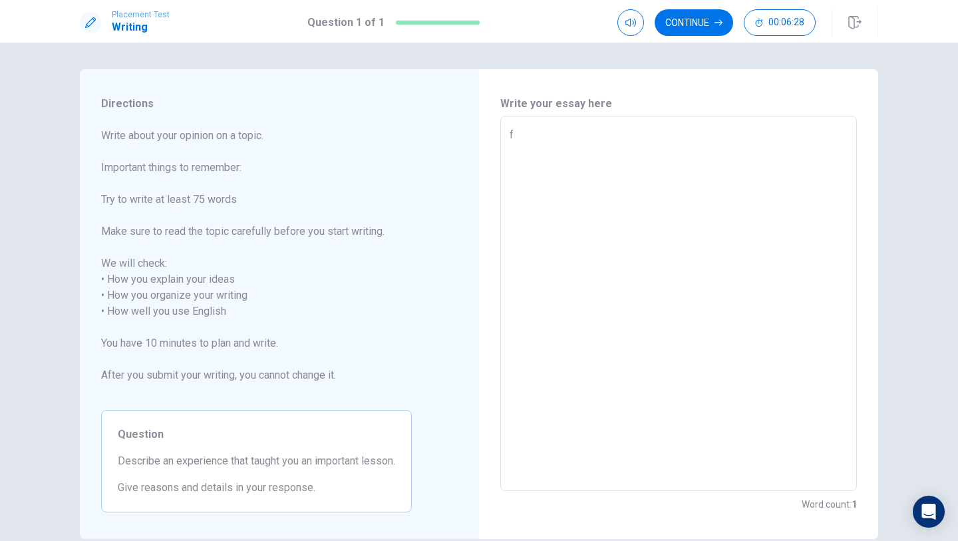
type textarea "x"
type textarea "I"
type textarea "x"
type textarea "I"
type textarea "x"
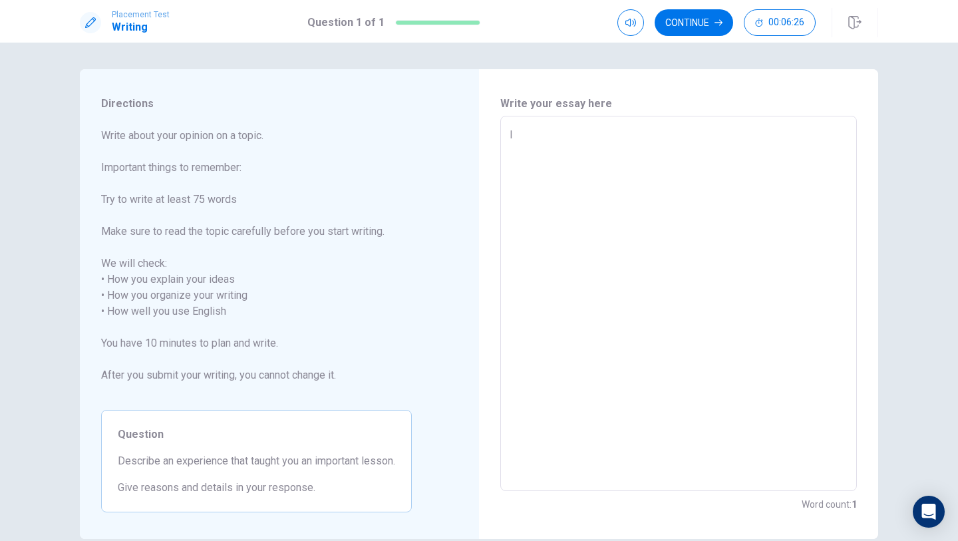
type textarea "I t"
type textarea "x"
type textarea "I th"
type textarea "x"
type textarea "I thi"
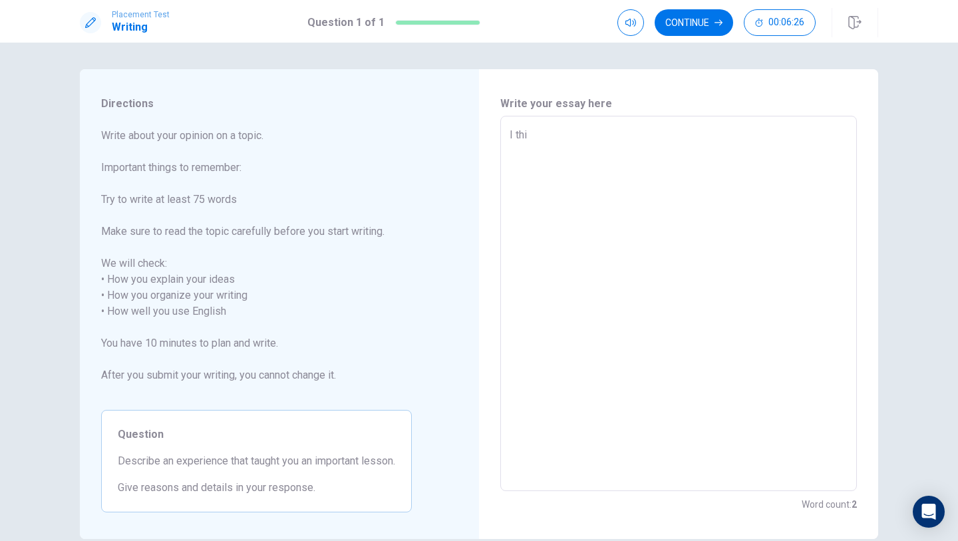
type textarea "x"
type textarea "I thin"
type textarea "x"
type textarea "I think"
type textarea "x"
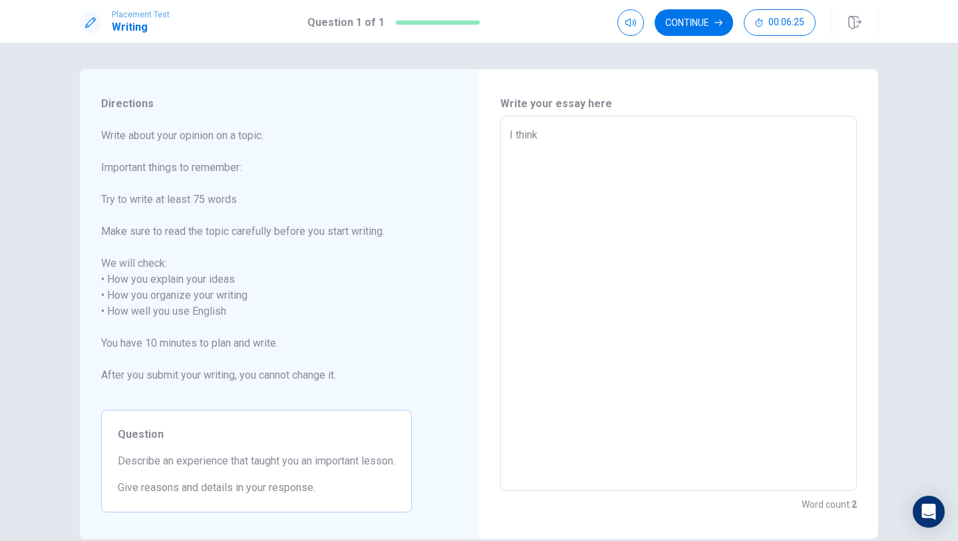
type textarea "I think"
type textarea "x"
type textarea "I think t"
type textarea "x"
type textarea "I think th"
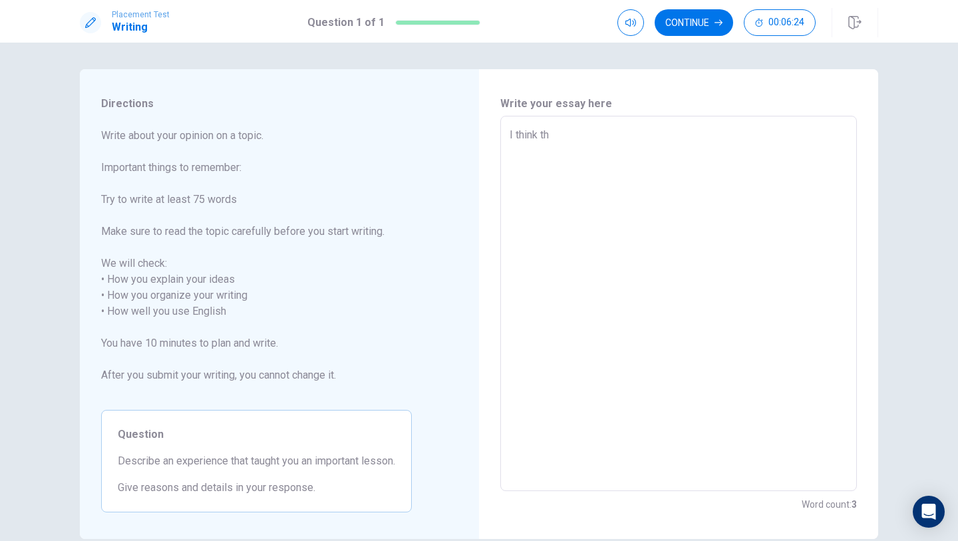
type textarea "x"
type textarea "I think tha"
type textarea "x"
type textarea "I think that"
type textarea "x"
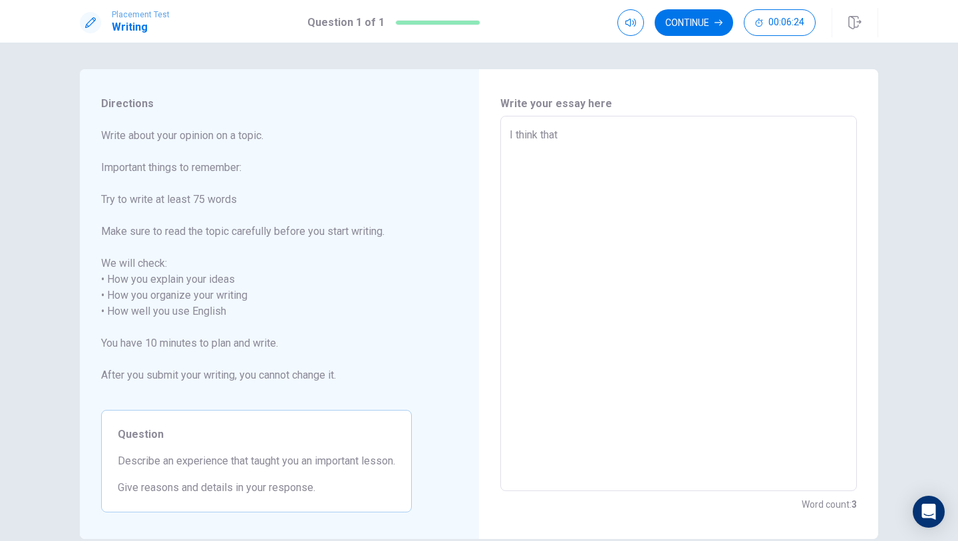
type textarea "I think that"
type textarea "x"
type textarea "I think that i"
type textarea "x"
type textarea "I think that is"
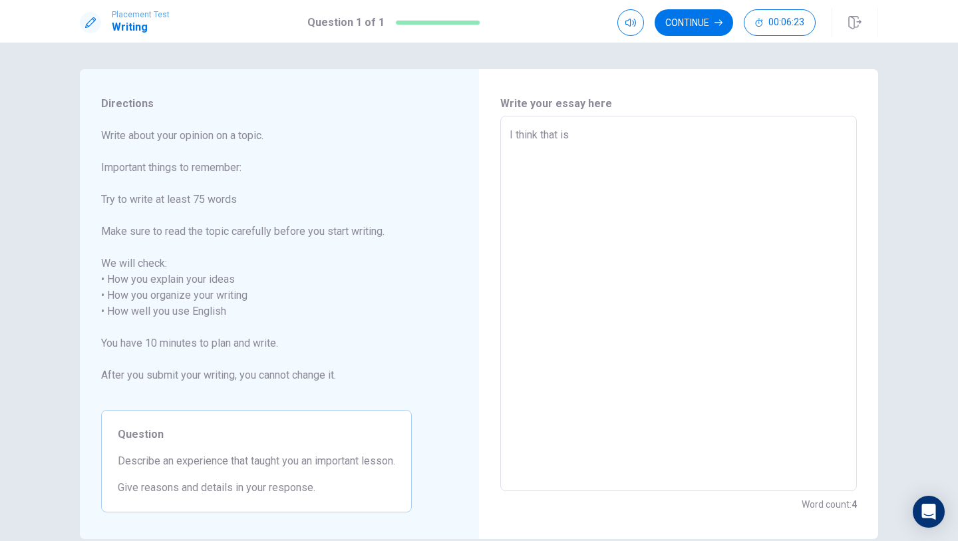
type textarea "x"
type textarea "I think that is"
type textarea "x"
type textarea "I think that is i"
type textarea "x"
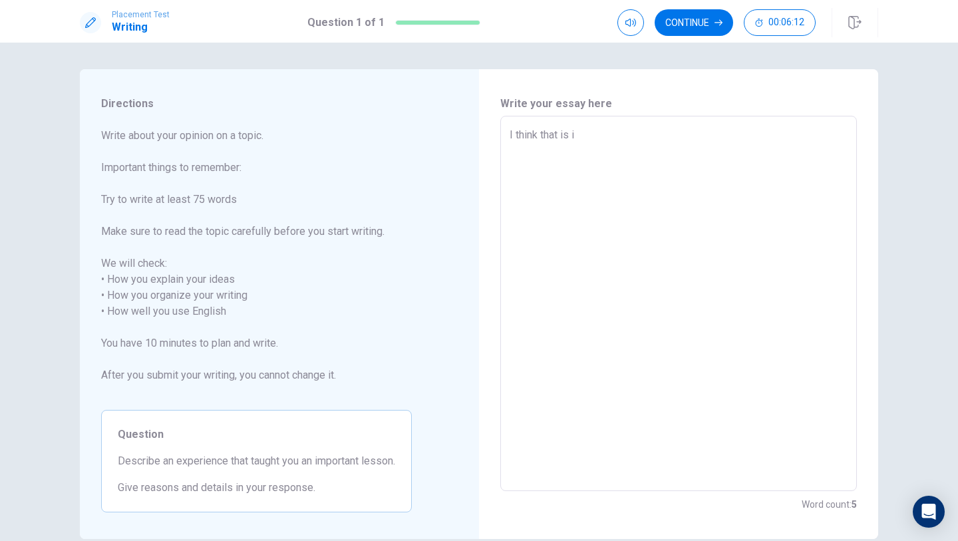
type textarea "I think that is im"
type textarea "x"
type textarea "I think that is imp"
type textarea "x"
type textarea "I think that is impr"
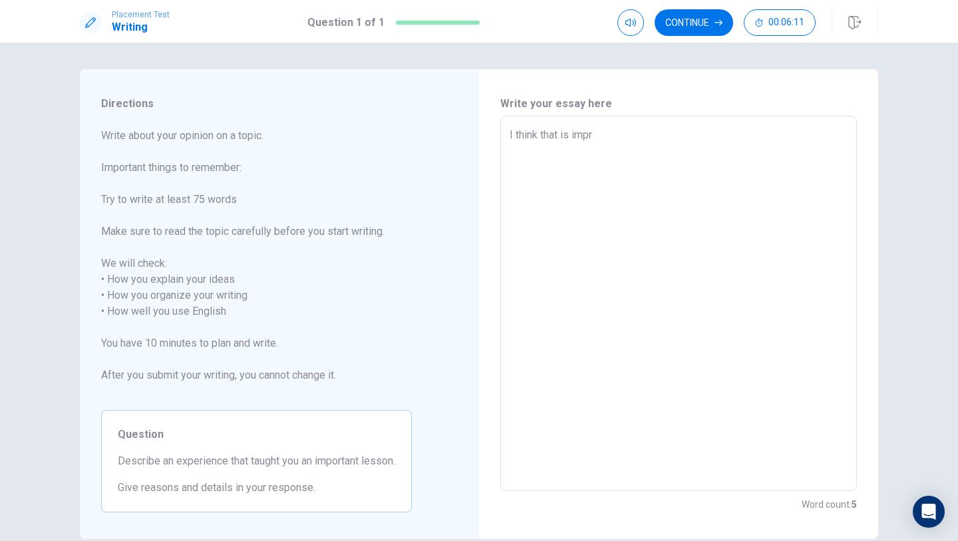
type textarea "x"
type textarea "I think that is impro"
type textarea "x"
type textarea "I think that is impr"
type textarea "x"
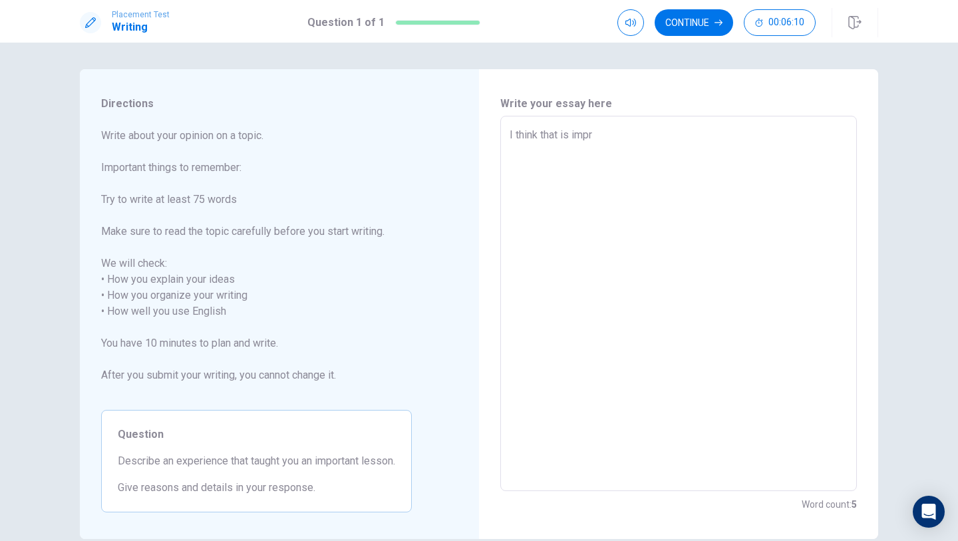
type textarea "I think that is imp"
type textarea "x"
type textarea "I think that is impi"
type textarea "x"
type textarea "I think that is impir"
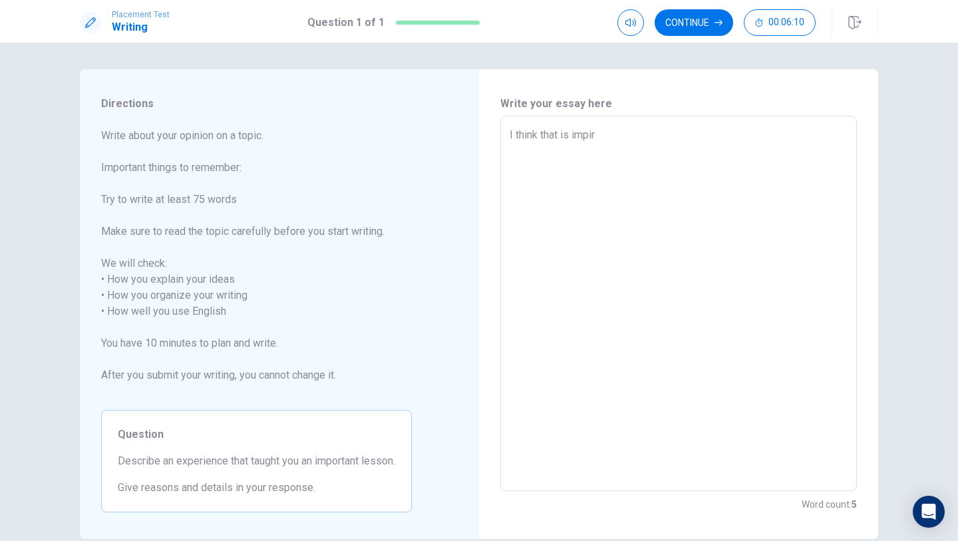
type textarea "x"
type textarea "I think that is impi"
type textarea "x"
type textarea "I think that is imp"
type textarea "x"
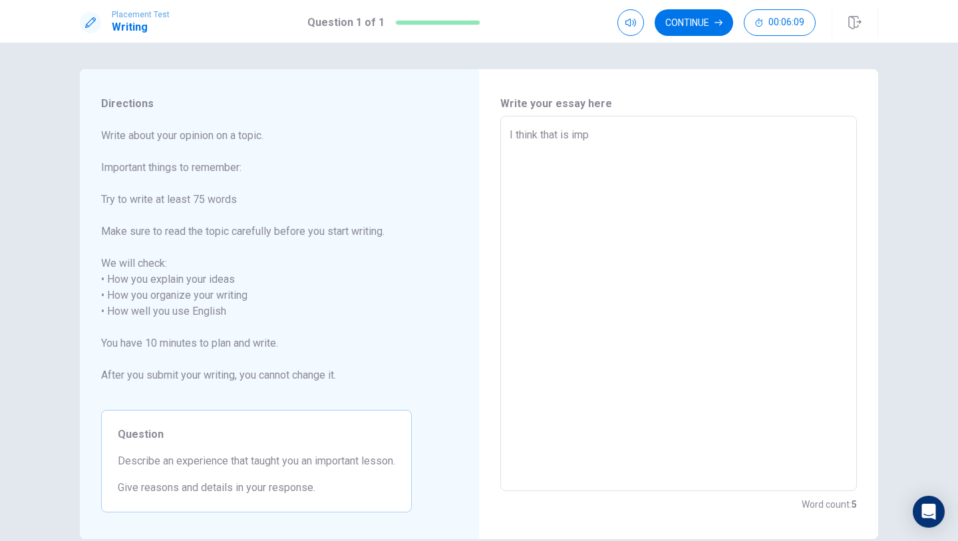
type textarea "I think that is impo"
type textarea "x"
type textarea "I think that is impor"
type textarea "x"
type textarea "I think that is import"
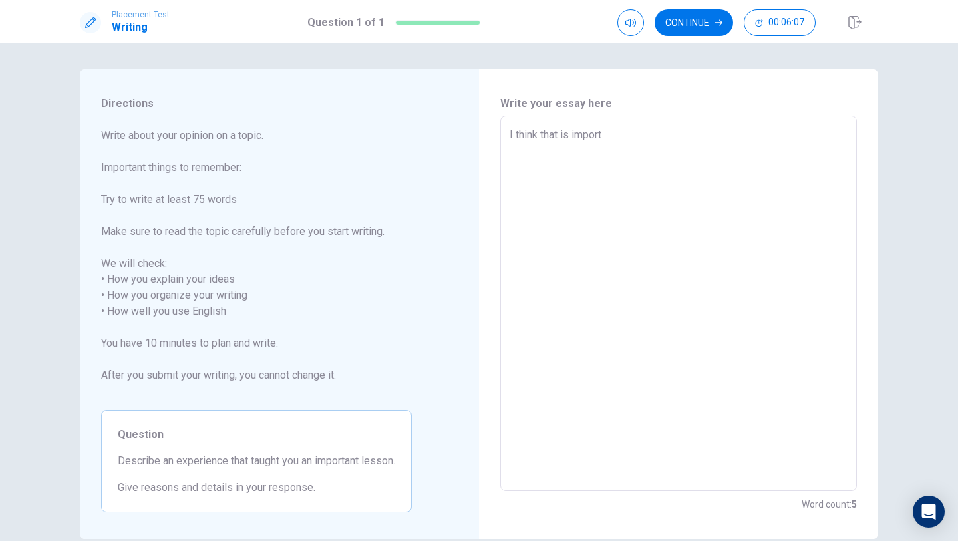
type textarea "x"
type textarea "I think that is importa"
type textarea "x"
type textarea "I think that is importan"
type textarea "x"
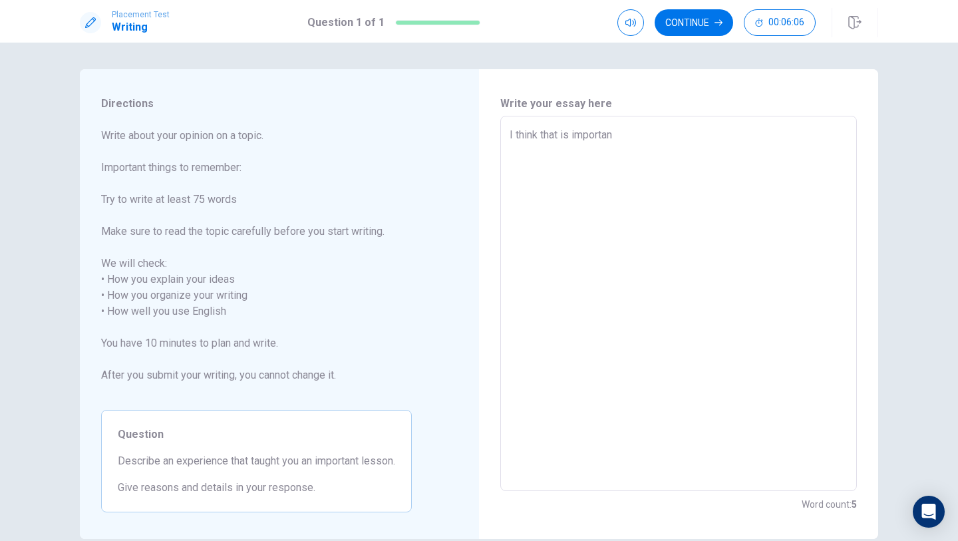
type textarea "I think that is important"
type textarea "x"
type textarea "I think that is important"
type textarea "x"
type textarea "I think that is important d"
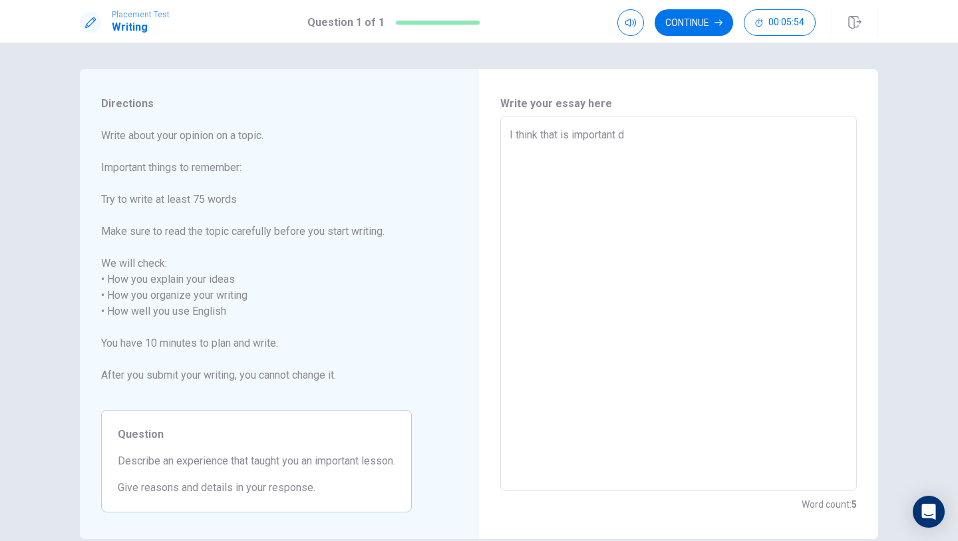
type textarea "x"
type textarea "I think that is important de"
type textarea "x"
type textarea "I think that is important des"
type textarea "x"
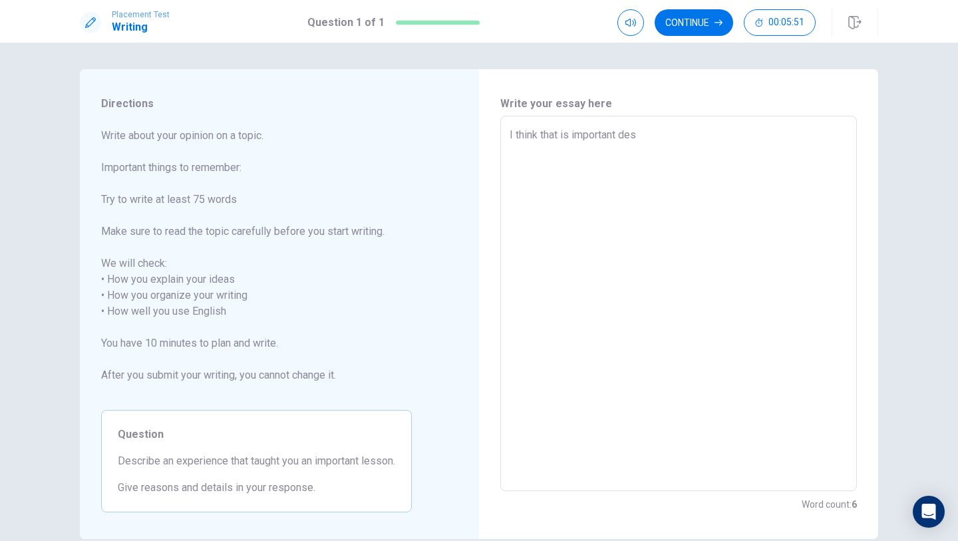
type textarea "I think that is important desc"
type textarea "x"
type textarea "I think that is important descr"
type textarea "x"
type textarea "I think that is important descri"
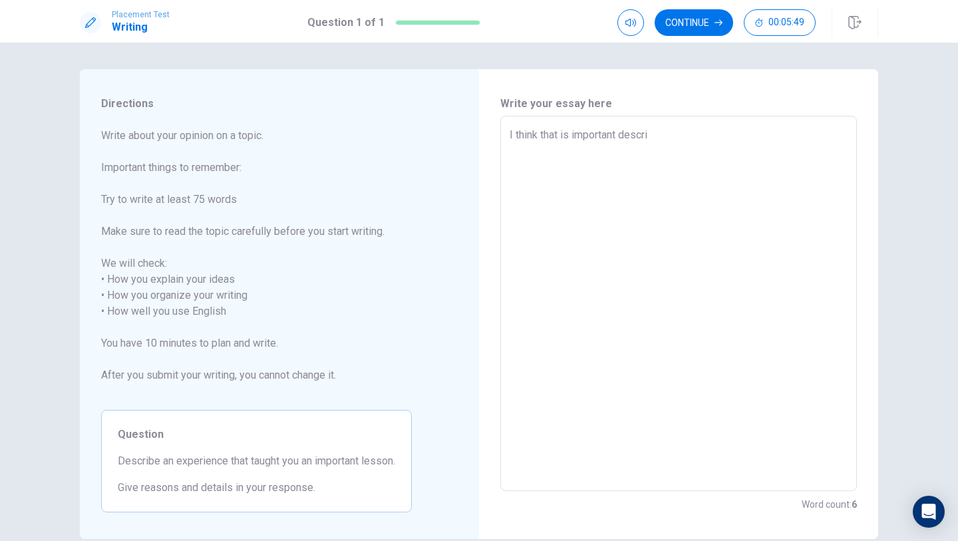
type textarea "x"
type textarea "I think that is important descrin"
type textarea "x"
type textarea "I think that is important descri"
type textarea "x"
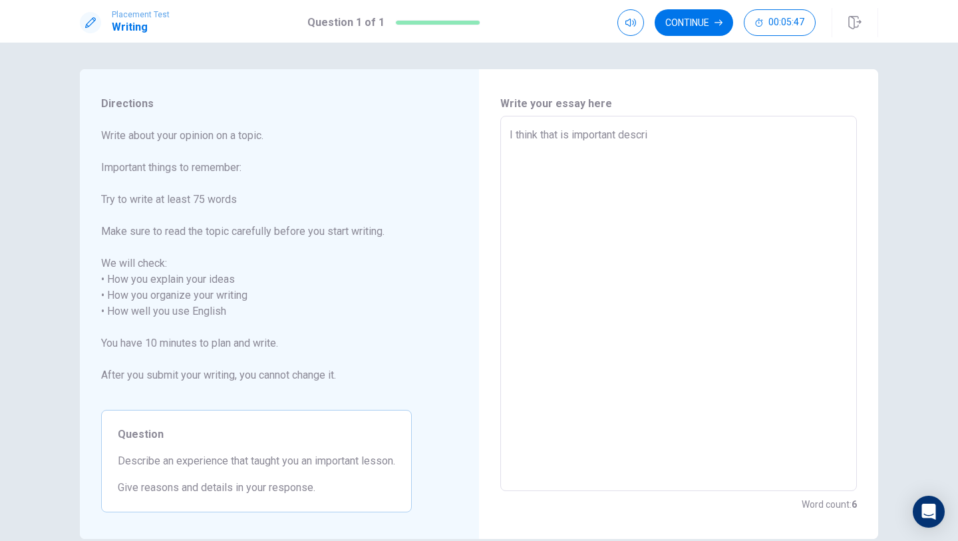
type textarea "I think that is important describ"
type textarea "x"
type textarea "I think that is important describe"
type textarea "x"
type textarea "I think that is important describe"
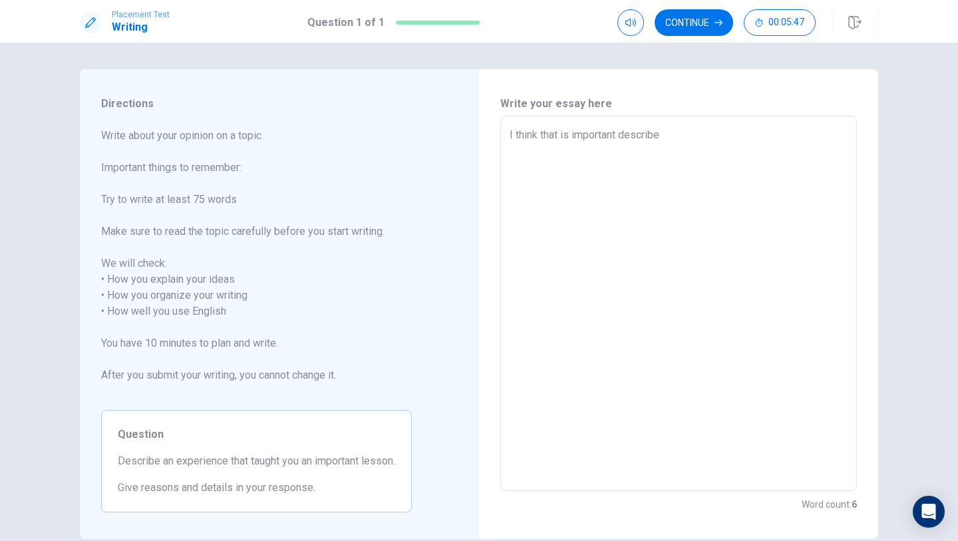
type textarea "x"
type textarea "I think that is important describe"
type textarea "x"
type textarea "I think that is important describ"
type textarea "x"
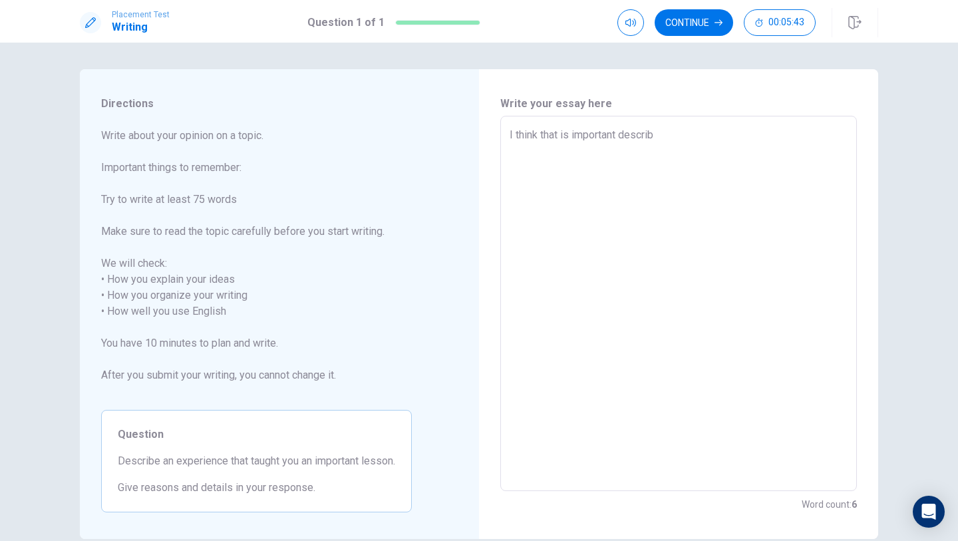
type textarea "I think that is important descri"
type textarea "x"
type textarea "I think that is important descr"
type textarea "x"
type textarea "I think that is important desc"
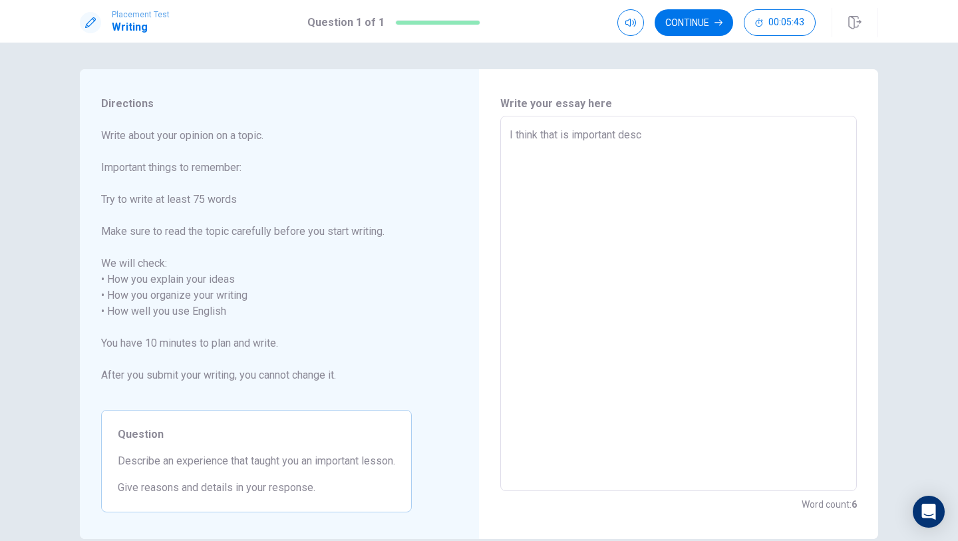
type textarea "x"
type textarea "I think that is important des"
type textarea "x"
type textarea "I think that is important de"
type textarea "x"
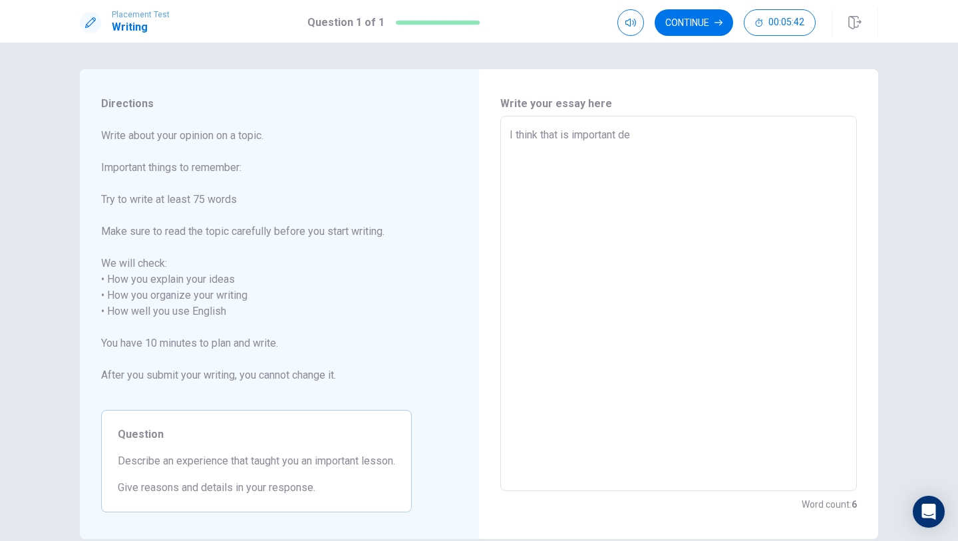
type textarea "I think that is important d"
type textarea "x"
type textarea "I think that is important"
type textarea "x"
type textarea "I think that is important l"
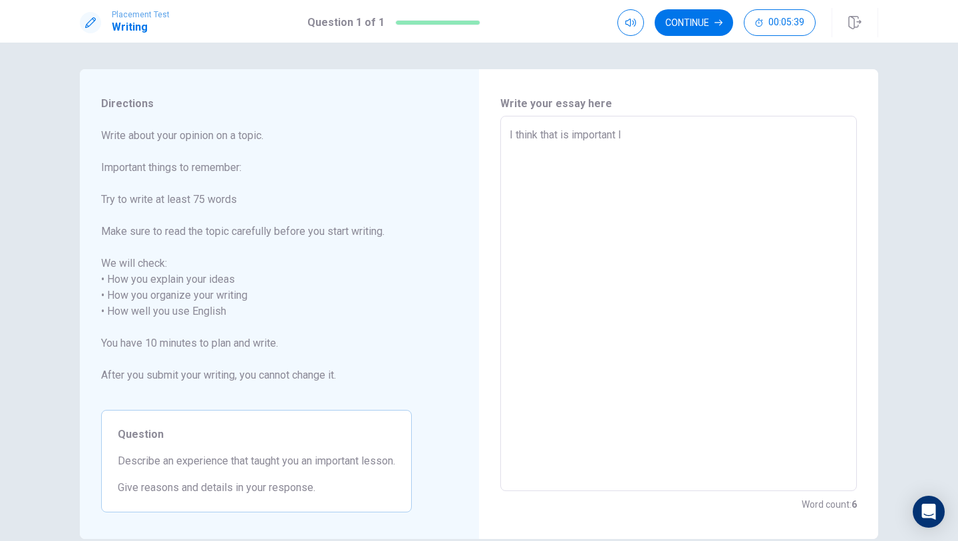
type textarea "x"
type textarea "I think that is important le"
type textarea "x"
type textarea "I think that is important les"
type textarea "x"
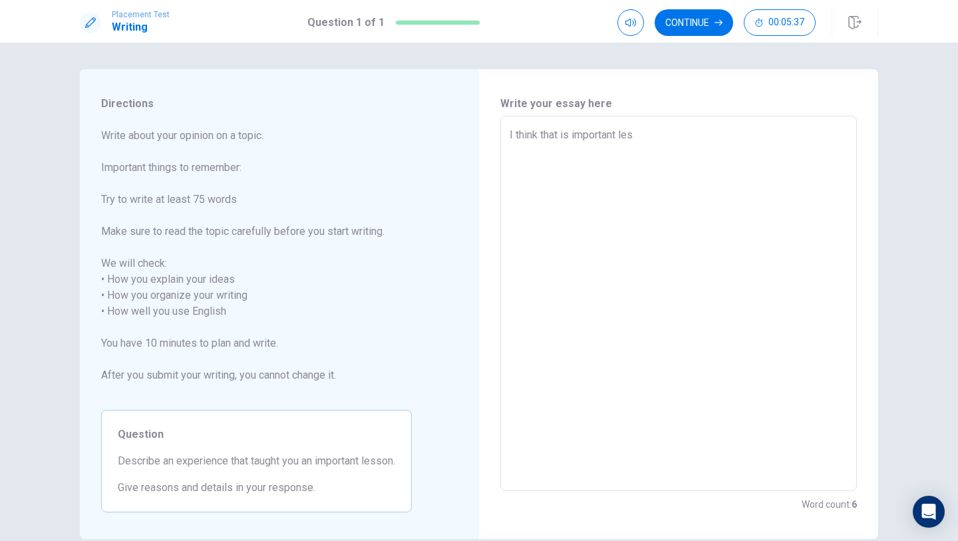
type textarea "I think that is important less"
type textarea "x"
type textarea "I think that is important lesso"
type textarea "x"
type textarea "I think that is important lesso"
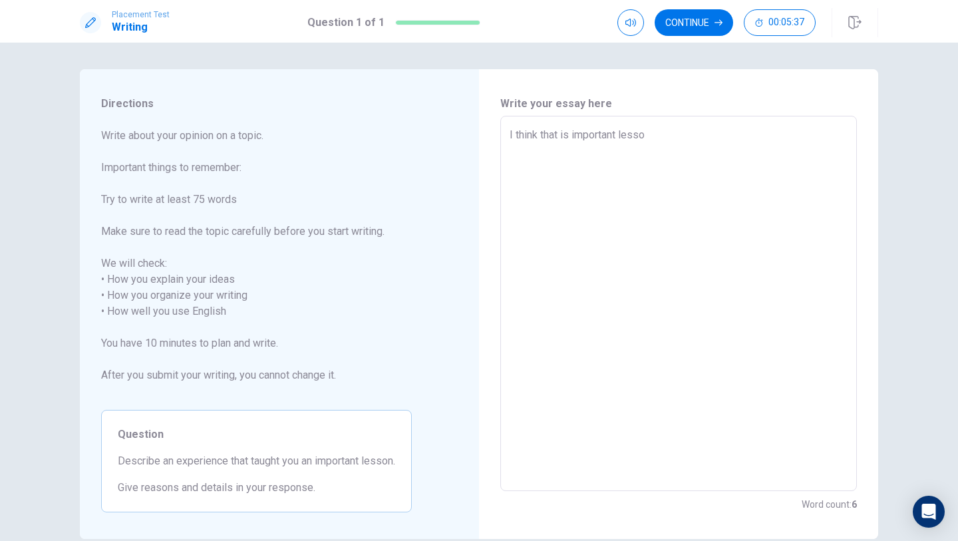
type textarea "x"
type textarea "I think that is important lesso n"
type textarea "x"
type textarea "I think that is important lesso"
type textarea "x"
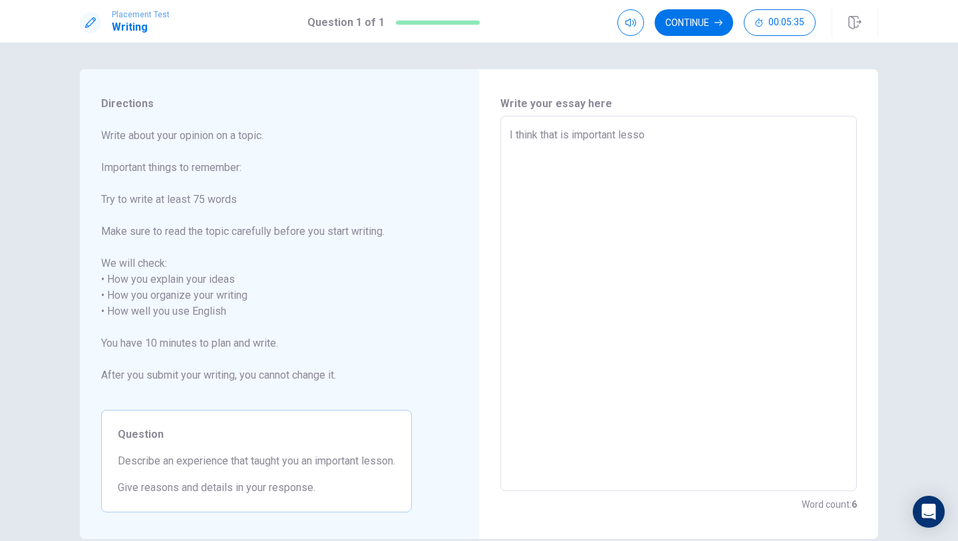
type textarea "I think that is important lesso"
type textarea "x"
type textarea "I think that is important lesson"
type textarea "x"
type textarea "I think that is important lesson"
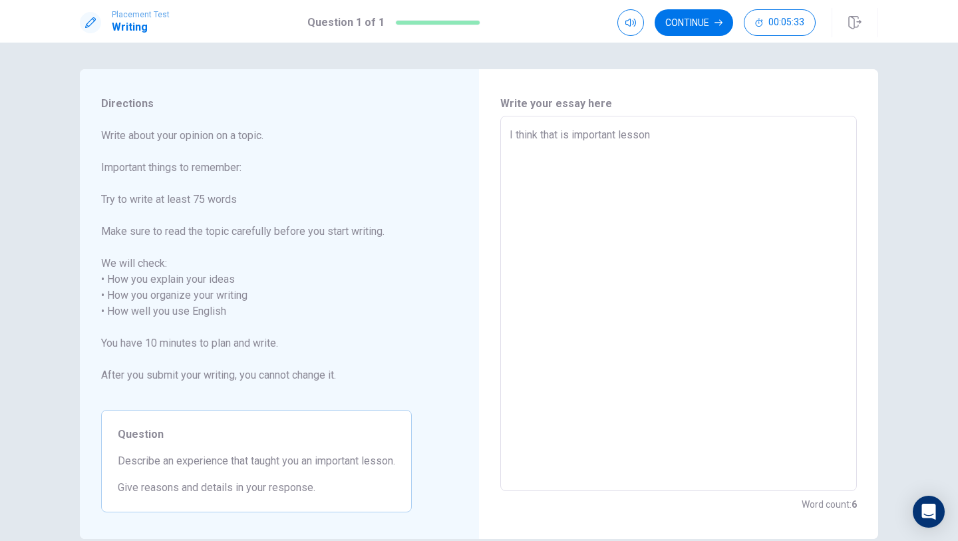
type textarea "x"
type textarea "I think that is important lesson"
drag, startPoint x: 116, startPoint y: 460, endPoint x: 151, endPoint y: 462, distance: 35.3
click at [151, 462] on div "Question Describe an experience that taught you an important lesson. Give reaso…" at bounding box center [256, 461] width 311 height 103
drag, startPoint x: 147, startPoint y: 462, endPoint x: 128, endPoint y: 463, distance: 19.3
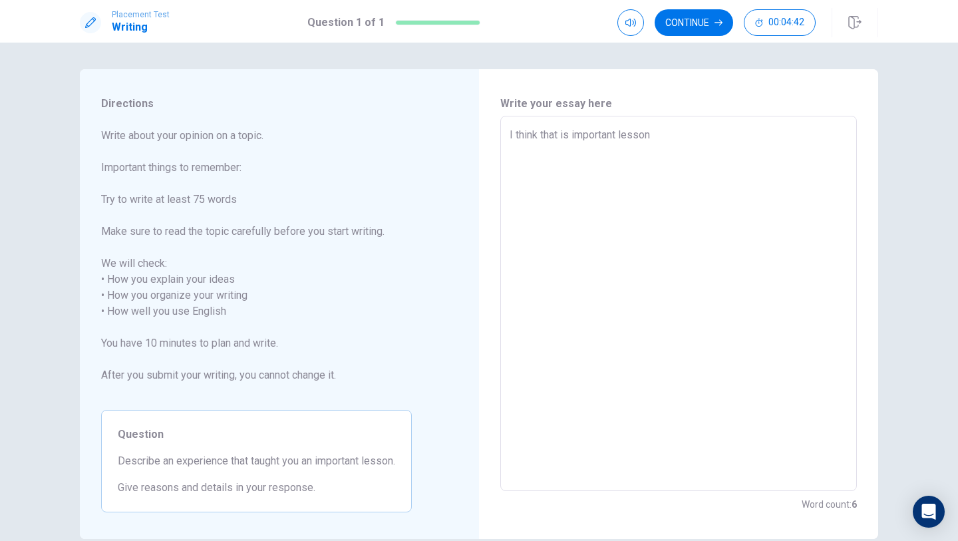
click at [686, 138] on textarea "I think that is important lesson" at bounding box center [679, 303] width 338 height 353
type textarea "x"
type textarea "I think that is important lesson"
type textarea "x"
type textarea "I think that is important lesson"
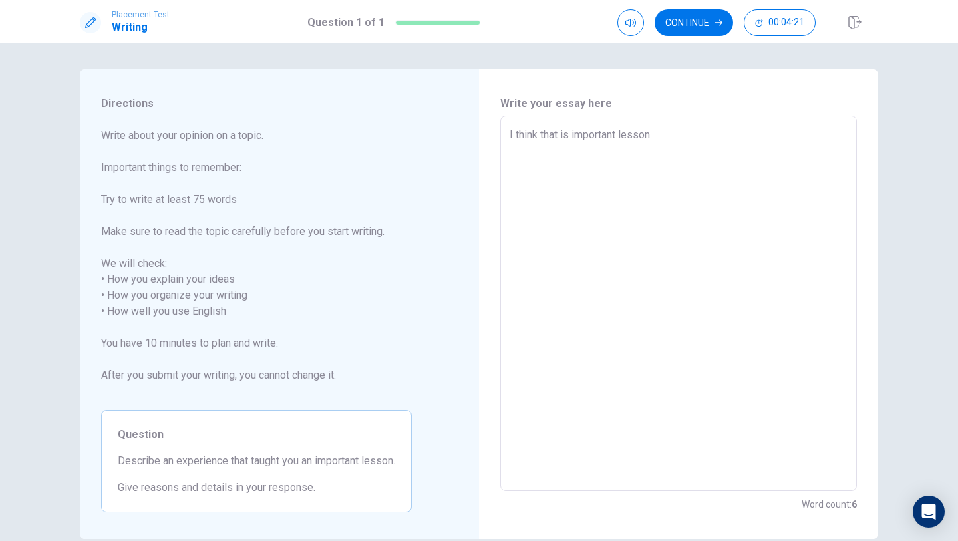
type textarea "x"
type textarea "I think that is important lesson i"
type textarea "x"
type textarea "I think that is important lesson is"
type textarea "x"
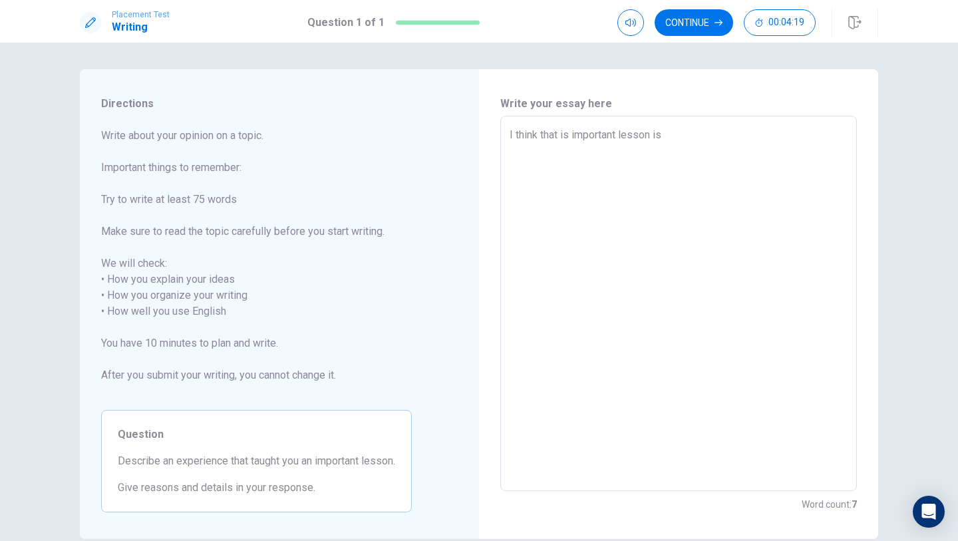
type textarea "I think that is important lesson is"
type textarea "x"
type textarea "I think that is important lesson is t"
type textarea "x"
type textarea "I think that is important lesson is th"
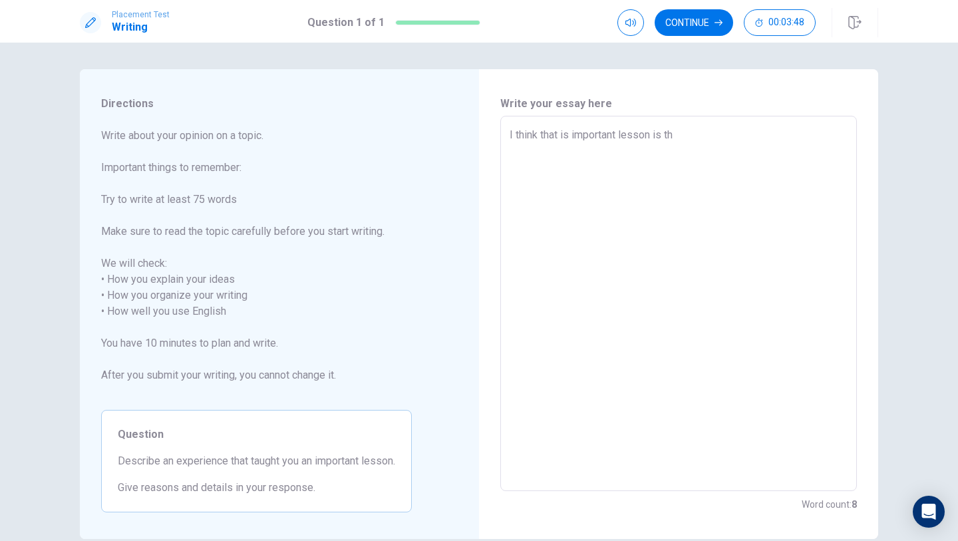
type textarea "x"
type textarea "I think that is important lesson is the"
type textarea "x"
type textarea "I think that is important lesson is th"
type textarea "x"
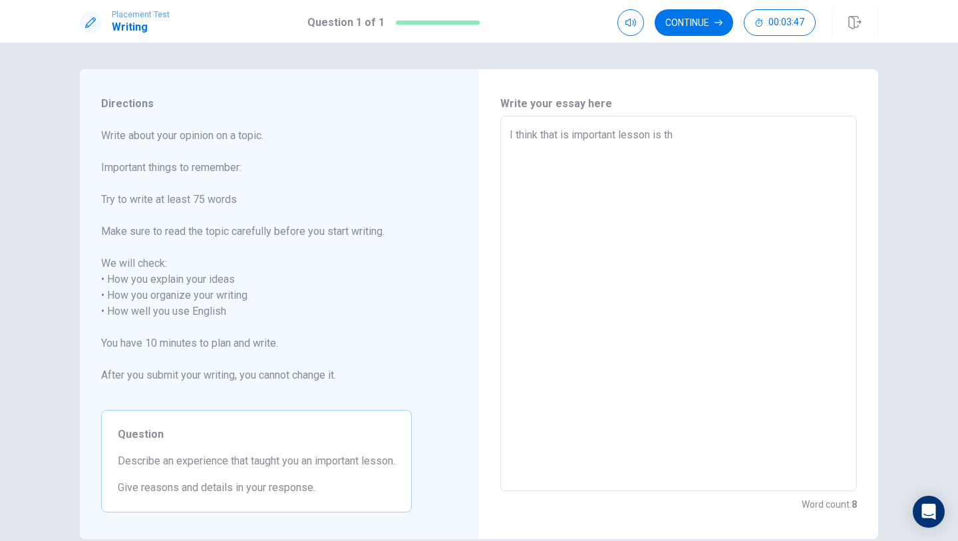
type textarea "I think that is important lesson is t"
type textarea "x"
type textarea "I think that is important lesson is"
type textarea "x"
type textarea "I think that is important lesson is"
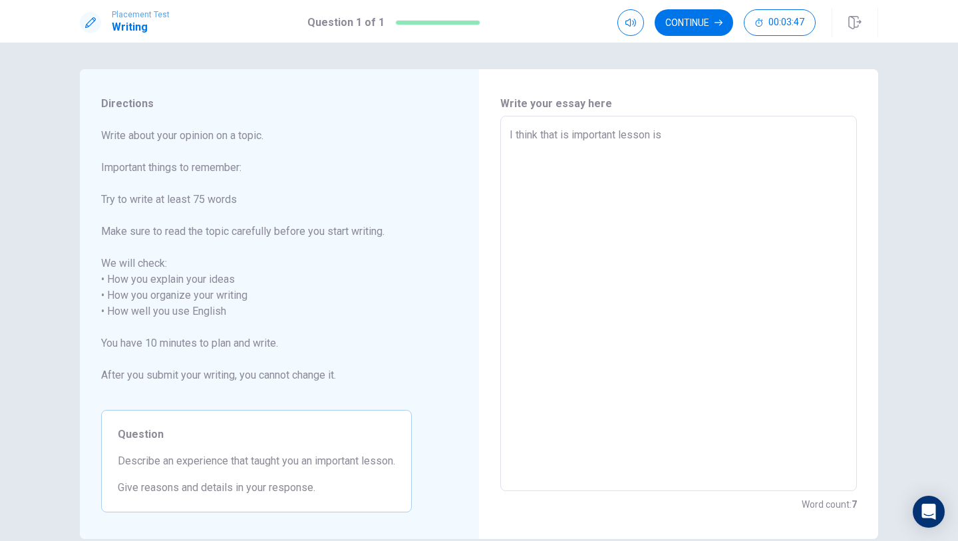
type textarea "x"
type textarea "I think that is important lesson is"
type textarea "x"
type textarea "I think that is important lesson is a"
type textarea "x"
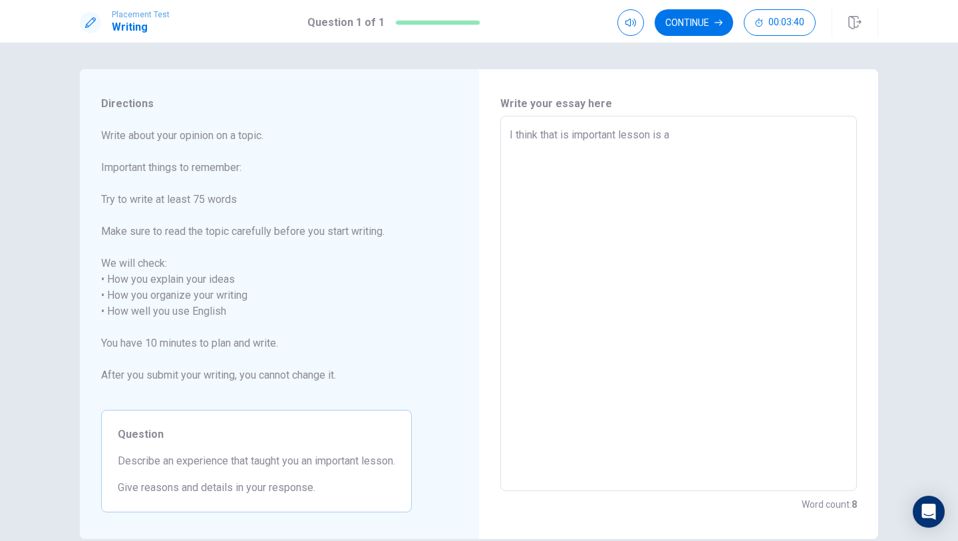
type textarea "I think that is important lesson is an"
type textarea "x"
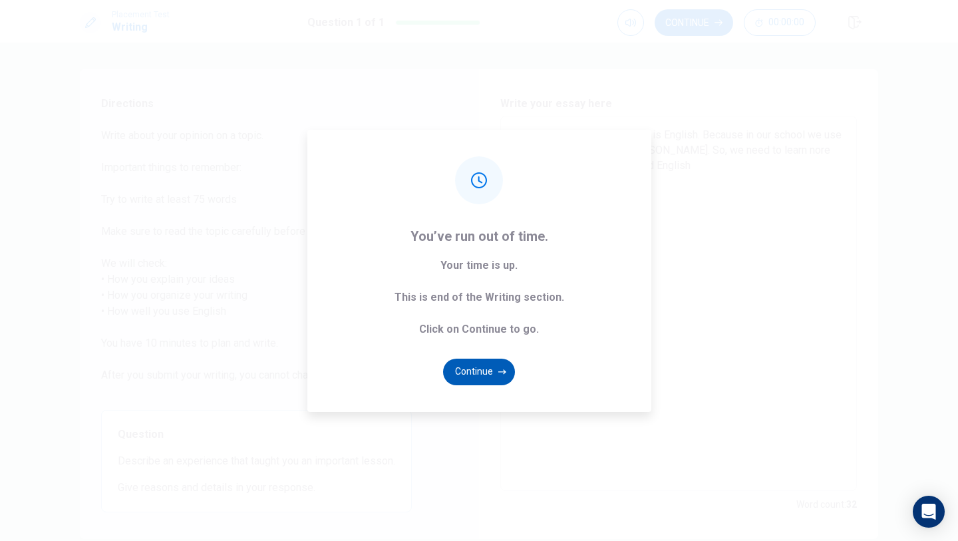
click at [481, 373] on button "Continue" at bounding box center [479, 372] width 72 height 27
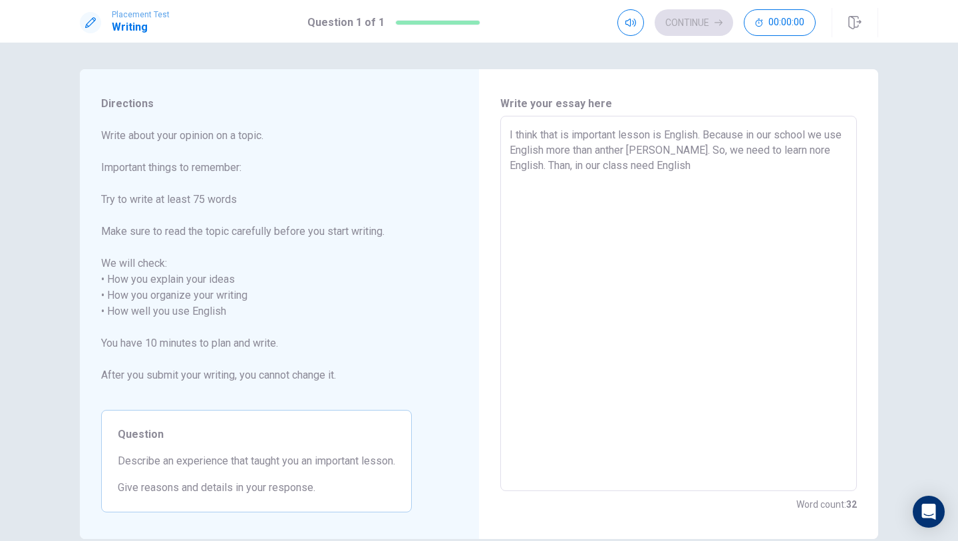
click at [714, 192] on textarea "I think that is important lesson is English. Because in our school we use Engli…" at bounding box center [679, 303] width 338 height 353
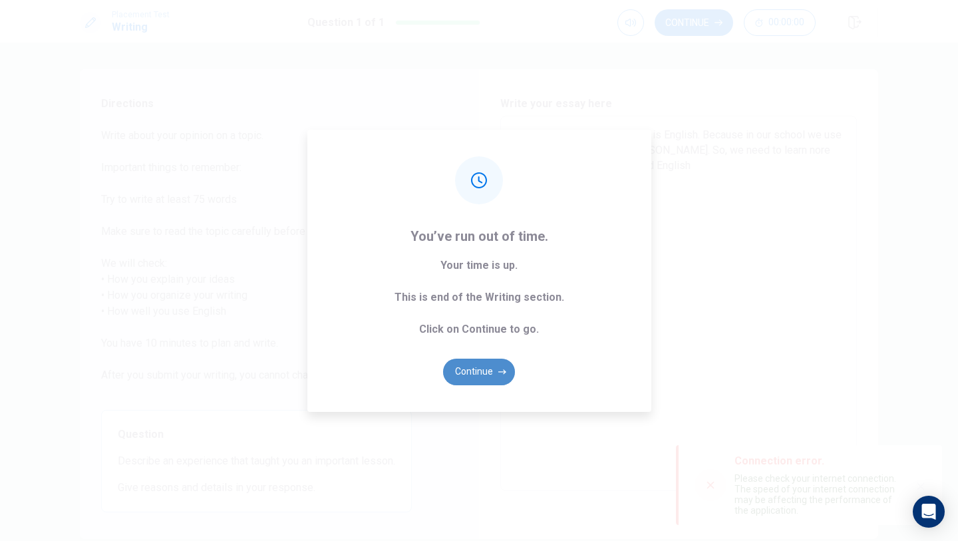
click at [488, 367] on button "Continue" at bounding box center [479, 372] width 72 height 27
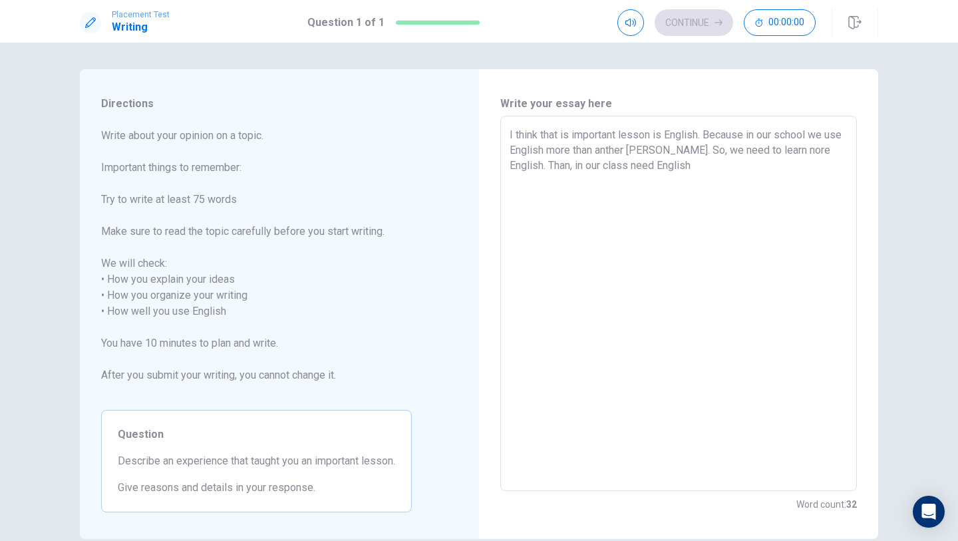
click at [490, 367] on div "Write your essay here I think that is important lesson is English. Because in o…" at bounding box center [678, 304] width 399 height 470
click at [732, 186] on textarea "I think that is important lesson is English. Because in our school we use Engli…" at bounding box center [679, 303] width 338 height 353
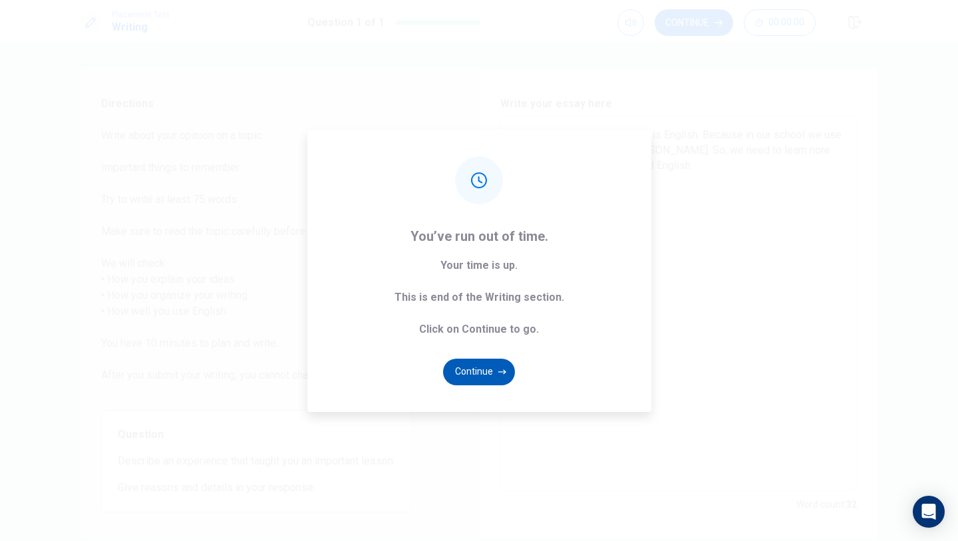
click at [483, 373] on button "Continue" at bounding box center [479, 372] width 72 height 27
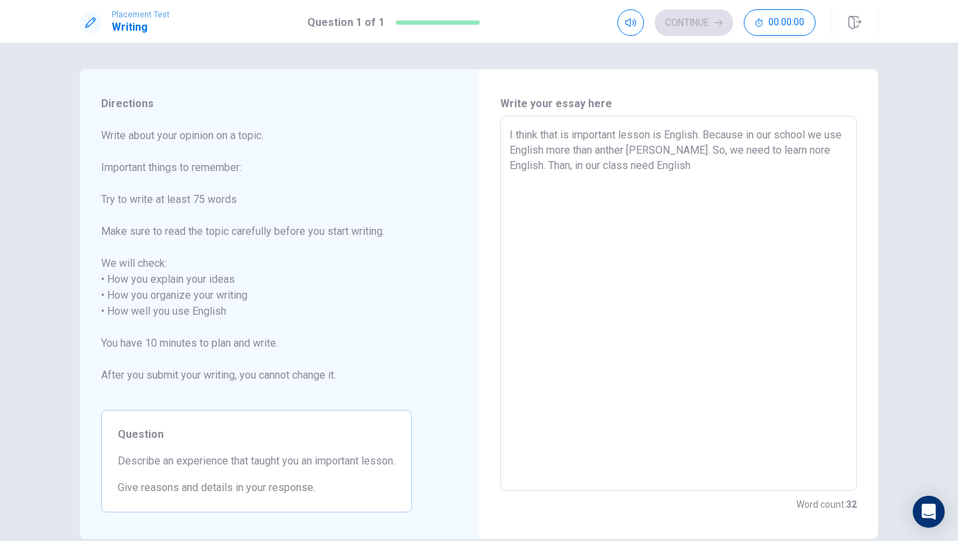
click at [740, 206] on textarea "I think that is important lesson is English. Because in our school we use Engli…" at bounding box center [679, 303] width 338 height 353
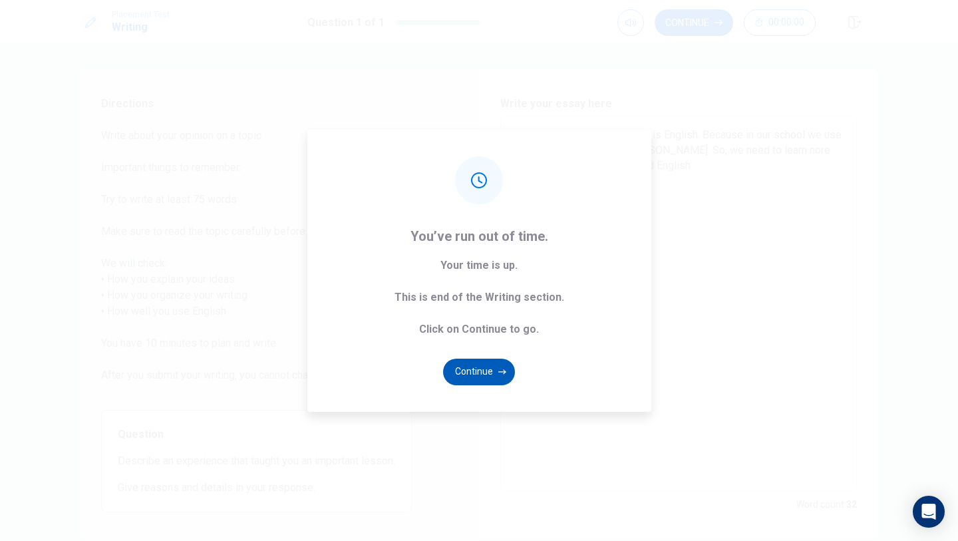
click at [485, 370] on button "Continue" at bounding box center [479, 372] width 72 height 27
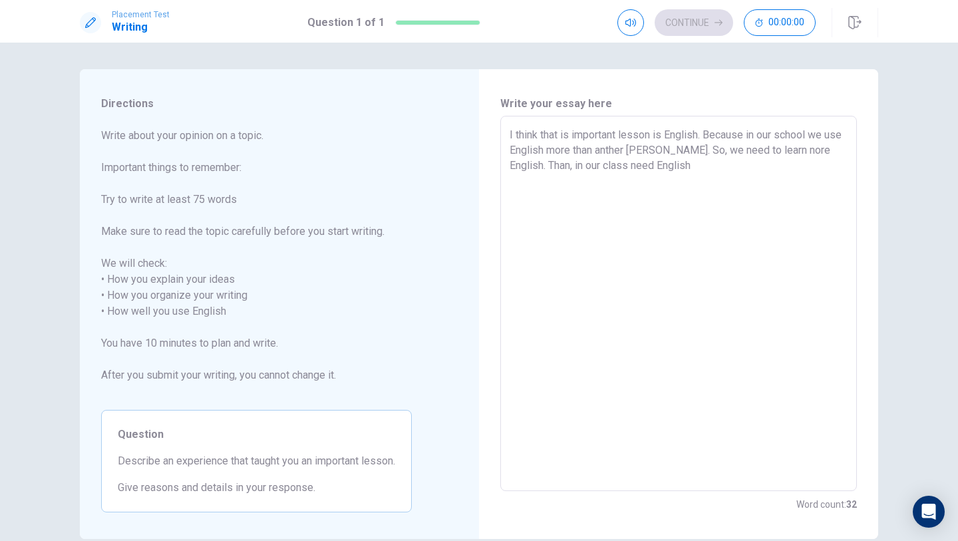
click at [740, 238] on textarea "I think that is important lesson is English. Because in our school we use Engli…" at bounding box center [679, 303] width 338 height 353
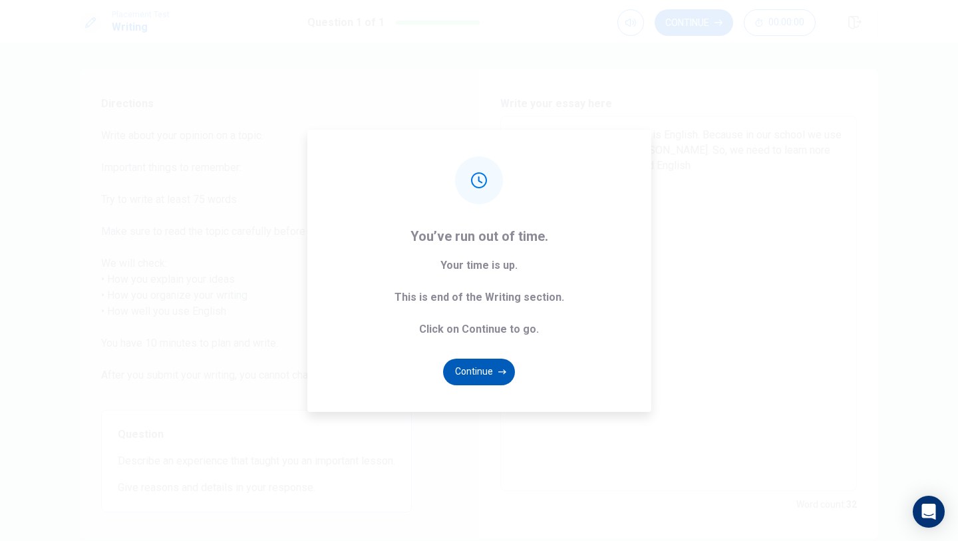
click at [471, 365] on button "Continue" at bounding box center [479, 372] width 72 height 27
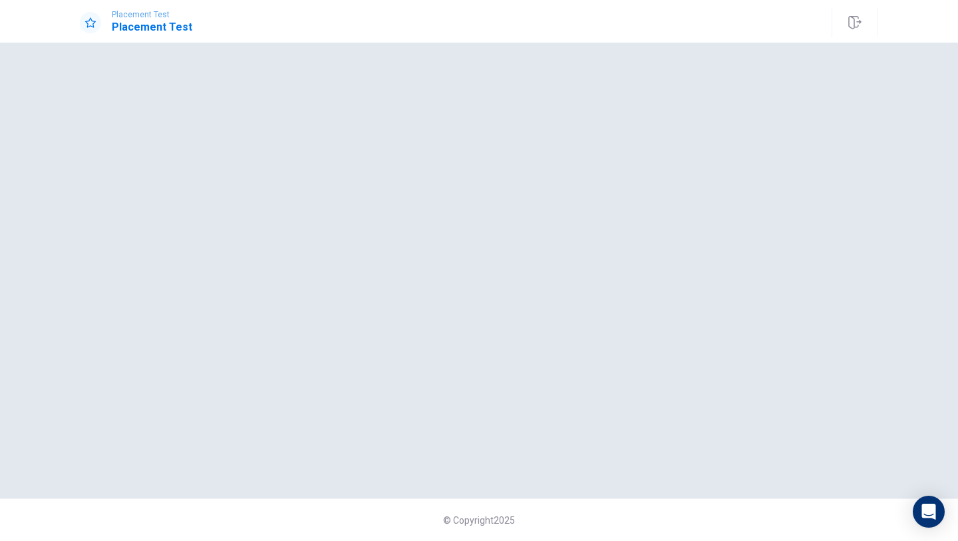
click at [150, 31] on h1 "Placement Test" at bounding box center [152, 27] width 81 height 16
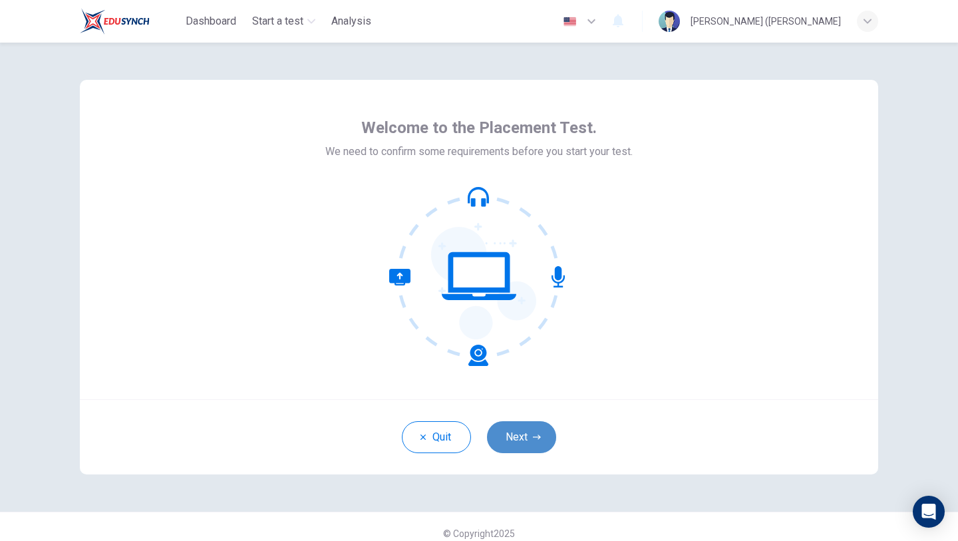
click at [515, 448] on button "Next" at bounding box center [521, 437] width 69 height 32
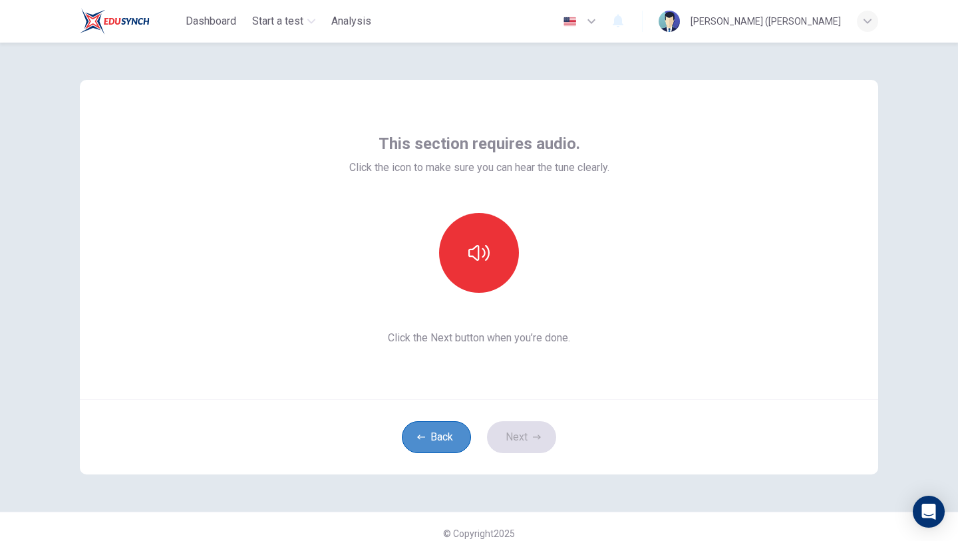
click at [451, 434] on button "Back" at bounding box center [436, 437] width 69 height 32
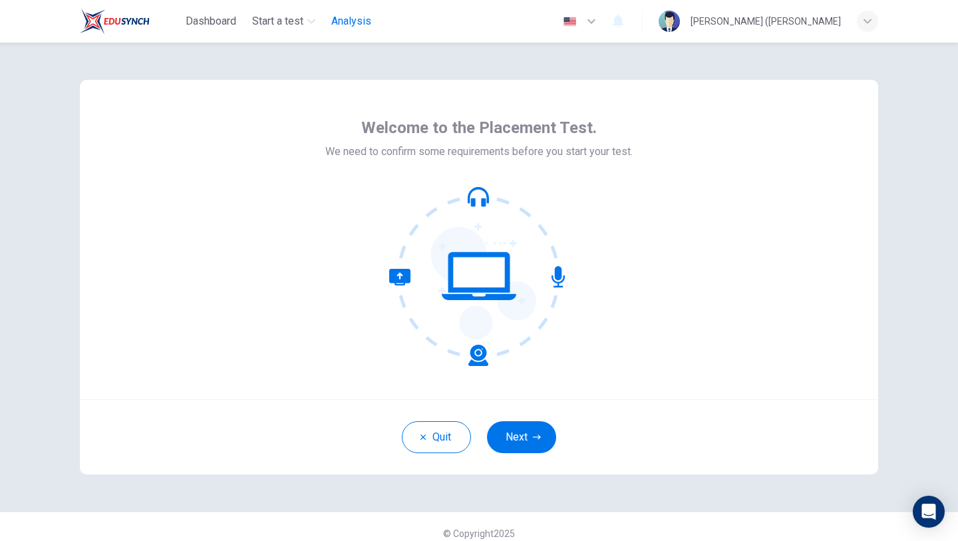
click at [347, 20] on span "Analysis" at bounding box center [351, 21] width 40 height 16
